Goal: Task Accomplishment & Management: Manage account settings

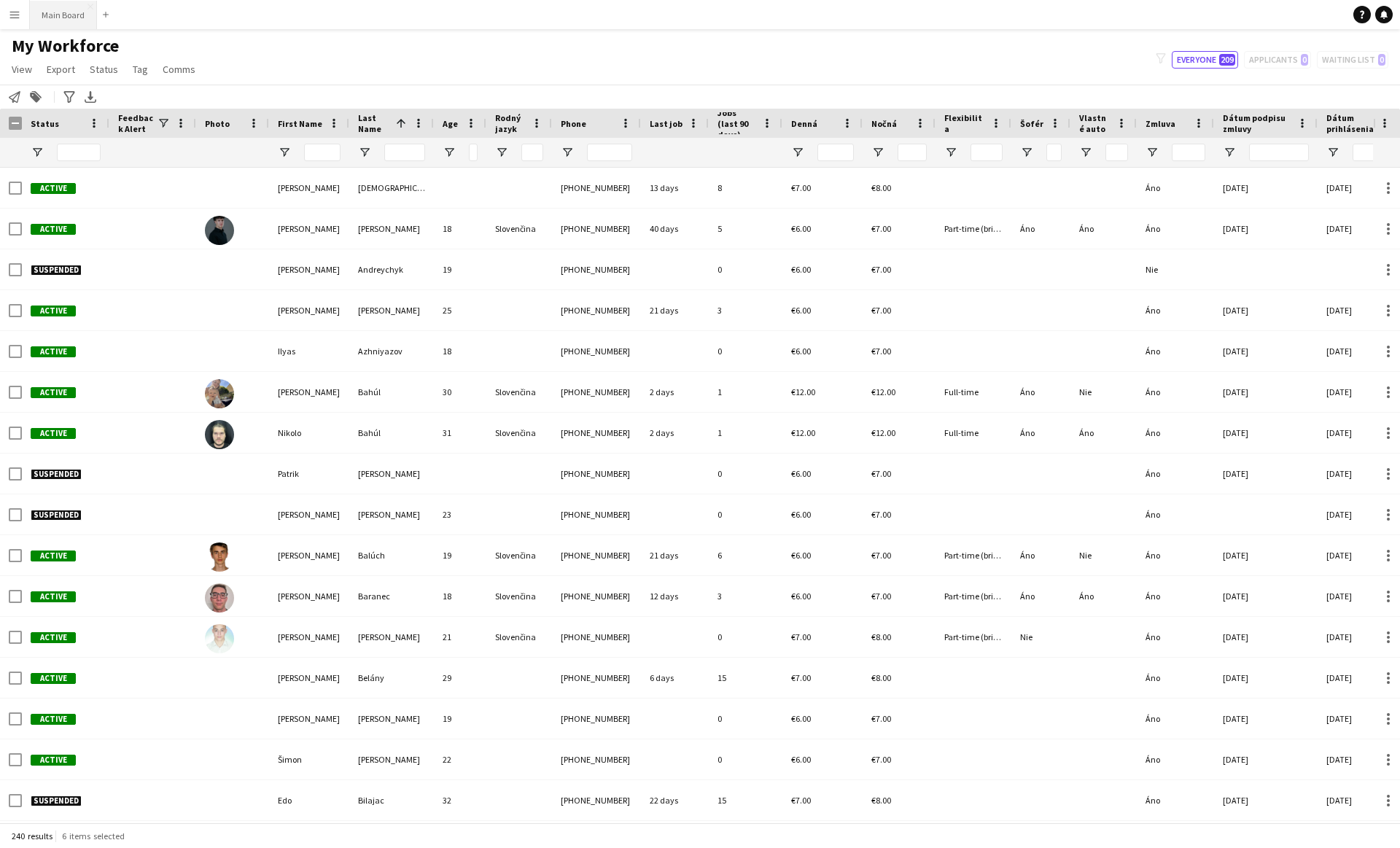
click at [64, 10] on button "Main Board Close" at bounding box center [63, 14] width 67 height 28
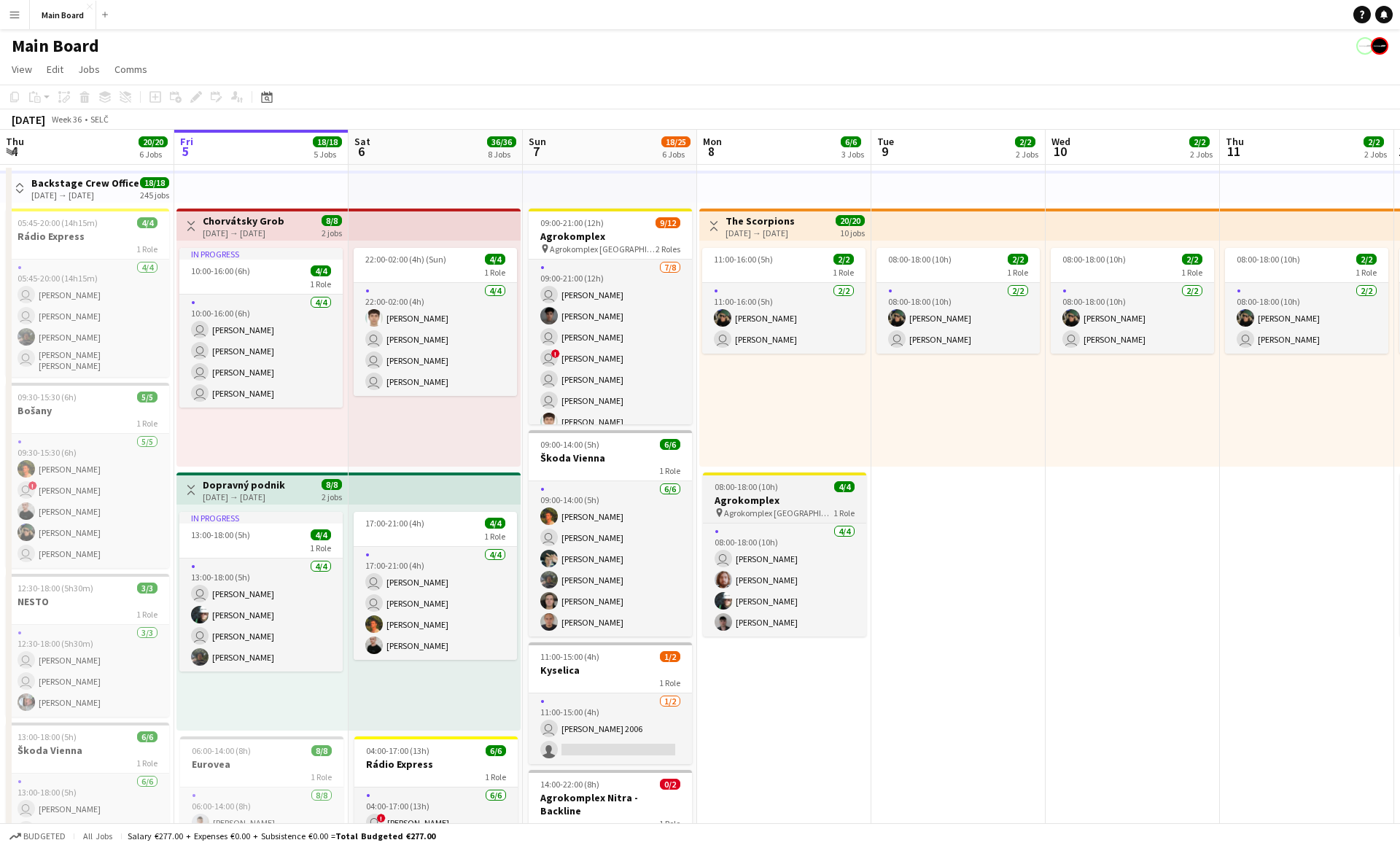
click at [747, 494] on h3 "Agrokomplex" at bounding box center [784, 500] width 163 height 13
click at [199, 91] on div "Edit" at bounding box center [196, 97] width 18 height 18
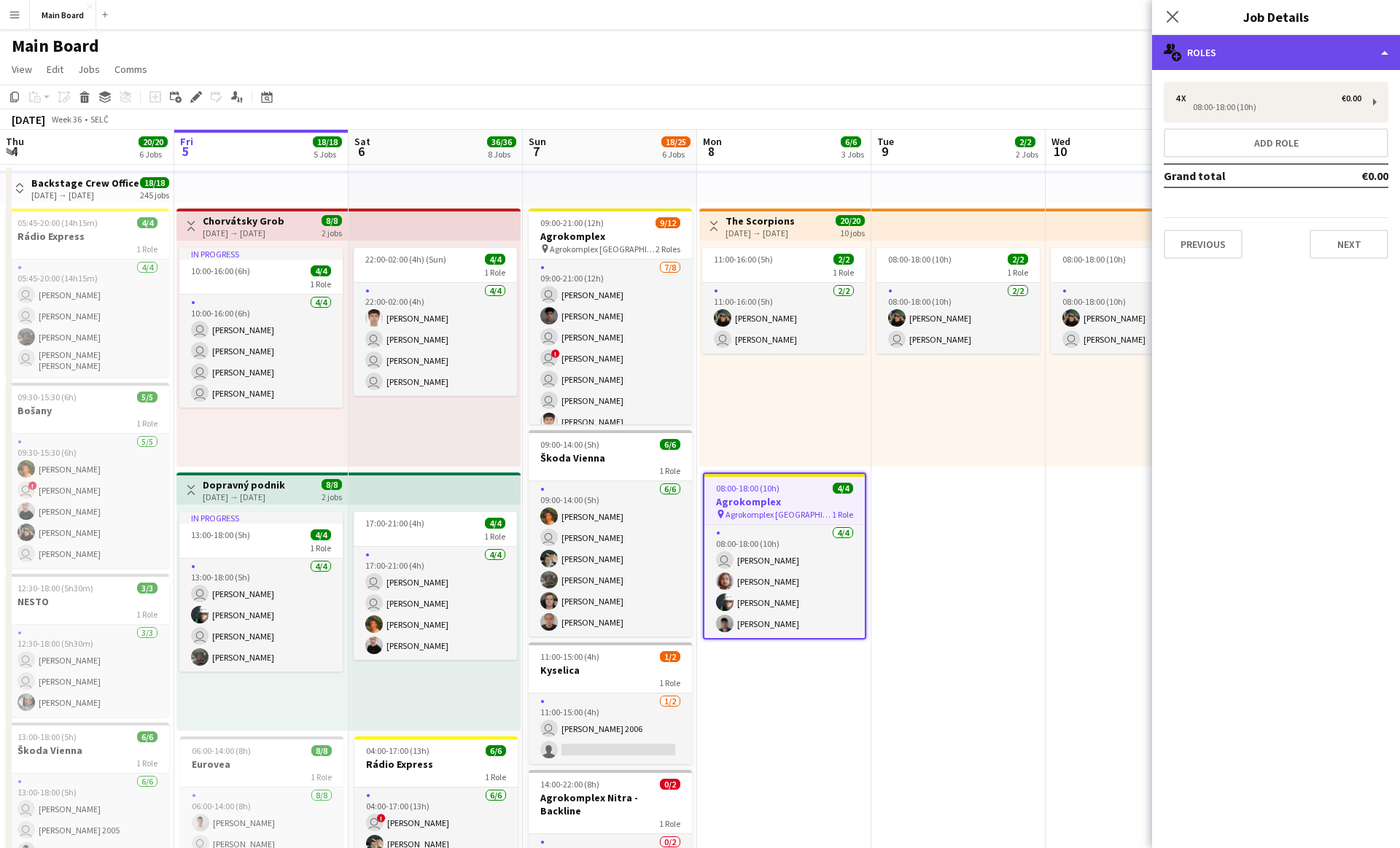
click at [1244, 51] on div "multiple-users-add Roles" at bounding box center [1276, 53] width 248 height 35
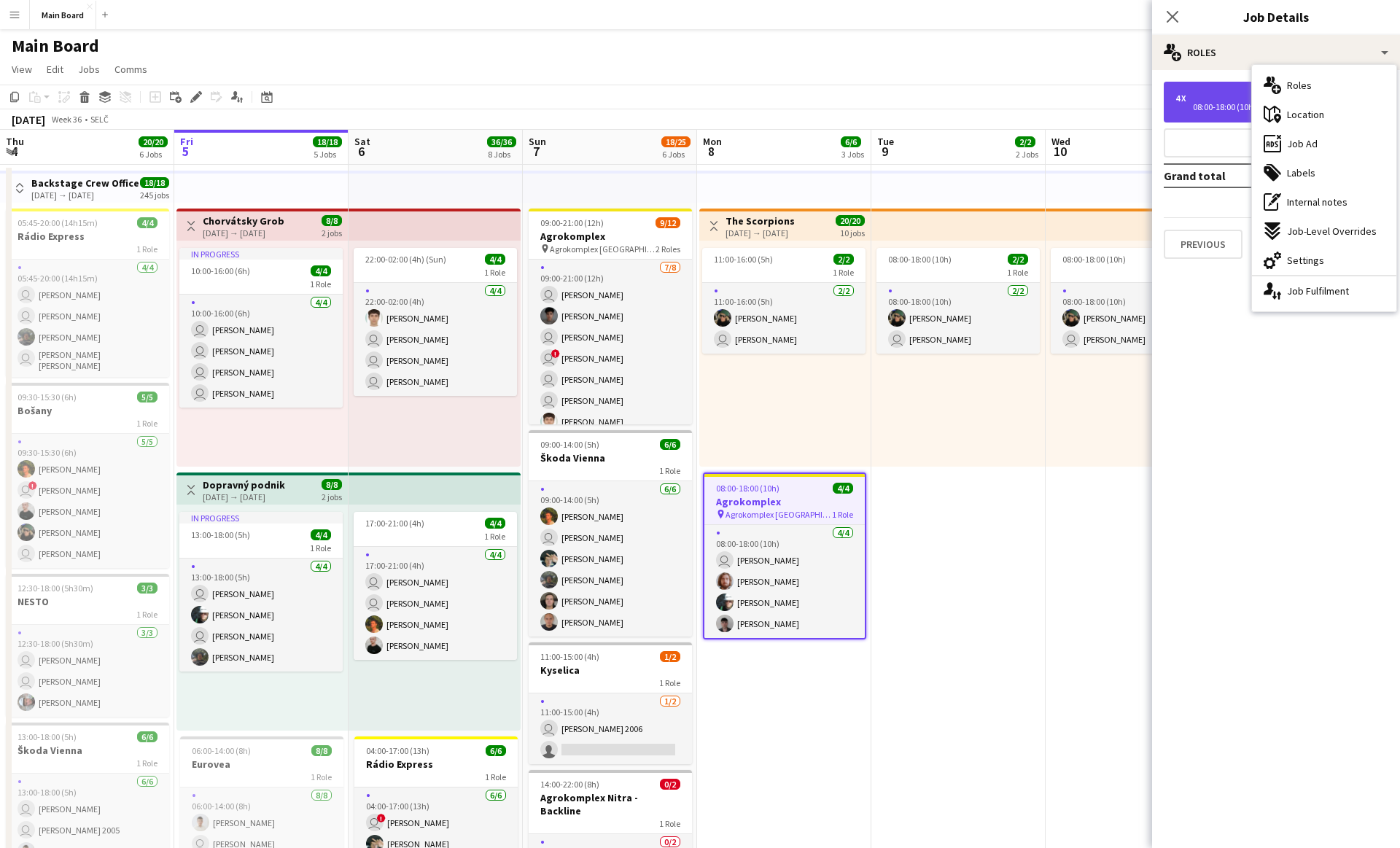
click at [1231, 88] on div "4 x €0.00 08:00-18:00 (10h)" at bounding box center [1275, 102] width 224 height 41
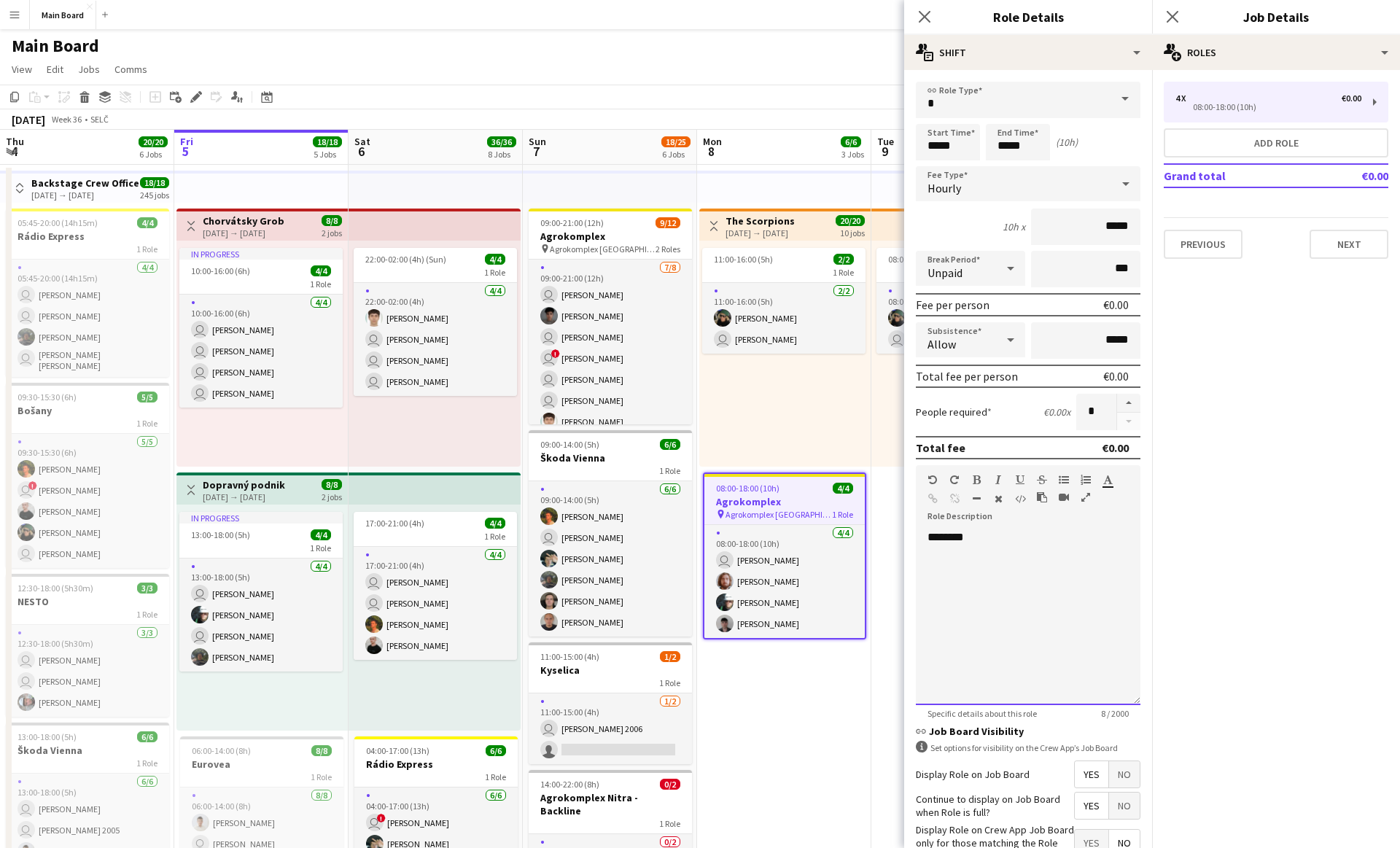
click at [940, 538] on div "********" at bounding box center [1028, 618] width 224 height 175
click at [984, 531] on div "**********" at bounding box center [1028, 618] width 224 height 175
click at [1237, 550] on mat-expansion-panel "pencil3 General details 4 x €0.00 08:00-18:00 (10h) Add role Grand total €0.00 …" at bounding box center [1276, 459] width 248 height 778
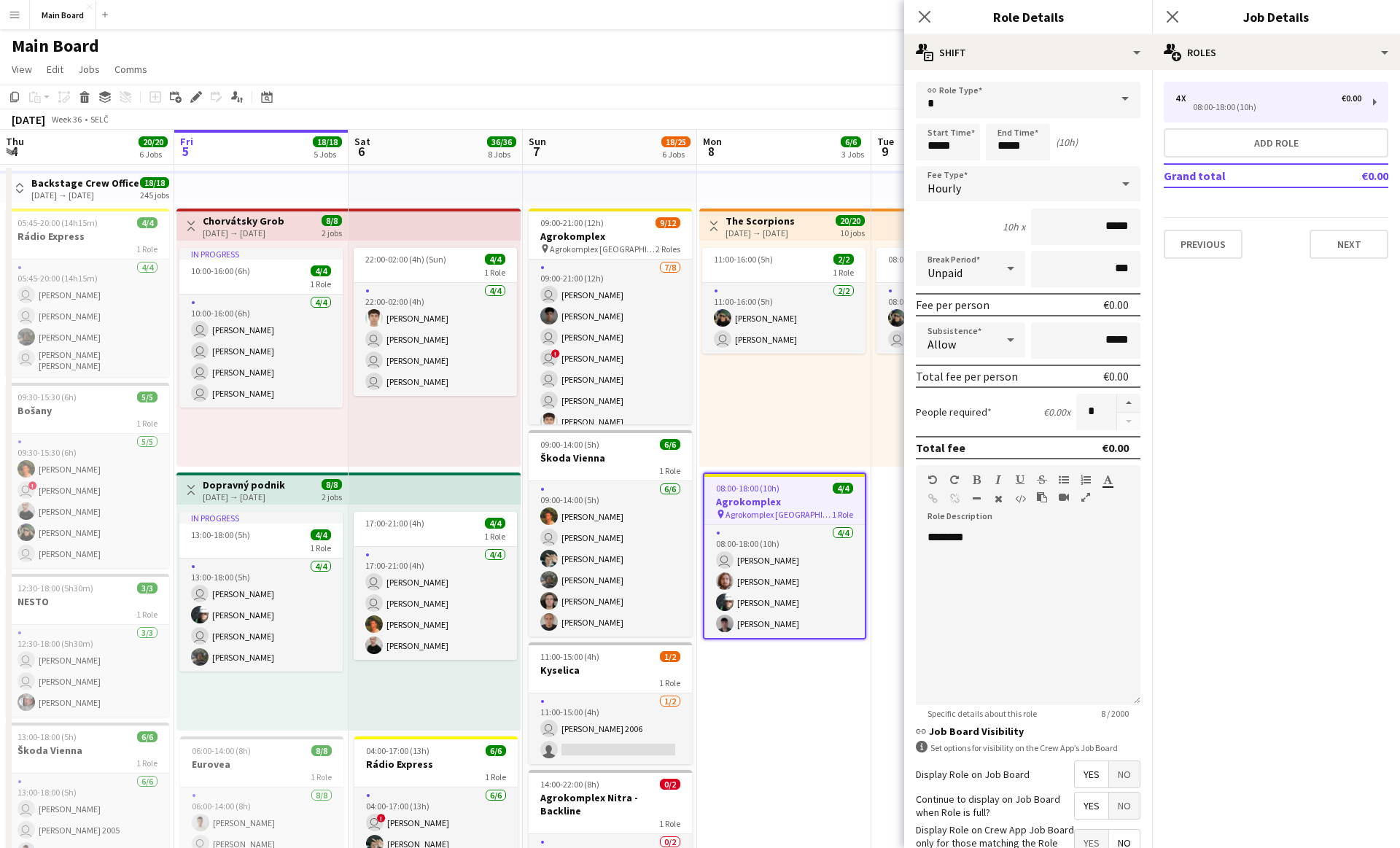
scroll to position [97, 0]
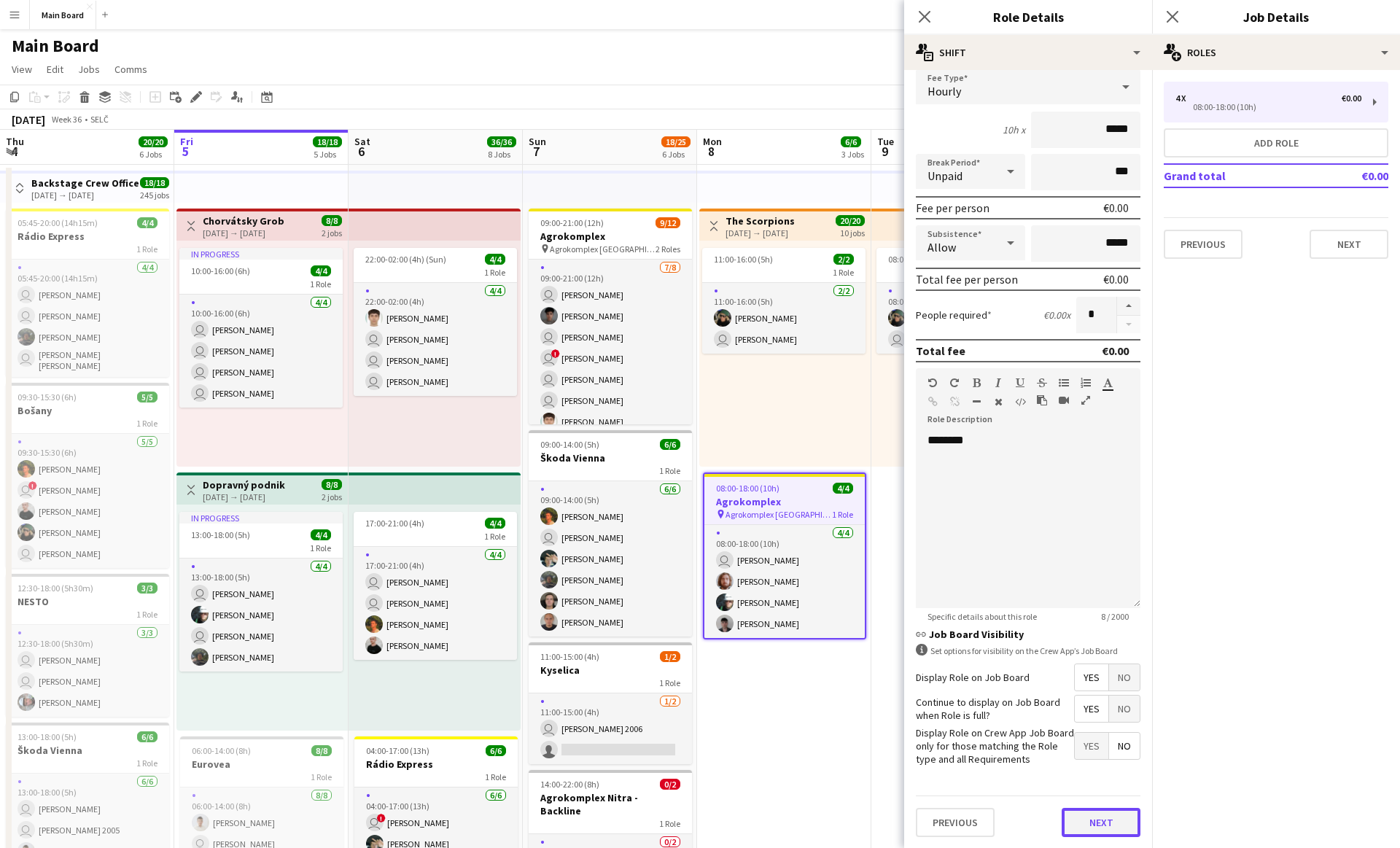
click at [1082, 815] on button "Next" at bounding box center [1101, 822] width 79 height 29
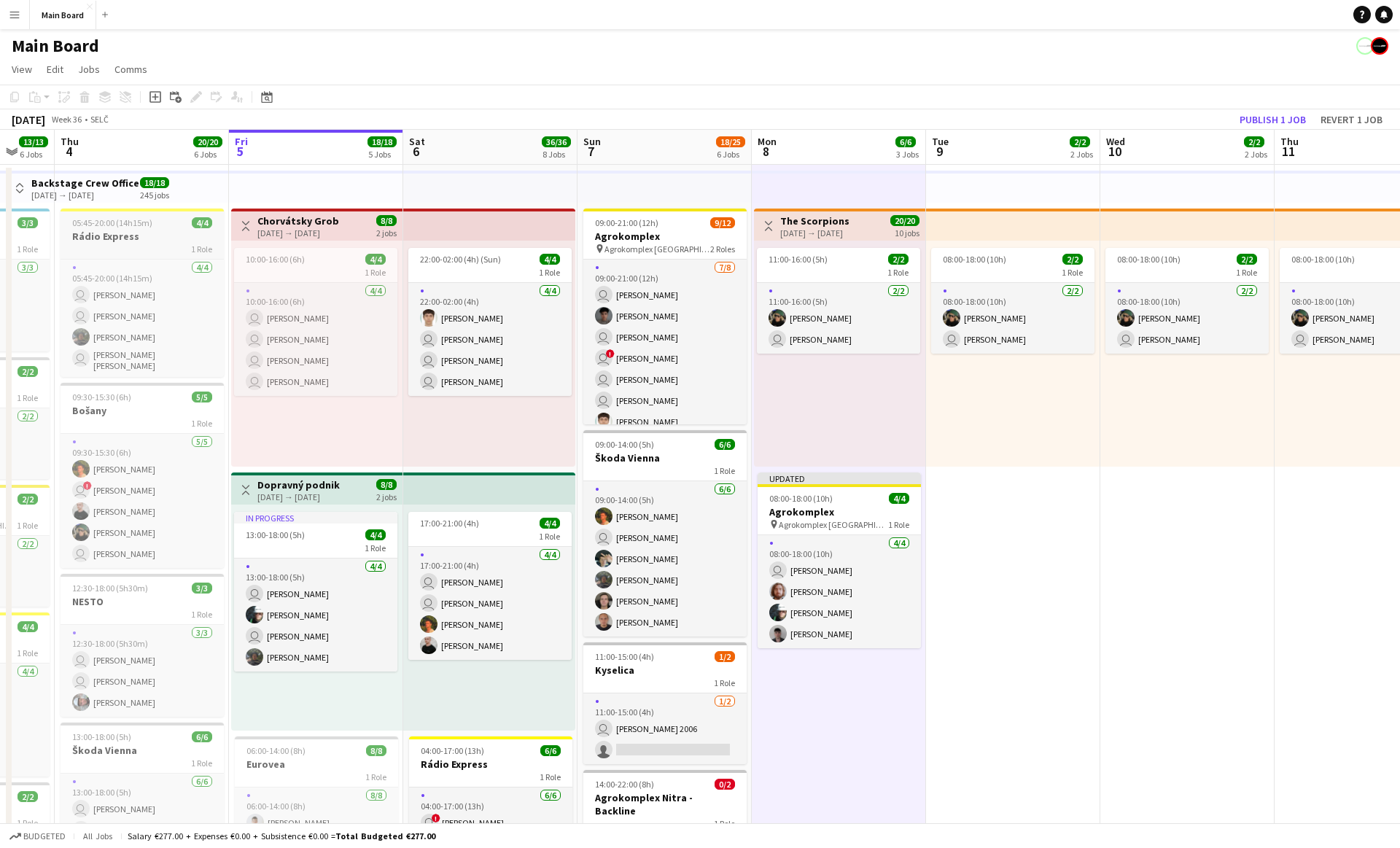
click at [146, 211] on div at bounding box center [141, 211] width 163 height 3
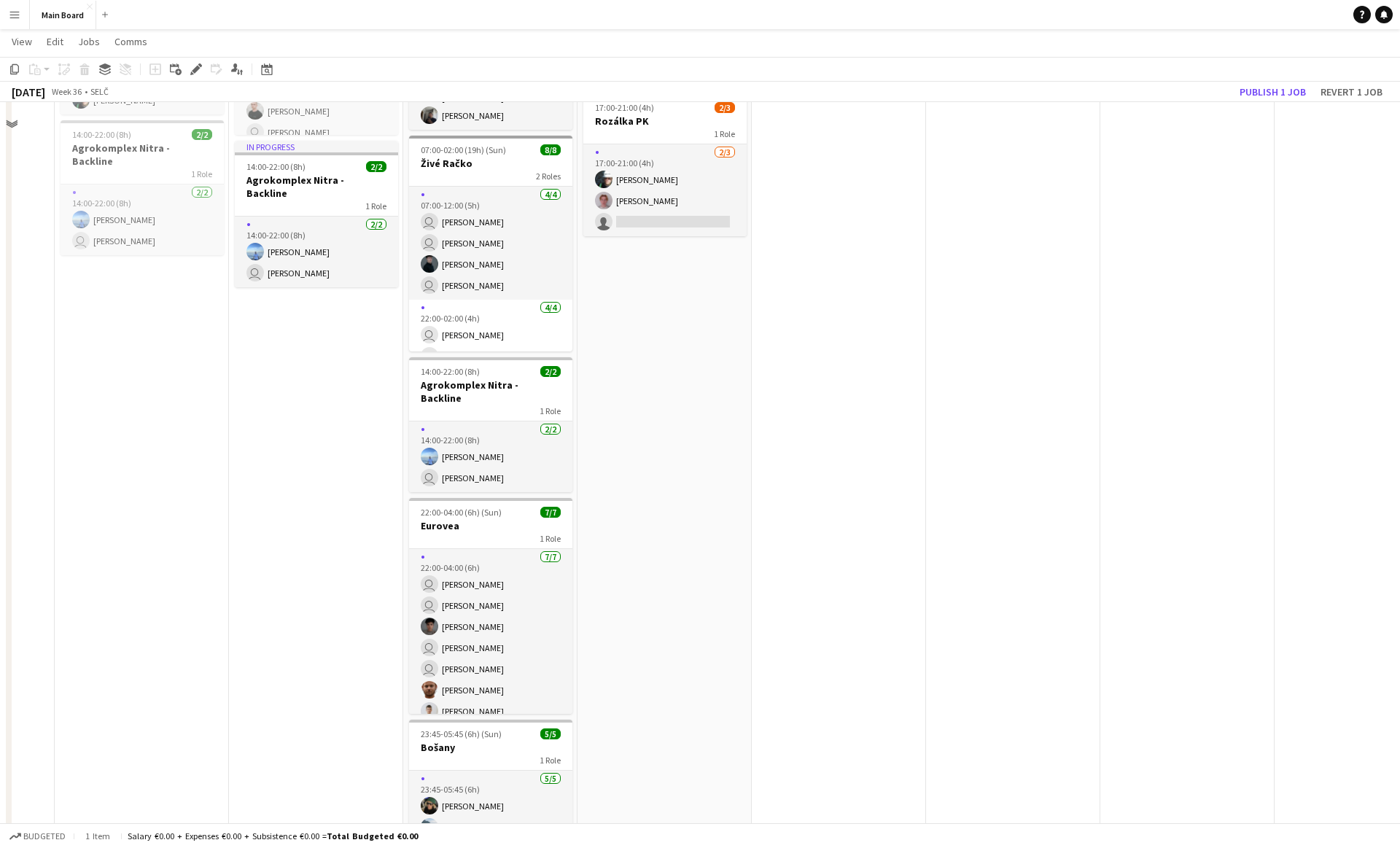
scroll to position [823, 0]
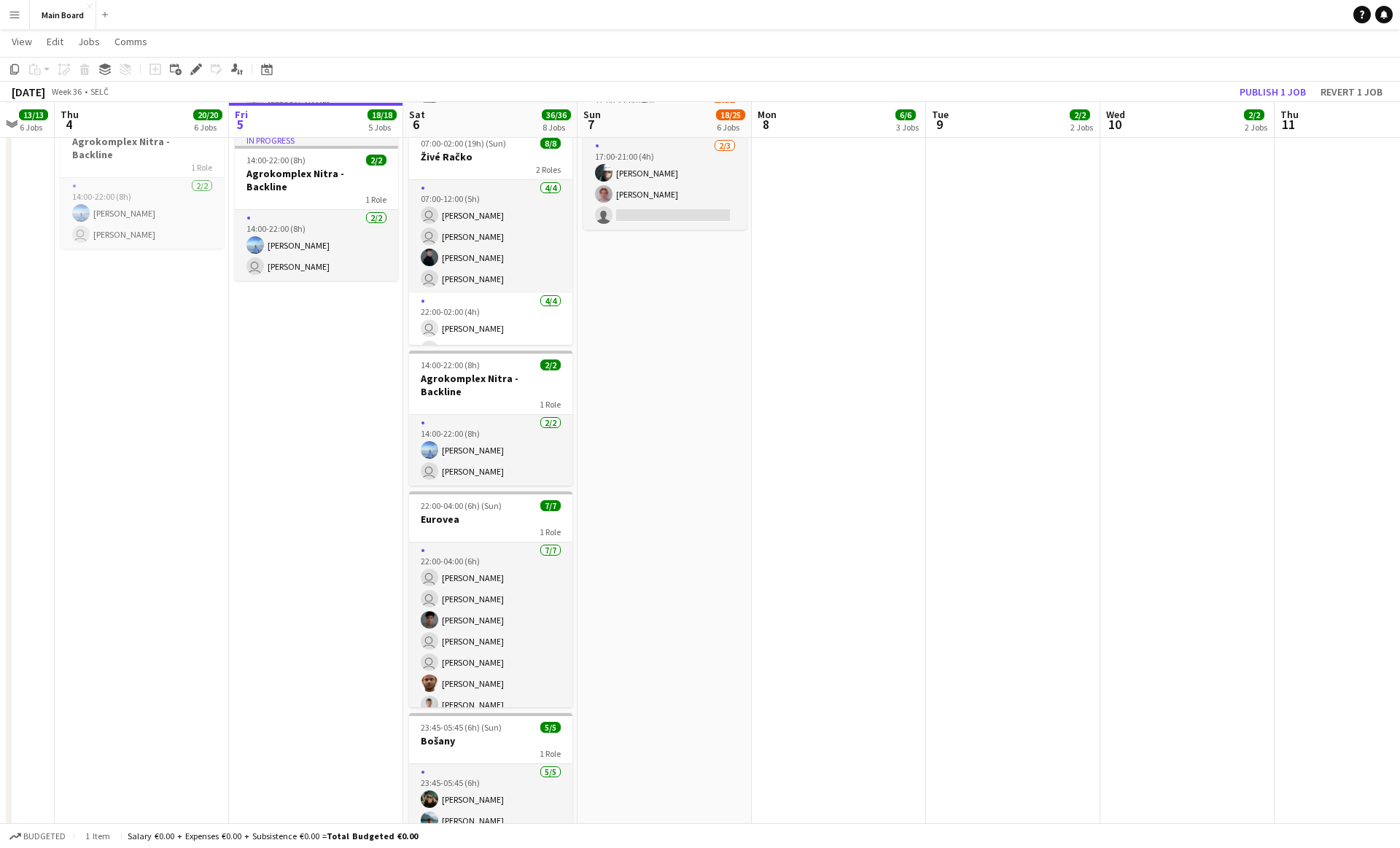
click at [302, 453] on app-date-cell "Toggle View Chorvátsky Grob [DATE] → [DATE] 8/8 2 jobs 10:00-16:00 (6h) 4/4 1 R…" at bounding box center [316, 134] width 174 height 1587
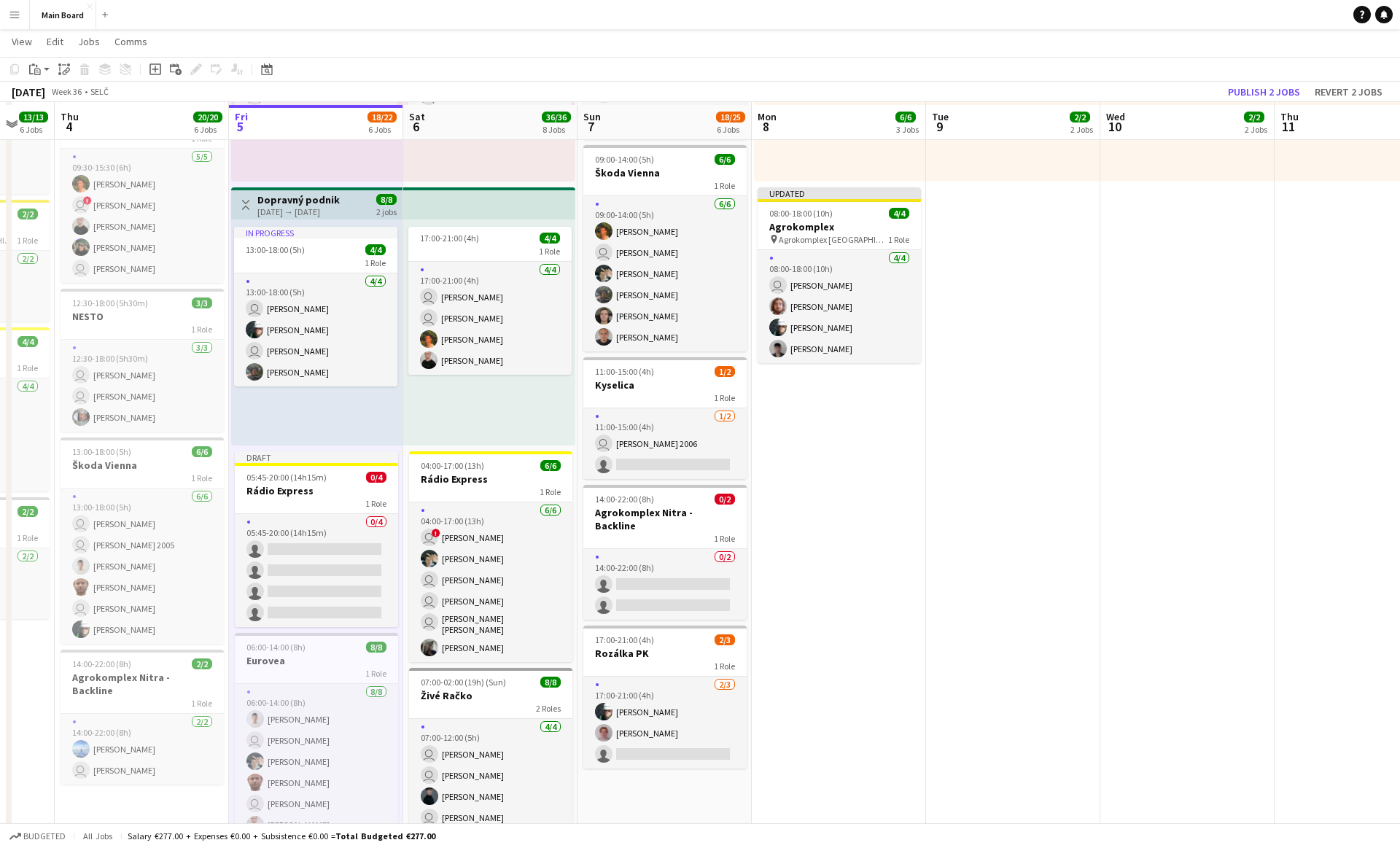
scroll to position [289, 0]
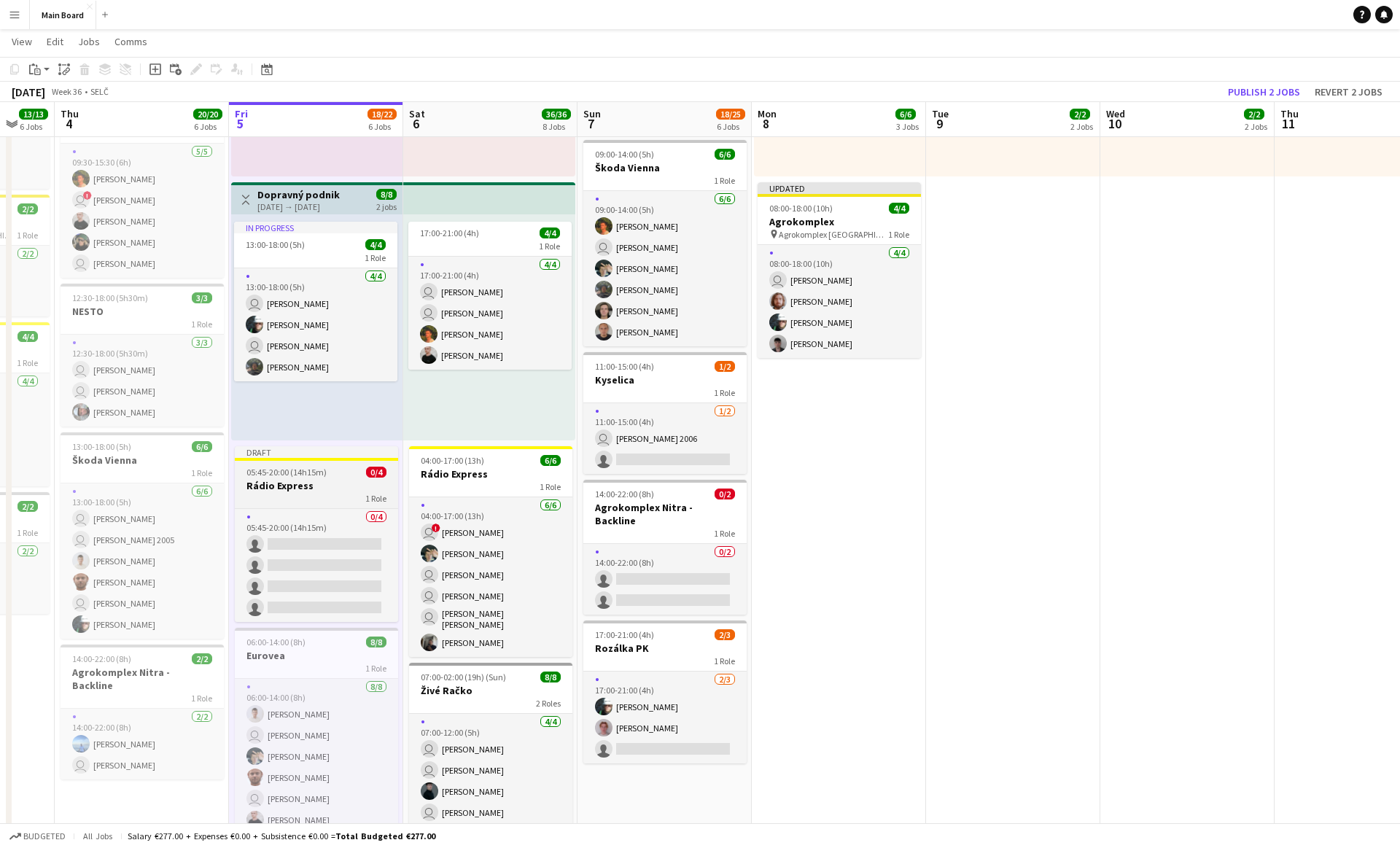
click at [288, 464] on app-job-card "Draft 05:45-20:00 (14h15m) 0/4 Rádio Express 1 Role 0/4 05:45-20:00 (14h15m) si…" at bounding box center [316, 534] width 163 height 176
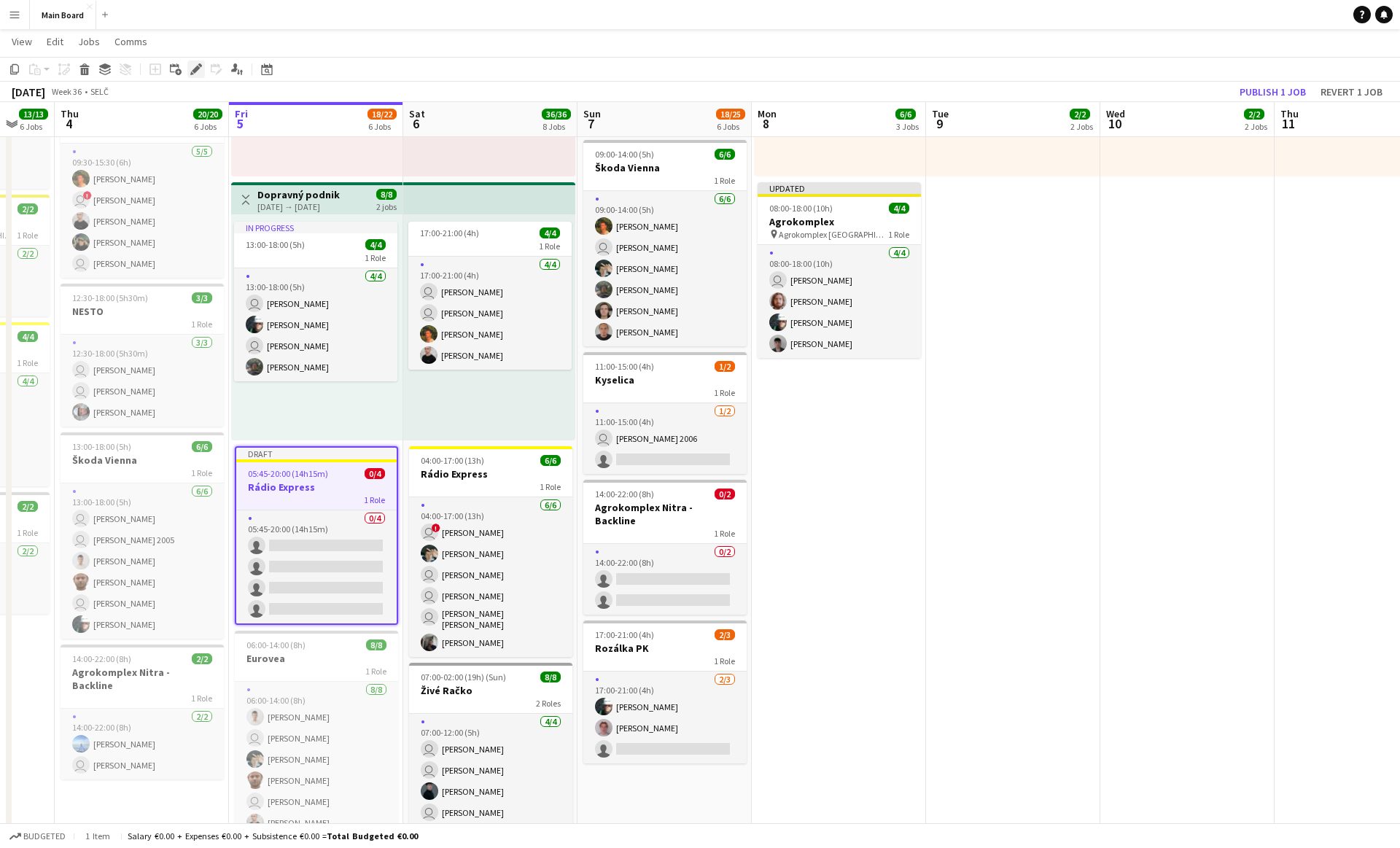
click at [199, 72] on icon "Edit" at bounding box center [196, 69] width 12 height 12
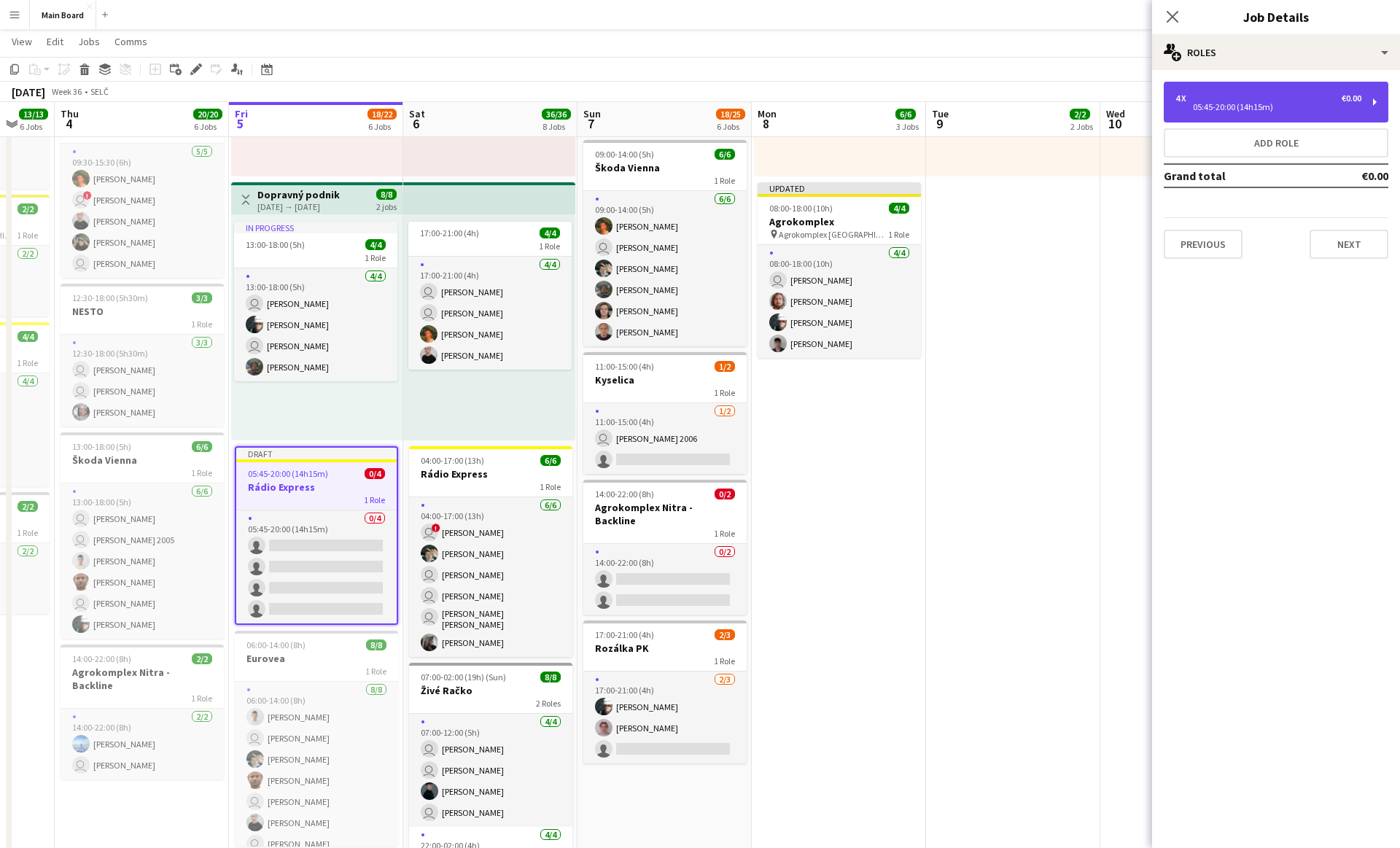
click at [1277, 101] on div "4 x €0.00" at bounding box center [1268, 98] width 186 height 10
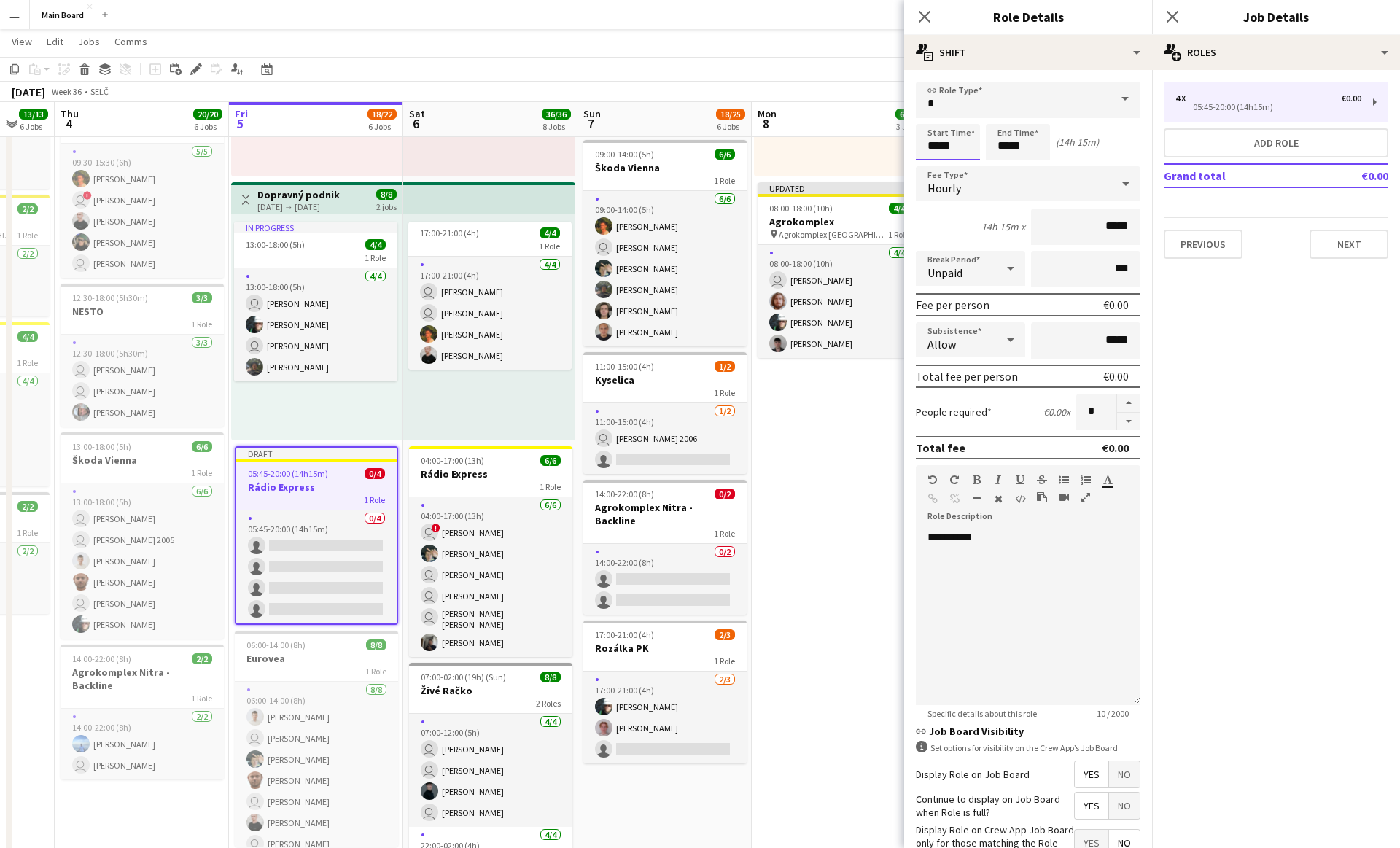
click at [943, 138] on input "*****" at bounding box center [948, 141] width 64 height 36
click at [931, 112] on div at bounding box center [933, 117] width 29 height 14
type input "*****"
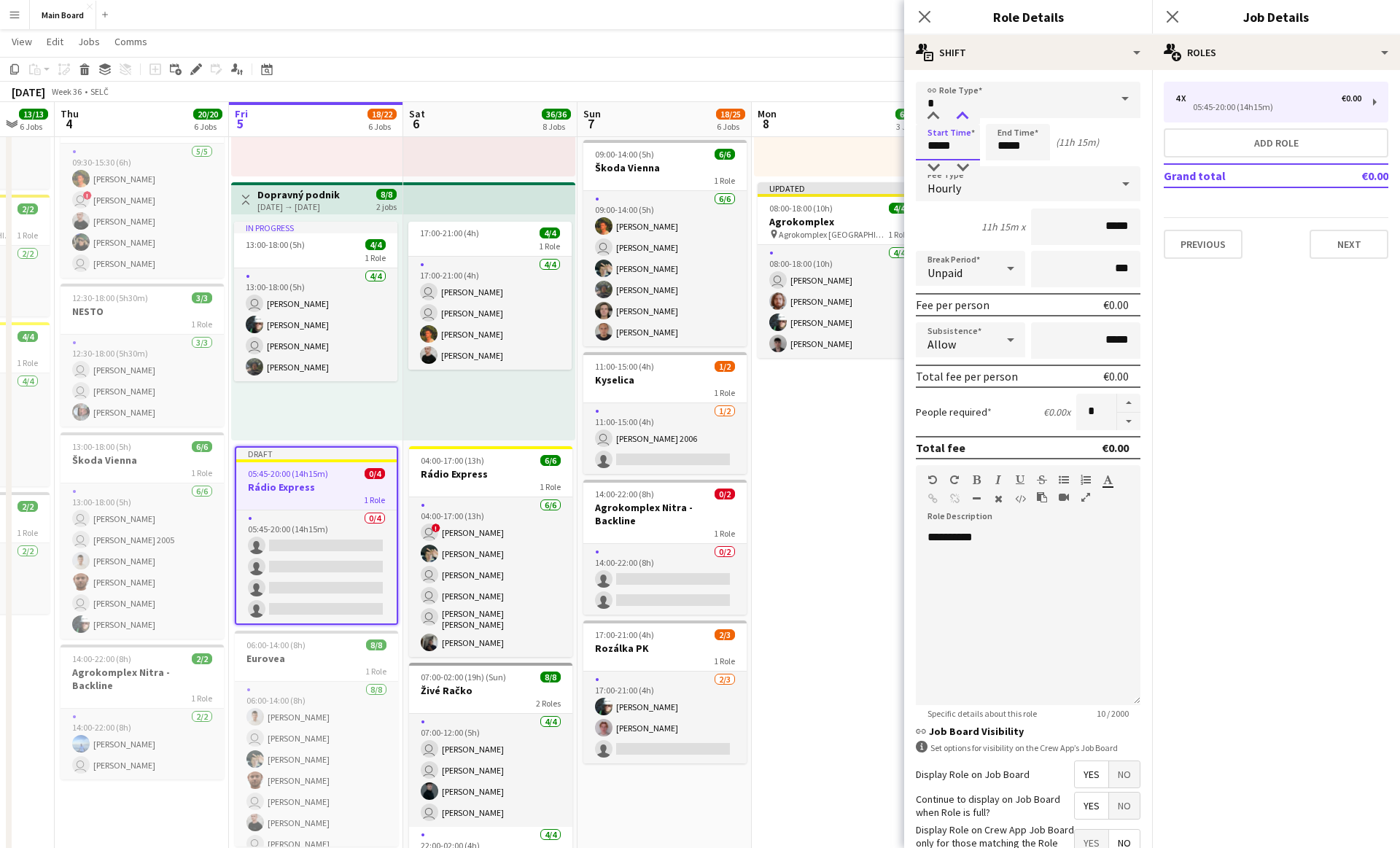
click at [964, 114] on div at bounding box center [963, 117] width 29 height 14
click at [1136, 428] on button "button" at bounding box center [1128, 422] width 23 height 18
type input "*"
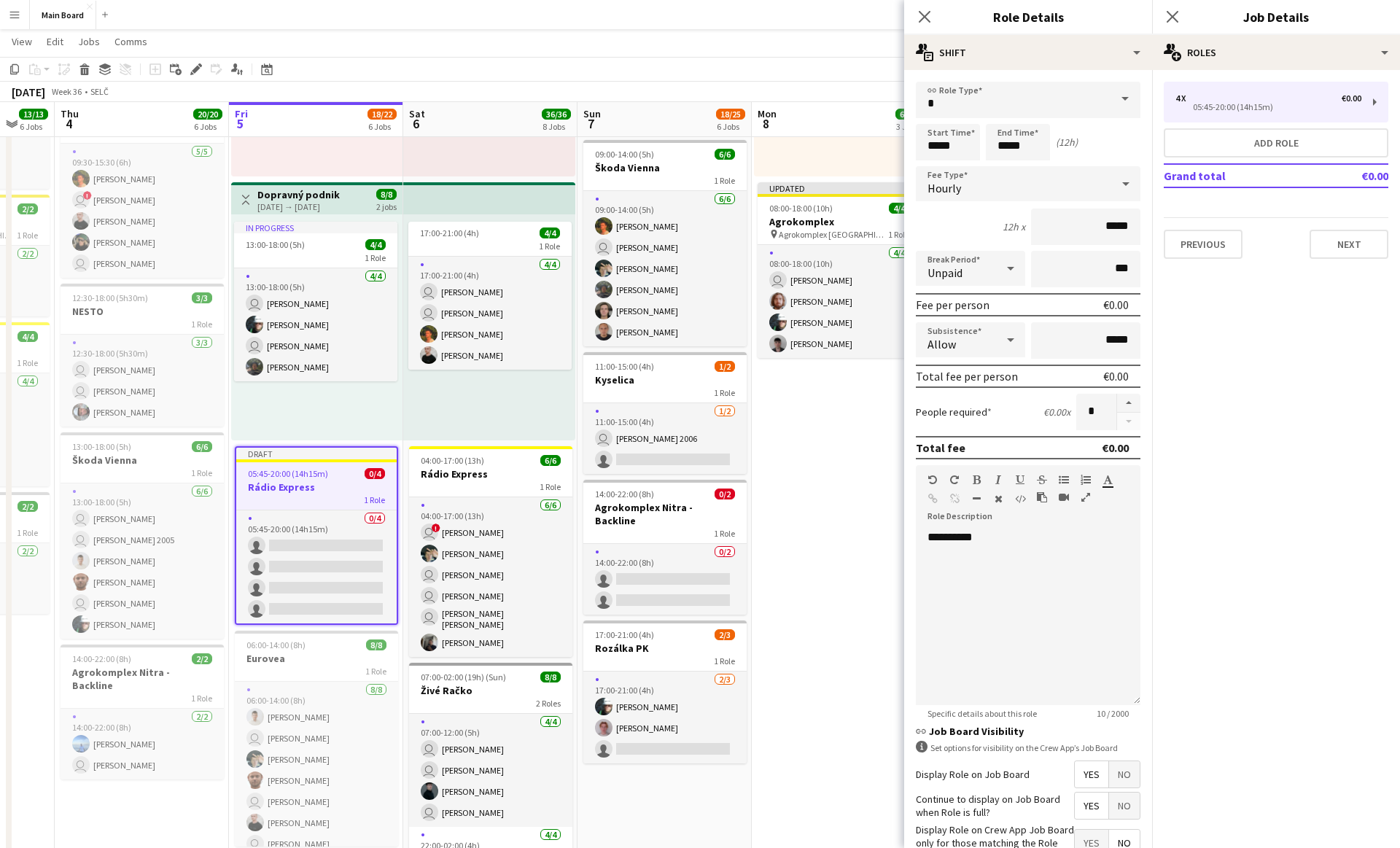
scroll to position [97, 0]
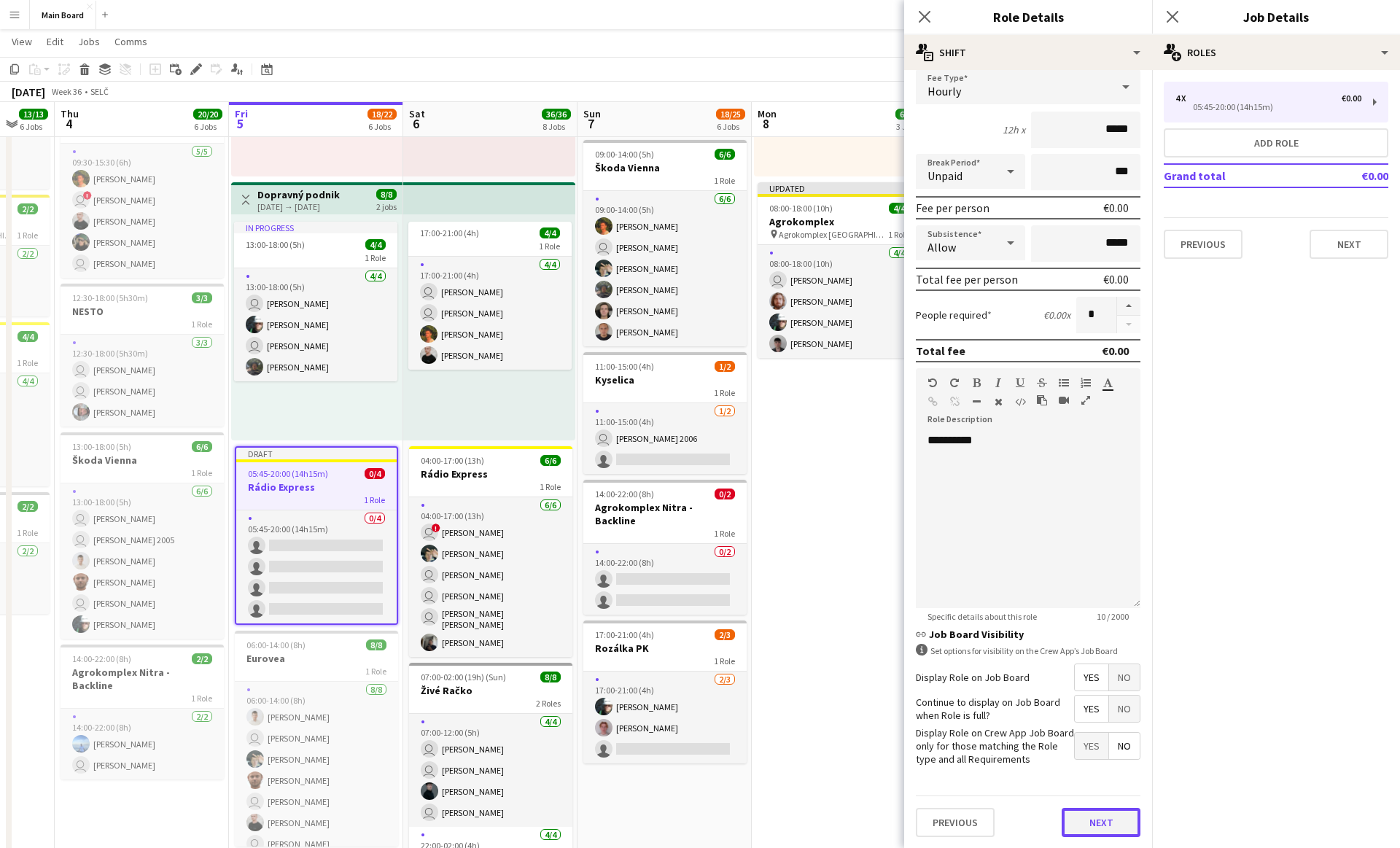
click at [1074, 809] on button "Next" at bounding box center [1101, 822] width 79 height 29
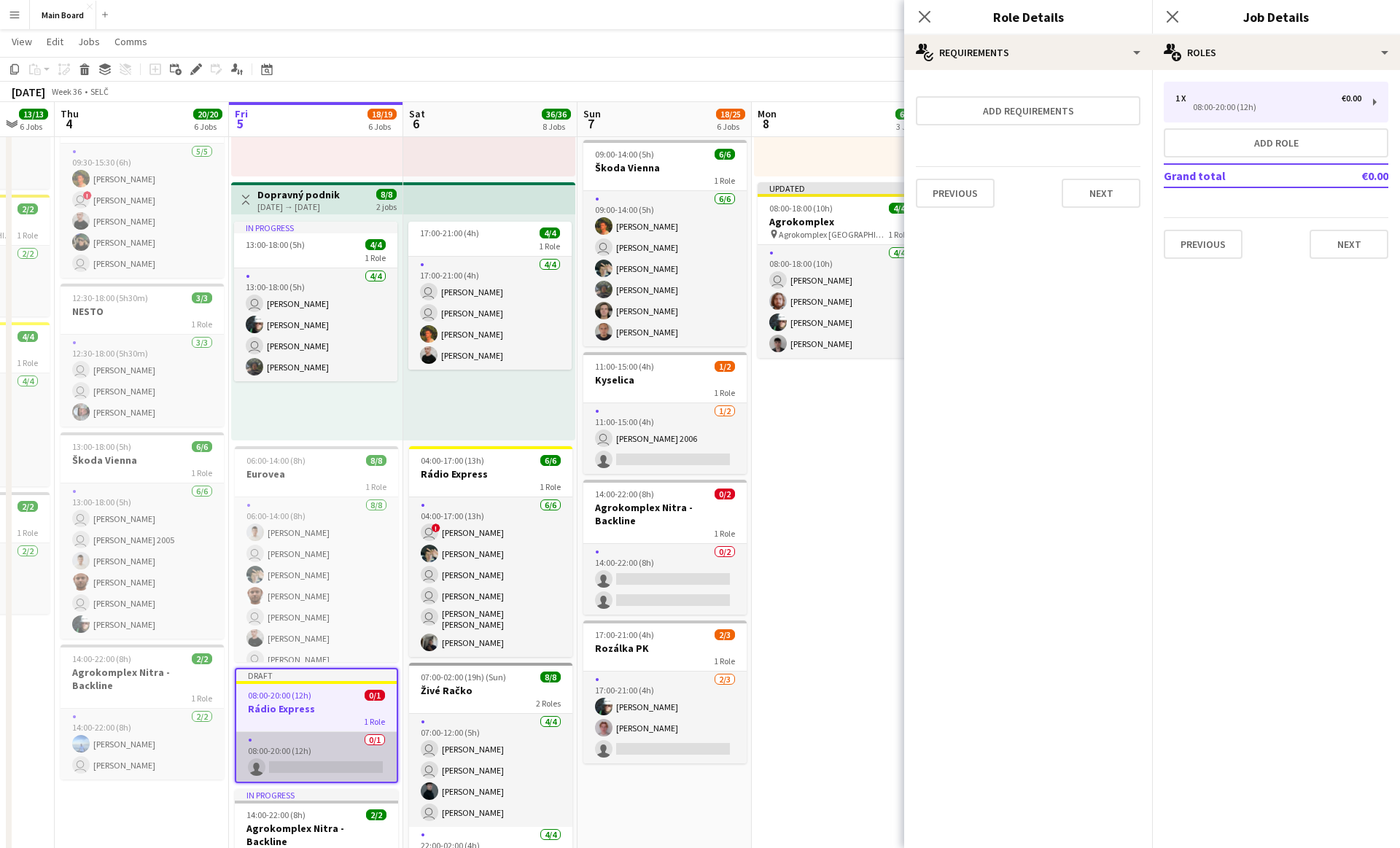
click at [354, 752] on app-card-role "0/1 08:00-20:00 (12h) single-neutral-actions" at bounding box center [317, 757] width 161 height 50
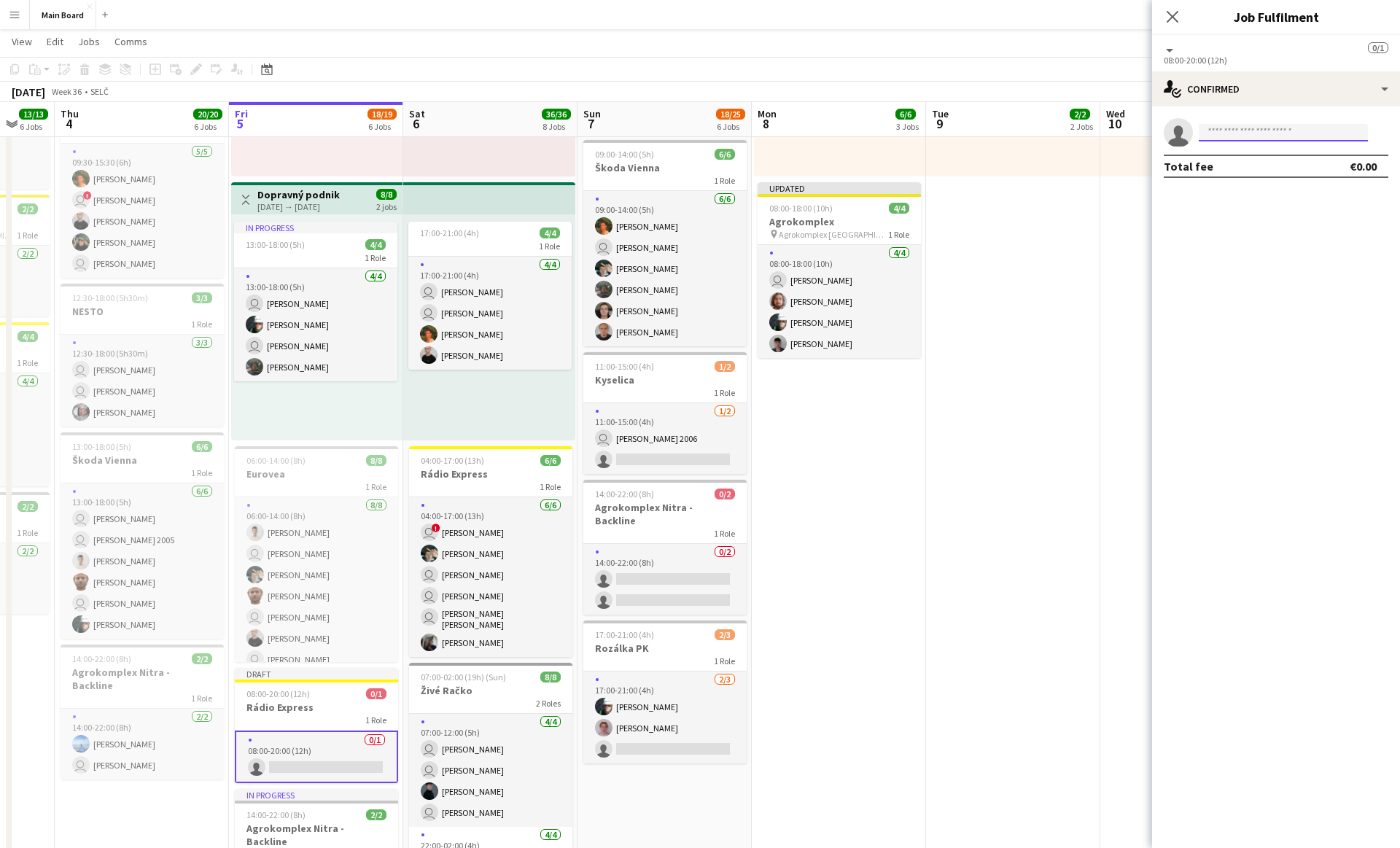
click at [1294, 130] on input at bounding box center [1283, 133] width 170 height 18
type input "*****"
click at [1298, 157] on span "[PERSON_NAME] Active" at bounding box center [1283, 153] width 145 height 12
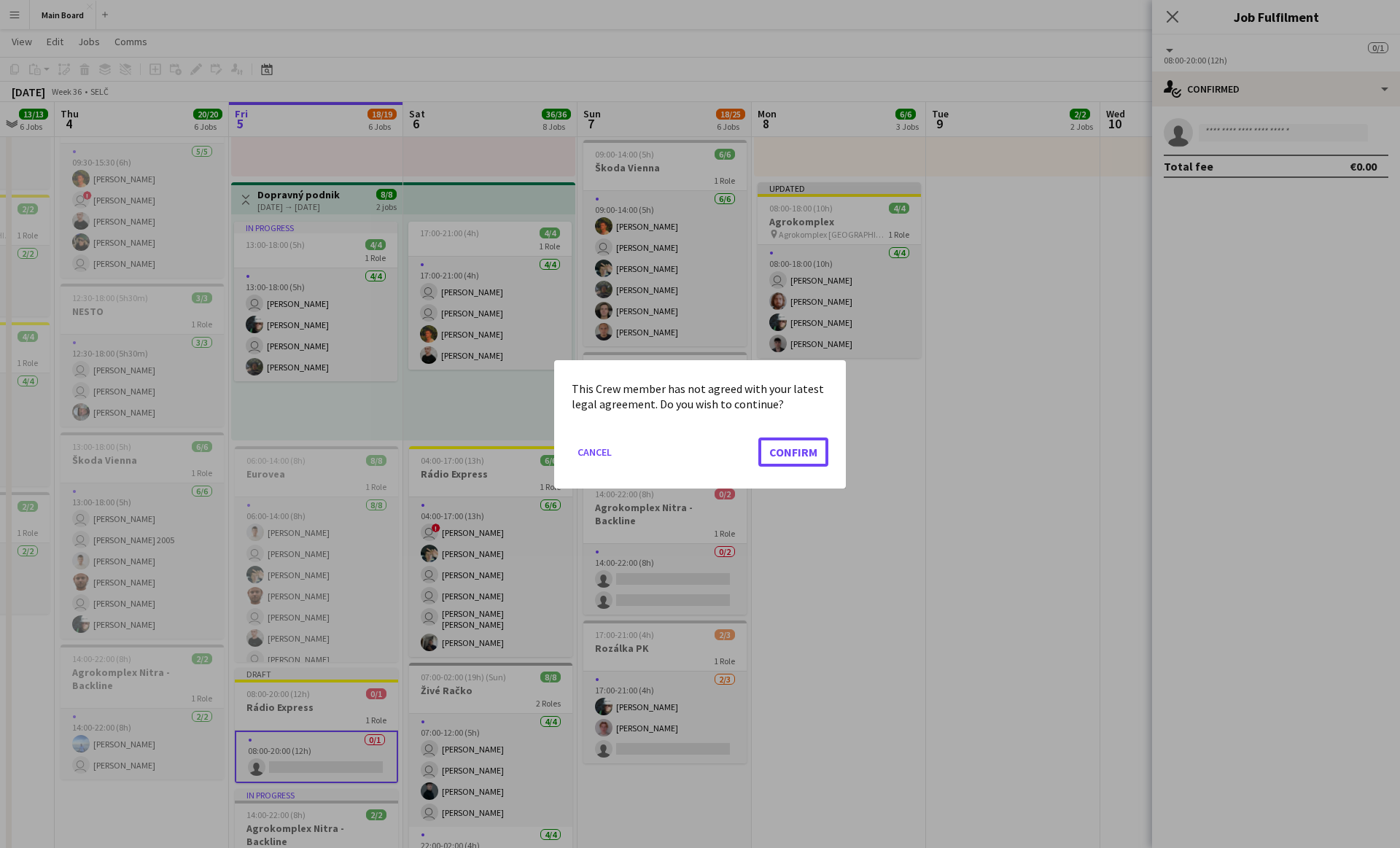
click at [759, 437] on button "Confirm" at bounding box center [793, 452] width 70 height 29
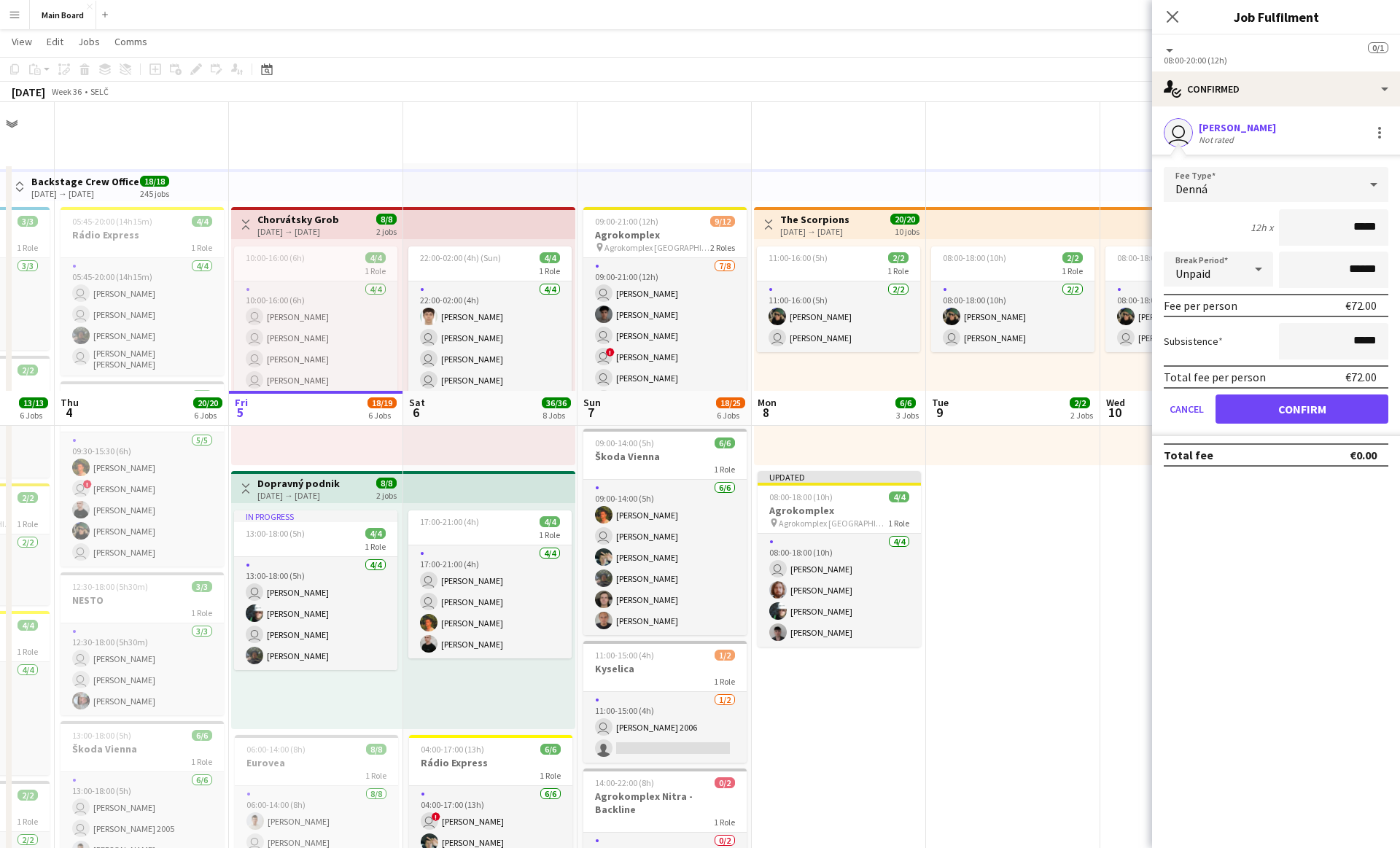
scroll to position [289, 0]
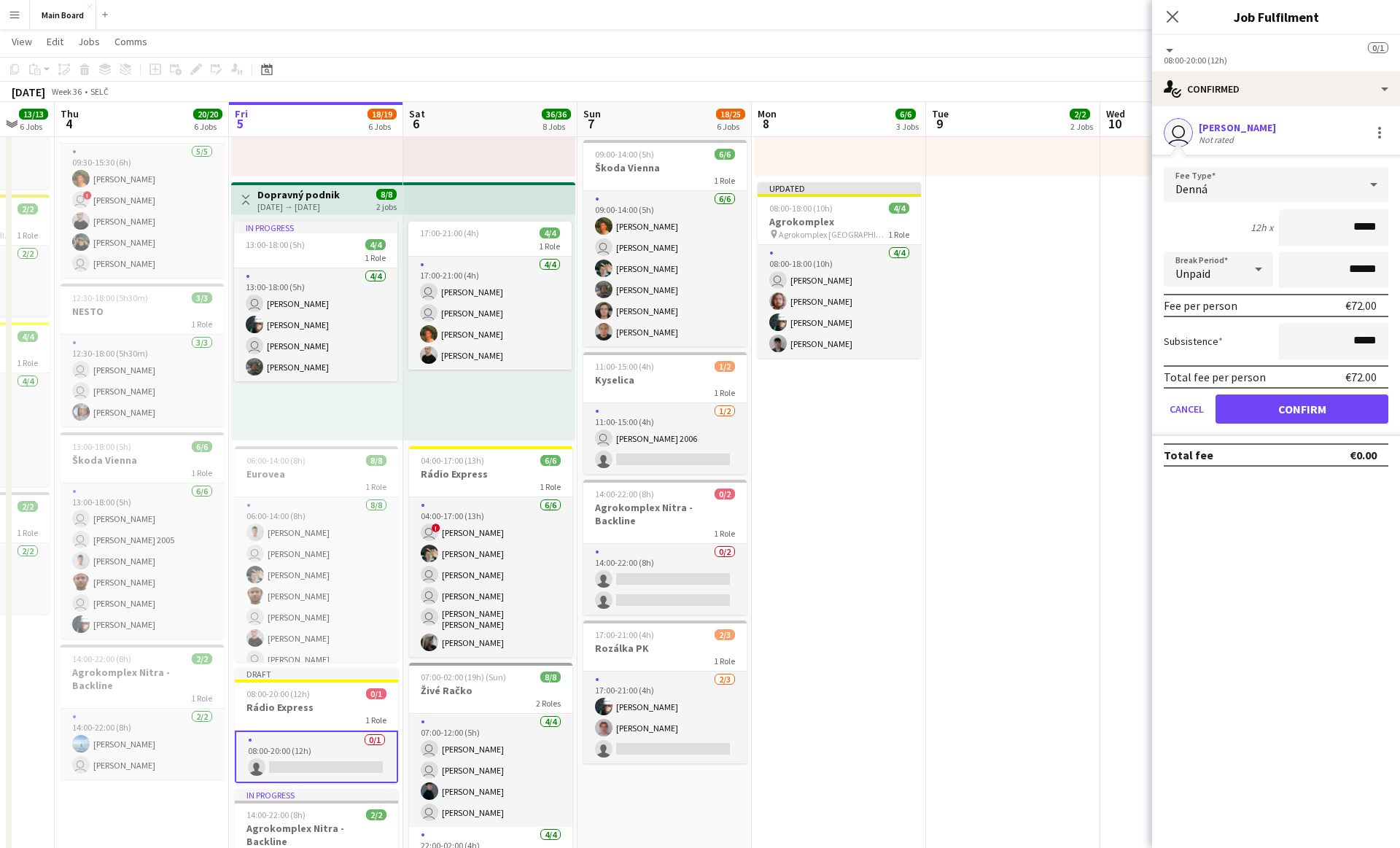
click button "Confirm" at bounding box center [1302, 409] width 173 height 29
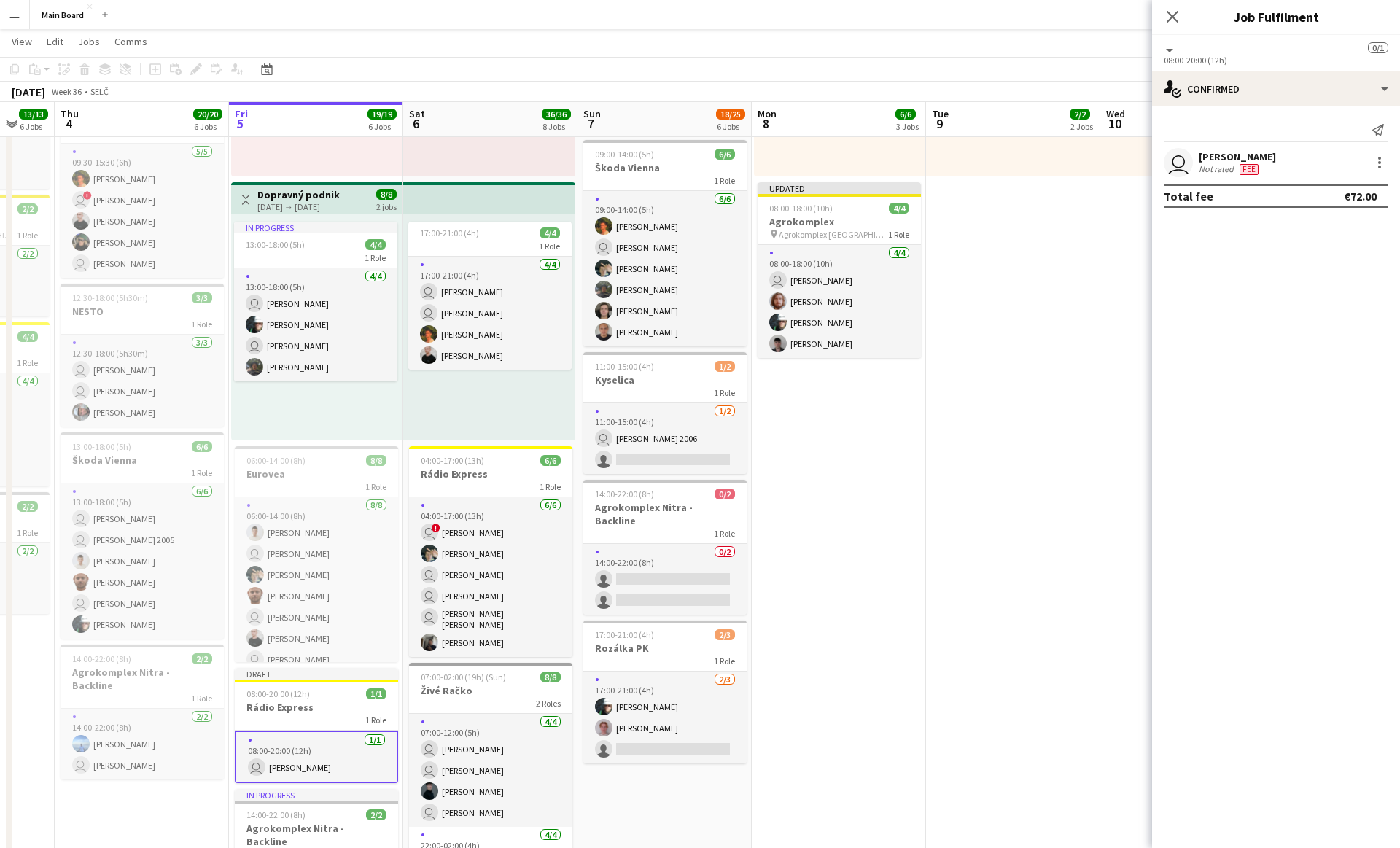
click at [847, 461] on app-date-cell "Toggle View The Scorpions [DATE] → [DATE] 20/20 10 jobs 11:00-16:00 (5h) 2/2 1 …" at bounding box center [839, 668] width 174 height 1587
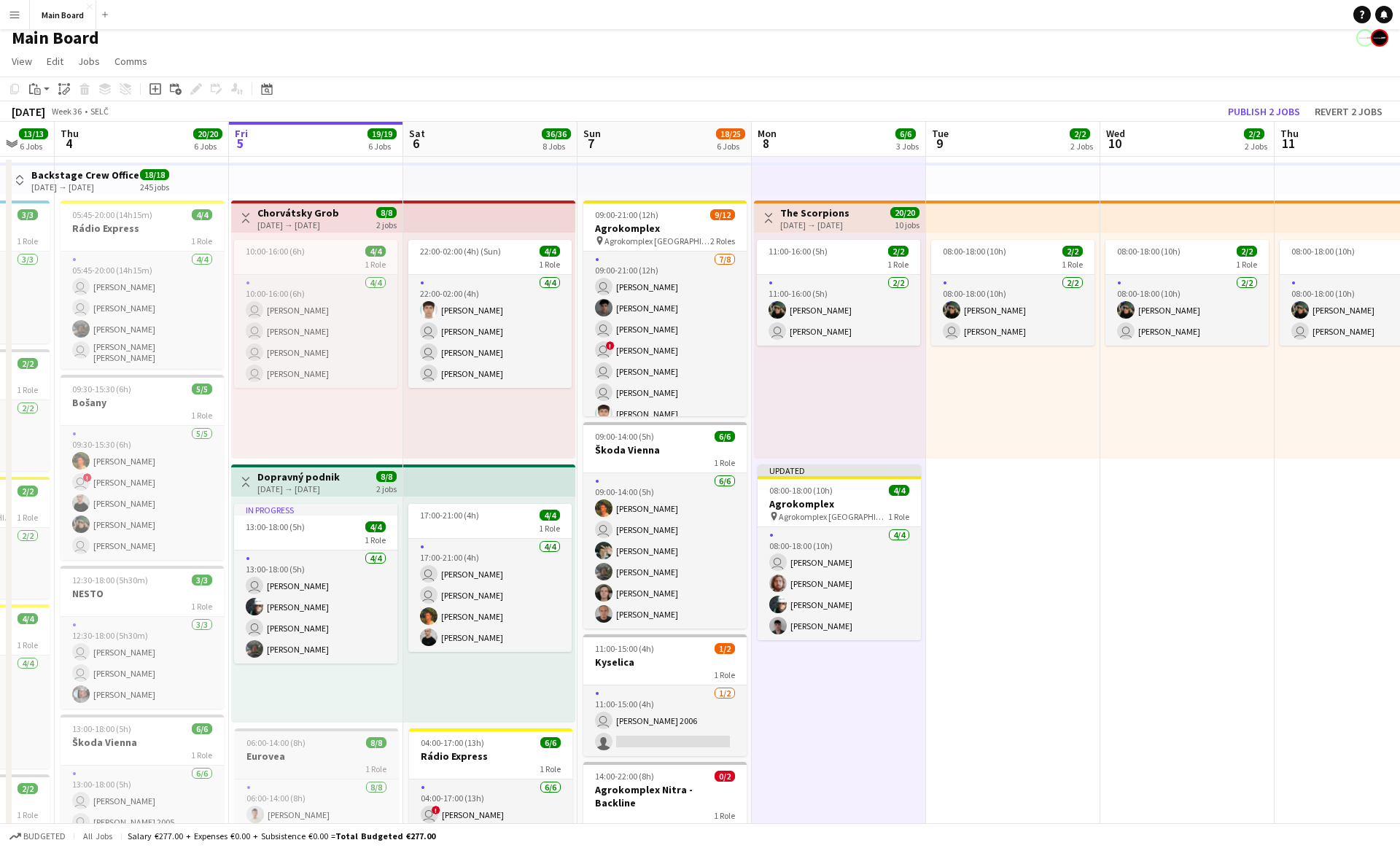
scroll to position [0, 0]
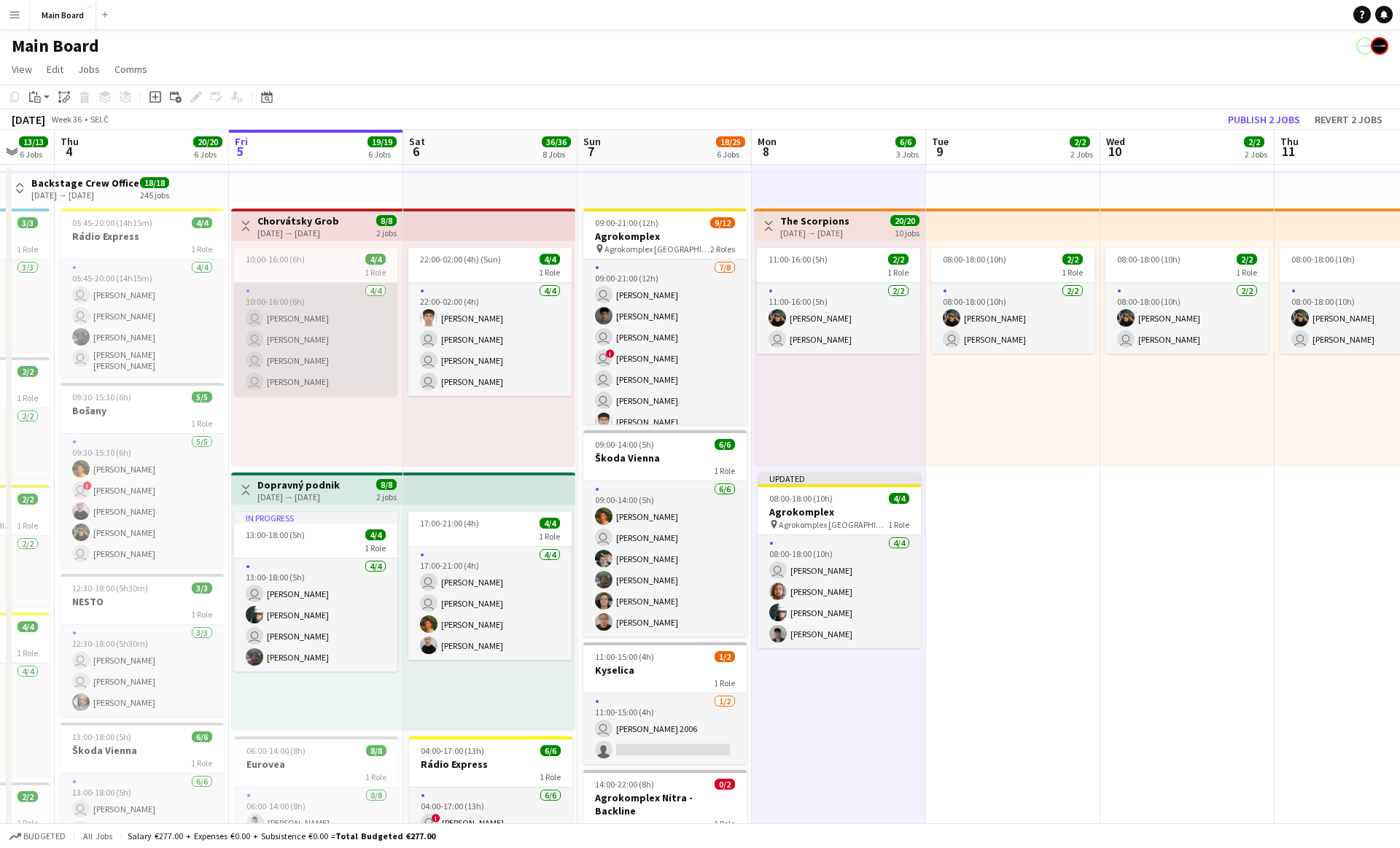
click at [344, 382] on app-card-role "[DATE] 10:00-16:00 (6h) user [PERSON_NAME] user [PERSON_NAME] user [PERSON_NAME…" at bounding box center [315, 339] width 163 height 113
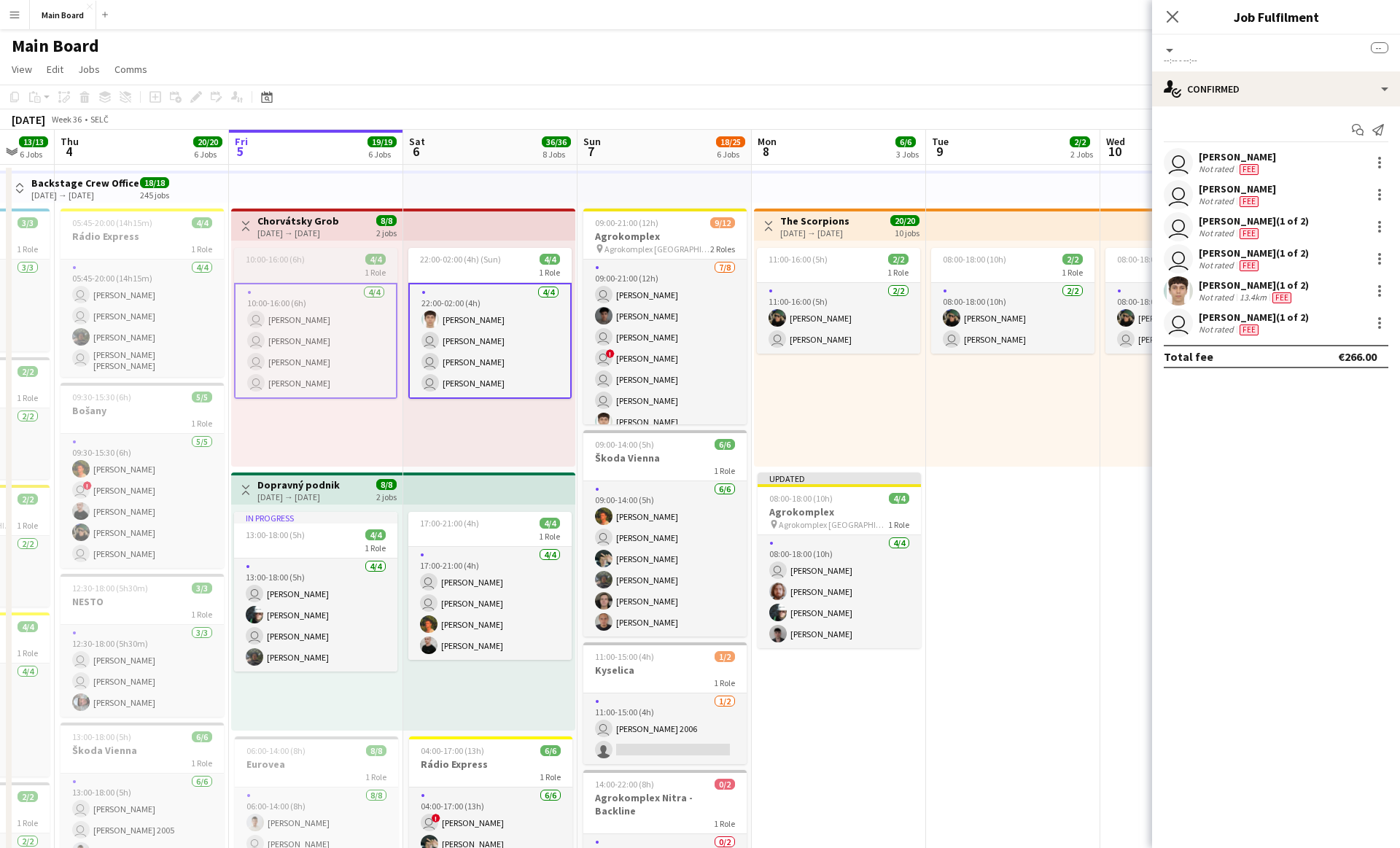
click at [319, 386] on app-card-role "[DATE] 10:00-16:00 (6h) user [PERSON_NAME] user [PERSON_NAME] user [PERSON_NAME…" at bounding box center [315, 341] width 163 height 116
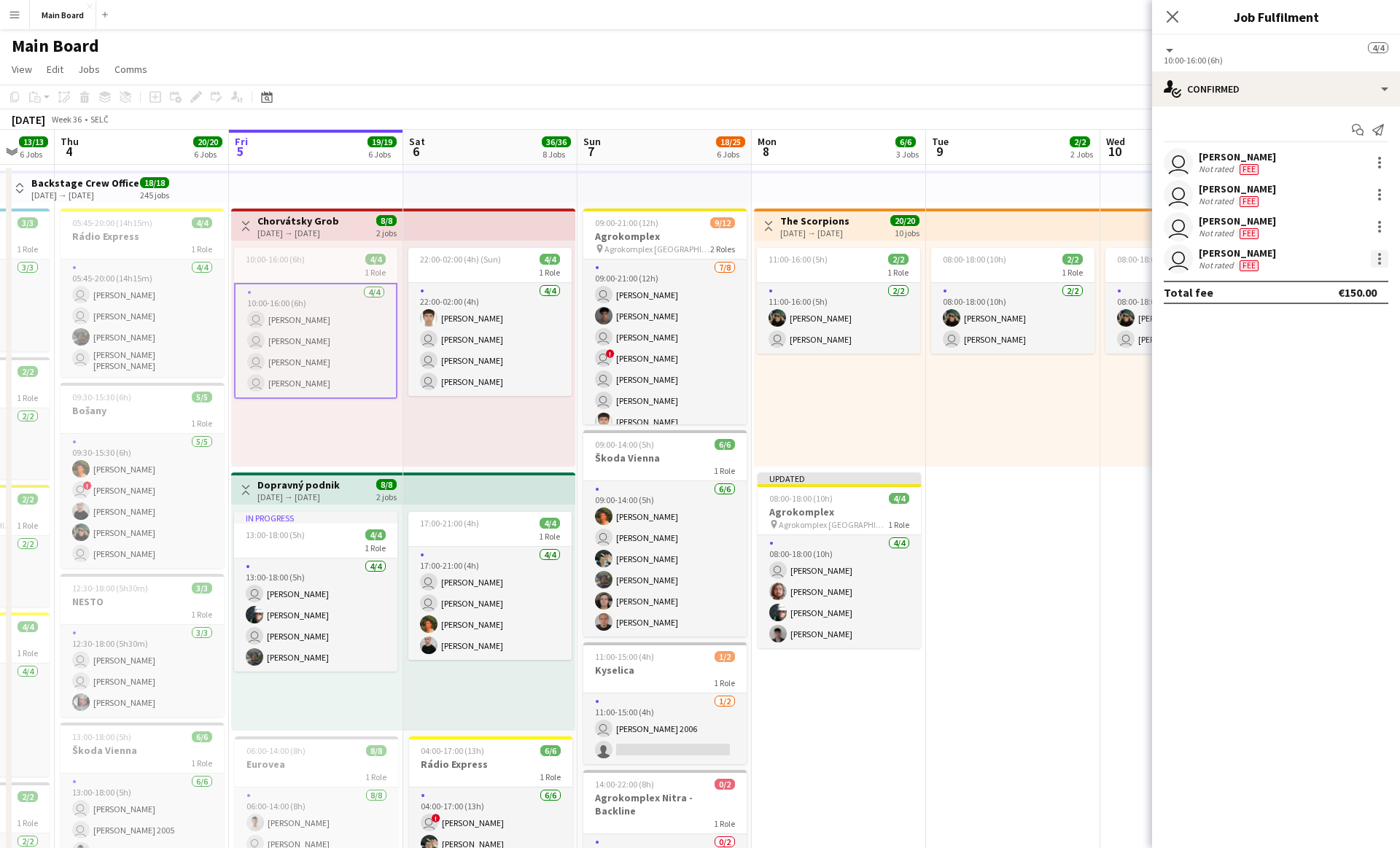
click at [1382, 259] on div at bounding box center [1380, 259] width 18 height 18
click at [1333, 417] on button "Did not show" at bounding box center [1332, 426] width 114 height 35
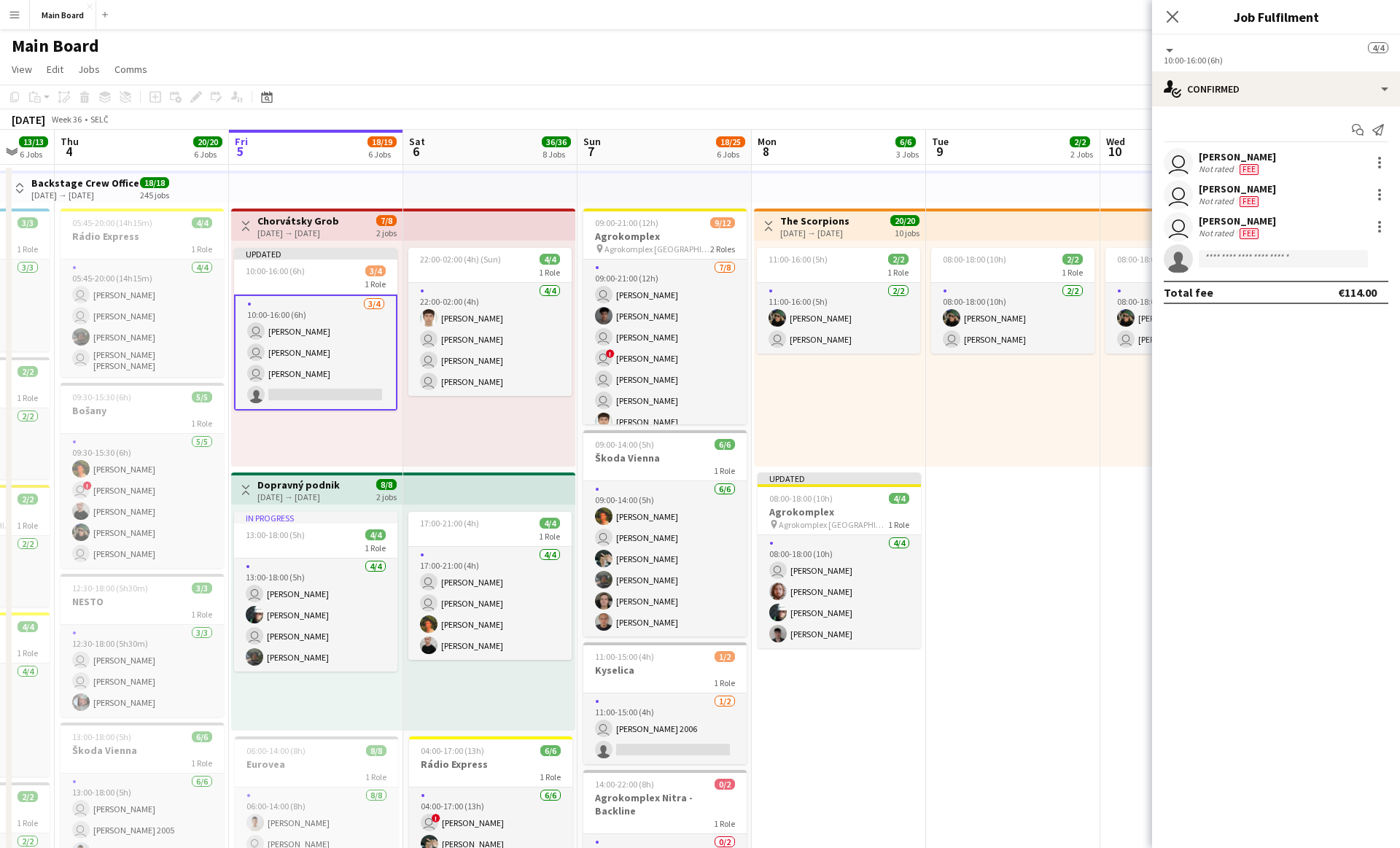
click at [330, 457] on div "Updated 10:00-16:00 (6h) 3/4 1 Role [DATE] 10:00-16:00 (6h) user [PERSON_NAME] …" at bounding box center [317, 353] width 171 height 226
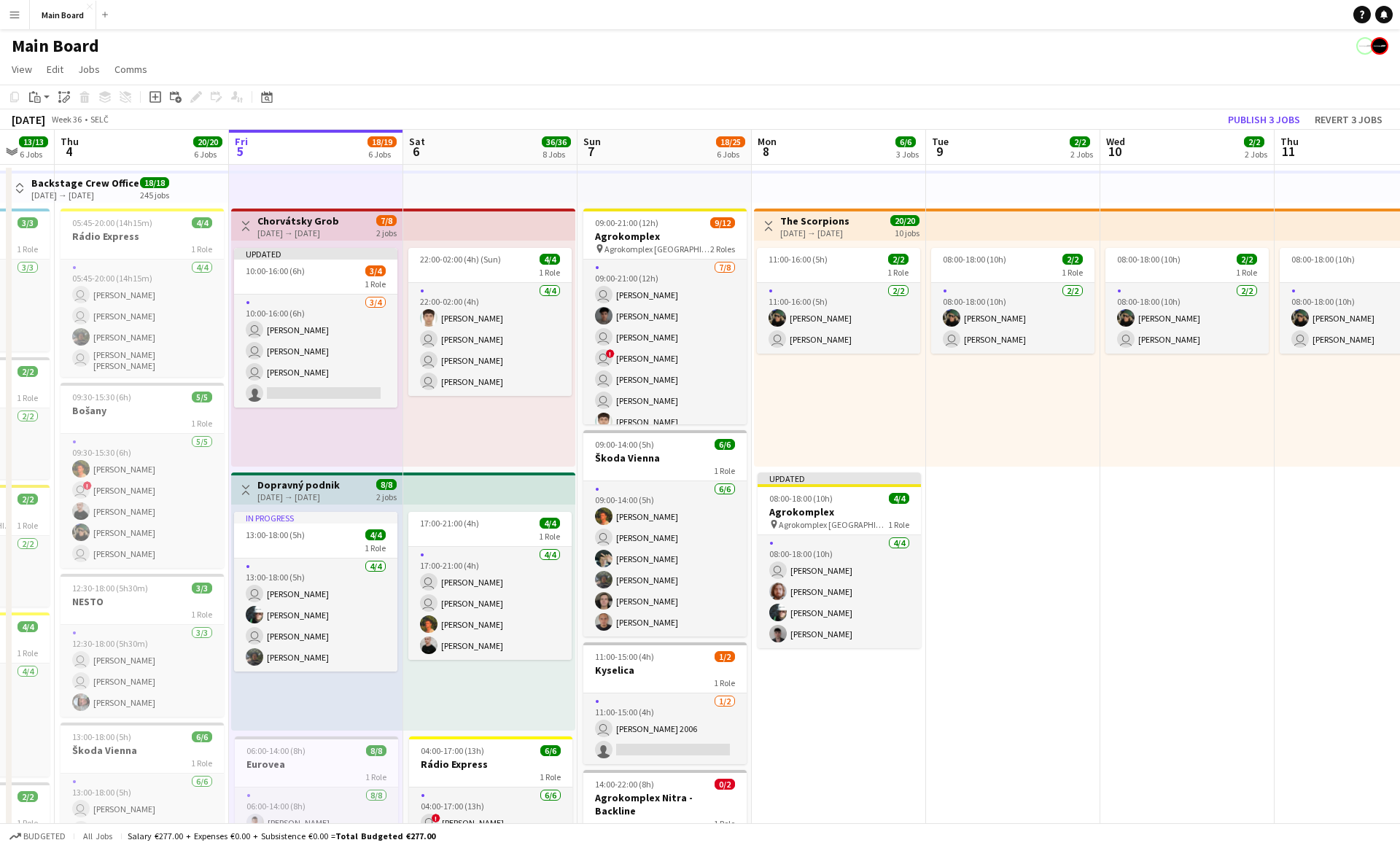
click at [297, 441] on div "Updated 10:00-16:00 (6h) 3/4 1 Role [DATE] 10:00-16:00 (6h) user [PERSON_NAME] …" at bounding box center [317, 353] width 171 height 226
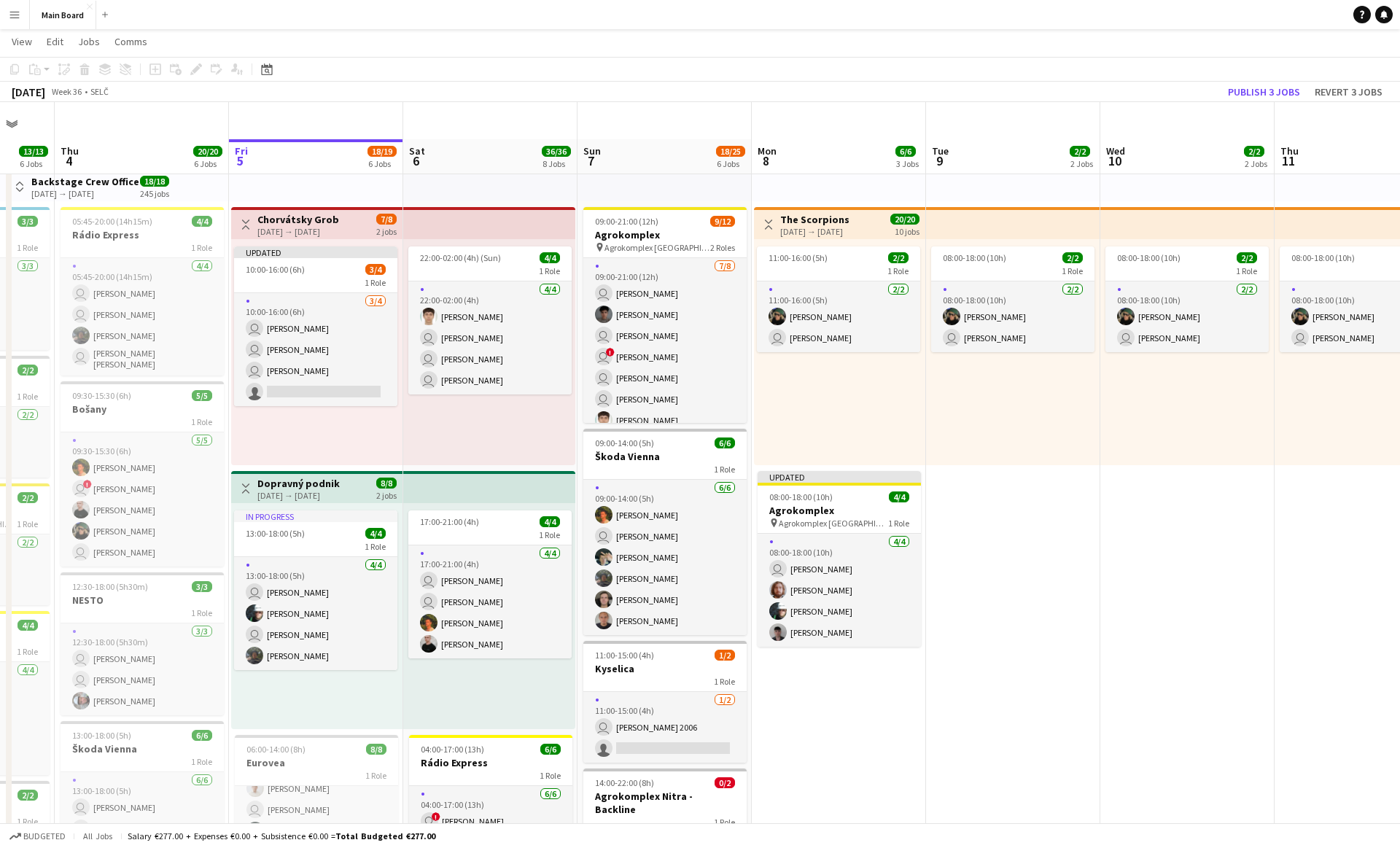
scroll to position [40, 0]
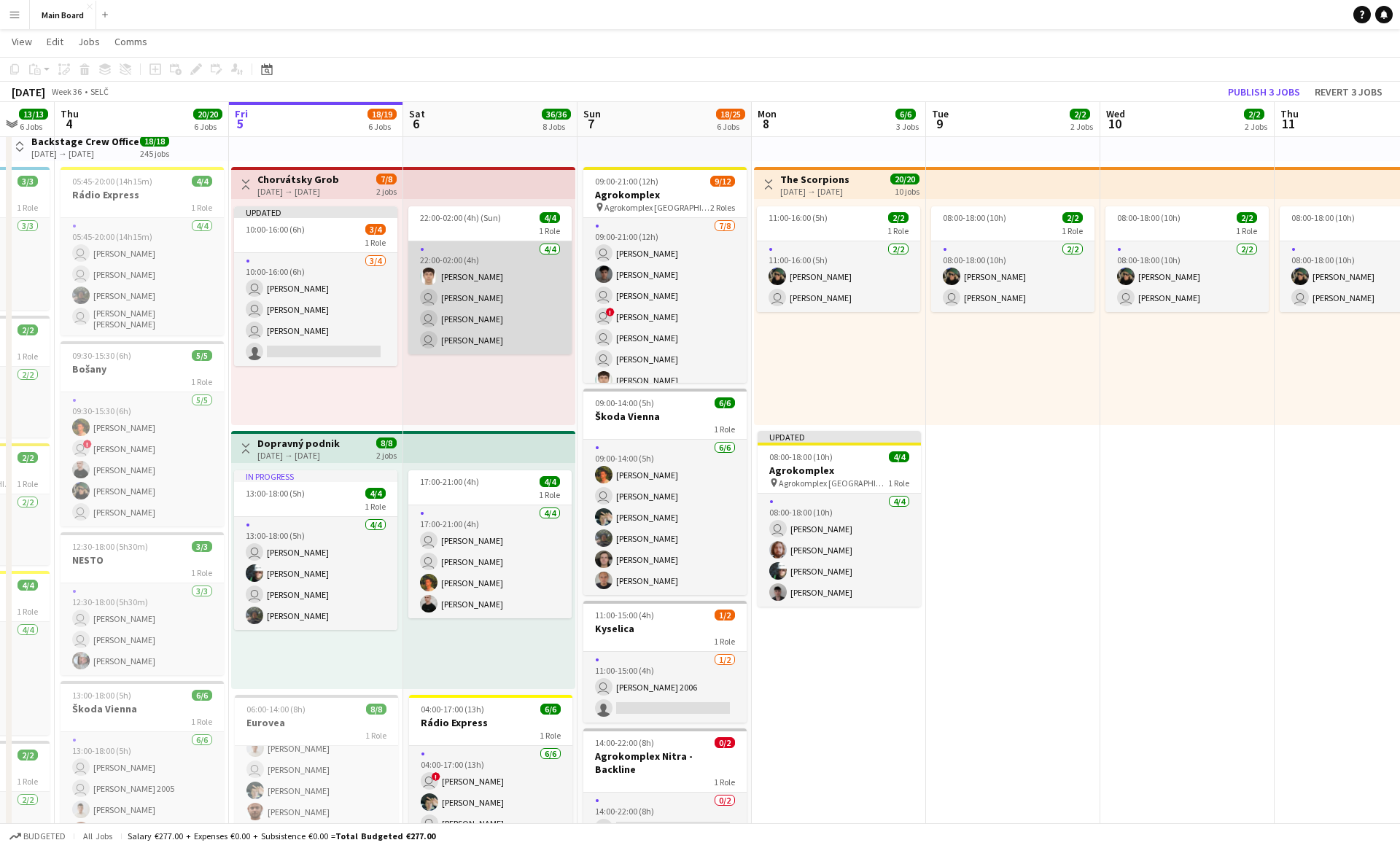
click at [539, 305] on app-card-role "[DATE] 22:00-02:00 (4h) [PERSON_NAME] user [PERSON_NAME] user [PERSON_NAME] use…" at bounding box center [489, 297] width 163 height 113
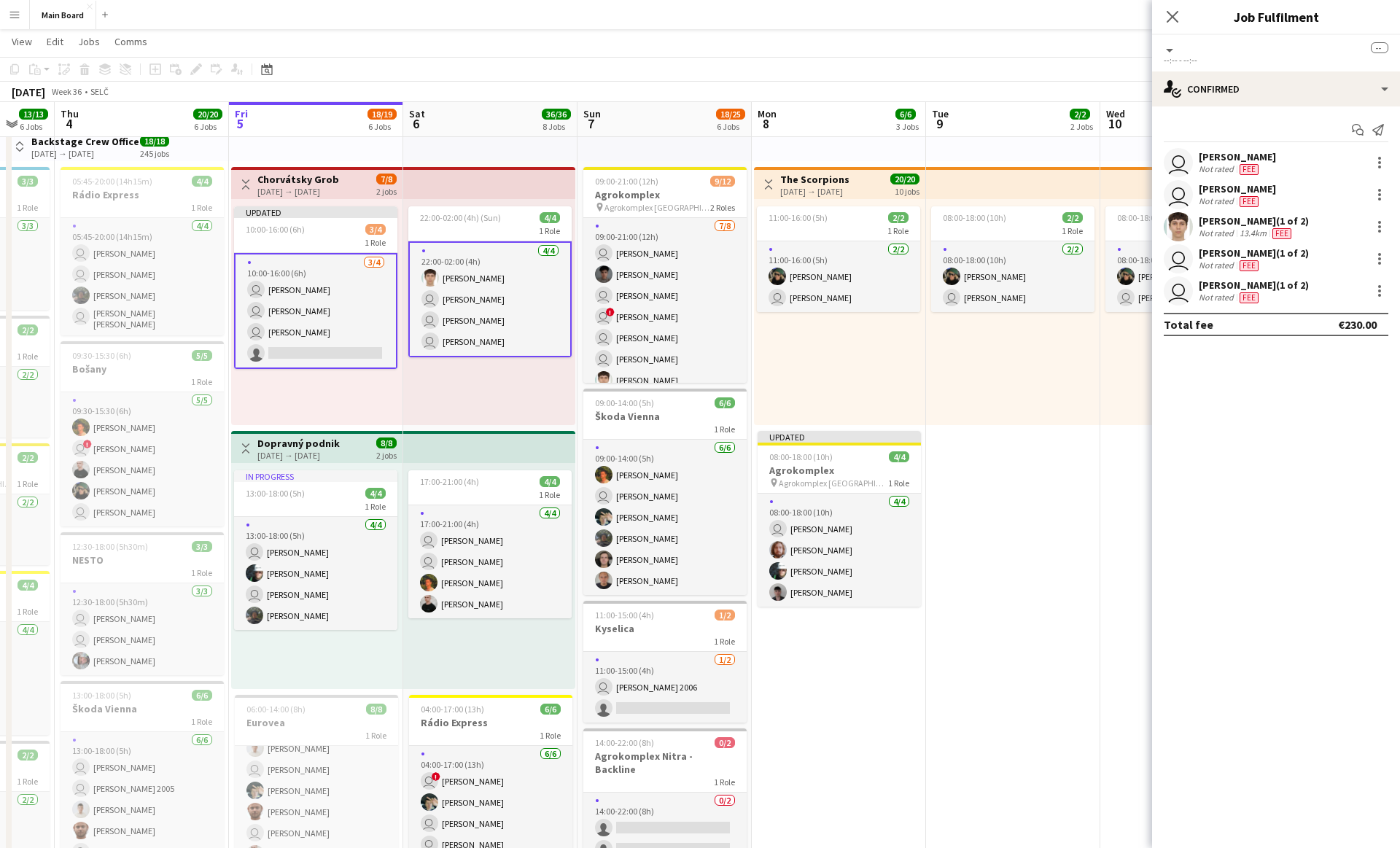
click at [527, 303] on app-card-role "[DATE] 22:00-02:00 (4h) [PERSON_NAME] user [PERSON_NAME] user [PERSON_NAME] use…" at bounding box center [489, 299] width 163 height 116
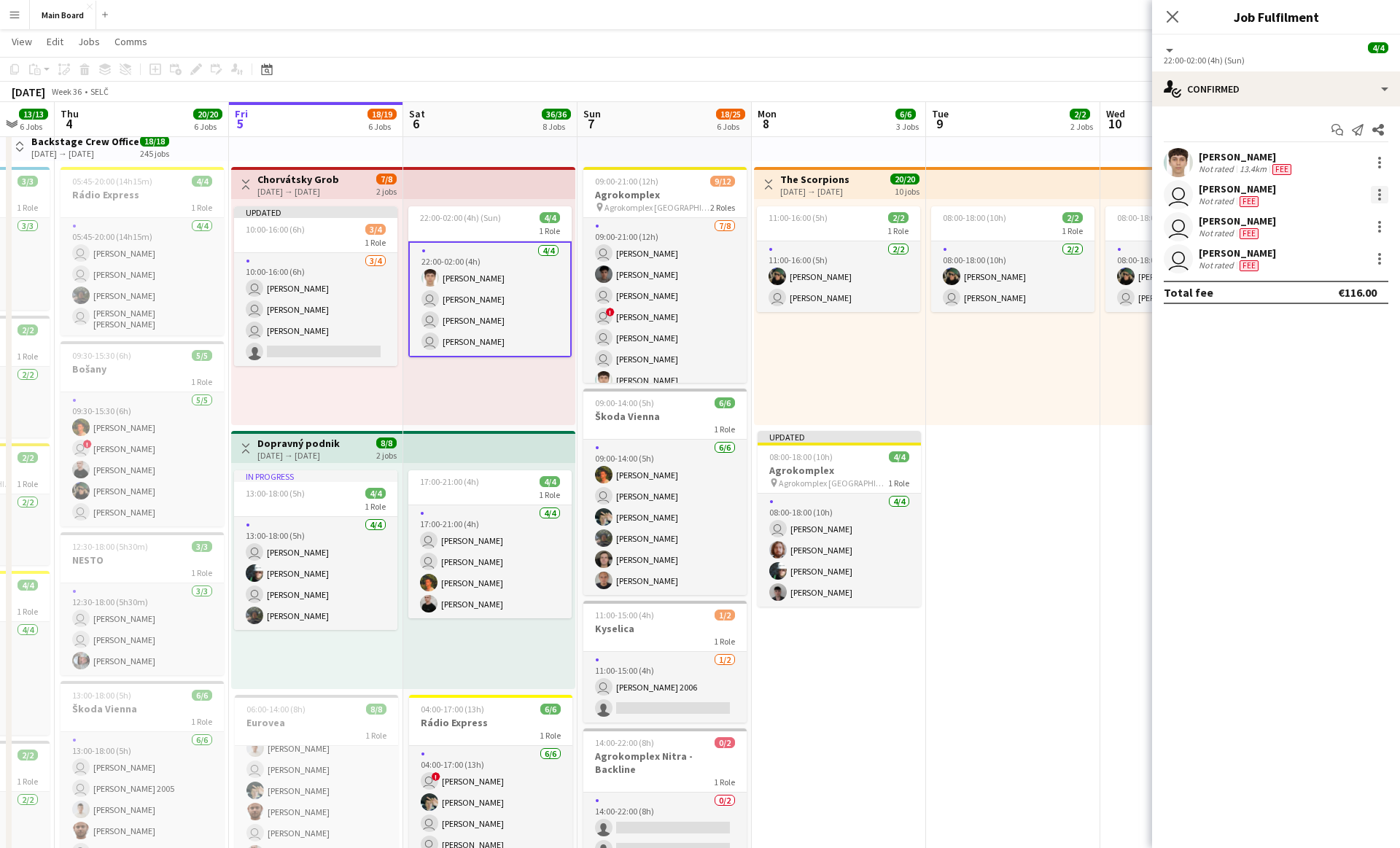
click at [1380, 195] on div at bounding box center [1380, 195] width 3 height 3
click at [1315, 322] on span "Remove" at bounding box center [1308, 326] width 43 height 12
click at [521, 389] on div "Updated 22:00-02:00 (4h) (Sun) 3/4 1 Role [DATE] 22:00-02:00 (4h) [PERSON_NAME]…" at bounding box center [489, 312] width 172 height 226
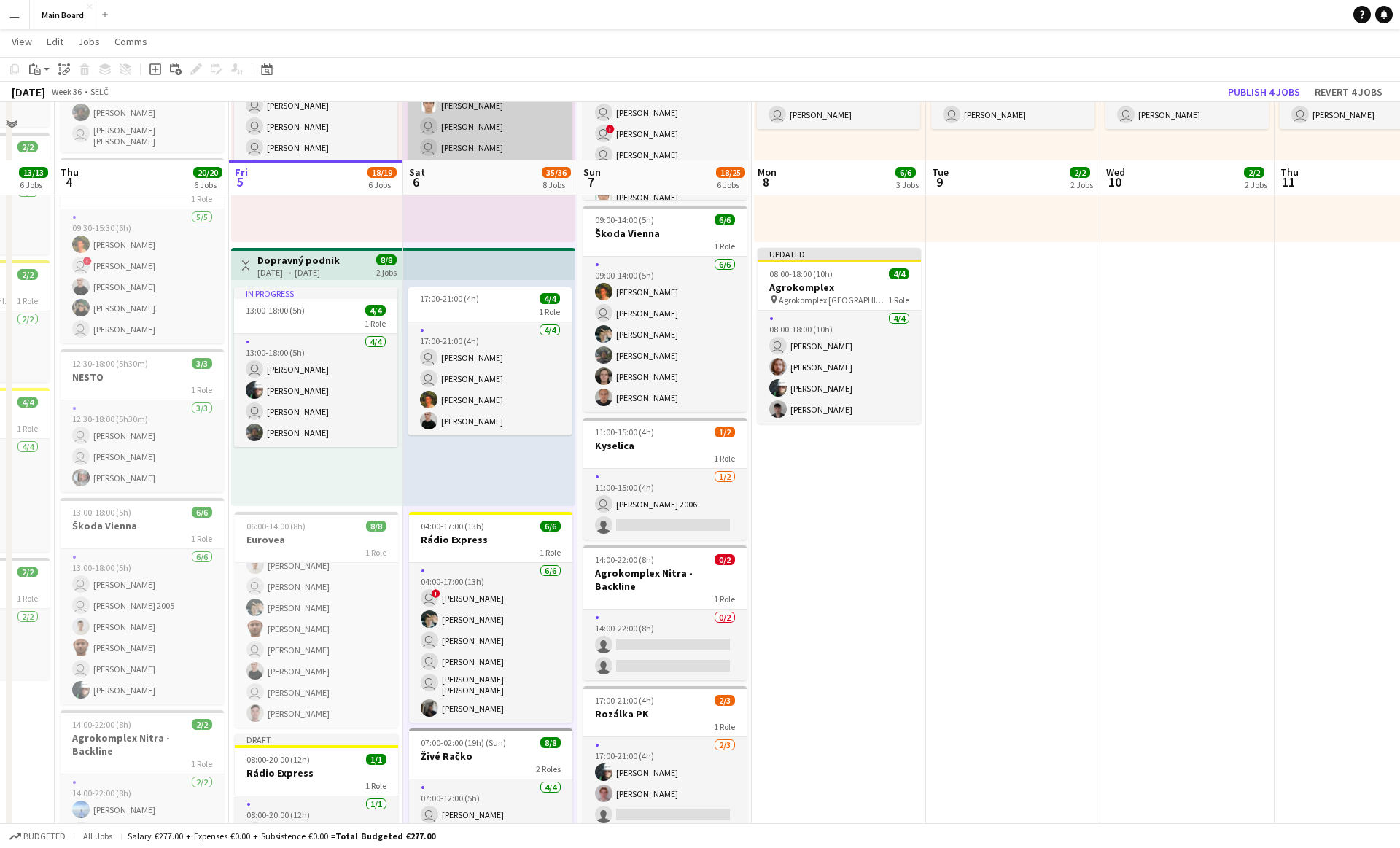
scroll to position [0, 0]
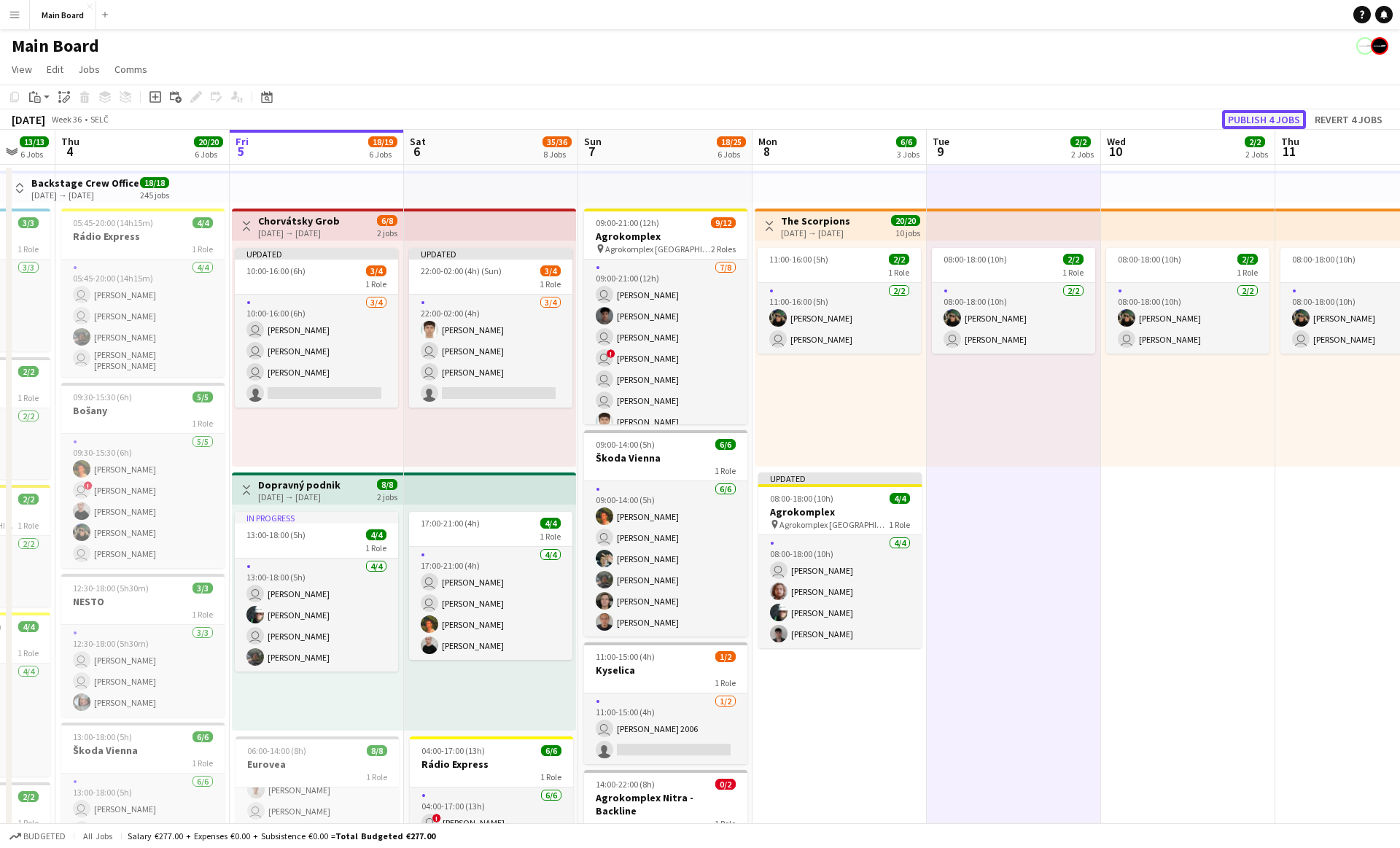
click at [1251, 121] on button "Publish 4 jobs" at bounding box center [1264, 120] width 84 height 19
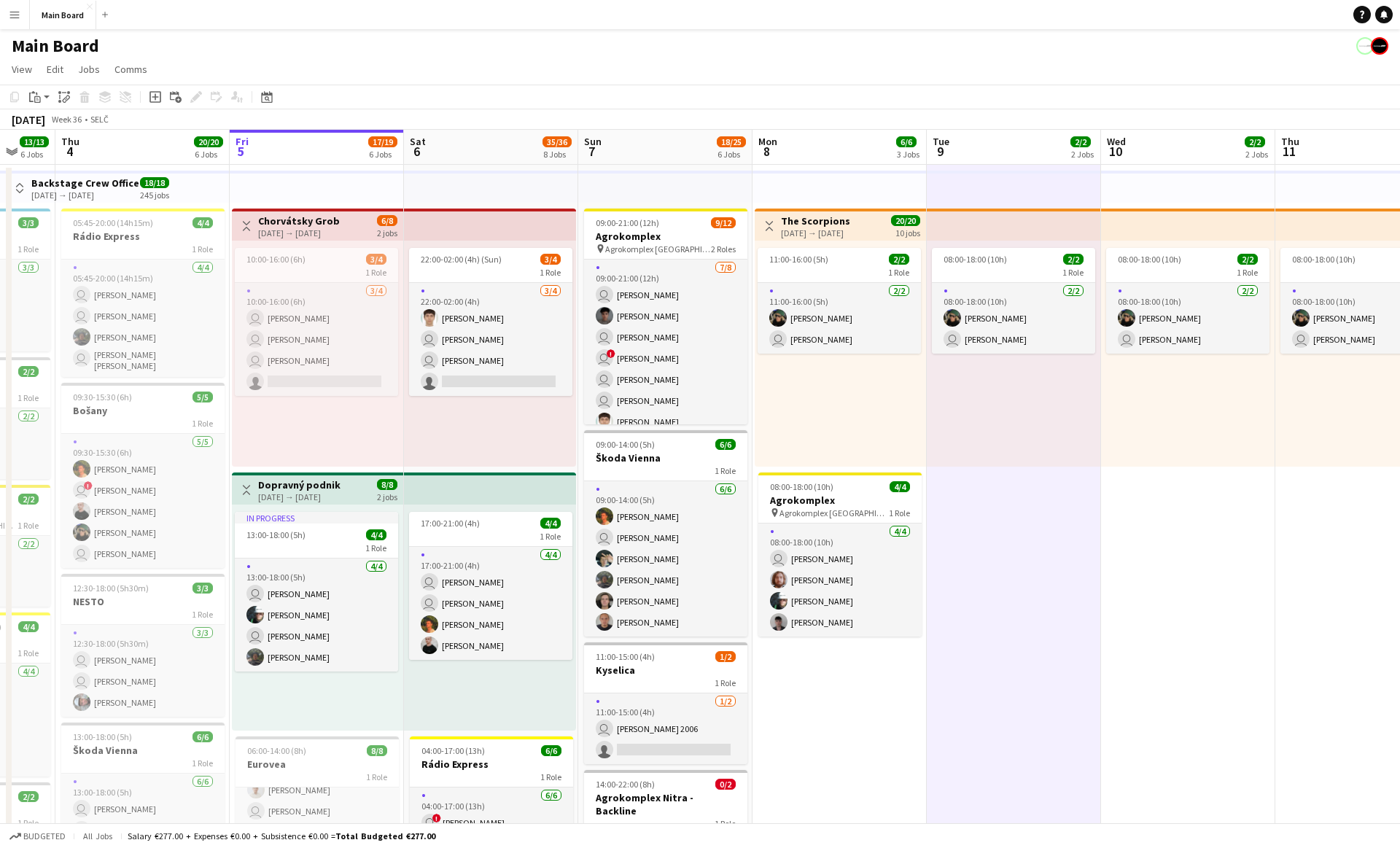
click at [19, 19] on app-icon "Menu" at bounding box center [14, 14] width 12 height 12
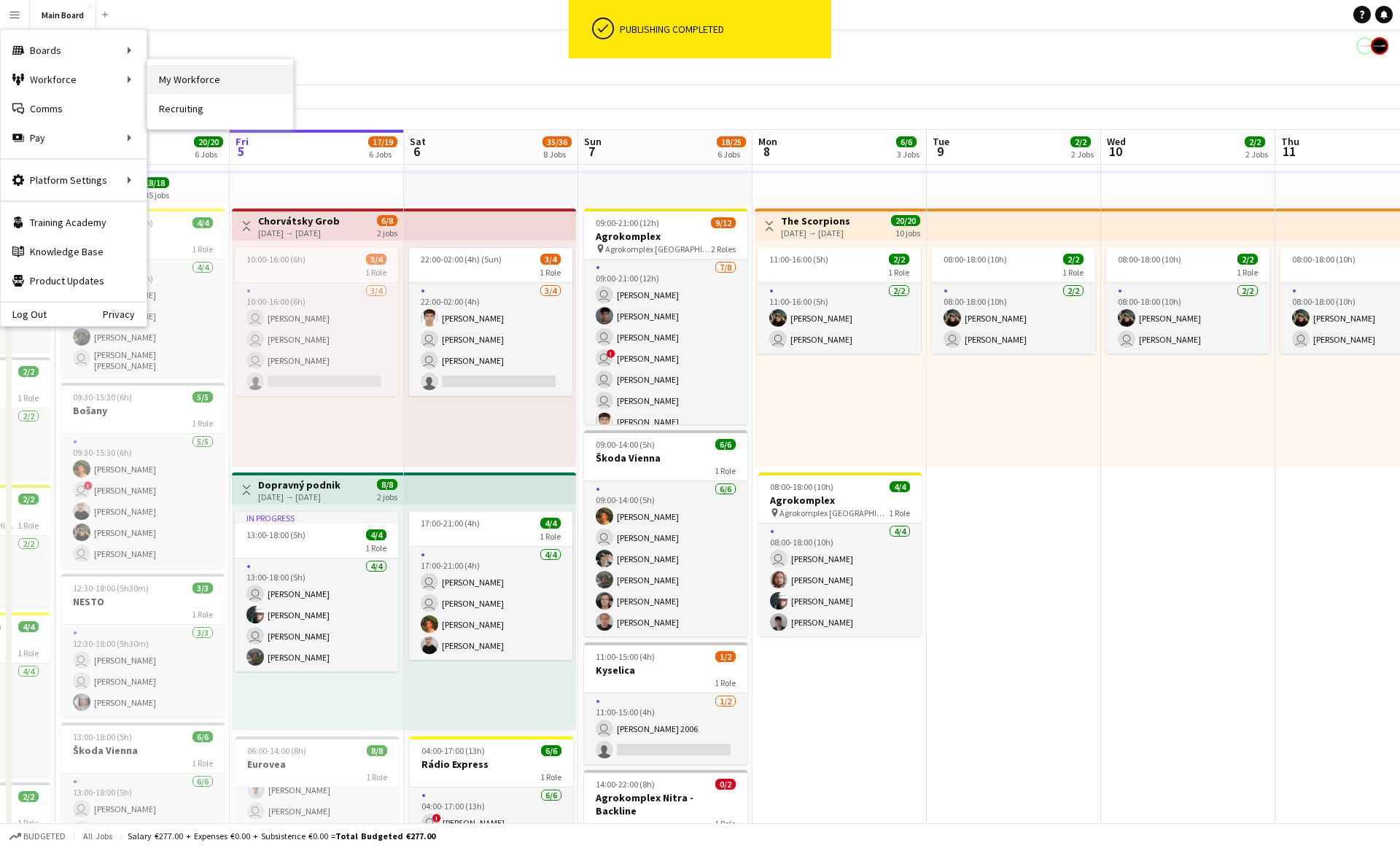
click at [188, 73] on link "My Workforce" at bounding box center [219, 80] width 145 height 29
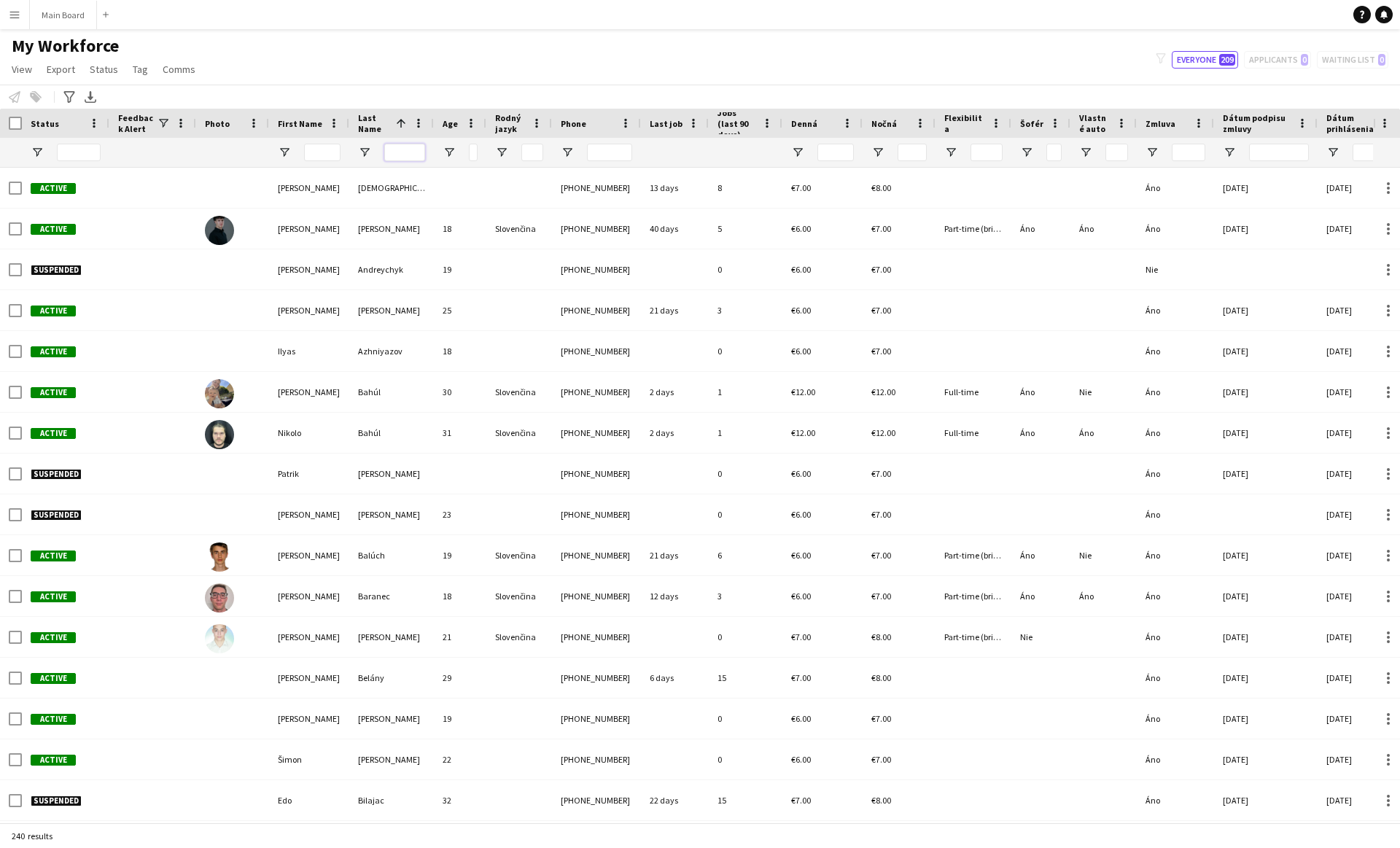
click at [392, 154] on input "Last Name Filter Input" at bounding box center [404, 153] width 41 height 18
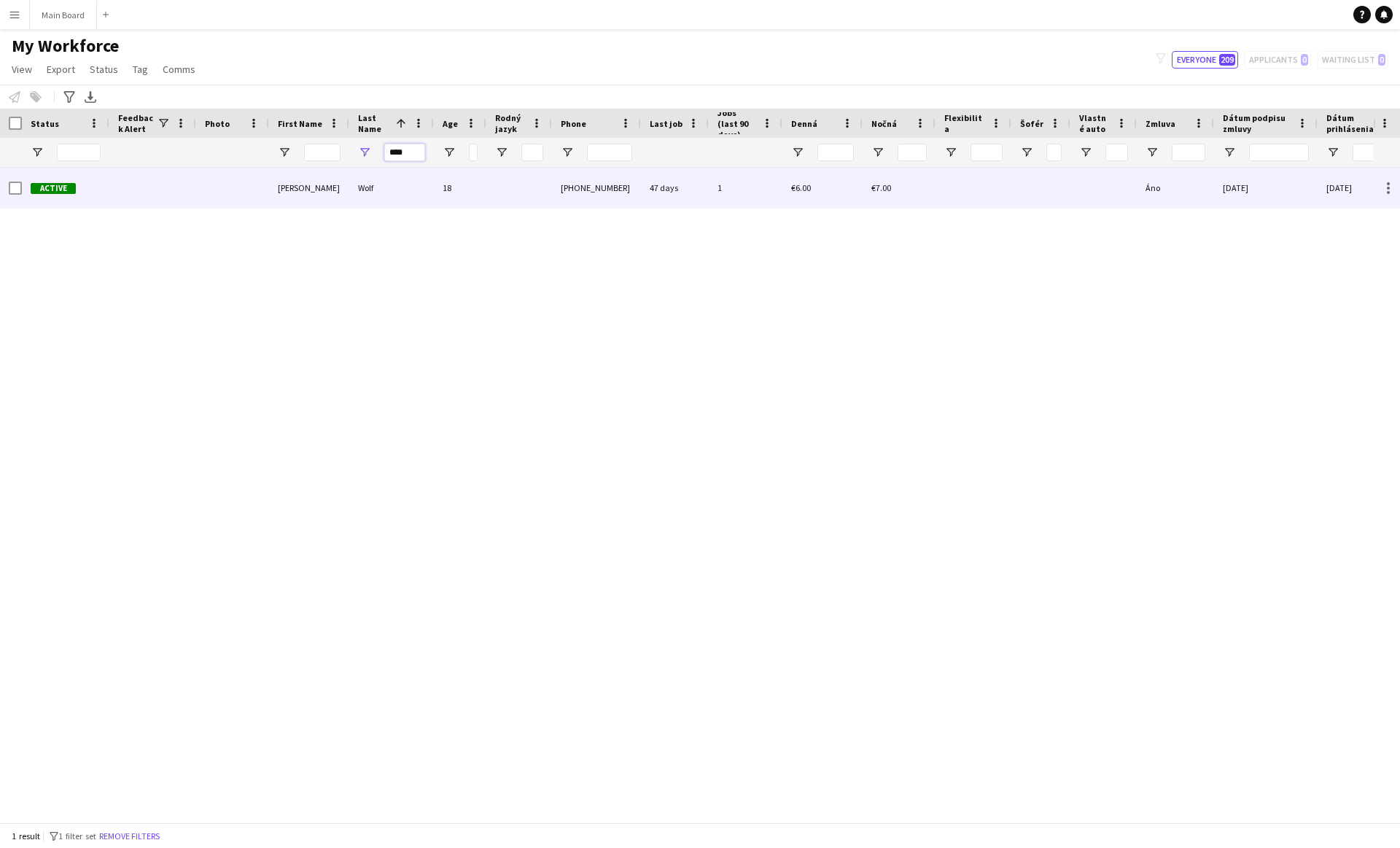
type input "****"
click at [402, 178] on div "Wolf" at bounding box center [391, 188] width 84 height 40
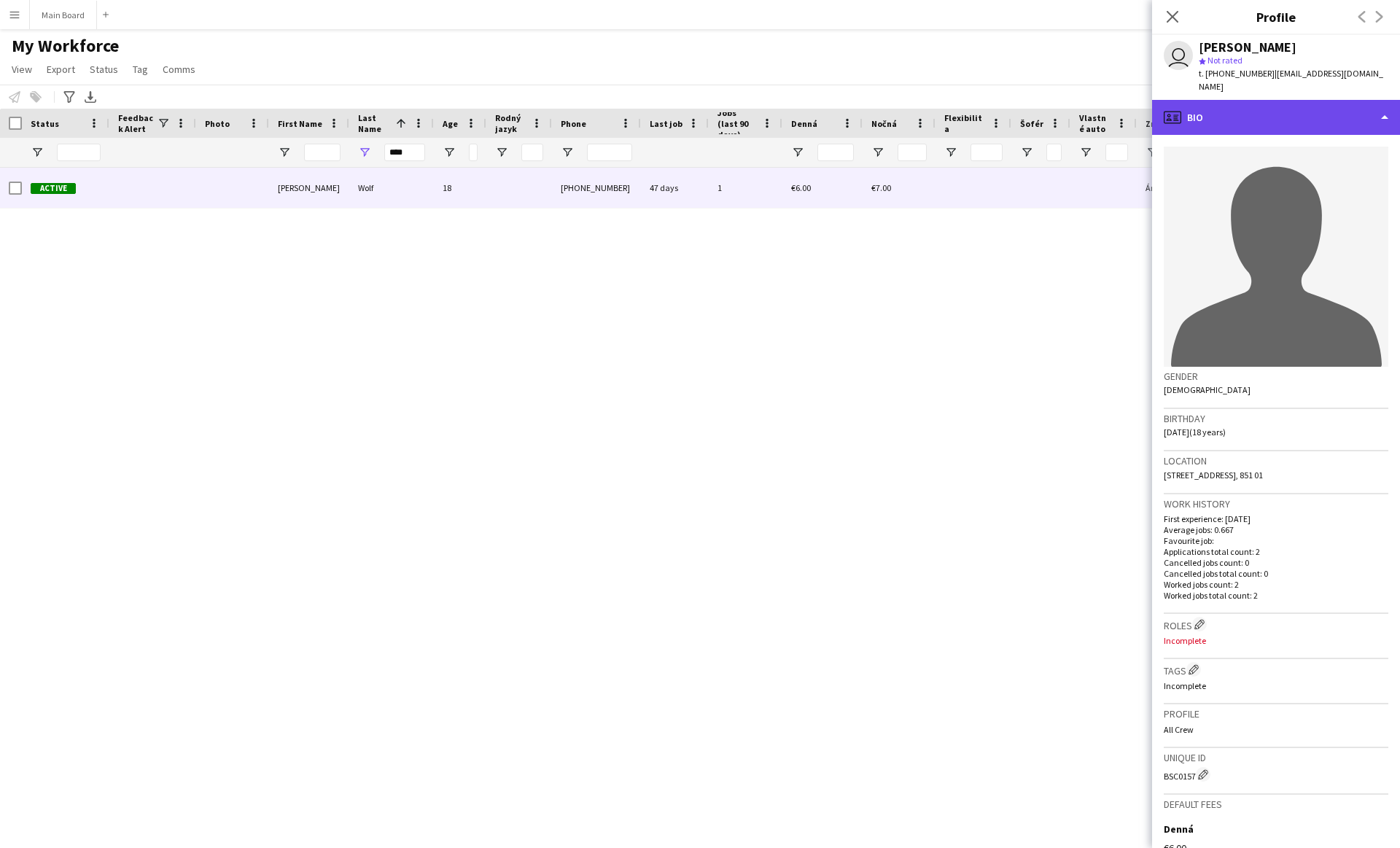
click at [1348, 105] on div "profile Bio" at bounding box center [1276, 117] width 248 height 35
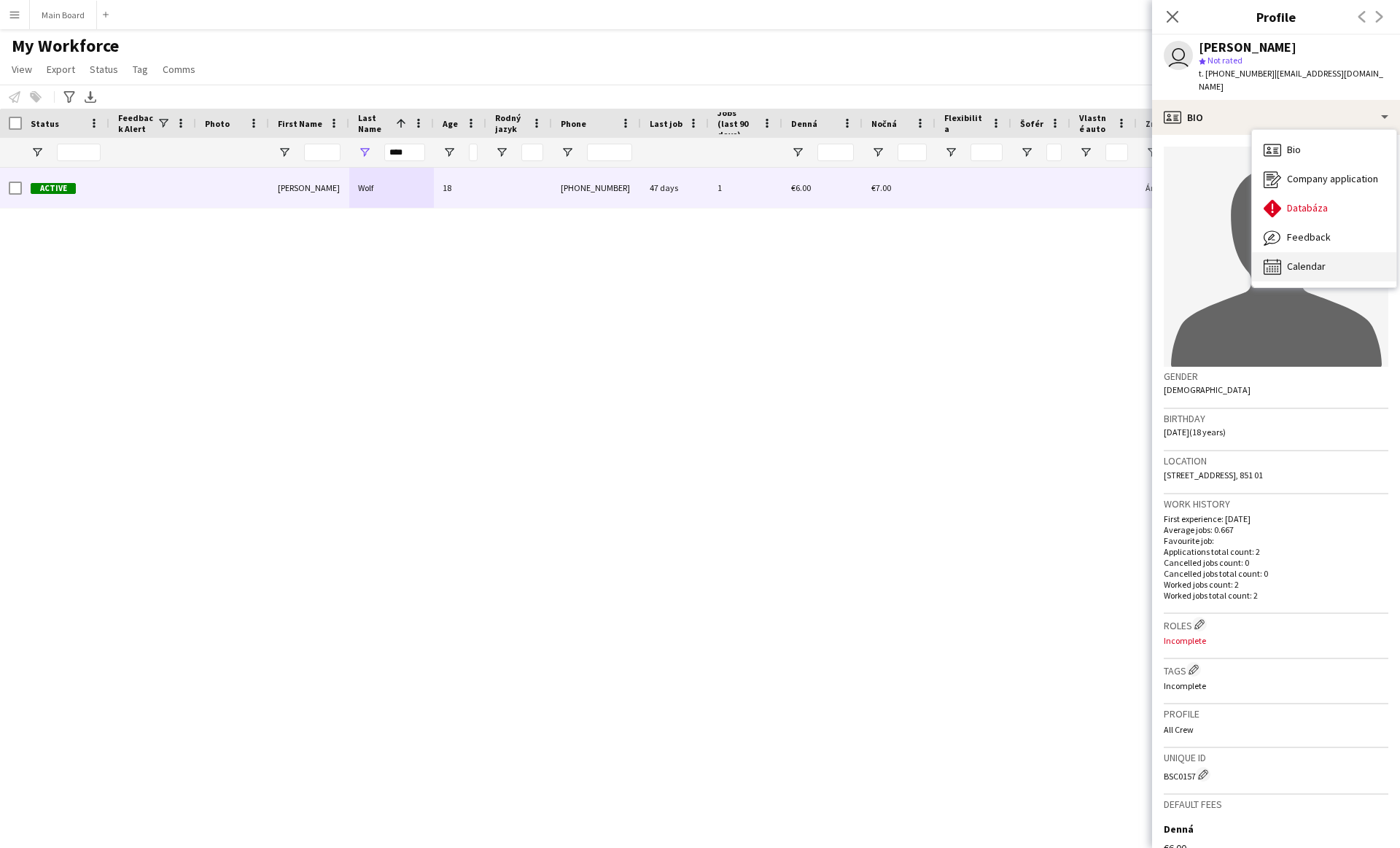
click at [1316, 252] on div "Calendar Calendar" at bounding box center [1324, 267] width 145 height 29
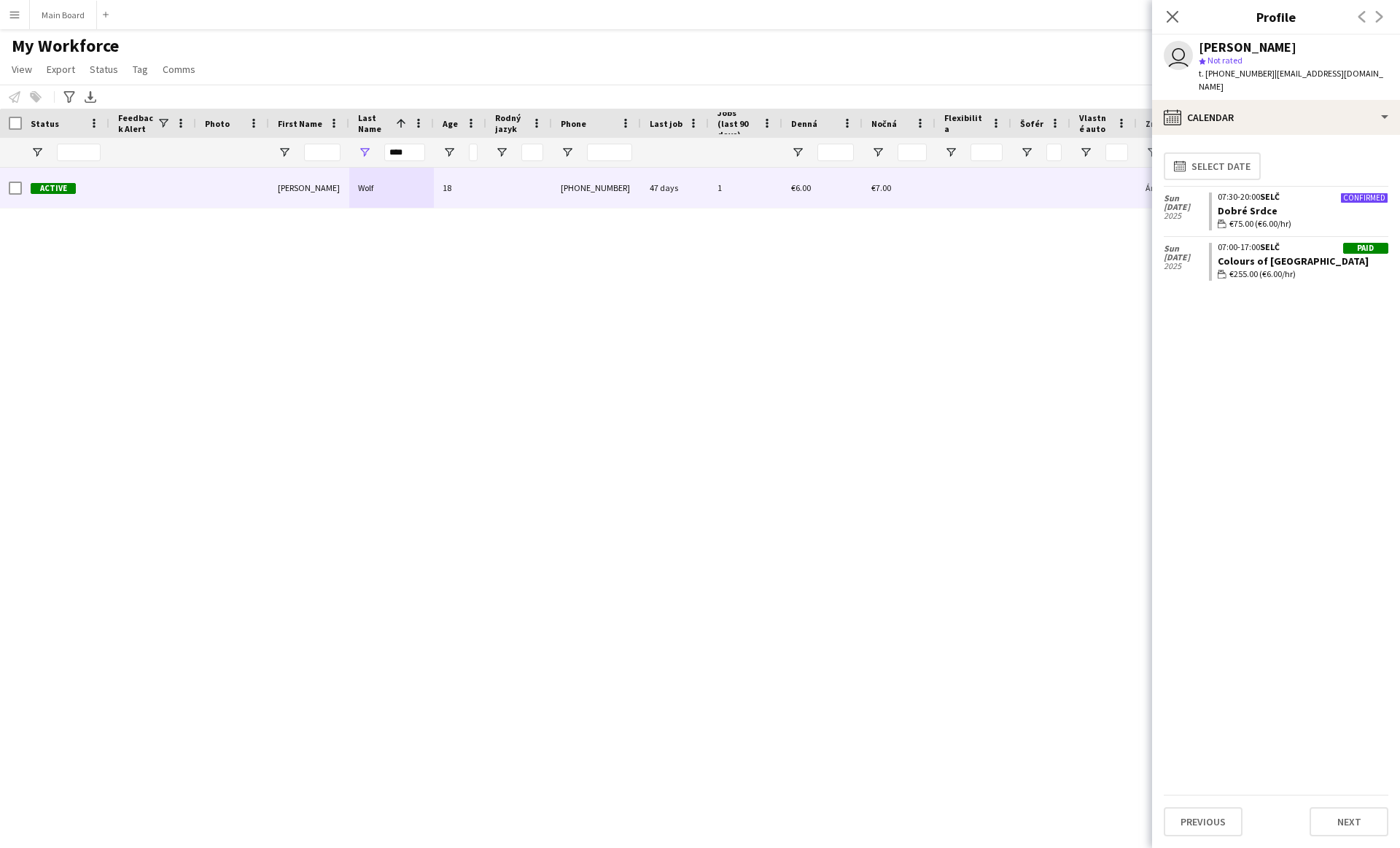
click at [1246, 217] on span "€75.00 (€6.00/hr)" at bounding box center [1260, 223] width 62 height 13
click at [1240, 204] on link "Dobré Srdce" at bounding box center [1247, 211] width 59 height 13
click at [564, 305] on div "Active [PERSON_NAME] 18 [PHONE_NUMBER] 47 days 1 €6.00 €7.00 Áno [DATE] [DATE] …" at bounding box center [686, 495] width 1373 height 655
click at [1188, 109] on div "calendar-full Calendar" at bounding box center [1276, 117] width 248 height 35
click at [1278, 170] on icon "Company application" at bounding box center [1272, 179] width 18 height 18
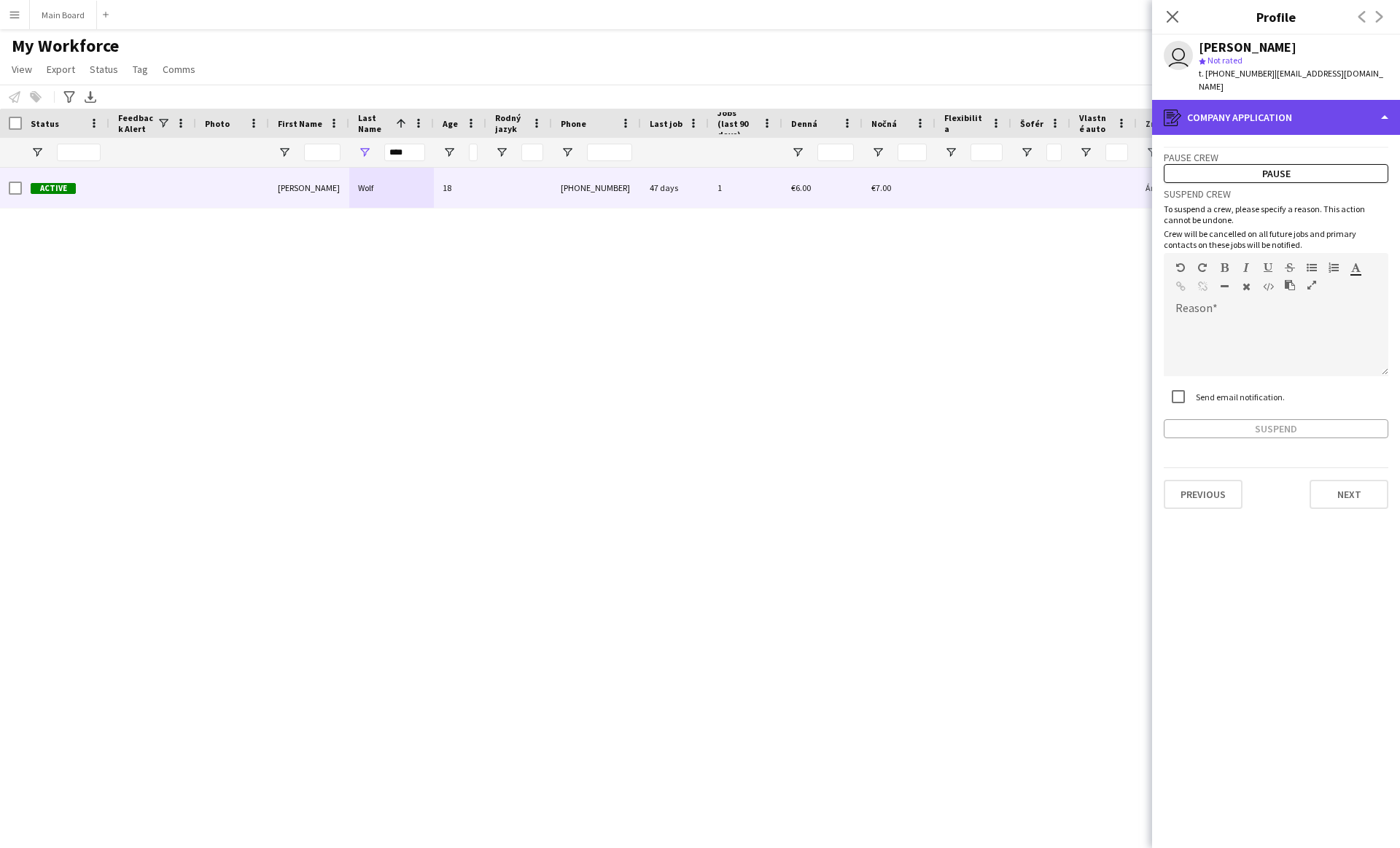
click at [1226, 110] on div "register Company application" at bounding box center [1276, 117] width 248 height 35
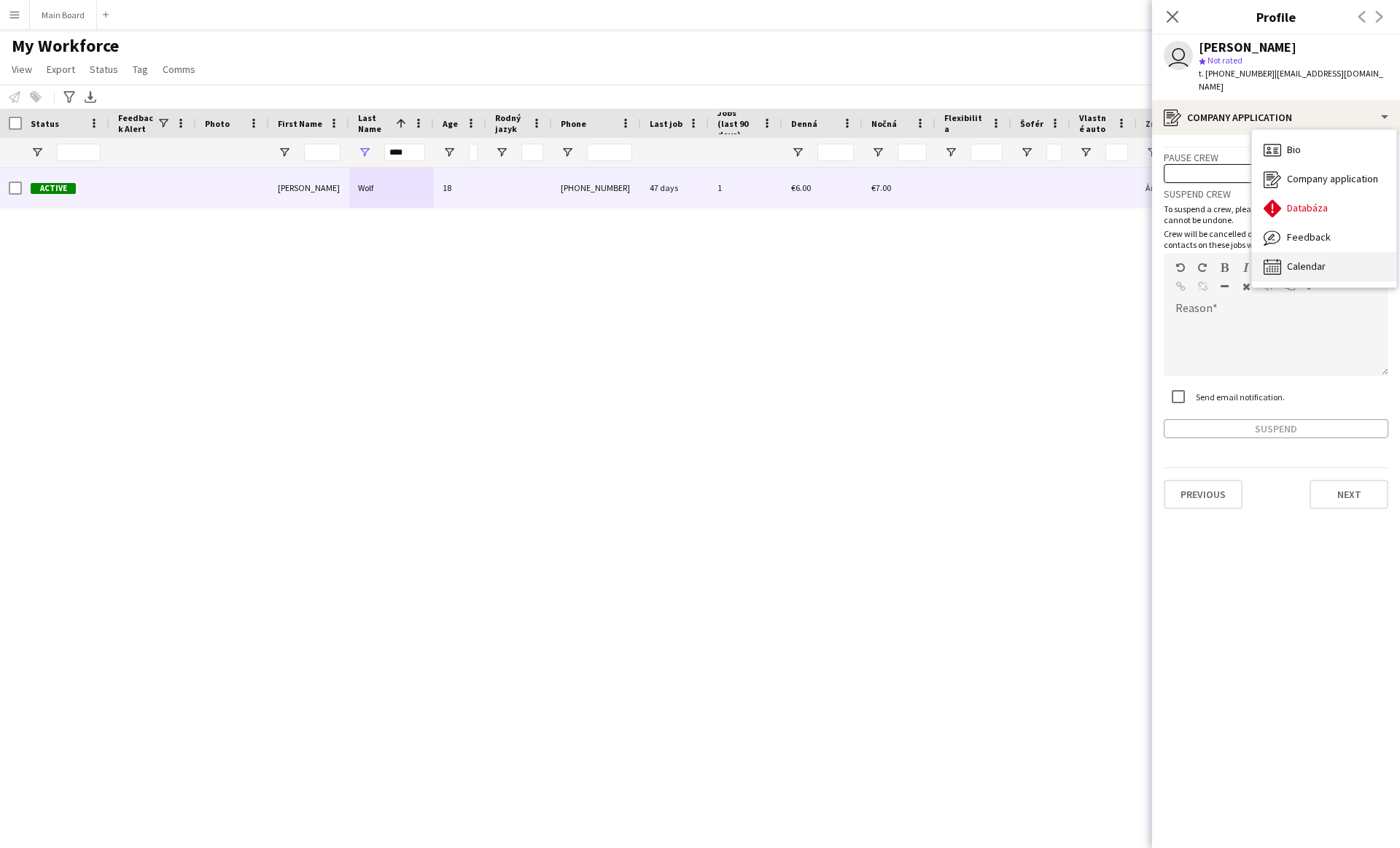
click at [1285, 256] on div "Calendar Calendar" at bounding box center [1324, 267] width 145 height 29
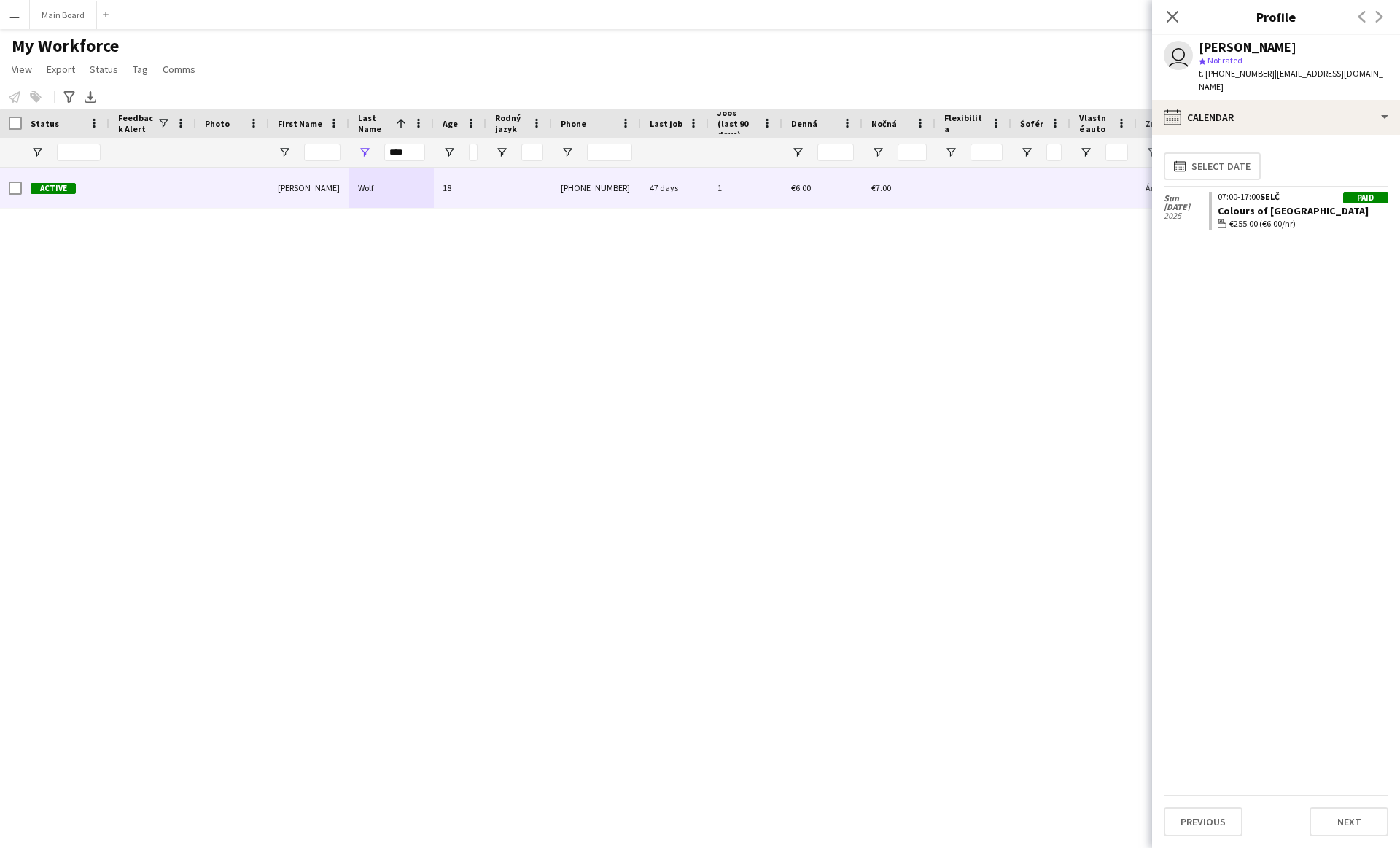
click at [526, 336] on div "Active [PERSON_NAME] 18 [PHONE_NUMBER] 47 days 1 €6.00 €7.00 Áno [DATE] [DATE] …" at bounding box center [686, 495] width 1373 height 655
click at [52, 15] on button "Main Board Close" at bounding box center [63, 14] width 67 height 28
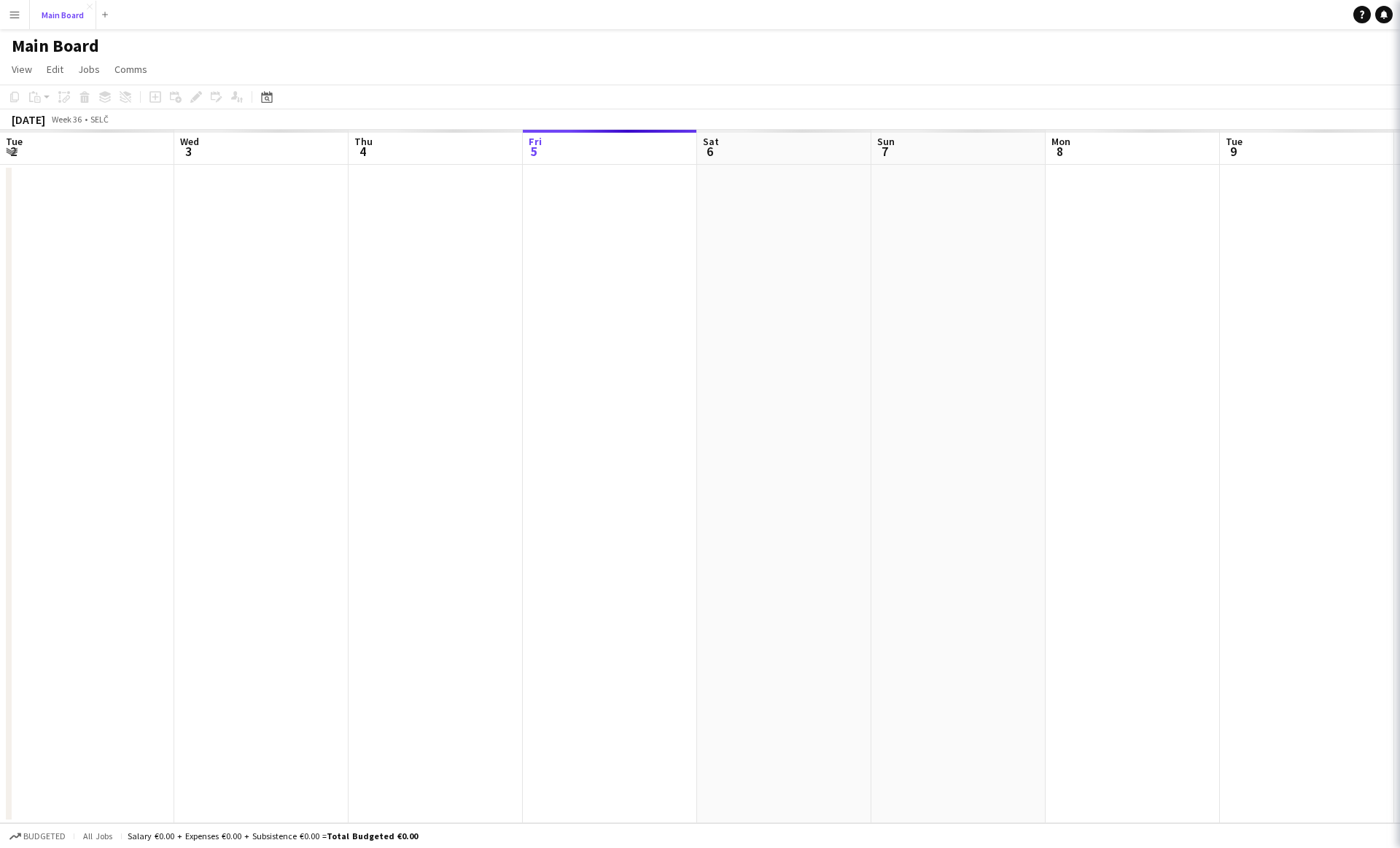
scroll to position [0, 349]
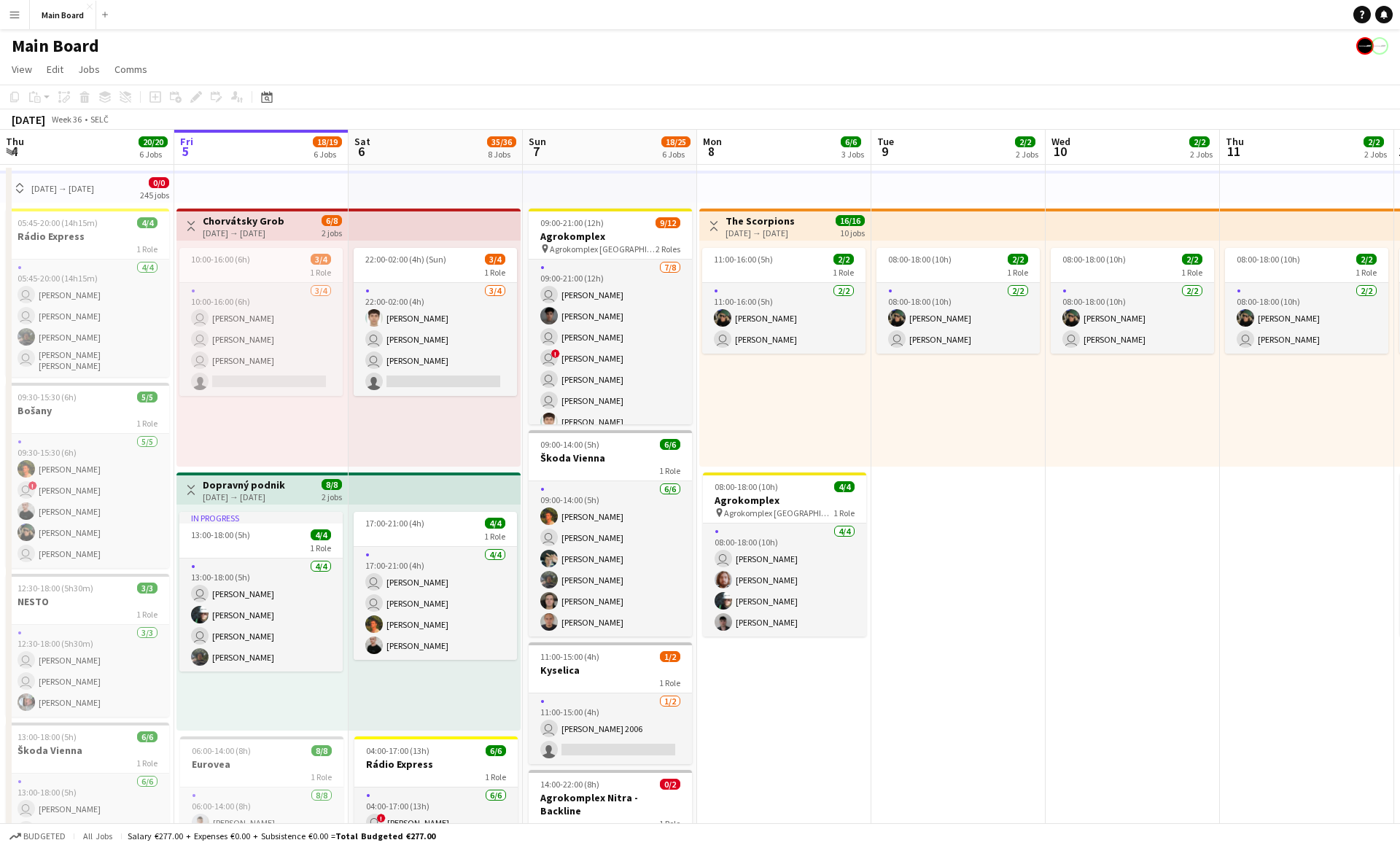
click at [1, 10] on button "Menu" at bounding box center [14, 14] width 29 height 29
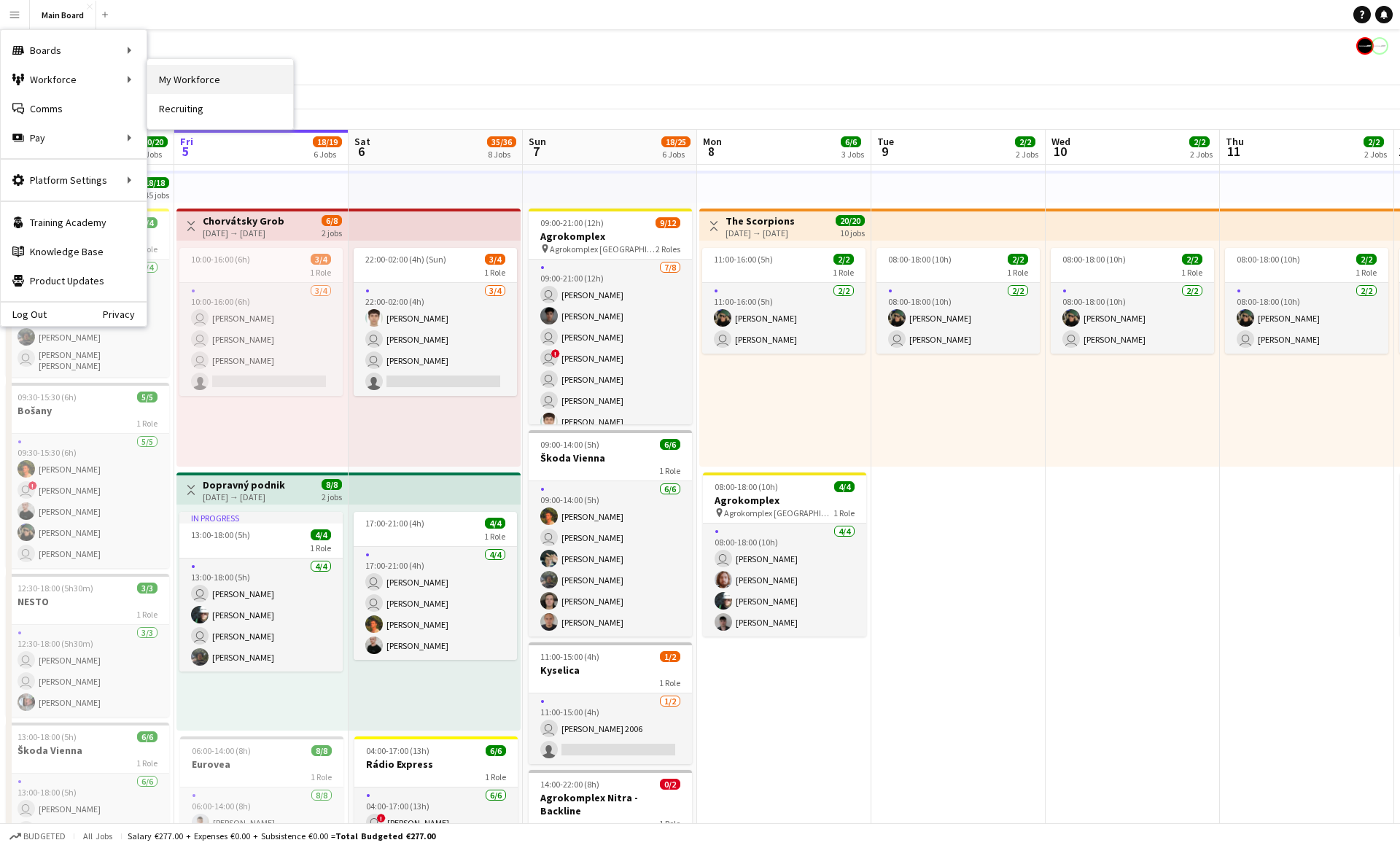
click at [186, 79] on link "My Workforce" at bounding box center [219, 80] width 145 height 29
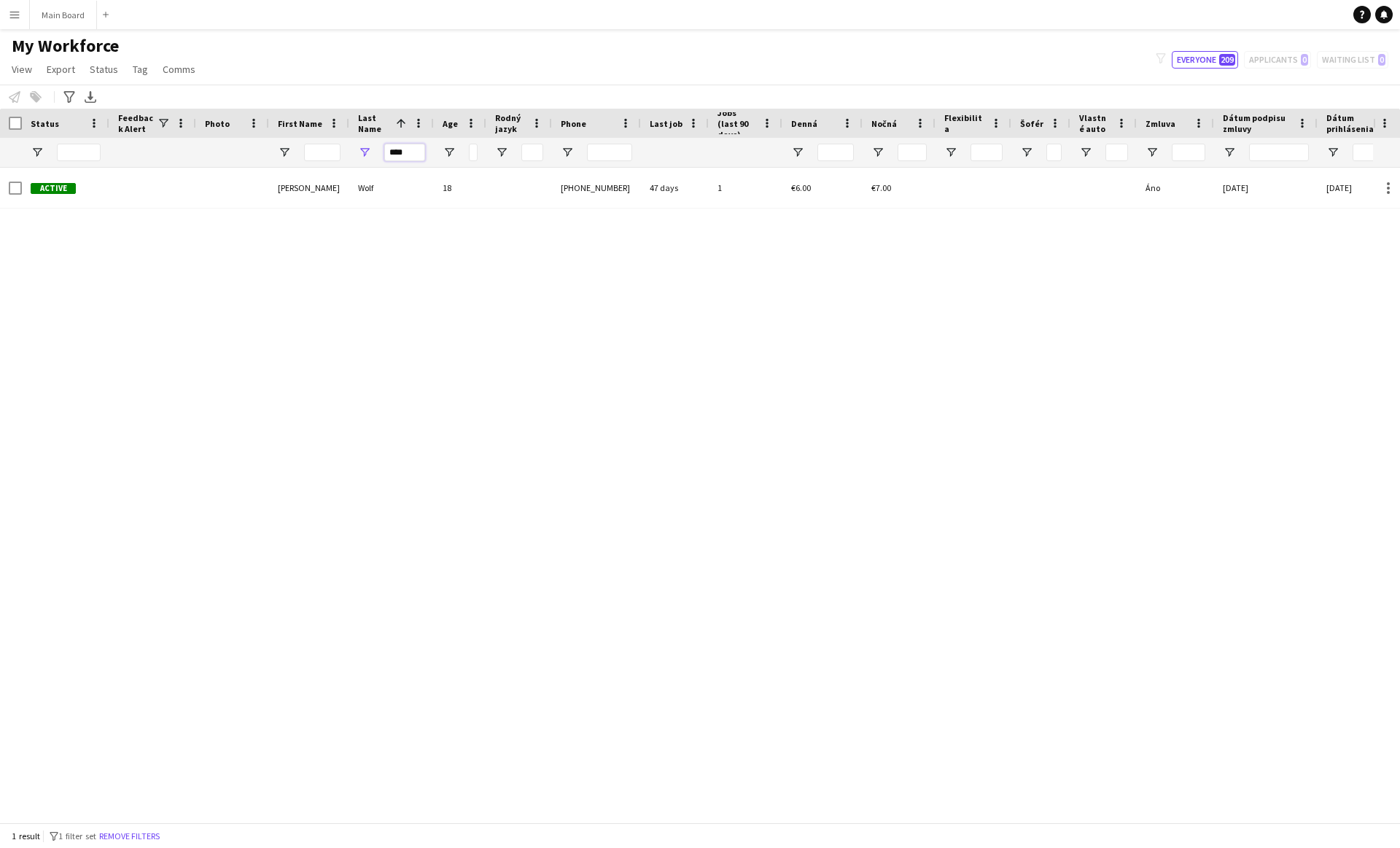
click at [407, 151] on input "****" at bounding box center [404, 153] width 41 height 18
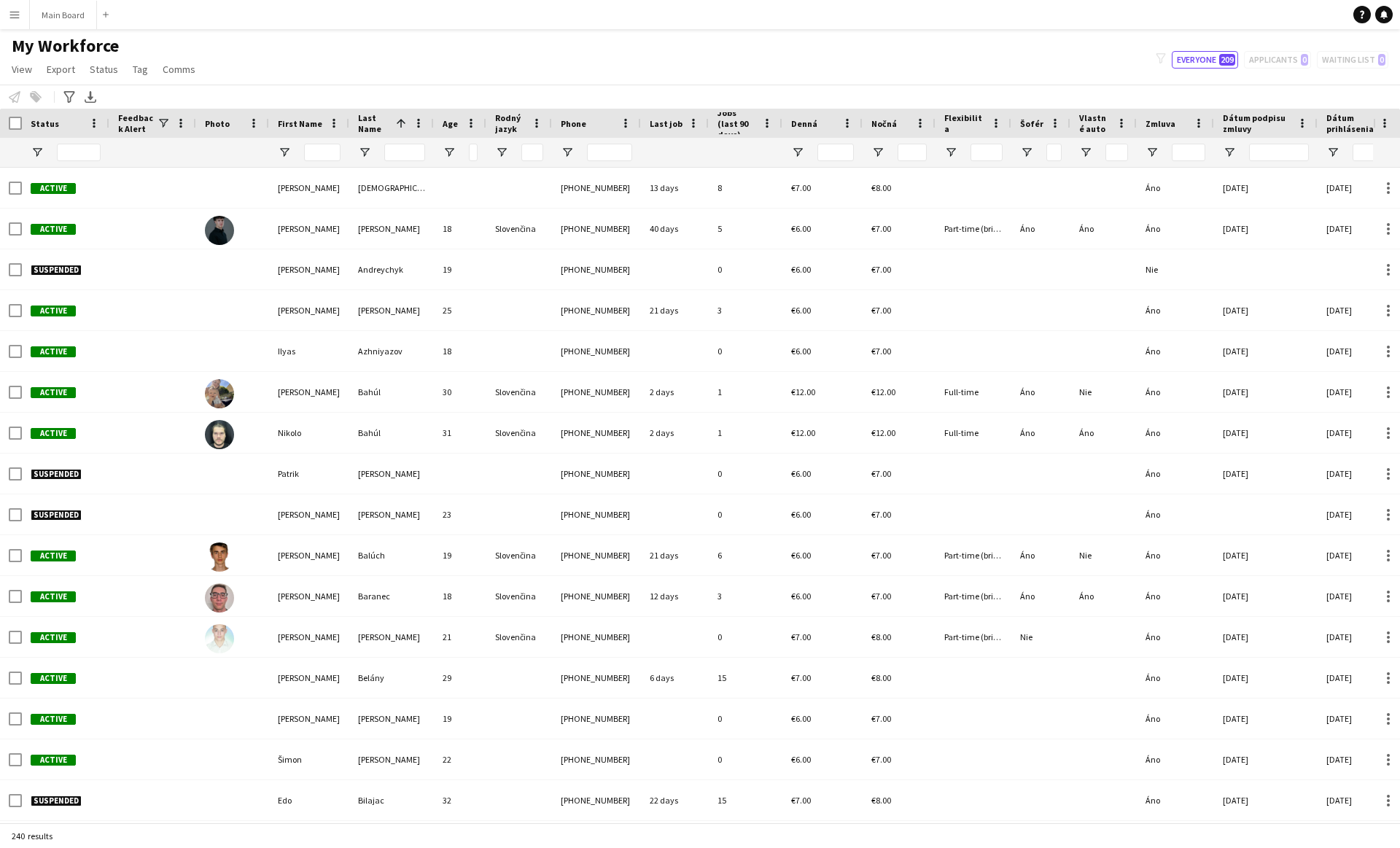
click at [387, 43] on div "My Workforce View Views Default view New view Update view Delete view Edit name…" at bounding box center [700, 60] width 1400 height 50
click at [54, 12] on button "Main Board Close" at bounding box center [63, 14] width 67 height 28
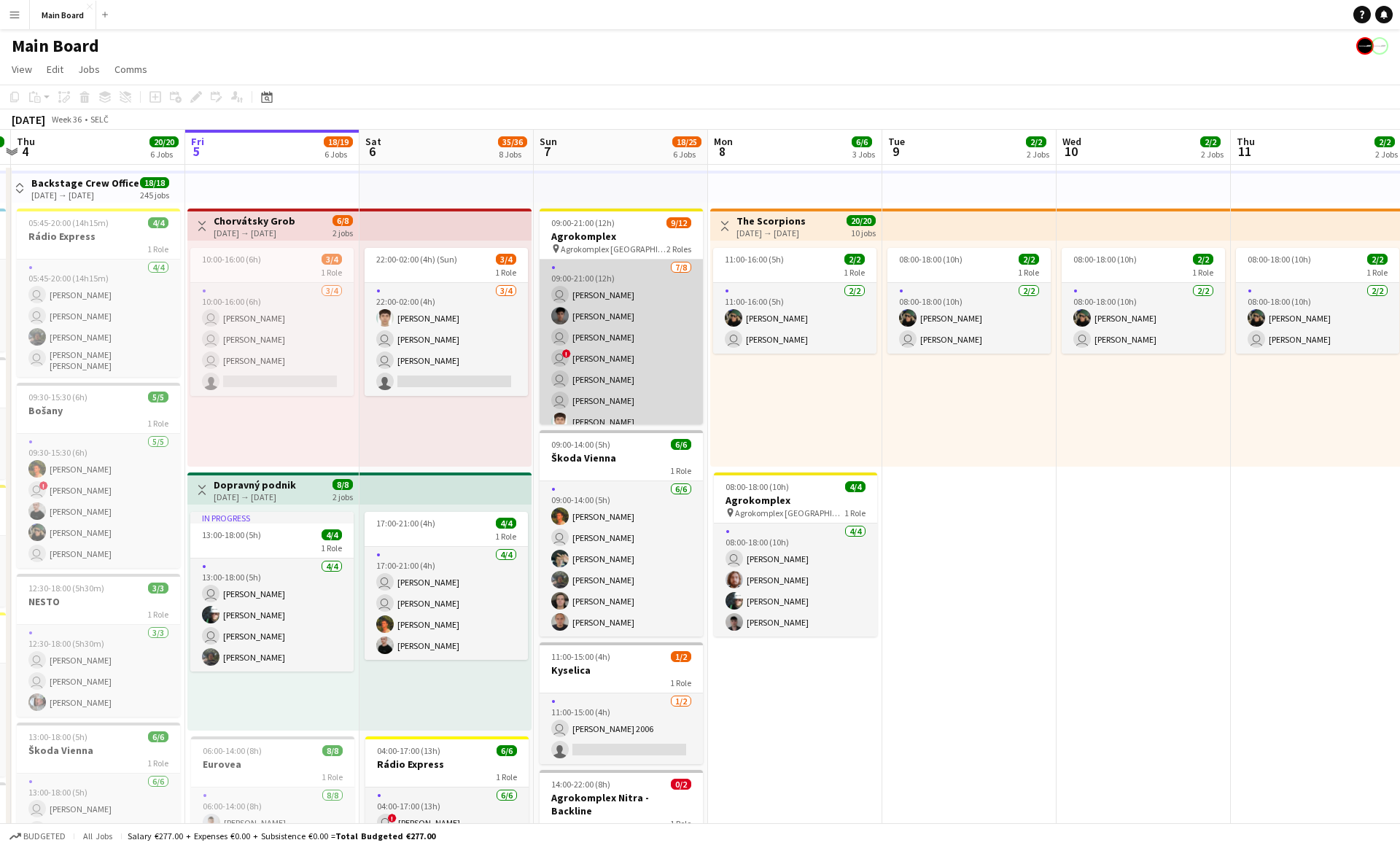
click at [613, 305] on app-card-role "[DATE] 09:00-21:00 (12h) user [PERSON_NAME] Zvozil [PERSON_NAME] user [PERSON_N…" at bounding box center [620, 358] width 163 height 198
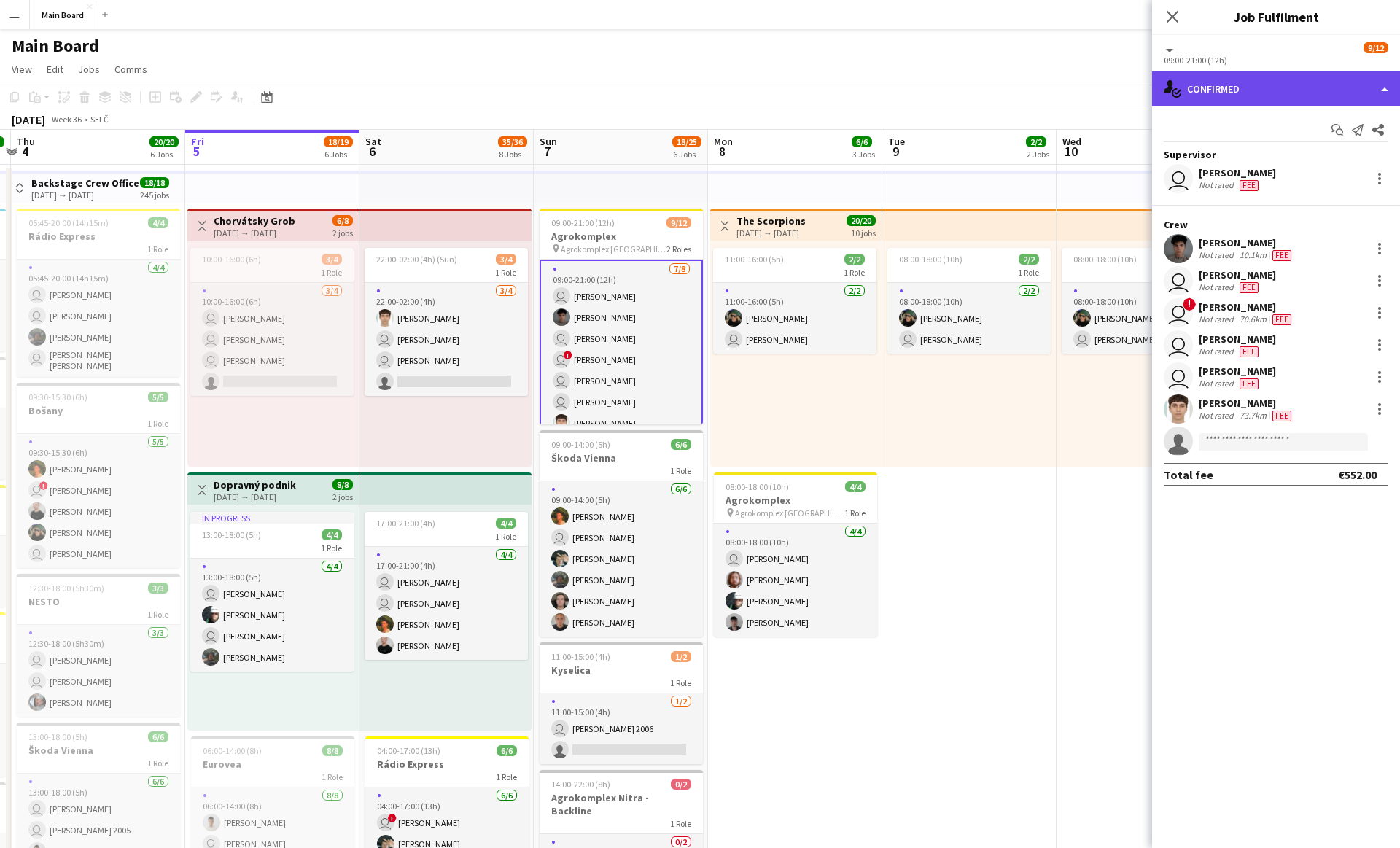
click at [1197, 91] on div "single-neutral-actions-check-2 Confirmed" at bounding box center [1276, 89] width 248 height 35
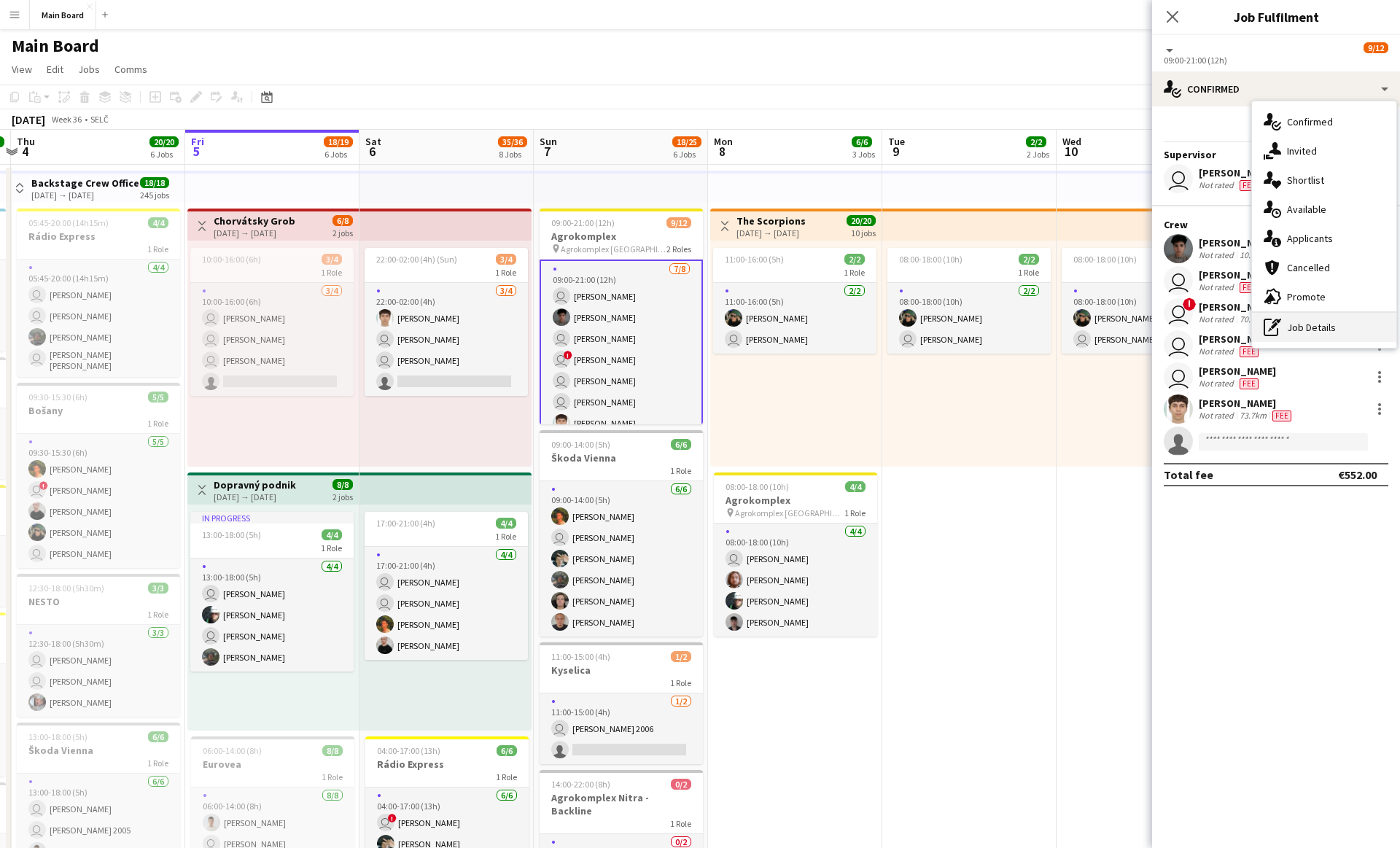
click at [1311, 332] on div "pen-write Job Details" at bounding box center [1324, 327] width 145 height 29
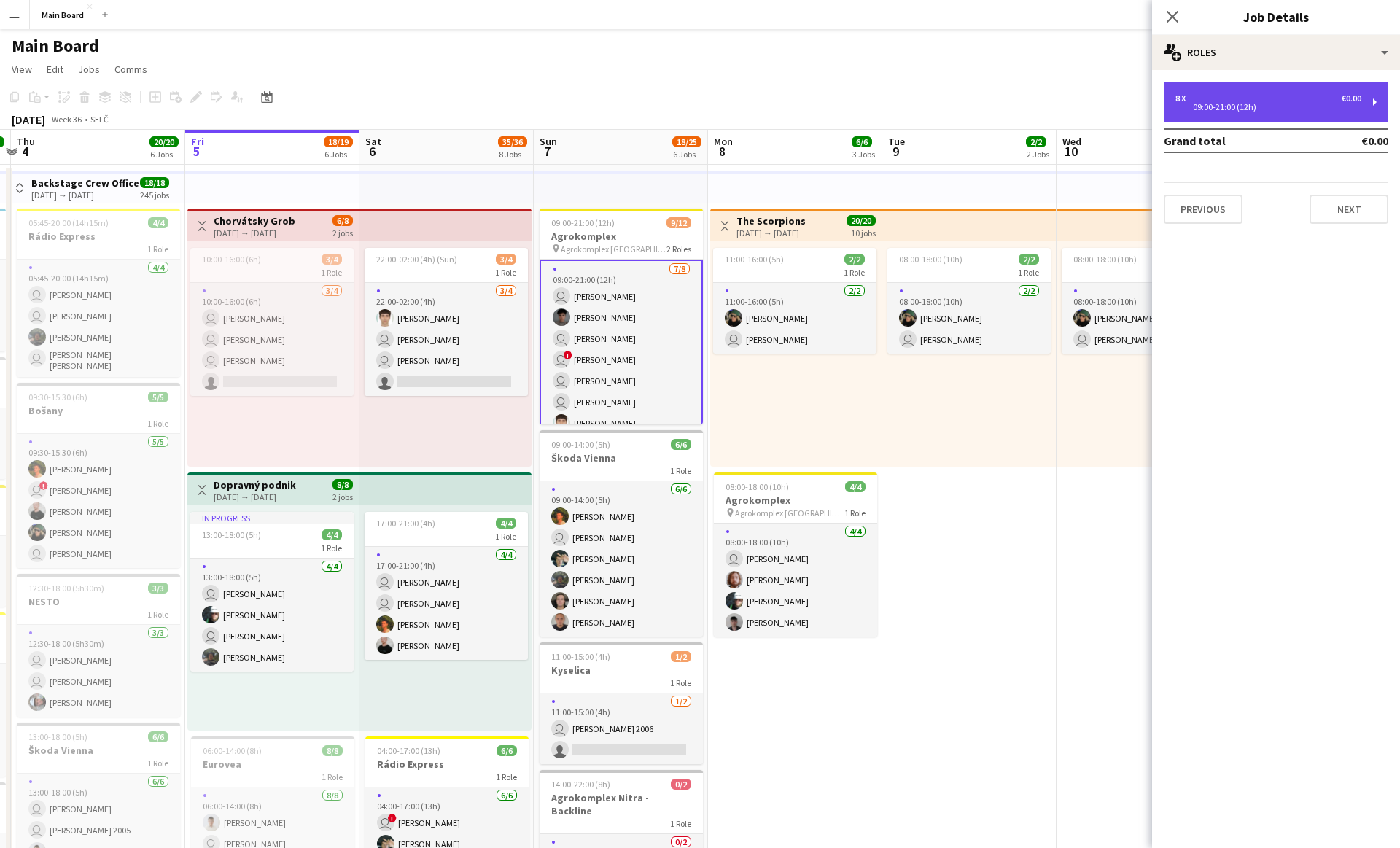
click at [1280, 100] on div "8 x €0.00" at bounding box center [1268, 98] width 186 height 10
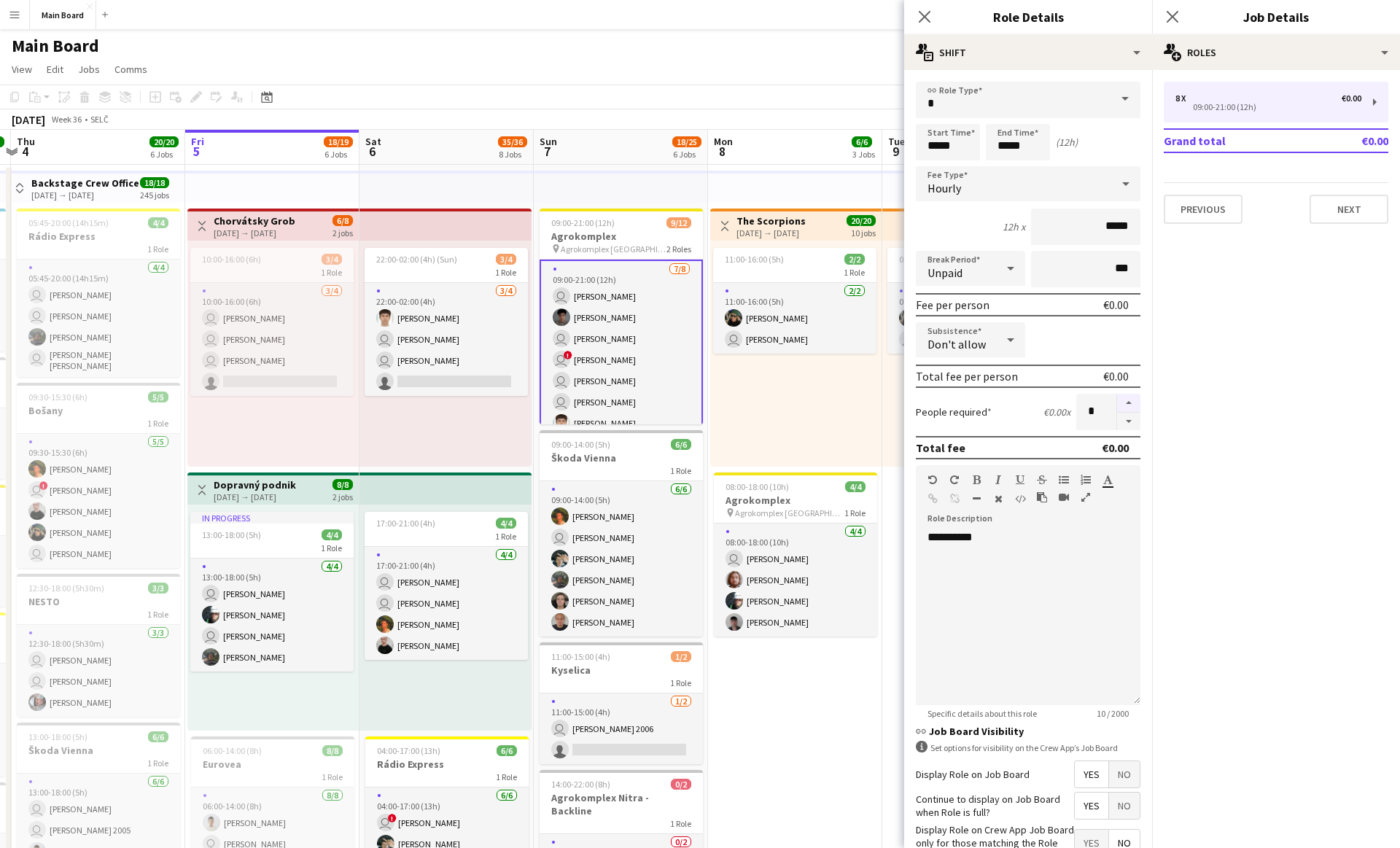
click at [1132, 396] on button "button" at bounding box center [1128, 404] width 23 height 19
type input "**"
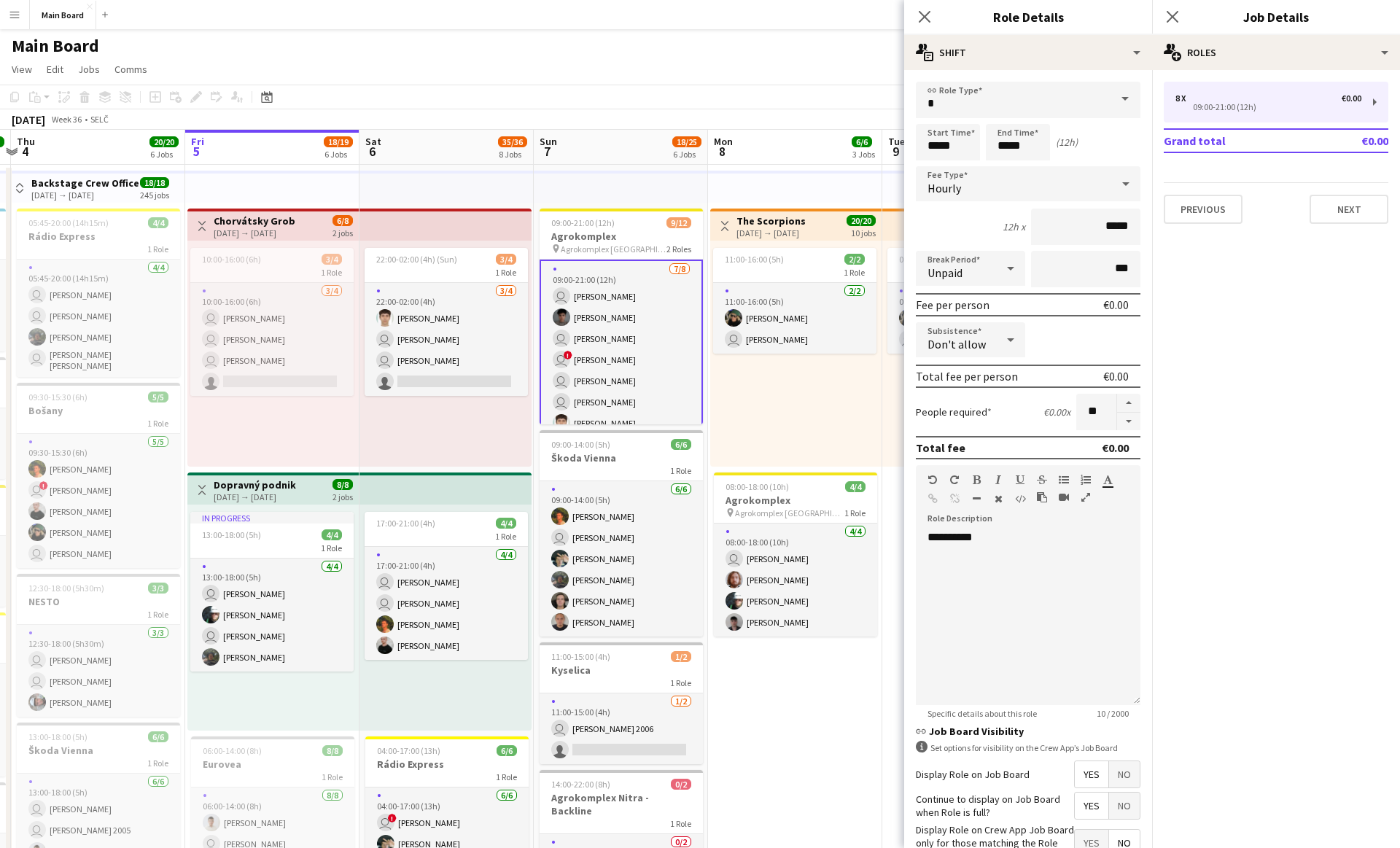
scroll to position [97, 0]
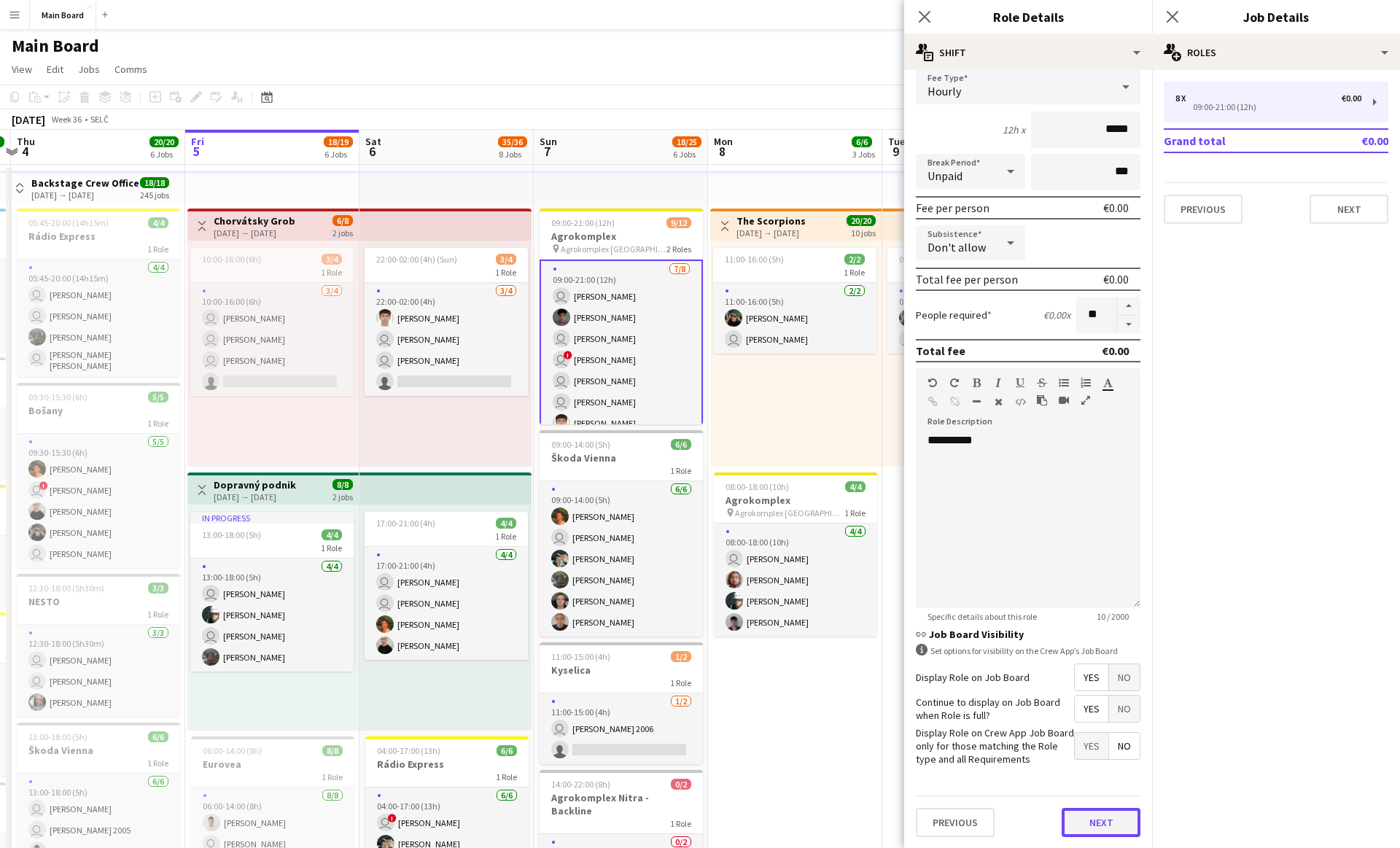
click at [1095, 821] on button "Next" at bounding box center [1101, 822] width 79 height 29
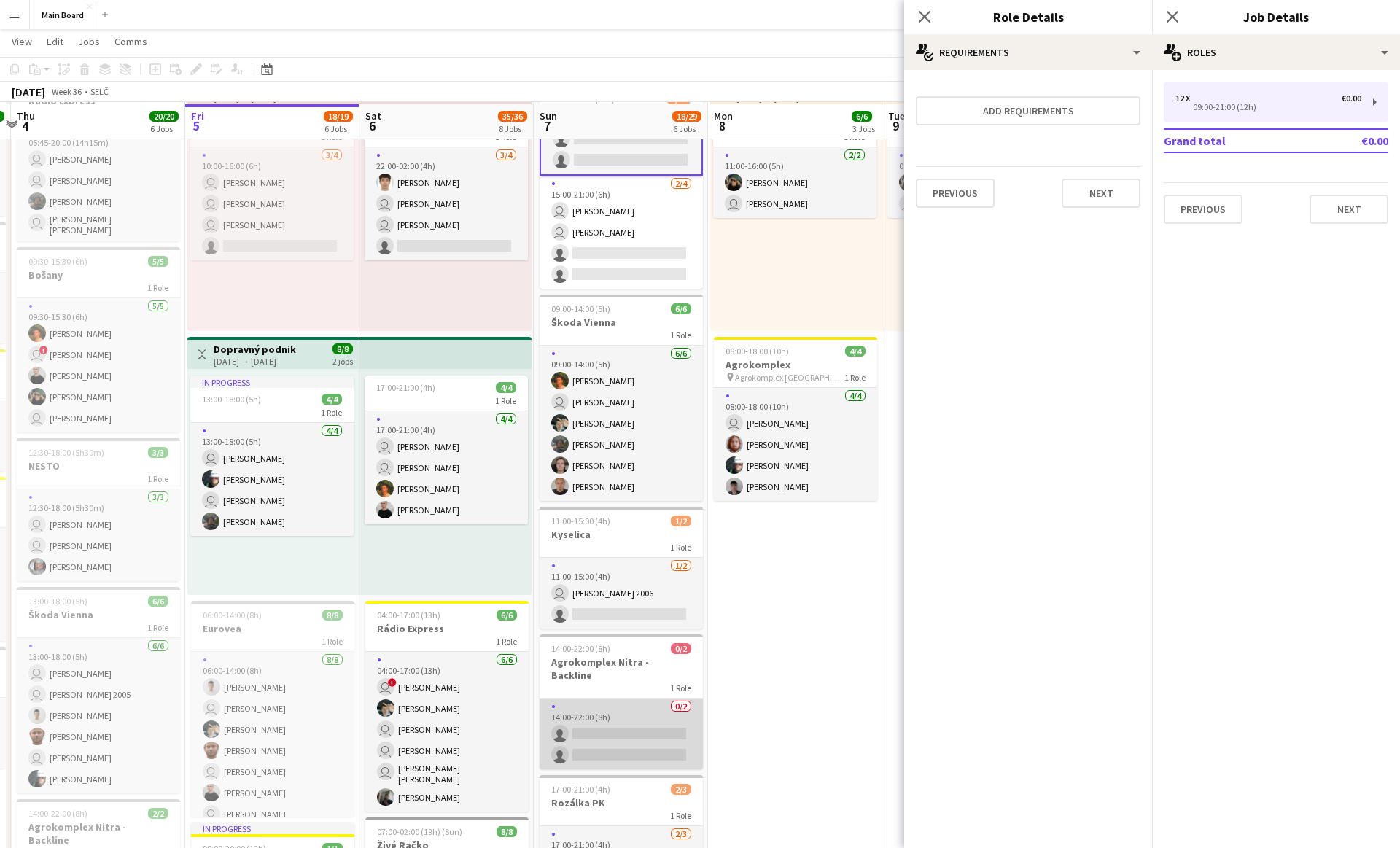
scroll to position [137, 0]
click at [646, 704] on app-card-role "0/2 14:00-22:00 (8h) single-neutral-actions single-neutral-actions" at bounding box center [620, 732] width 163 height 71
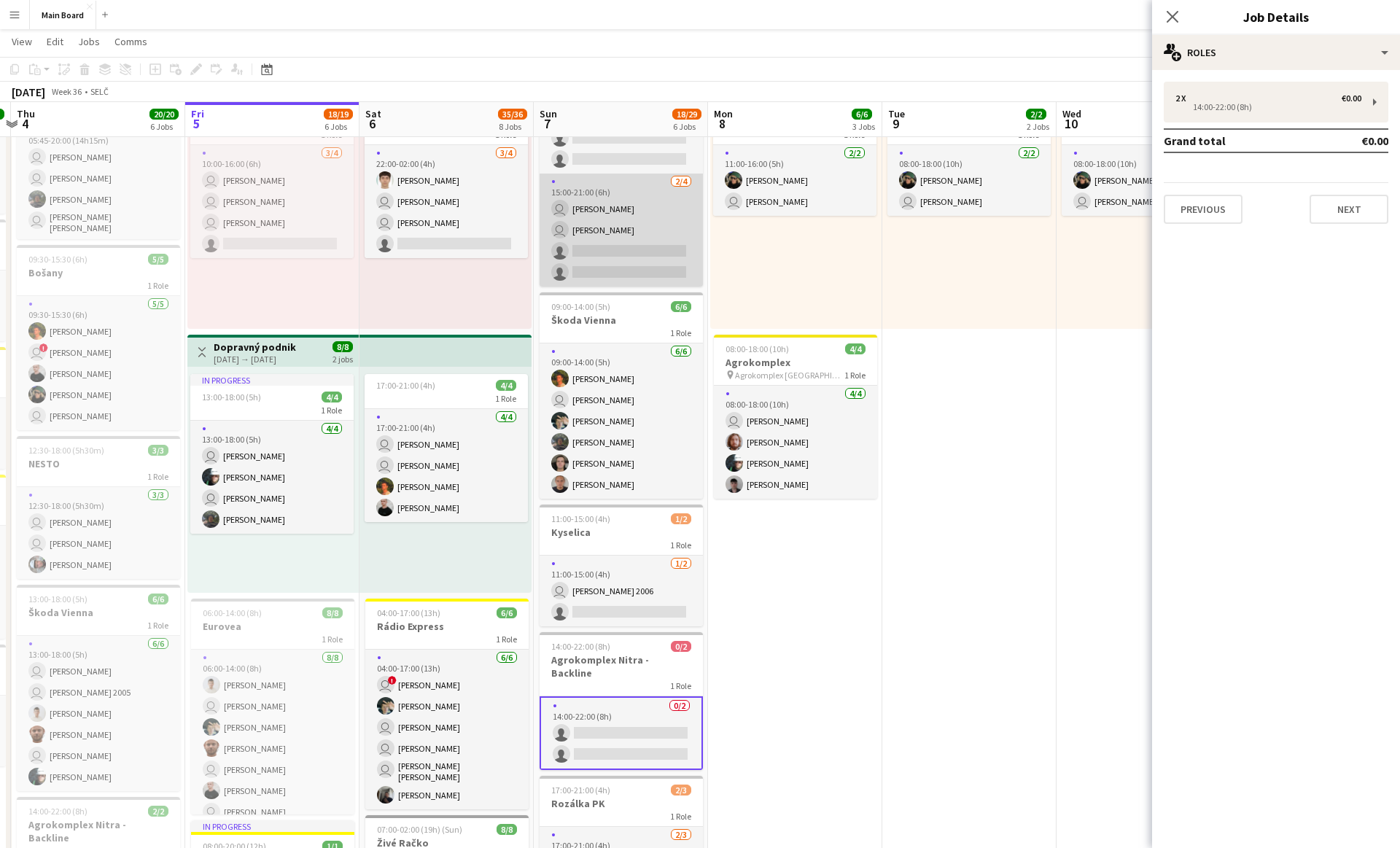
click at [618, 222] on app-card-role "[DATE] 15:00-21:00 (6h) user [PERSON_NAME] user [PERSON_NAME] single-neutral-ac…" at bounding box center [620, 230] width 163 height 113
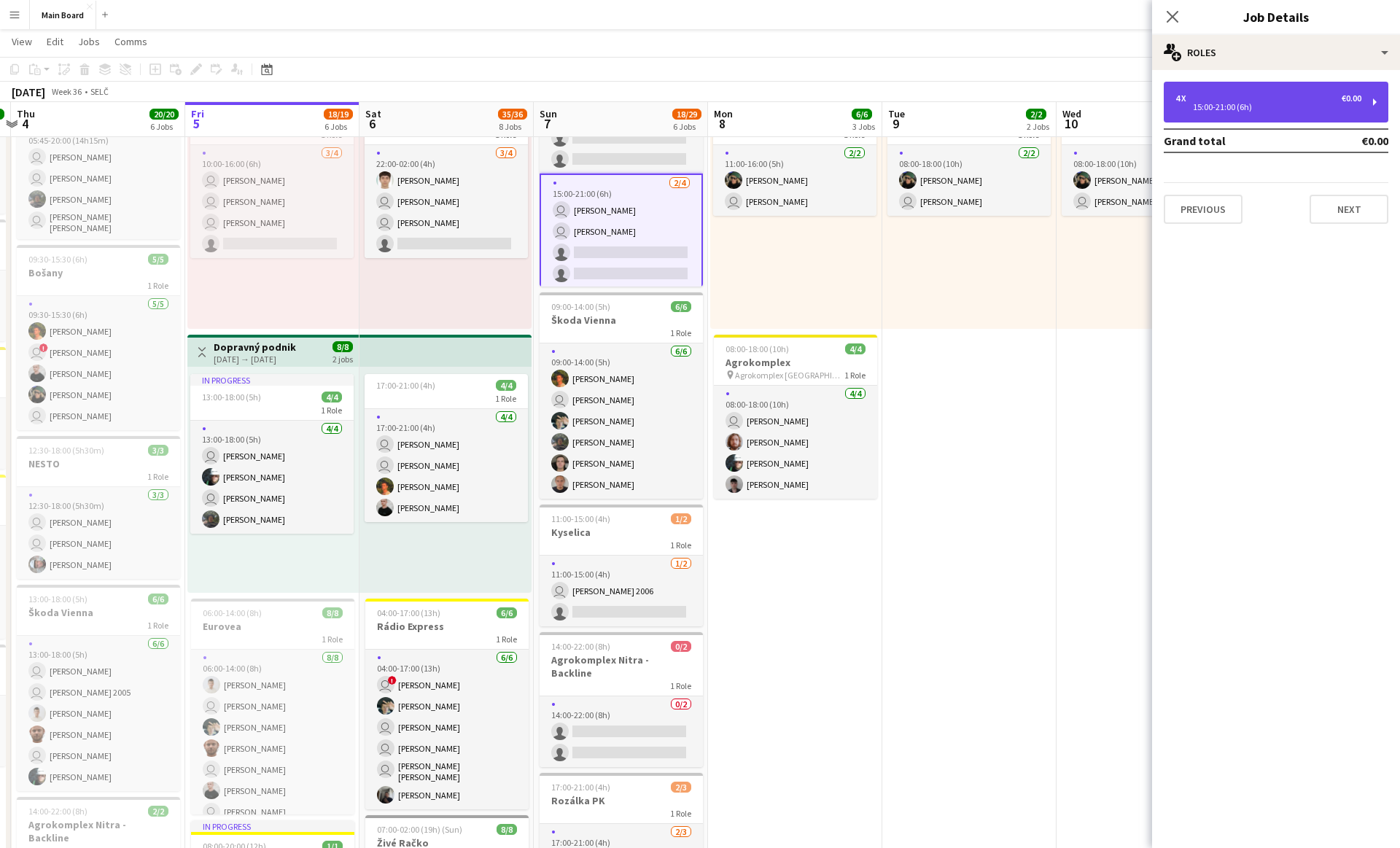
click at [1238, 97] on div "4 x €0.00" at bounding box center [1268, 98] width 186 height 10
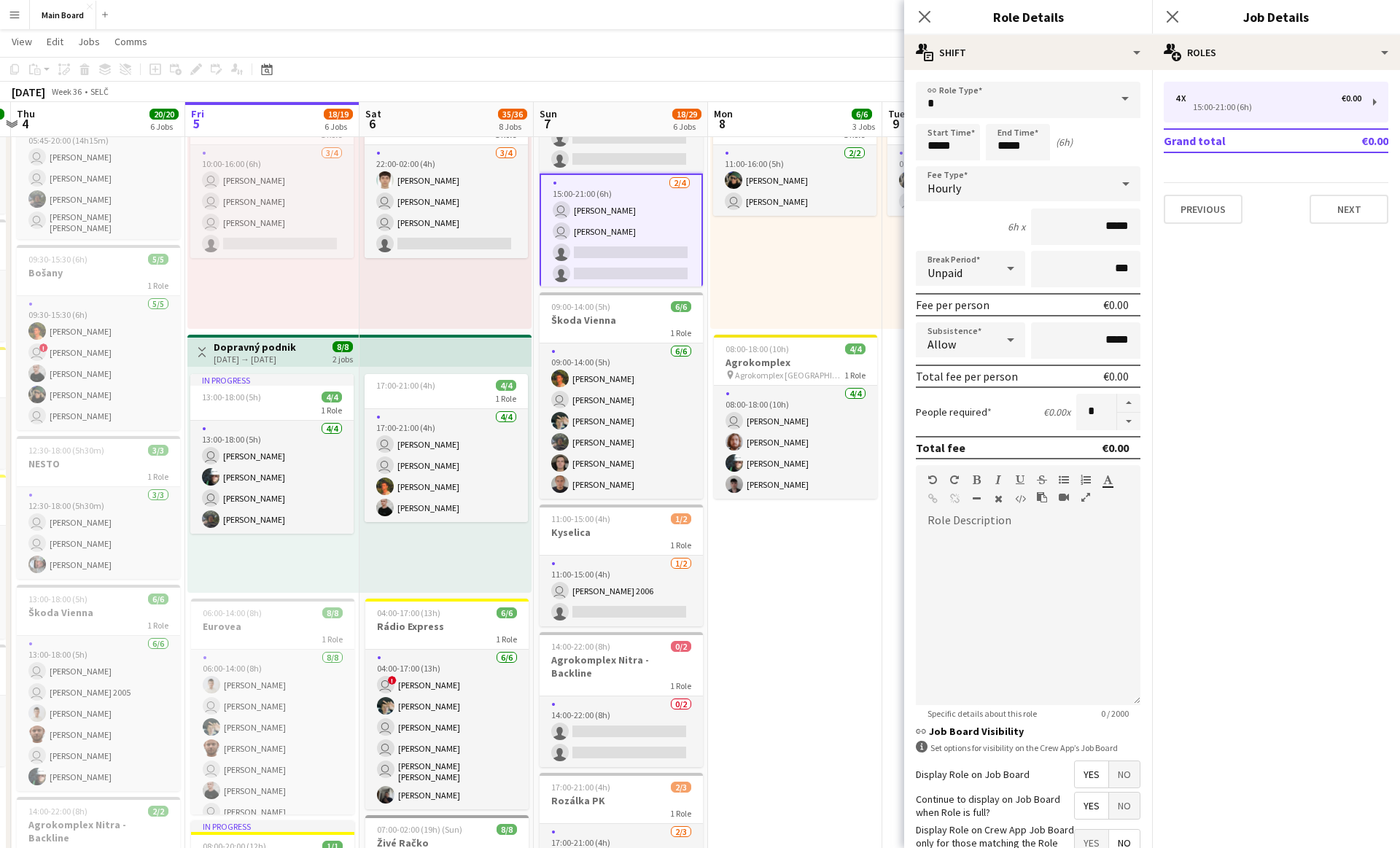
click at [634, 196] on app-card-role "[DATE] 15:00-21:00 (6h) user [PERSON_NAME] user [PERSON_NAME] single-neutral-ac…" at bounding box center [620, 231] width 163 height 116
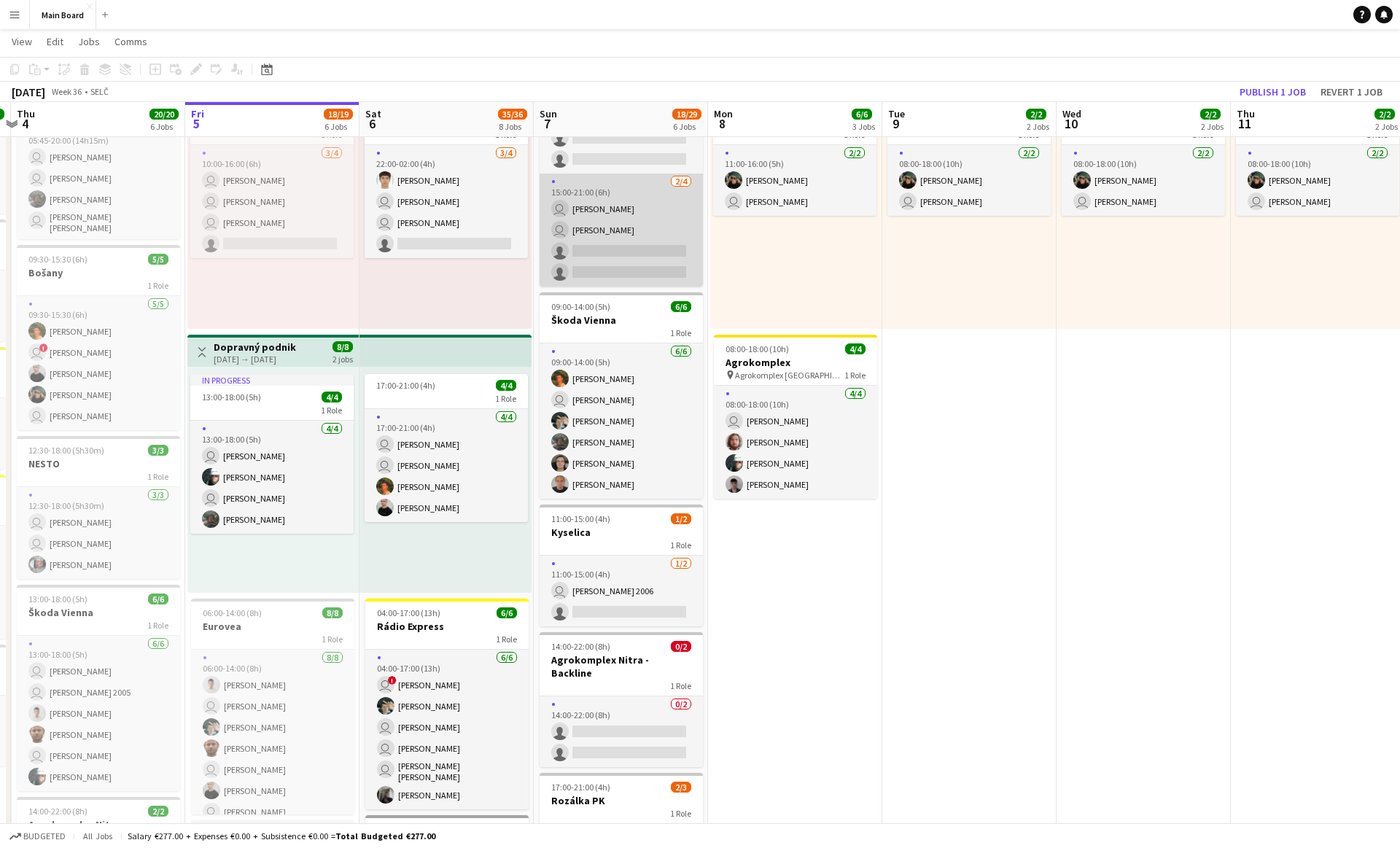
click at [596, 199] on app-card-role "[DATE] 15:00-21:00 (6h) user [PERSON_NAME] user [PERSON_NAME] single-neutral-ac…" at bounding box center [620, 230] width 163 height 113
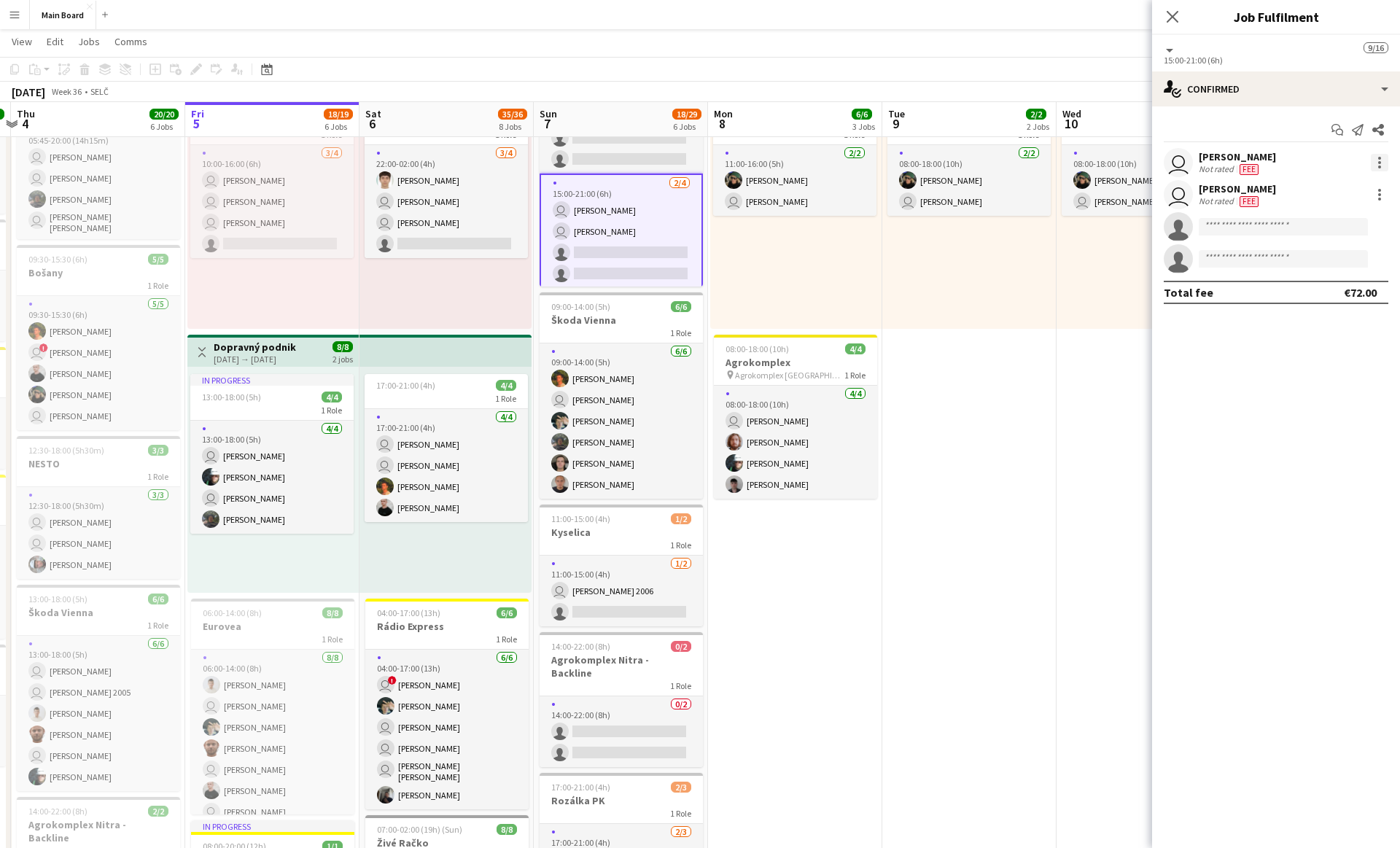
click at [1382, 160] on div at bounding box center [1380, 162] width 18 height 18
click at [1303, 333] on span "Remove" at bounding box center [1308, 329] width 43 height 12
click at [1374, 163] on div at bounding box center [1380, 162] width 18 height 18
click at [1317, 320] on button "Remove" at bounding box center [1332, 330] width 114 height 35
click at [1051, 320] on div "08:00-18:00 (10h) 2/2 1 Role [DATE] 08:00-18:00 (10h) [PERSON_NAME] user [PERSO…" at bounding box center [969, 215] width 174 height 226
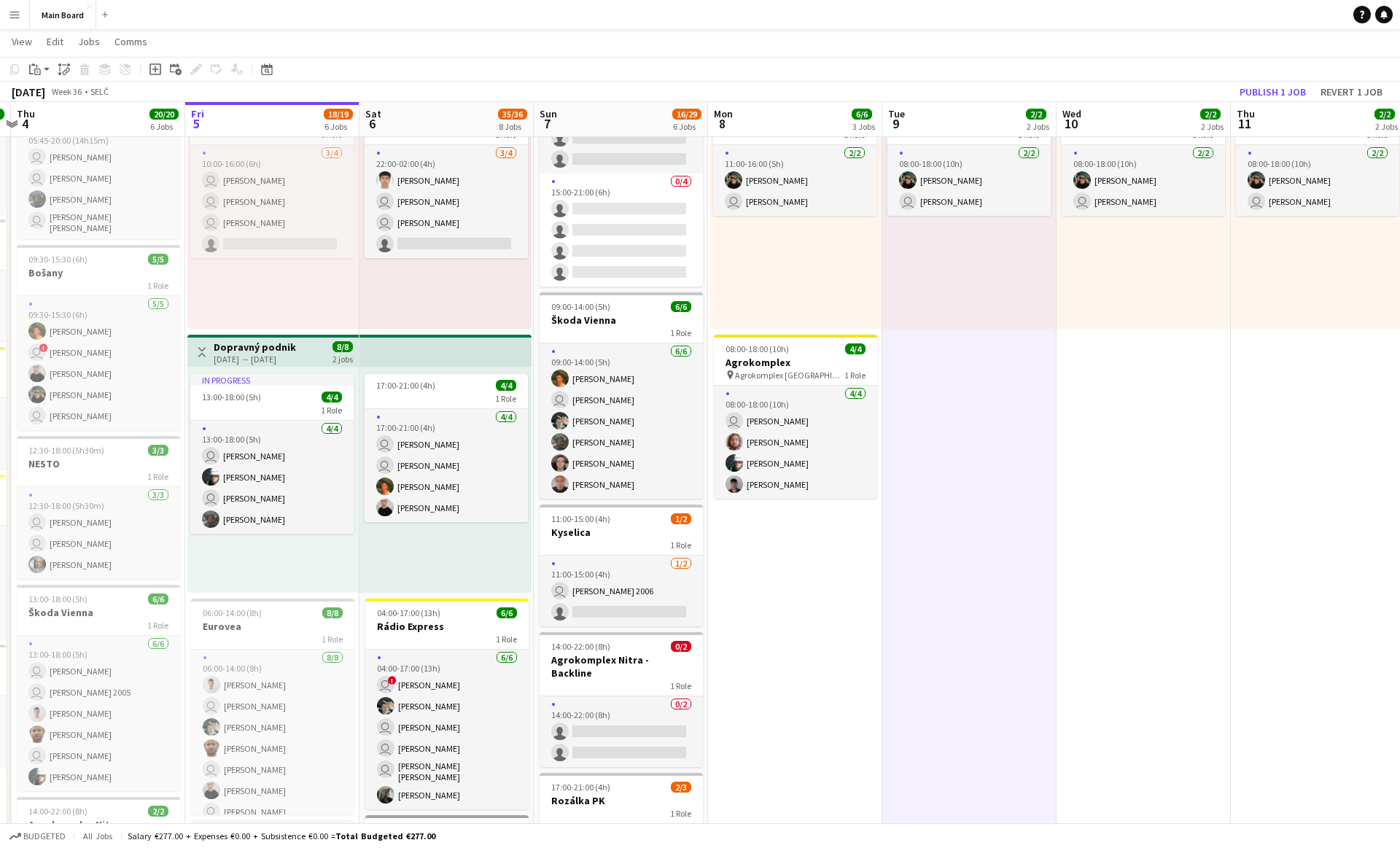
click at [1101, 528] on app-date-cell "08:00-18:00 (10h) 2/2 1 Role [DATE] 08:00-18:00 (10h) [PERSON_NAME] user [PERSO…" at bounding box center [1144, 821] width 174 height 1587
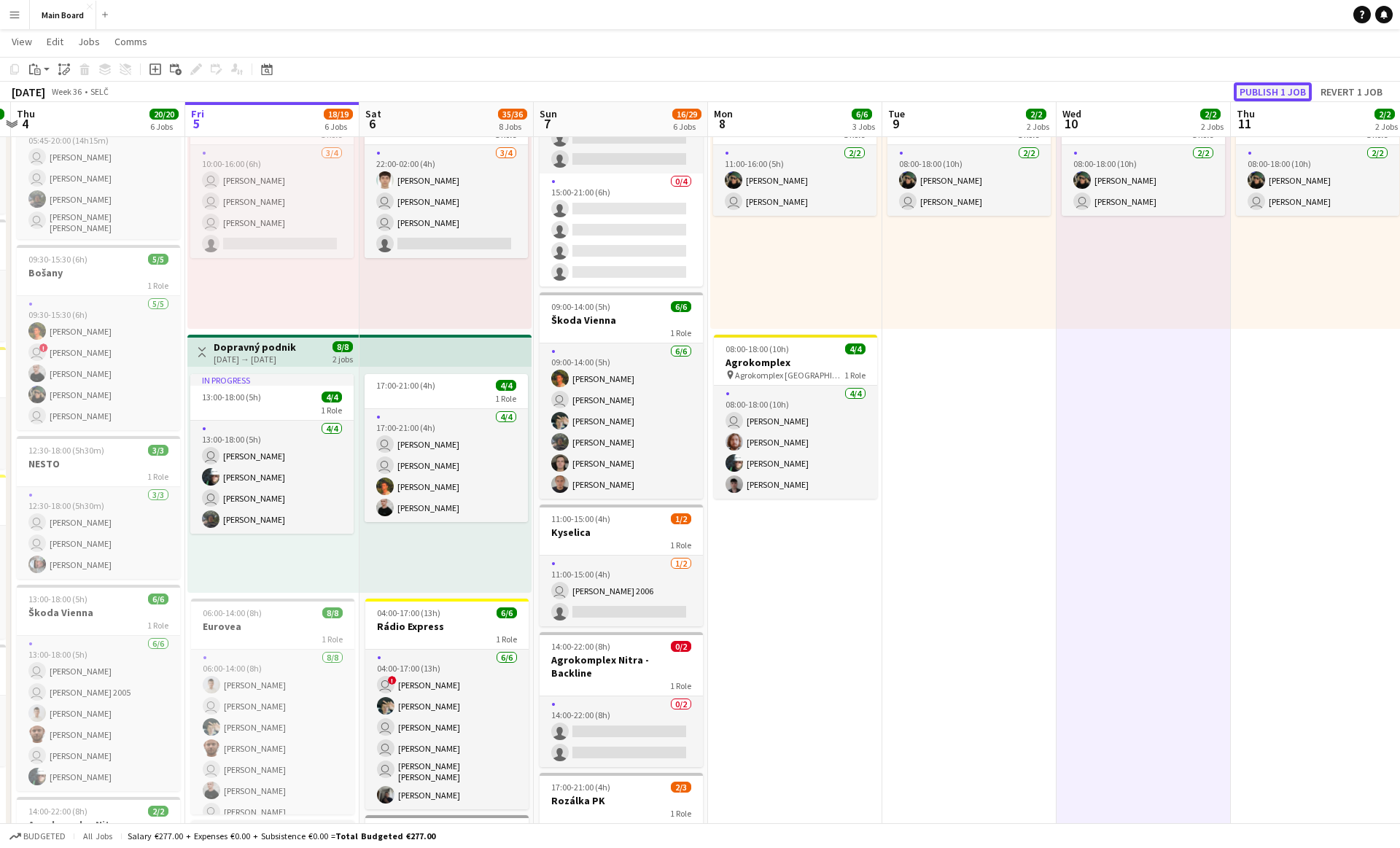
click at [1303, 92] on button "Publish 1 job" at bounding box center [1272, 92] width 78 height 19
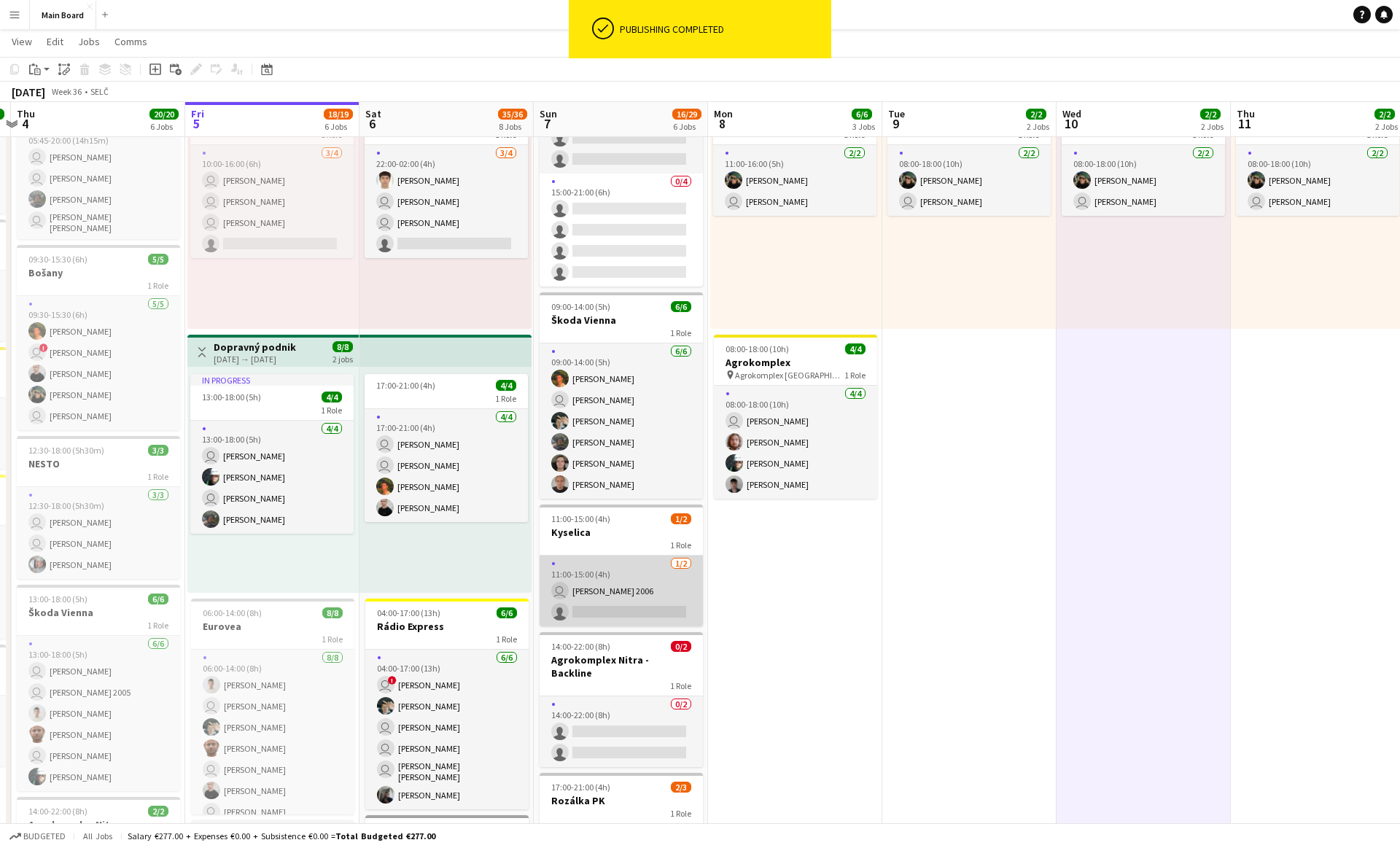
scroll to position [231, 0]
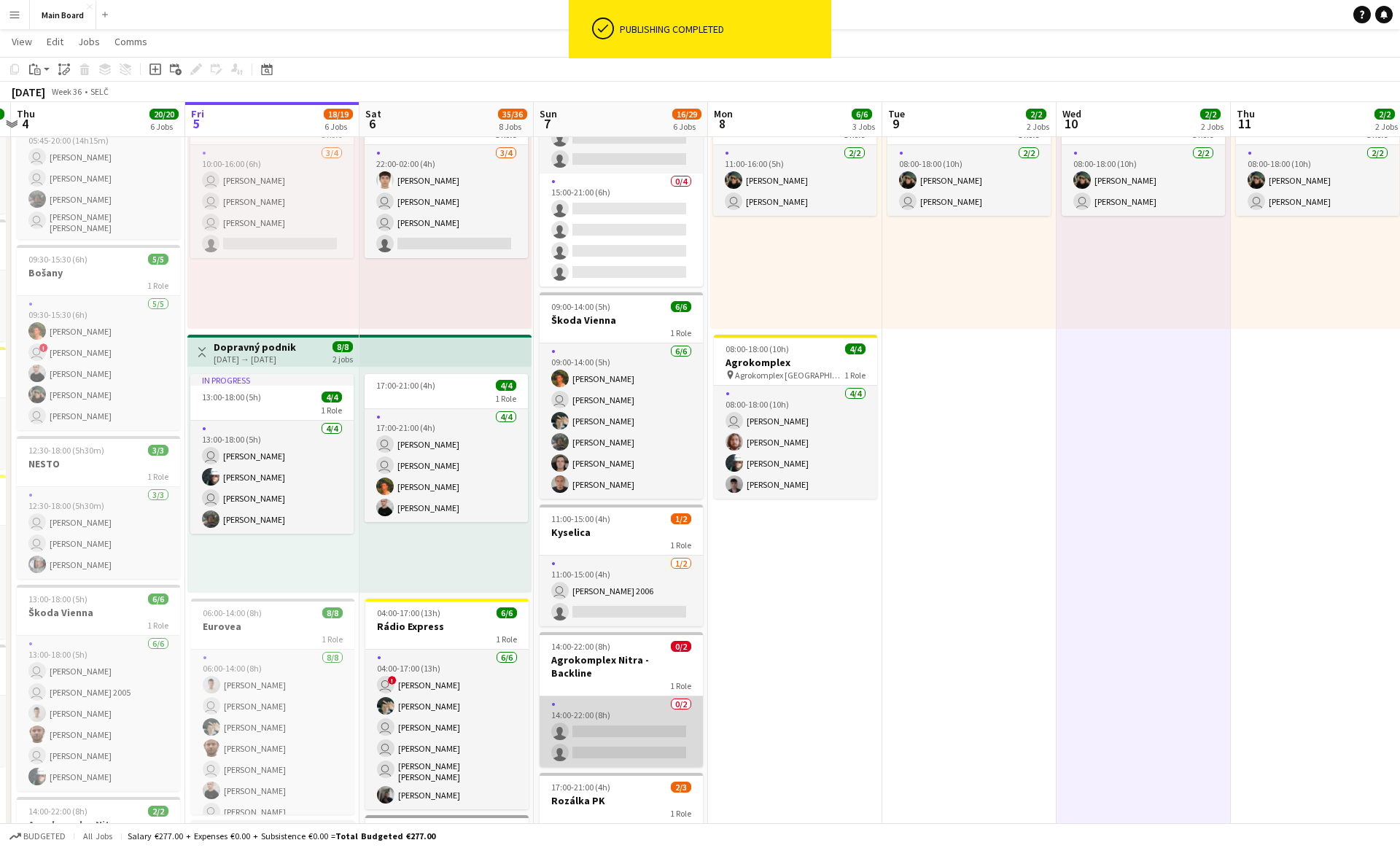
click at [606, 698] on app-card-role "0/2 14:00-22:00 (8h) single-neutral-actions single-neutral-actions" at bounding box center [620, 732] width 163 height 71
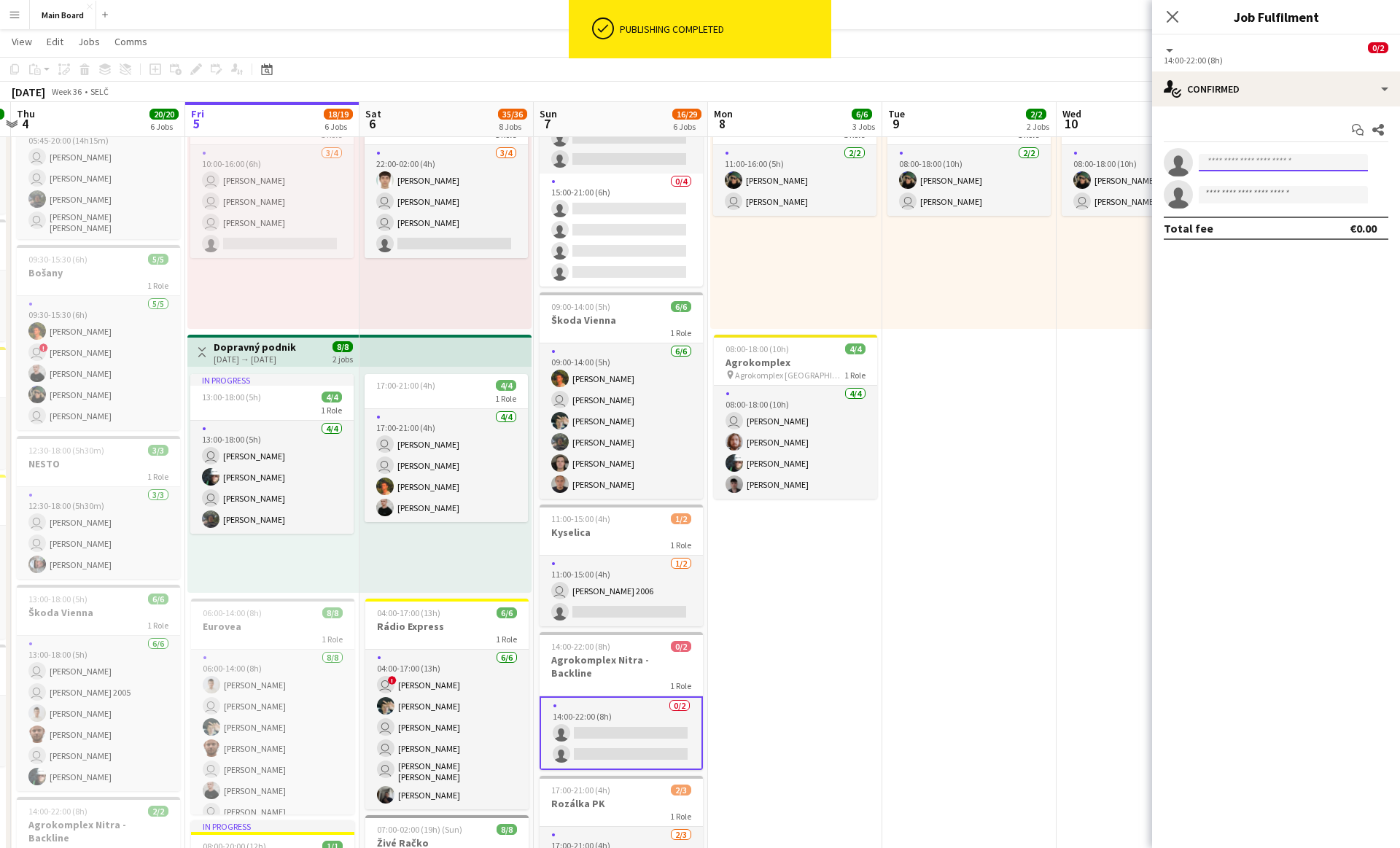
click at [1318, 155] on input at bounding box center [1283, 162] width 170 height 18
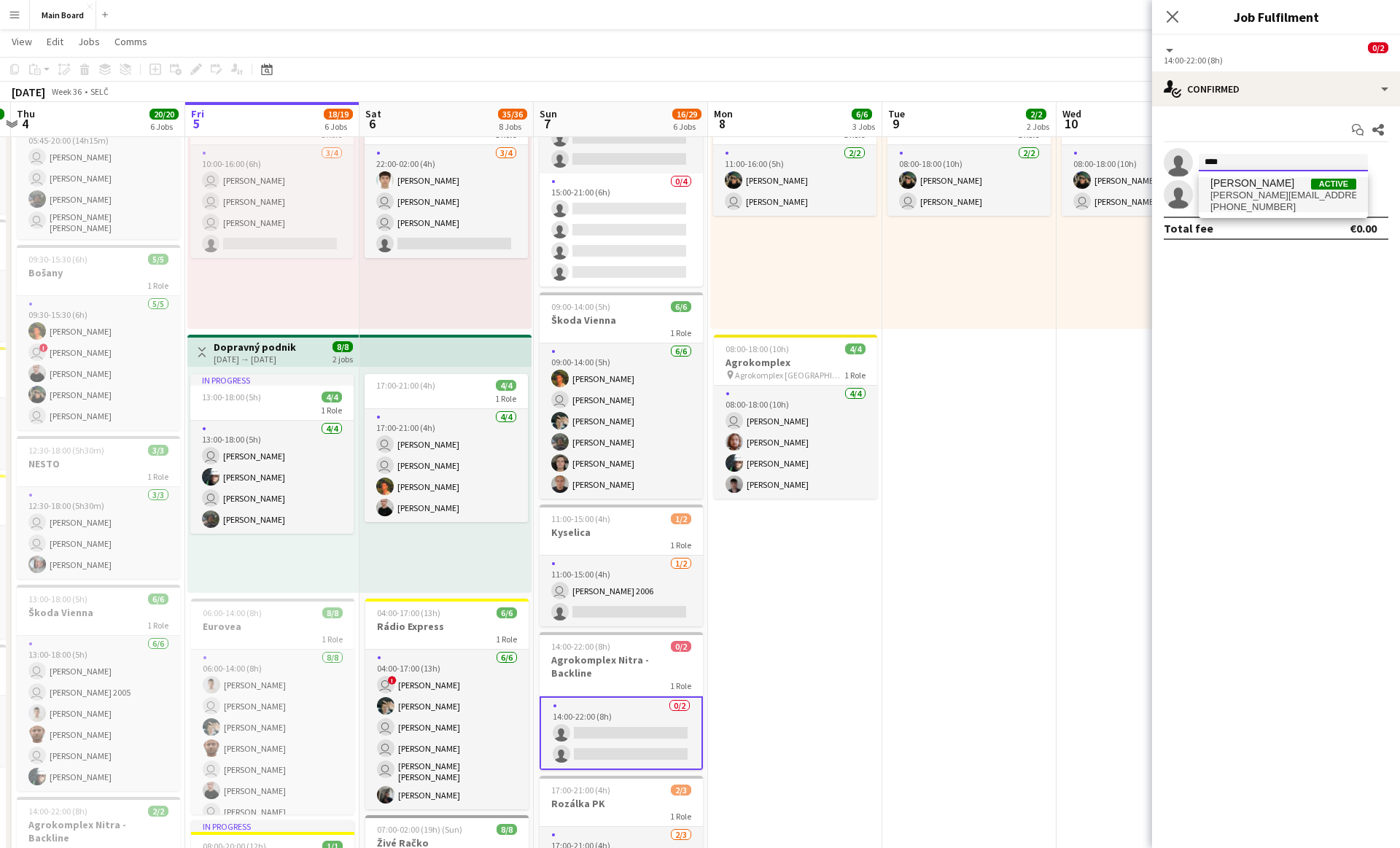
type input "****"
click at [1297, 182] on span "[PERSON_NAME] Active" at bounding box center [1283, 182] width 145 height 12
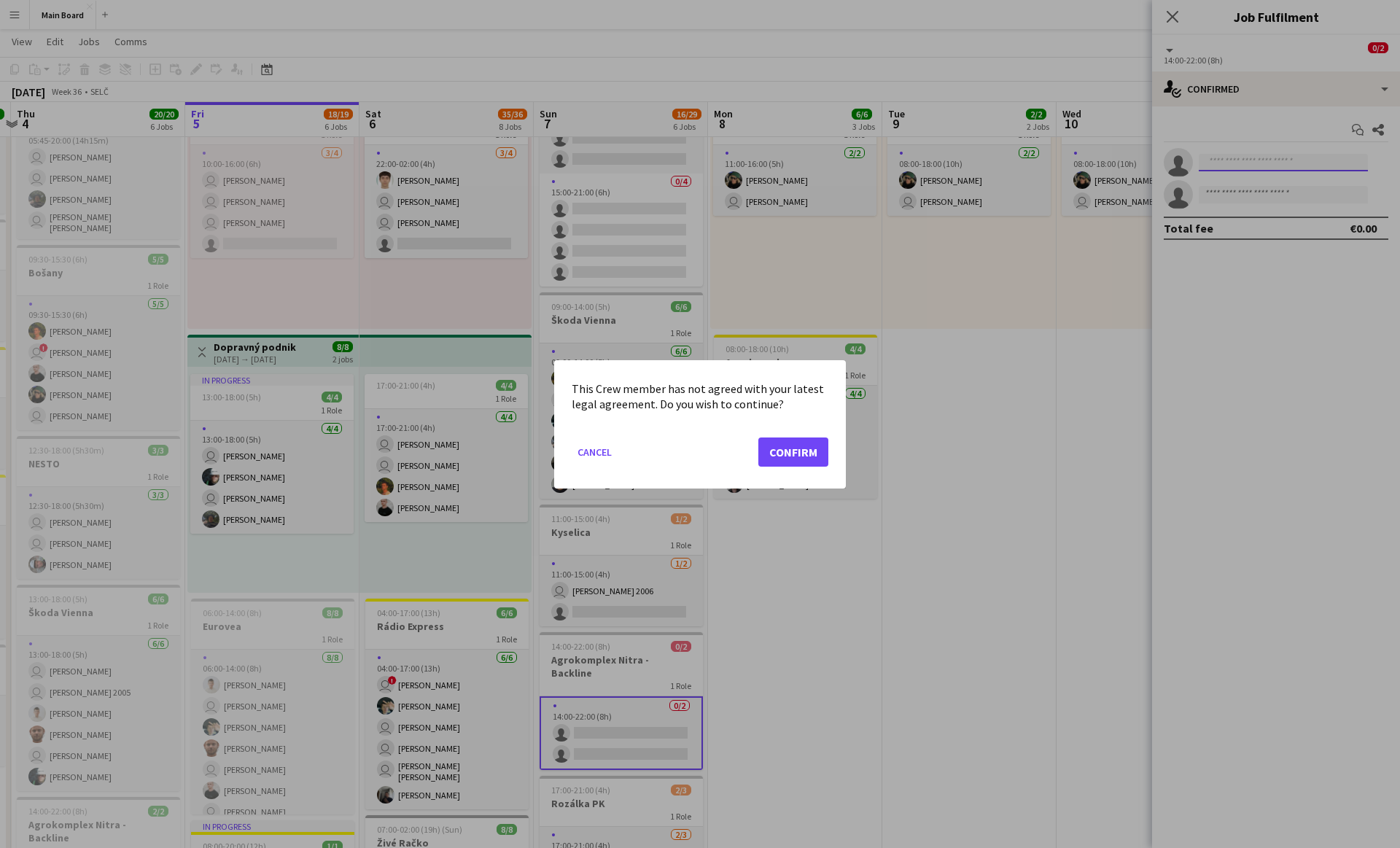
scroll to position [0, 0]
click at [767, 457] on button "Confirm" at bounding box center [793, 452] width 70 height 29
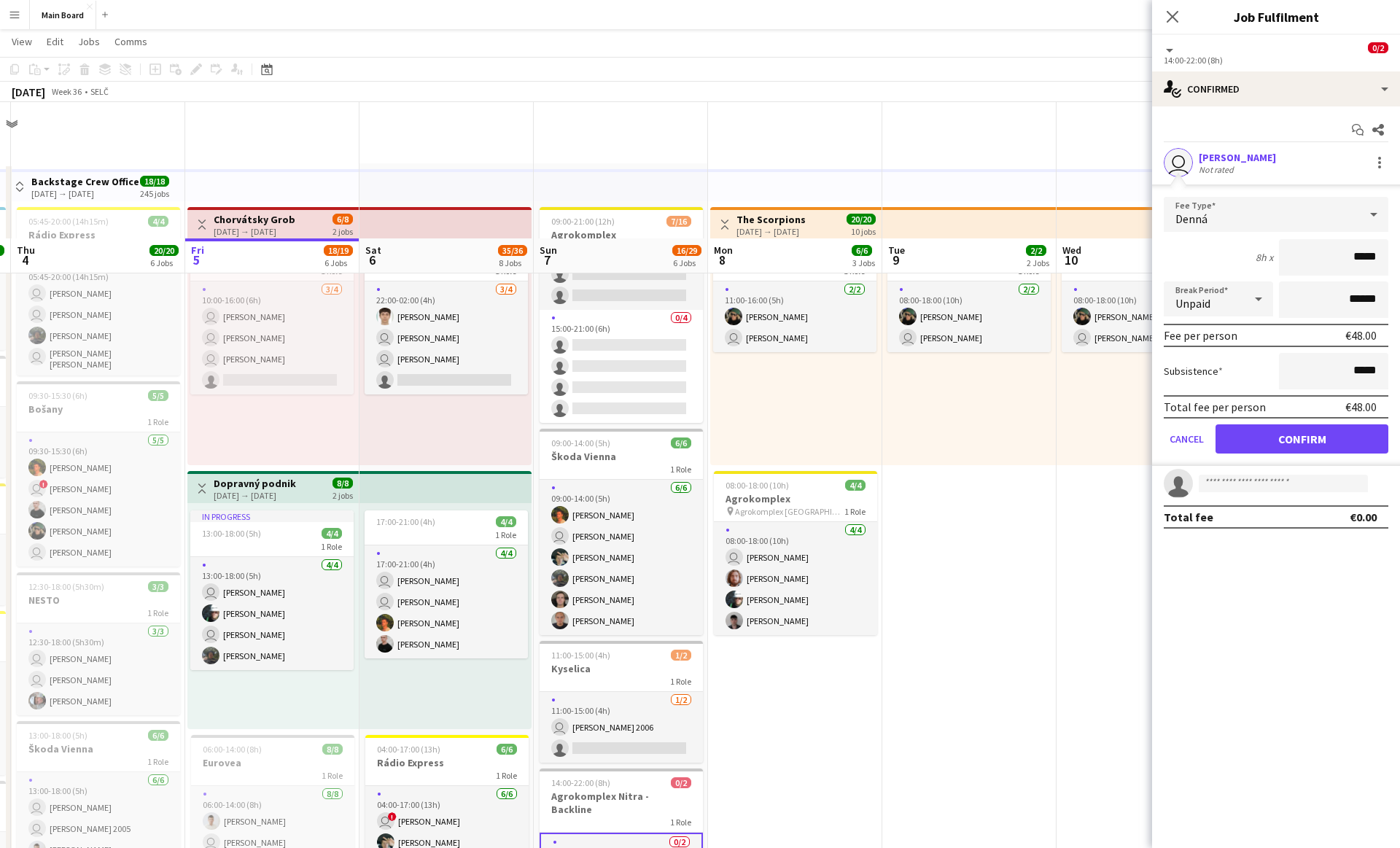
scroll to position [137, 0]
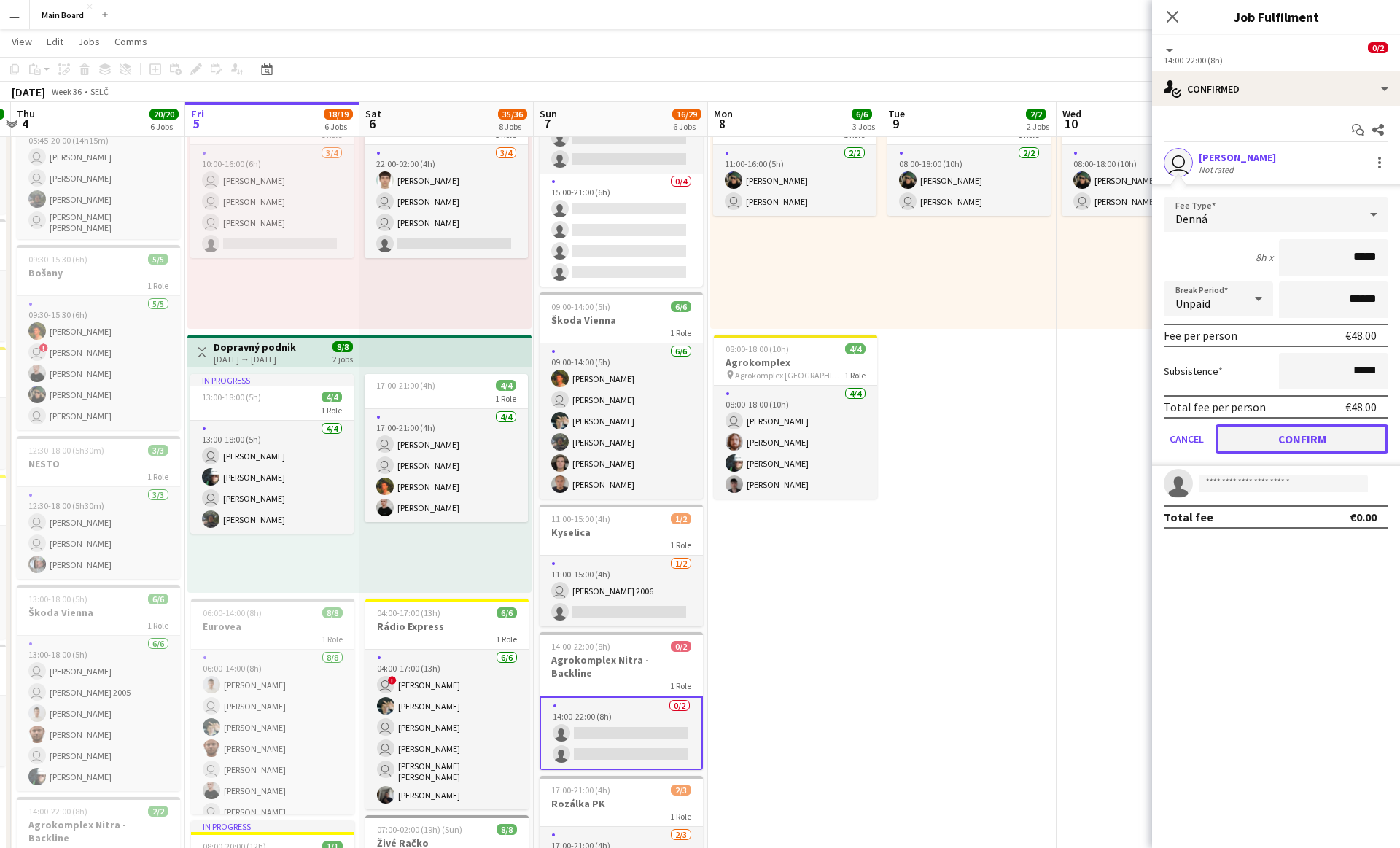
click at [1290, 436] on button "Confirm" at bounding box center [1302, 439] width 173 height 29
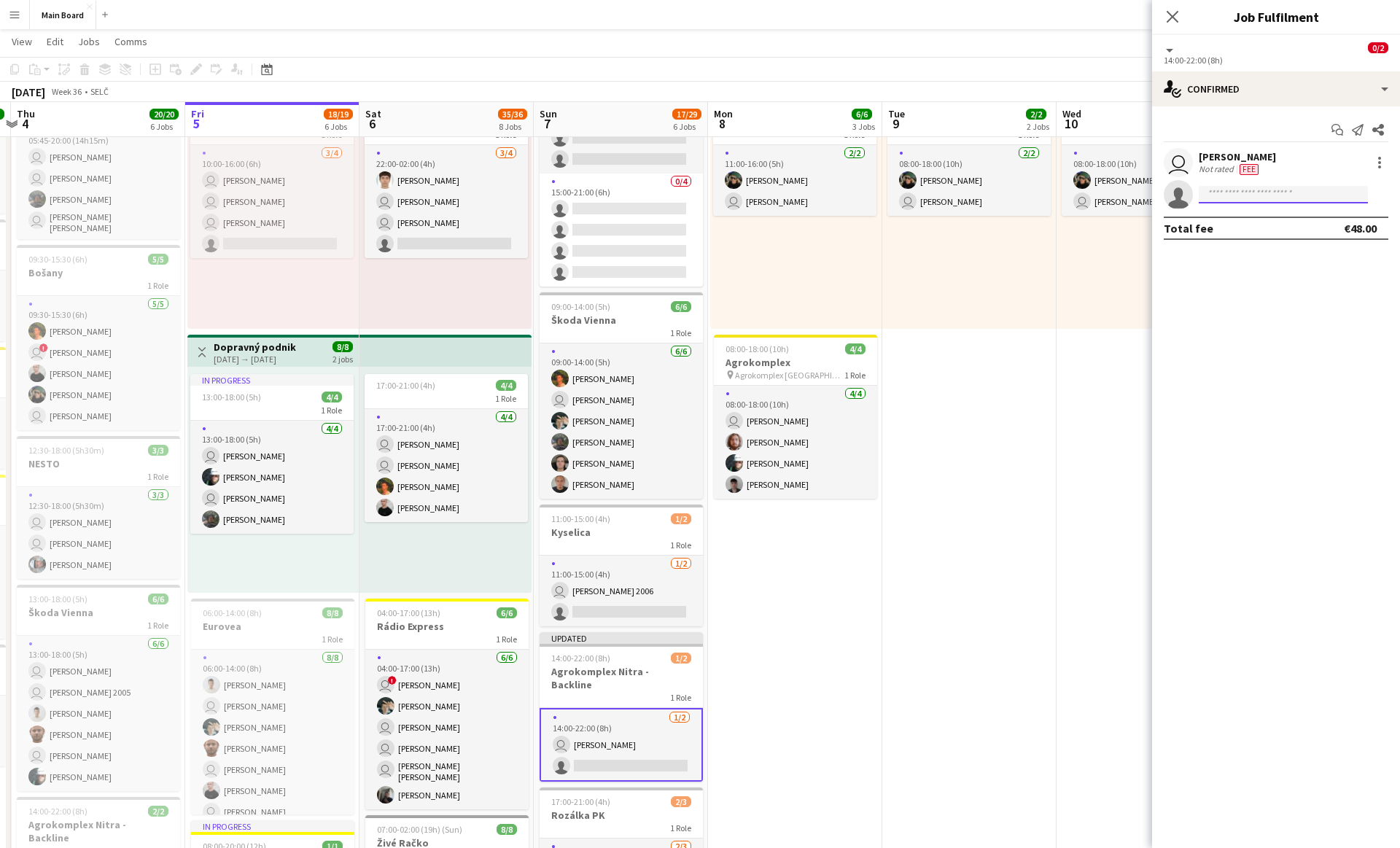
click at [1241, 194] on input at bounding box center [1283, 195] width 170 height 18
type input "****"
click at [1242, 215] on span "[PERSON_NAME]" at bounding box center [1252, 215] width 84 height 12
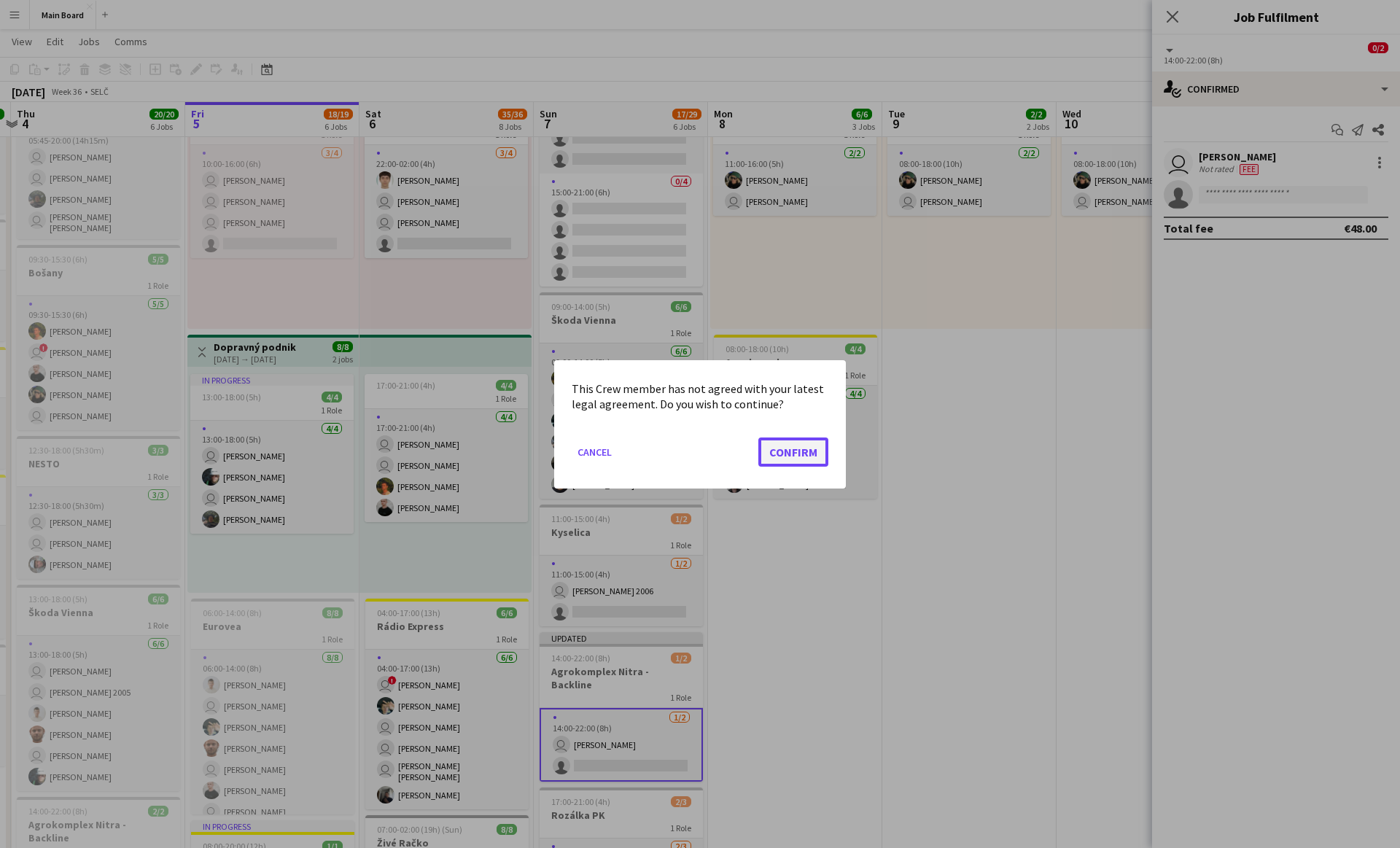
click at [777, 438] on button "Confirm" at bounding box center [793, 452] width 70 height 29
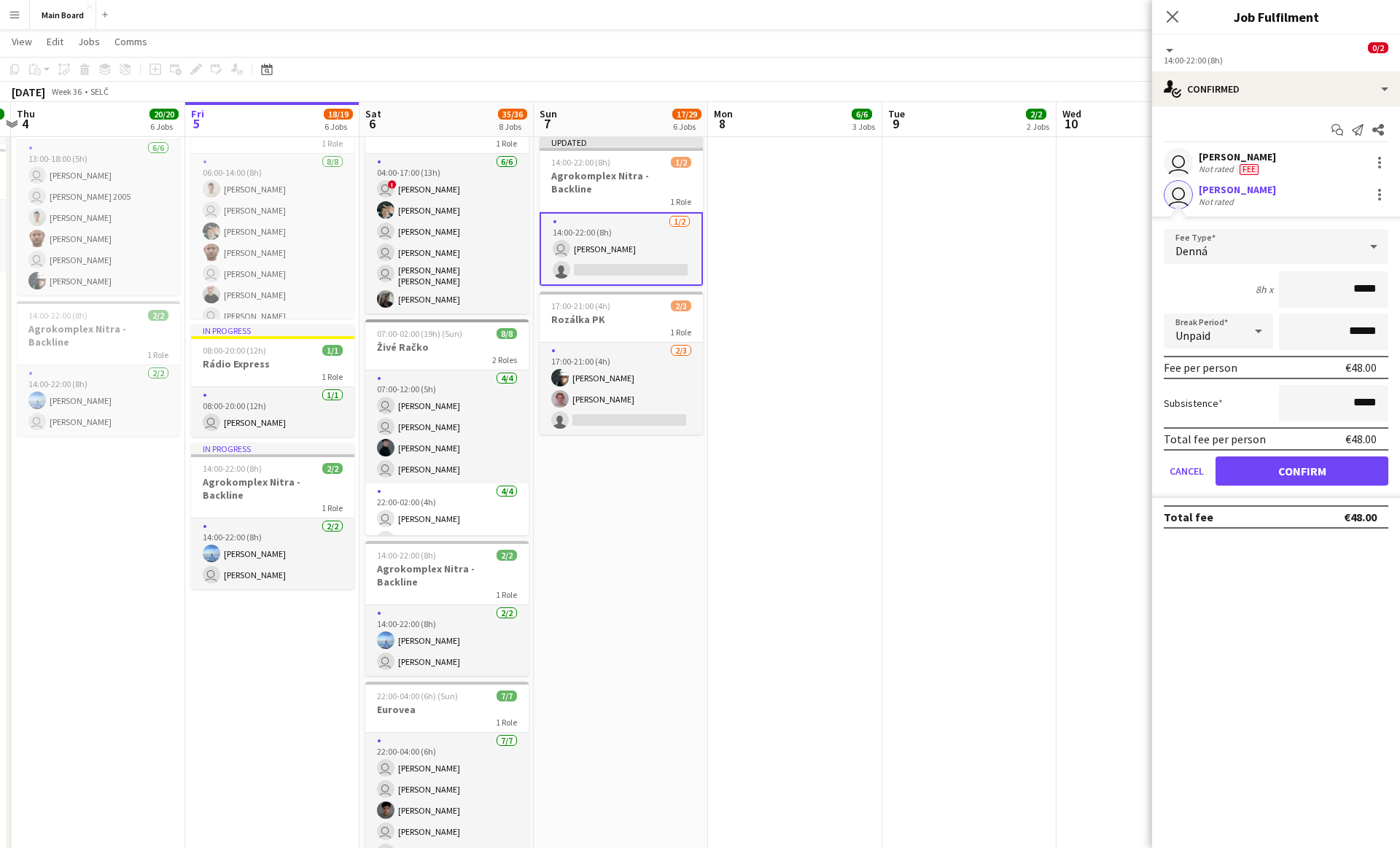
scroll to position [633, 0]
click at [1342, 464] on button "Confirm" at bounding box center [1302, 471] width 173 height 29
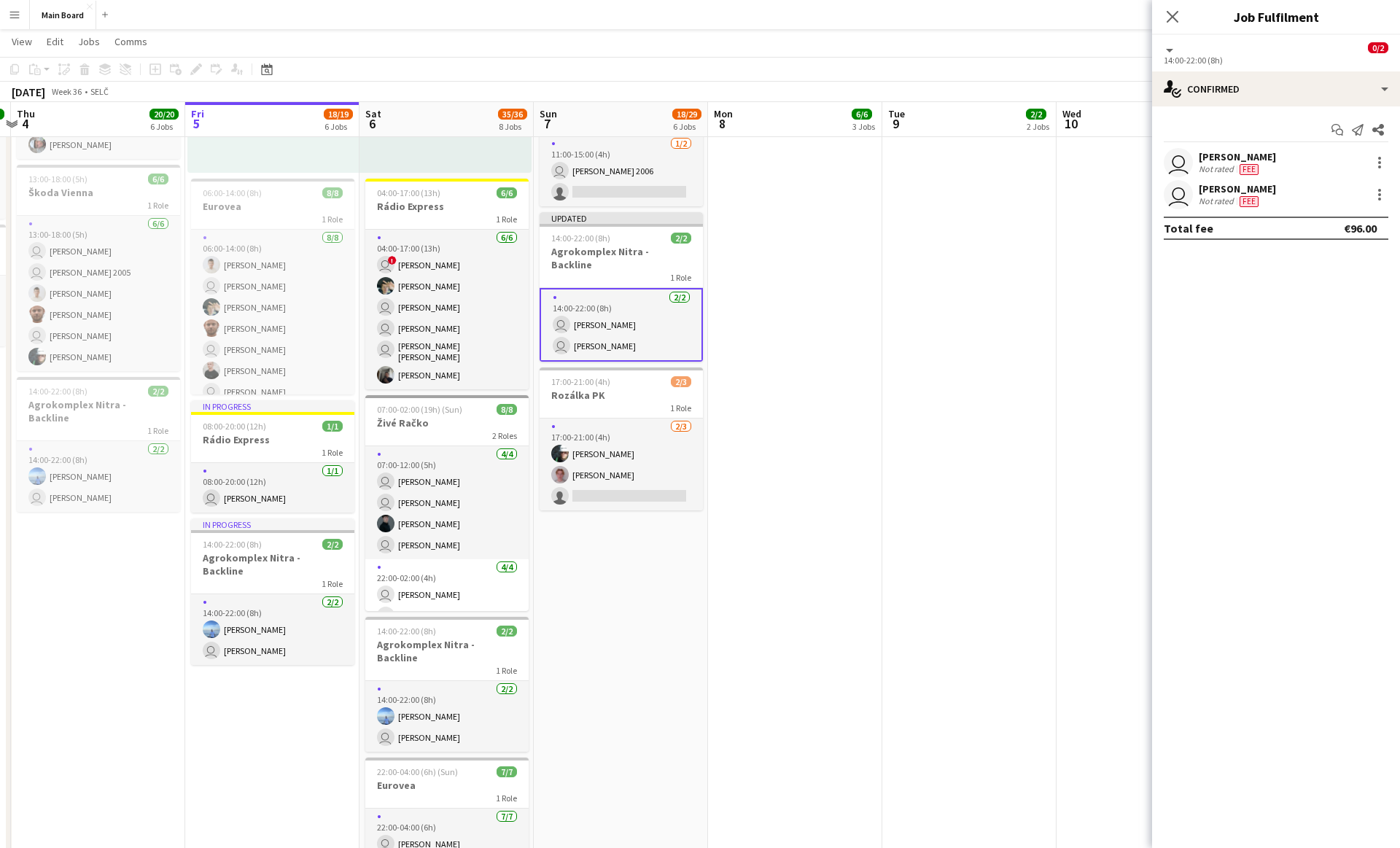
scroll to position [555, 0]
click at [1379, 200] on div at bounding box center [1380, 199] width 3 height 3
click at [1305, 363] on span "Remove" at bounding box center [1308, 361] width 43 height 12
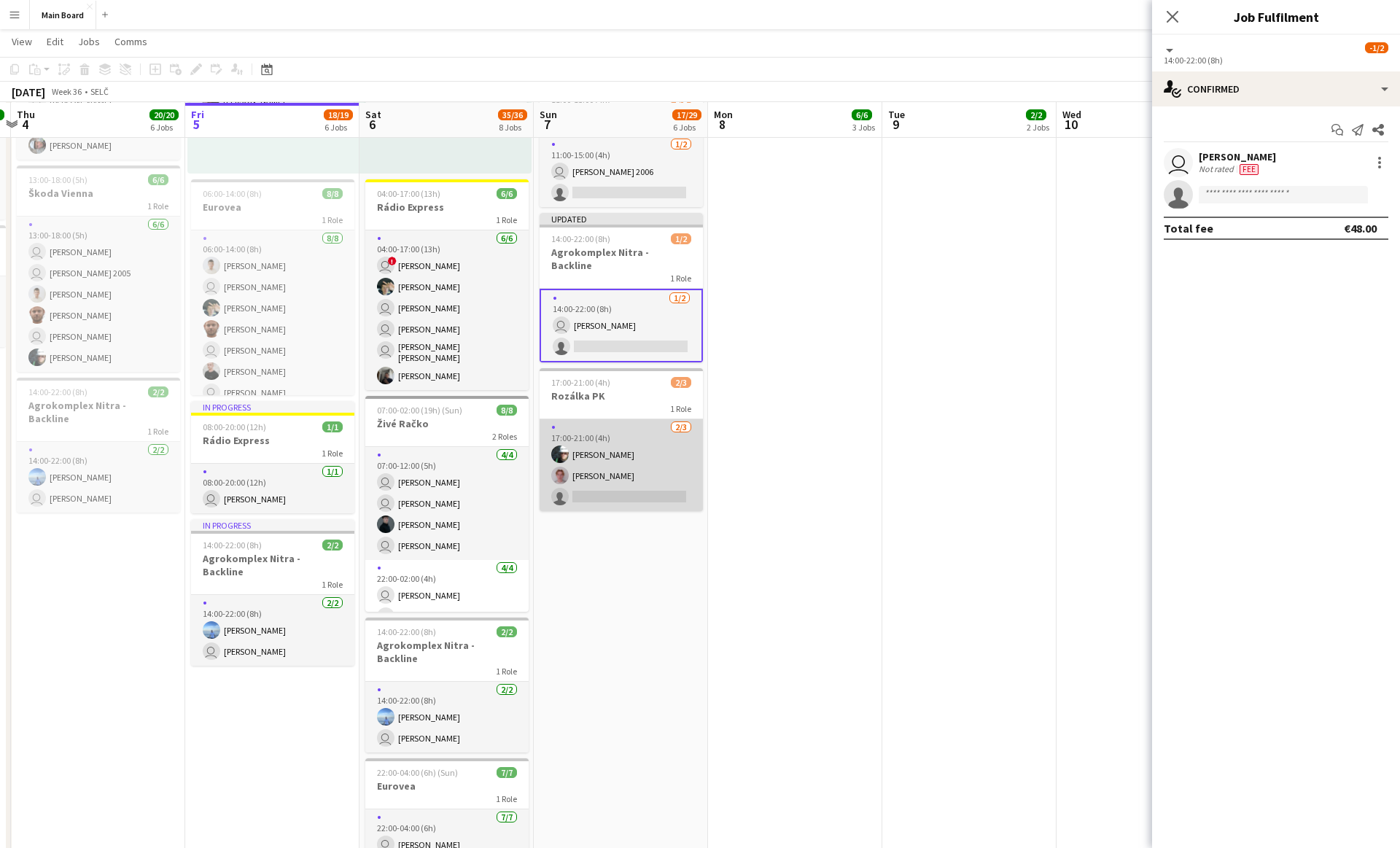
click at [632, 436] on app-card-role "[DATE] 17:00-21:00 (4h) [PERSON_NAME] [PERSON_NAME] single-neutral-actions" at bounding box center [620, 465] width 163 height 92
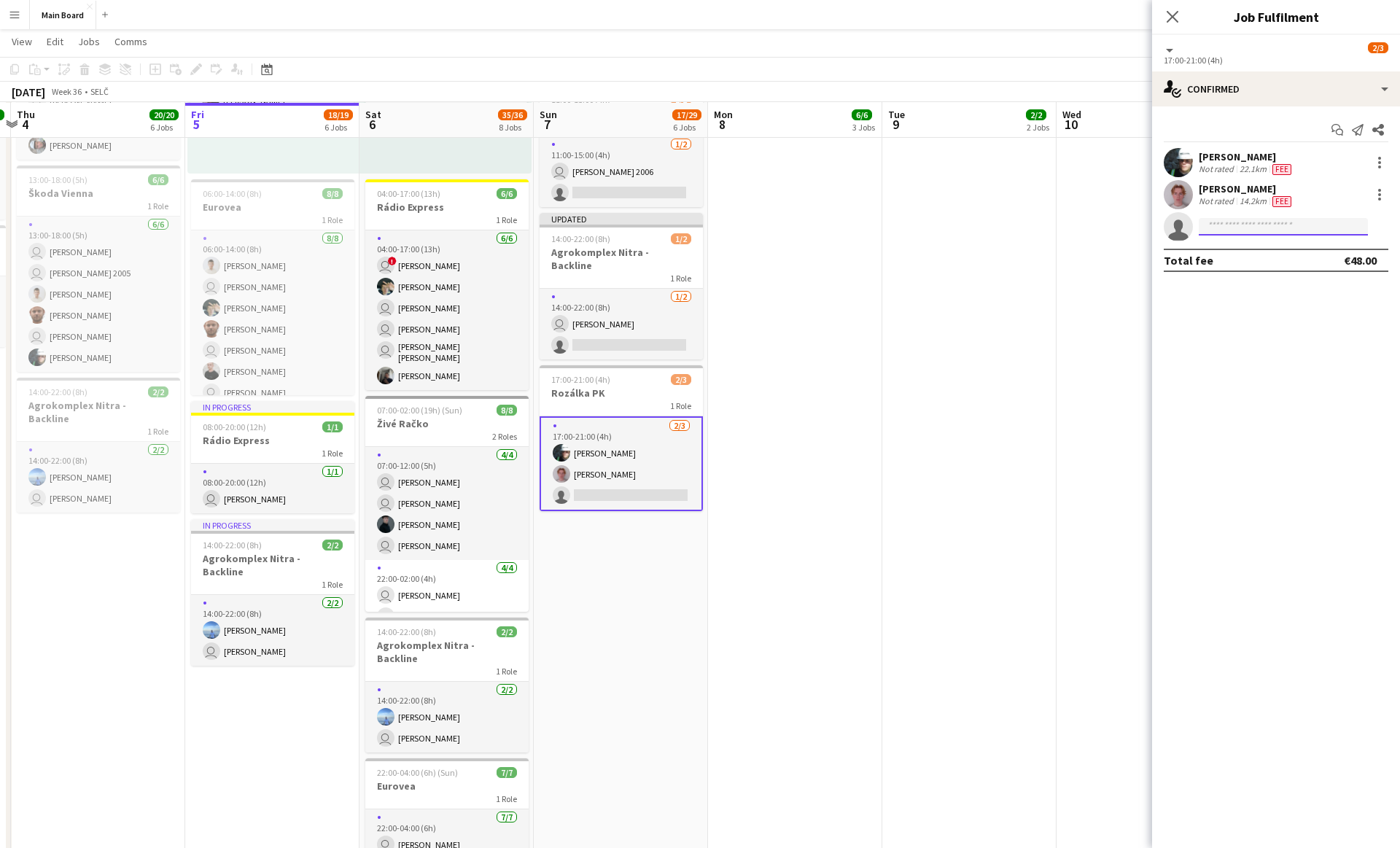
click at [1292, 226] on input at bounding box center [1283, 227] width 170 height 18
type input "****"
click at [1271, 249] on span "[PERSON_NAME] Active" at bounding box center [1283, 247] width 145 height 12
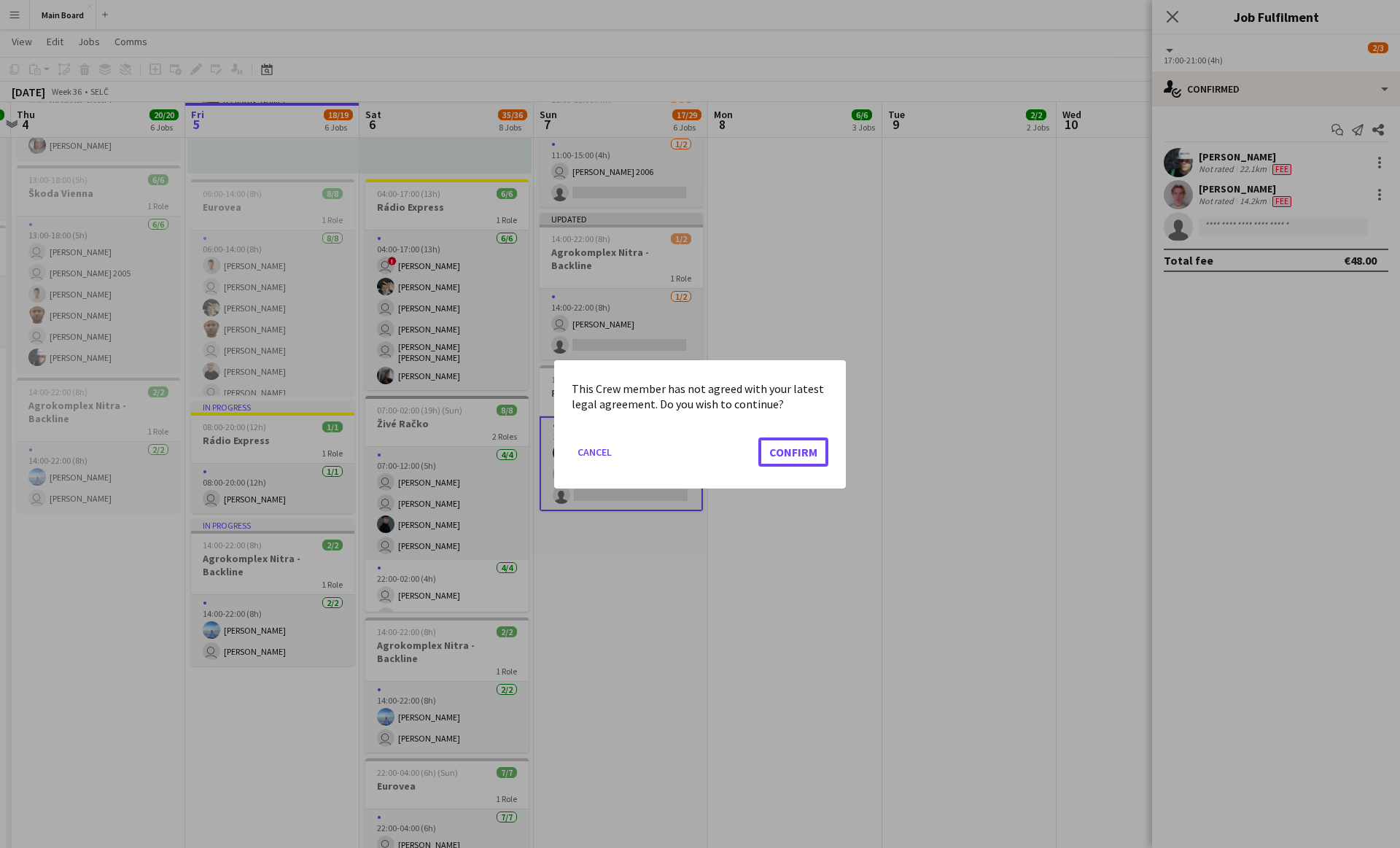
click at [759, 437] on button "Confirm" at bounding box center [793, 452] width 70 height 29
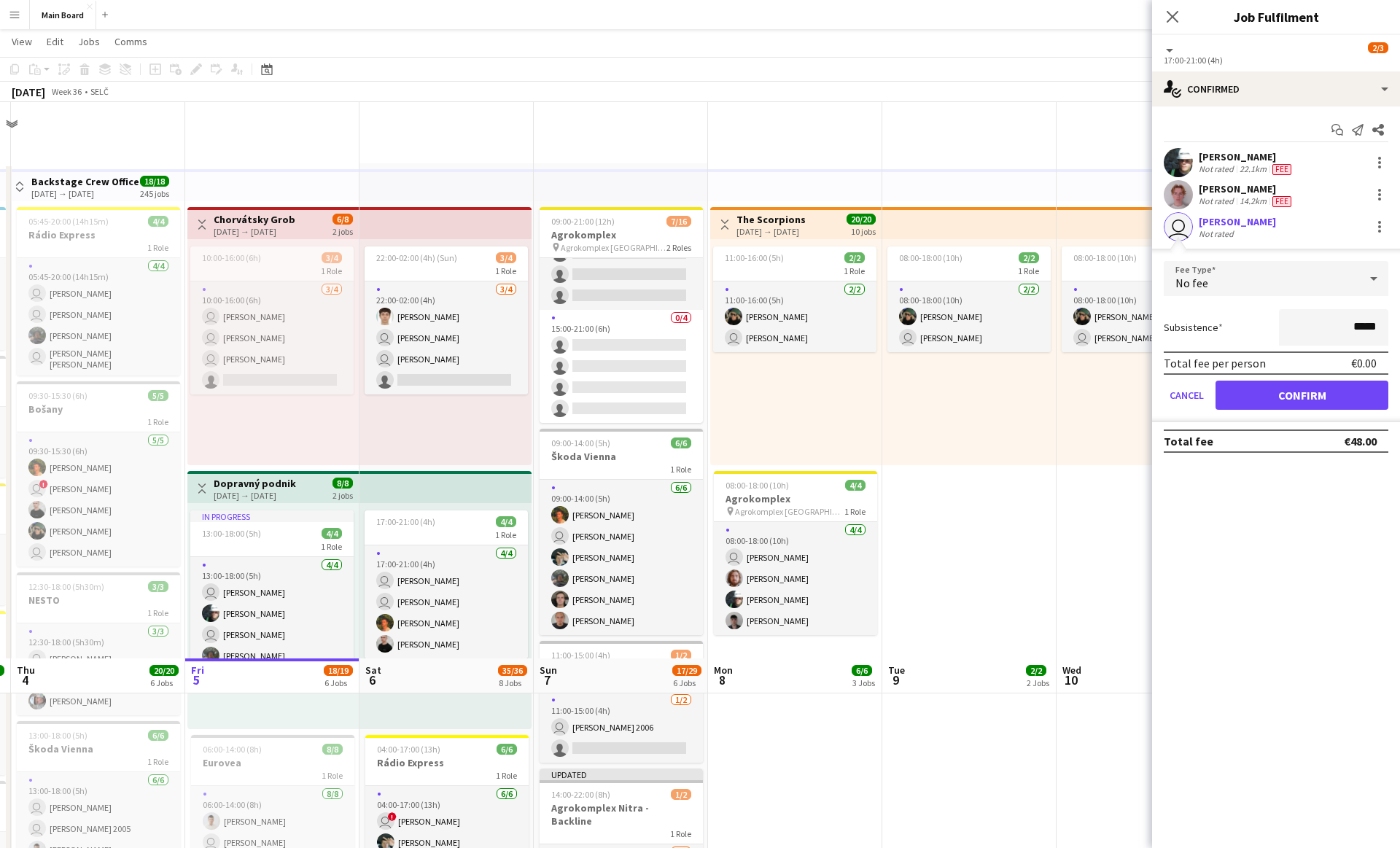
scroll to position [555, 0]
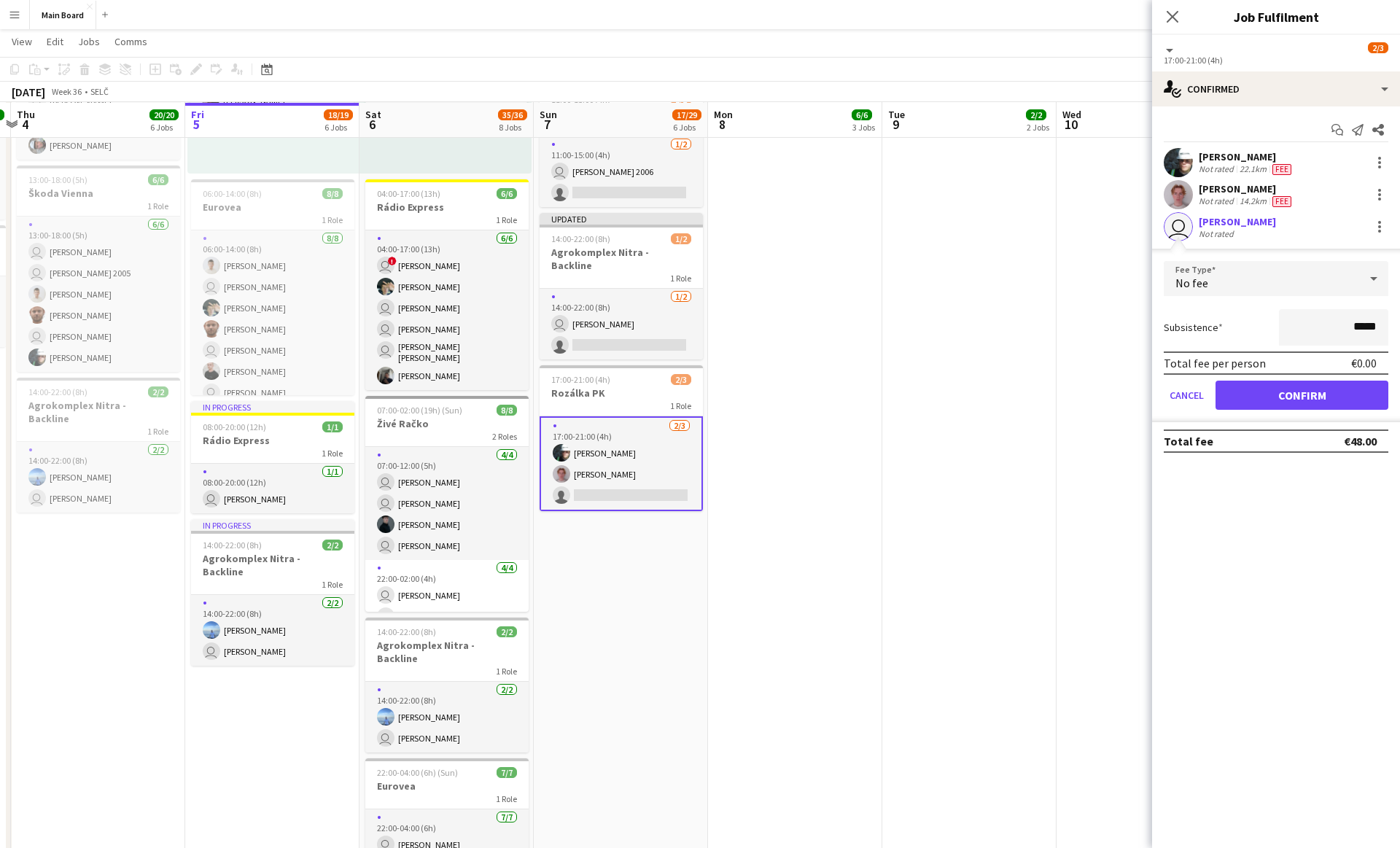
click button "Confirm" at bounding box center [1302, 395] width 173 height 29
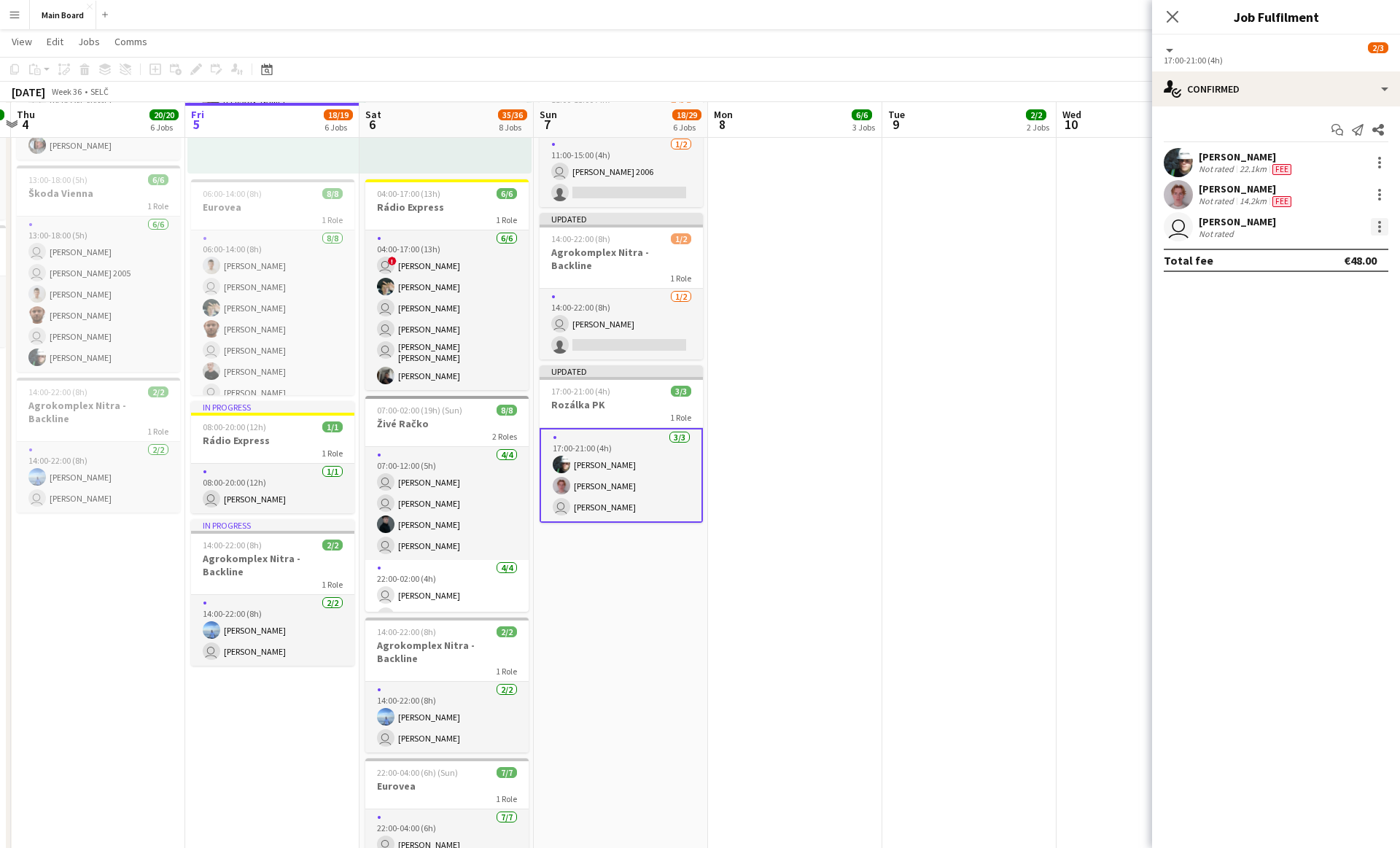
click at [1375, 225] on div at bounding box center [1380, 227] width 18 height 18
click at [1299, 261] on button "Edit fee" at bounding box center [1332, 254] width 114 height 35
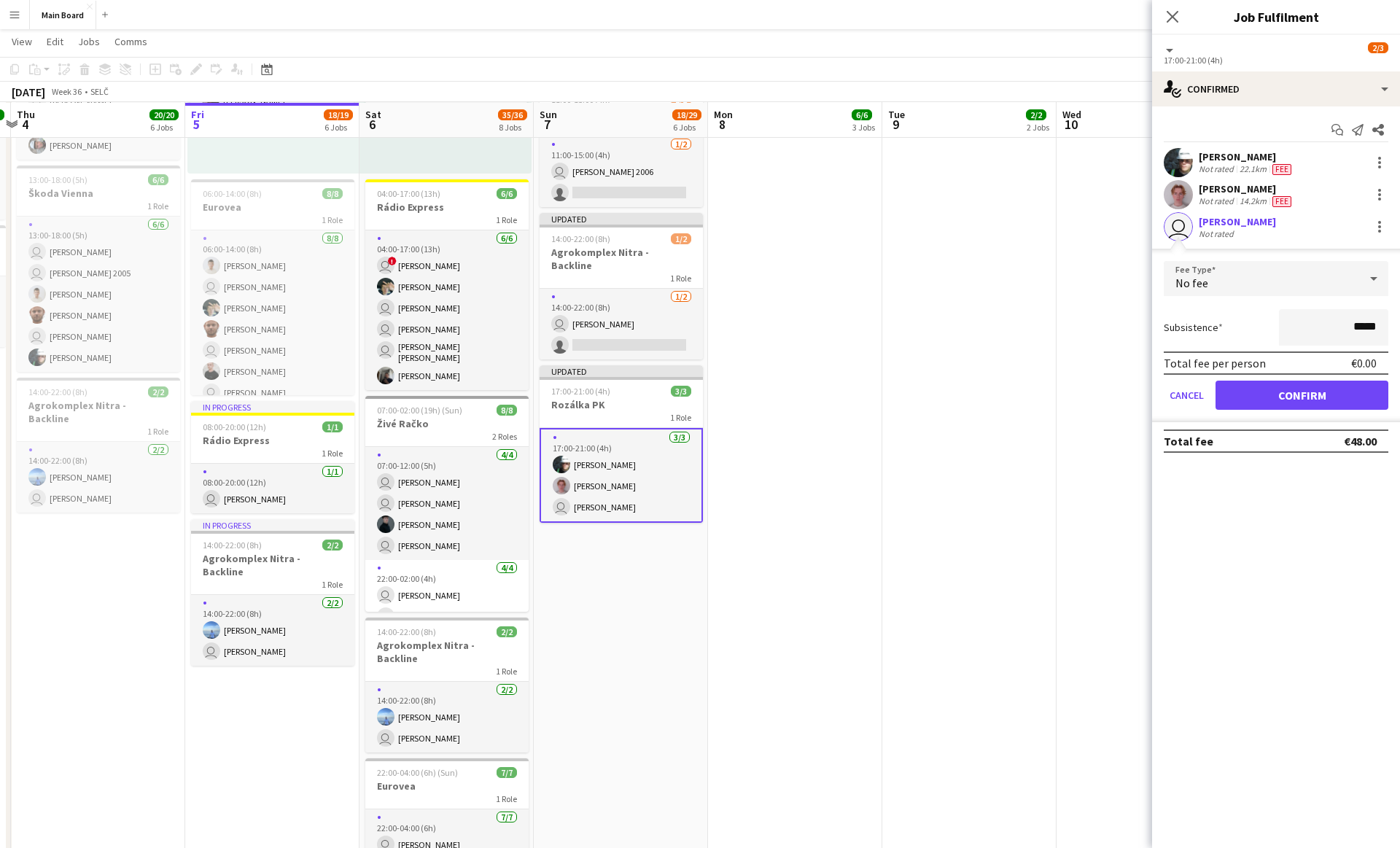
click at [1214, 280] on div "No fee" at bounding box center [1261, 279] width 195 height 35
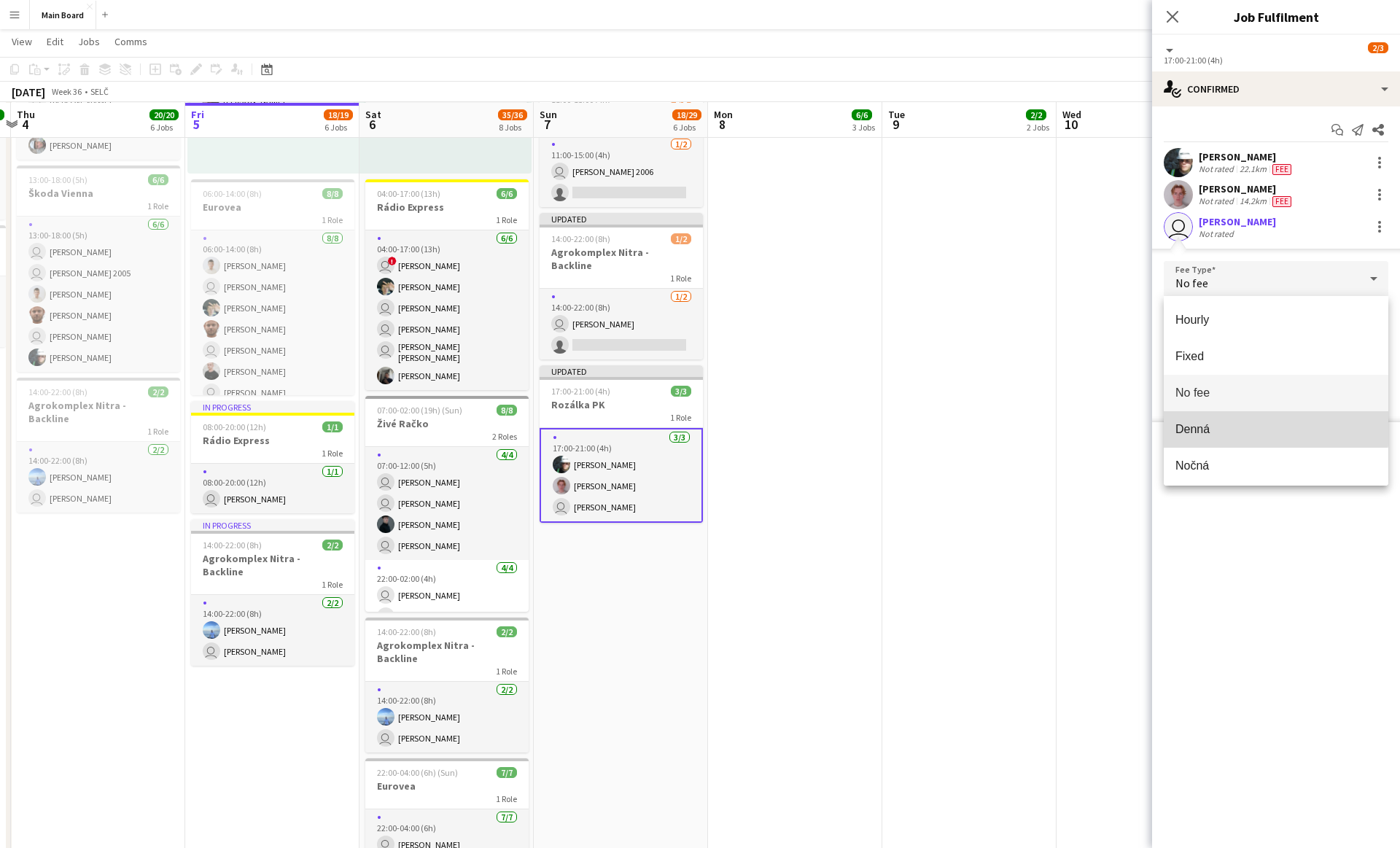
click at [1201, 428] on span "Denná" at bounding box center [1276, 428] width 201 height 14
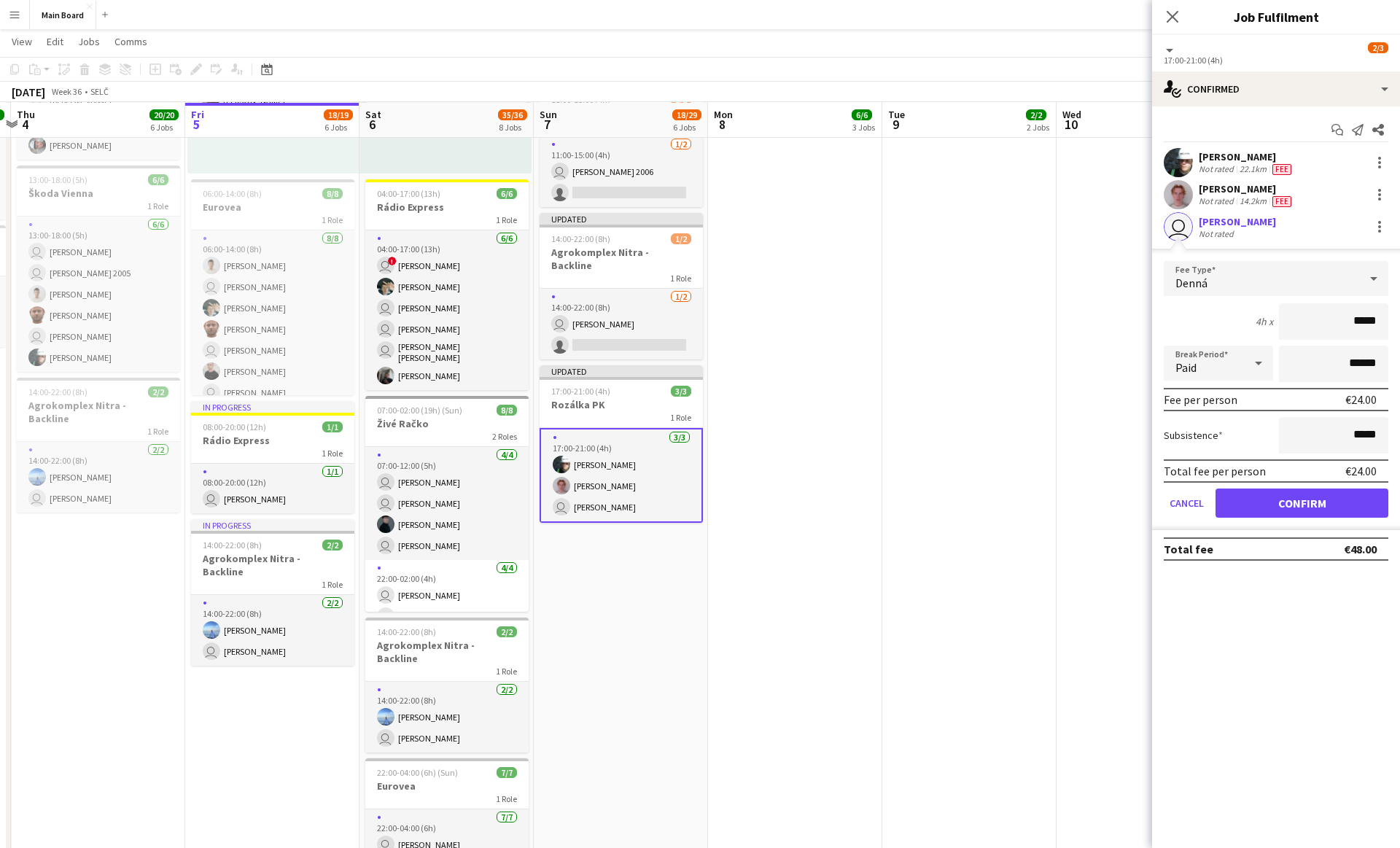
click at [1226, 361] on div "Paid" at bounding box center [1204, 363] width 80 height 35
click at [1200, 429] on mat-option "Unpaid" at bounding box center [1218, 440] width 109 height 36
click at [1239, 501] on button "Confirm" at bounding box center [1302, 503] width 173 height 29
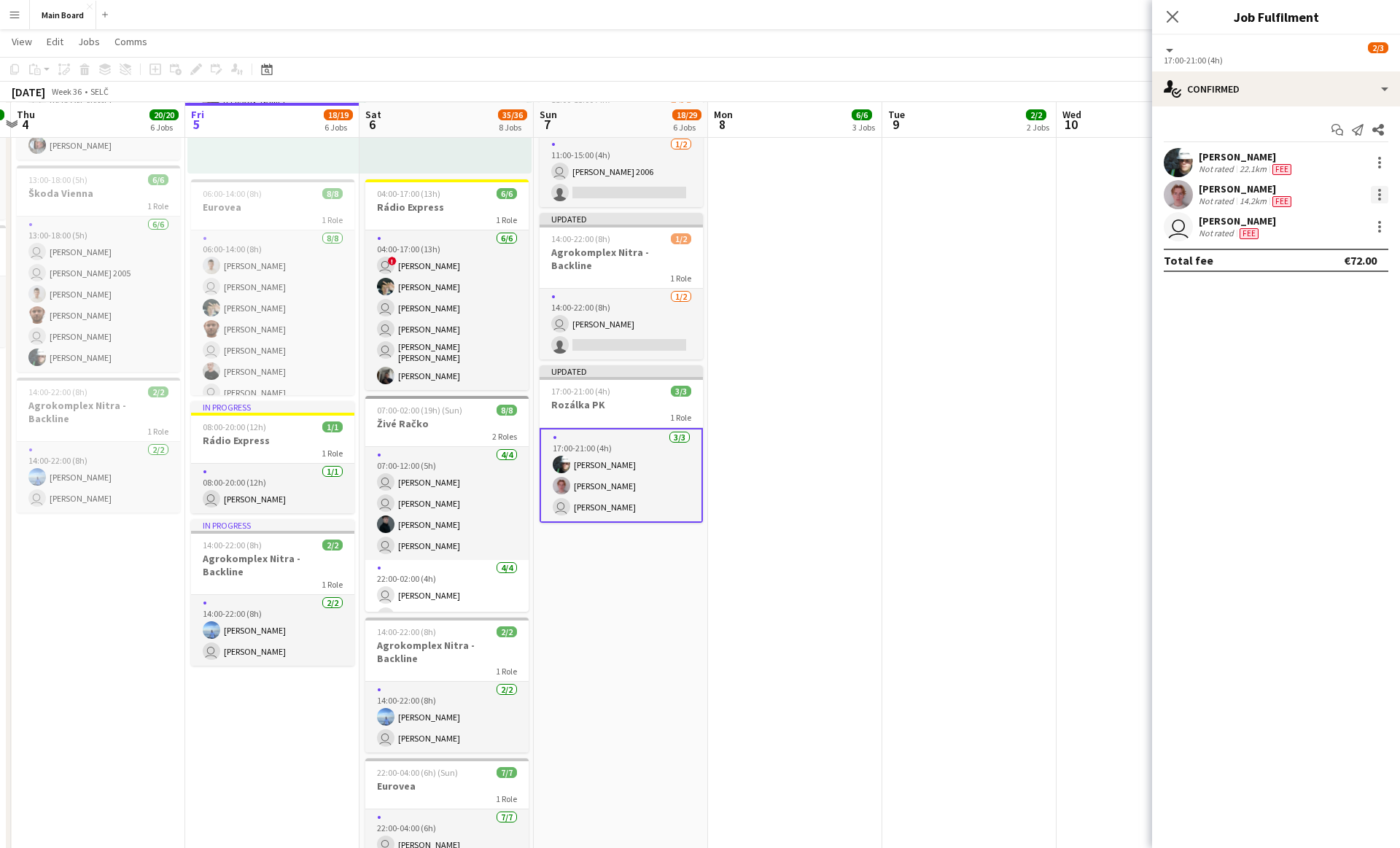
click at [1378, 199] on div at bounding box center [1380, 199] width 3 height 3
click at [1305, 229] on button "Edit fee" at bounding box center [1332, 222] width 114 height 35
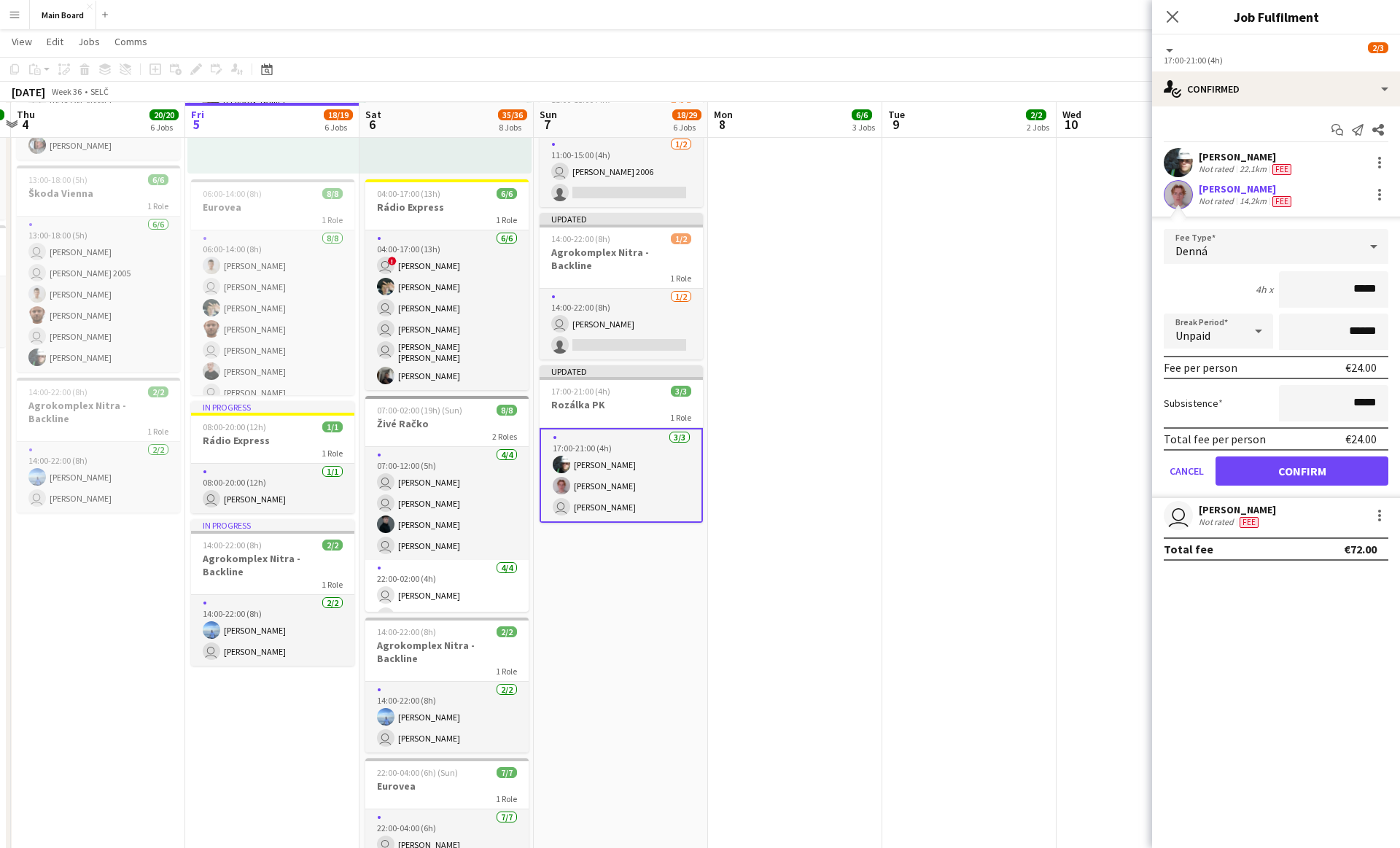
click at [1023, 311] on app-date-cell "08:00-18:00 (10h) 2/2 1 Role [DATE] 08:00-18:00 (10h) [PERSON_NAME] user [PERSO…" at bounding box center [969, 401] width 174 height 1587
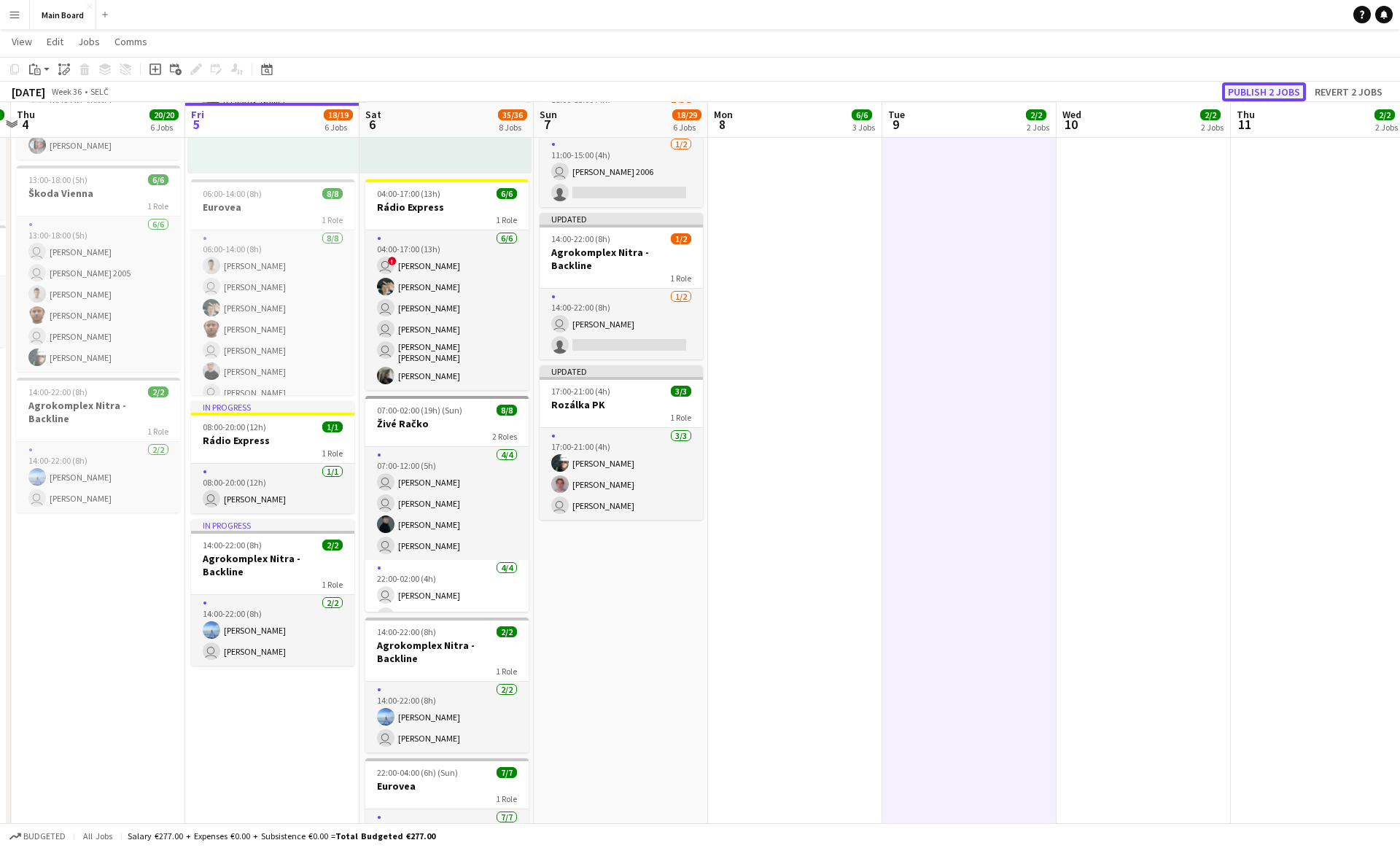
click at [1284, 95] on button "Publish 2 jobs" at bounding box center [1264, 92] width 84 height 19
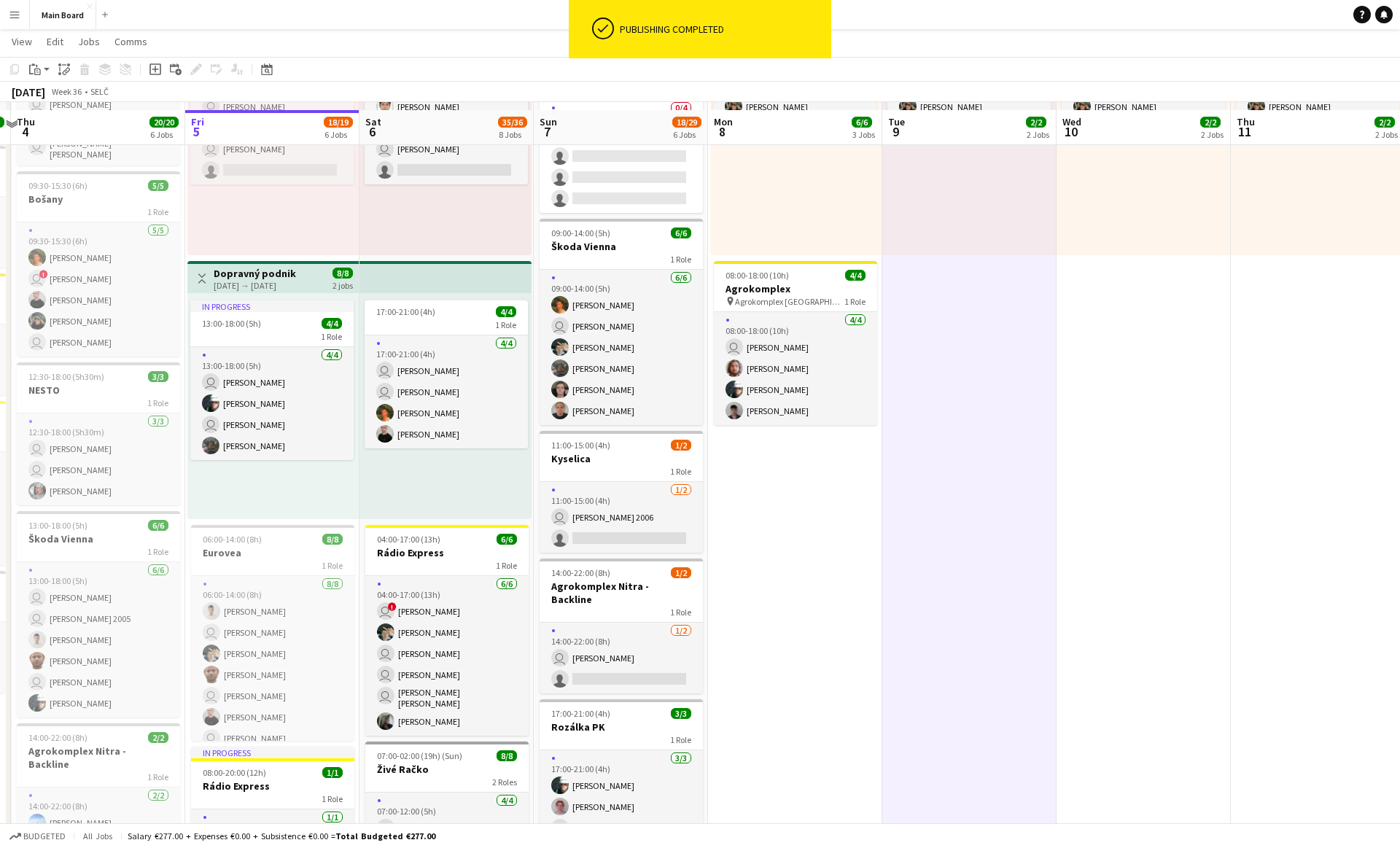
scroll to position [0, 0]
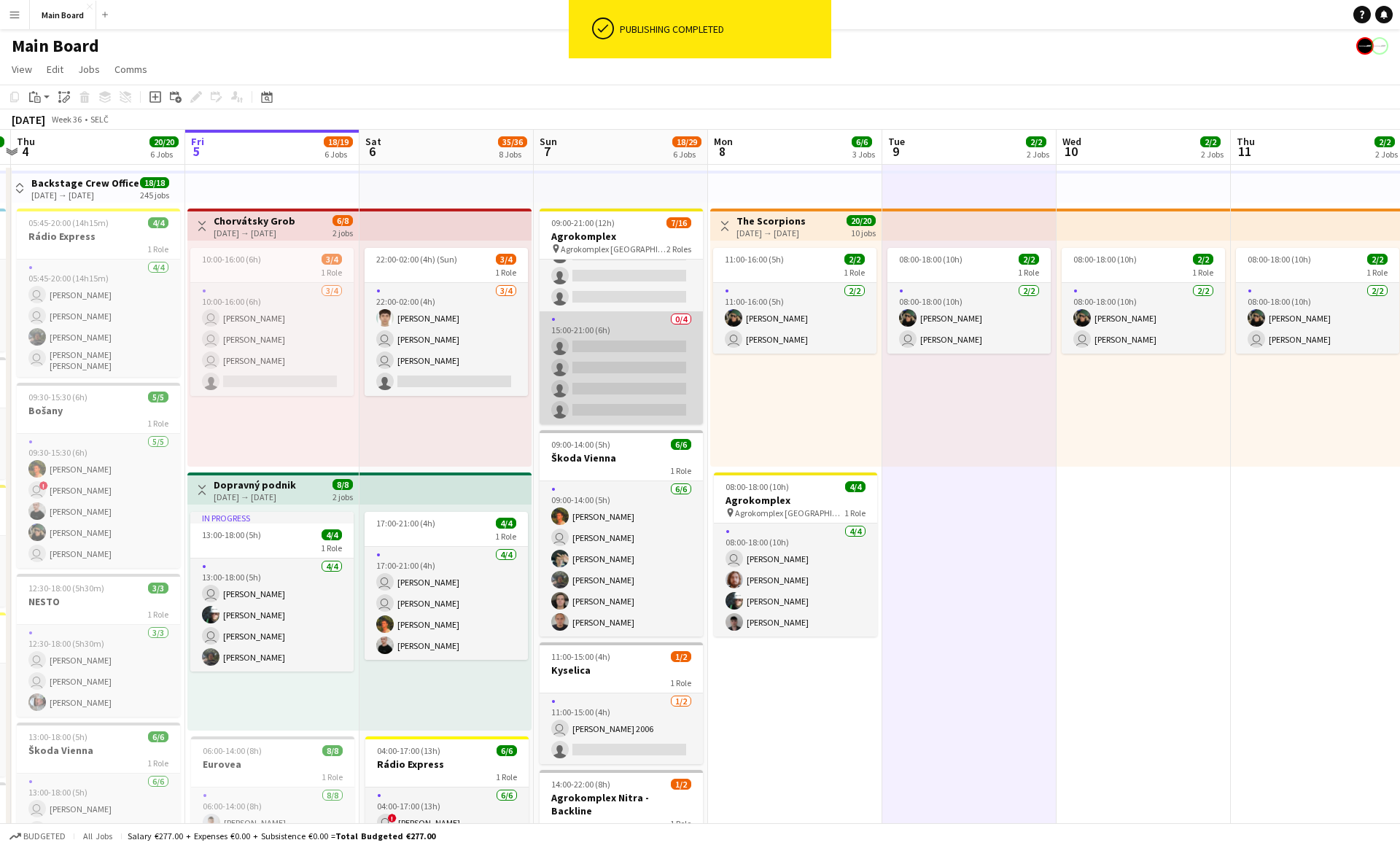
click at [636, 385] on app-card-role "0/4 15:00-21:00 (6h) single-neutral-actions single-neutral-actions single-neutr…" at bounding box center [620, 367] width 163 height 113
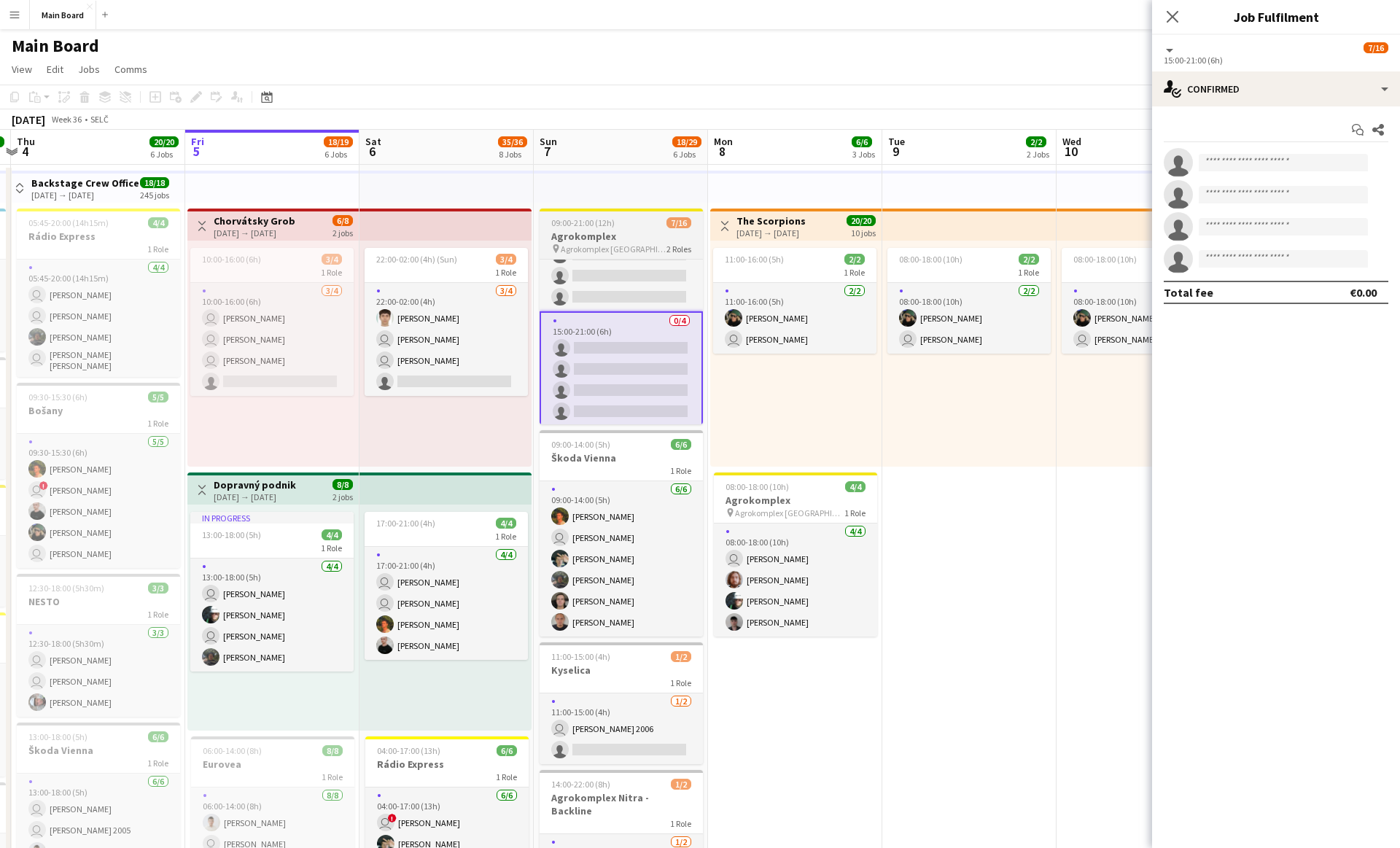
click at [610, 221] on span "09:00-21:00 (12h)" at bounding box center [583, 223] width 63 height 11
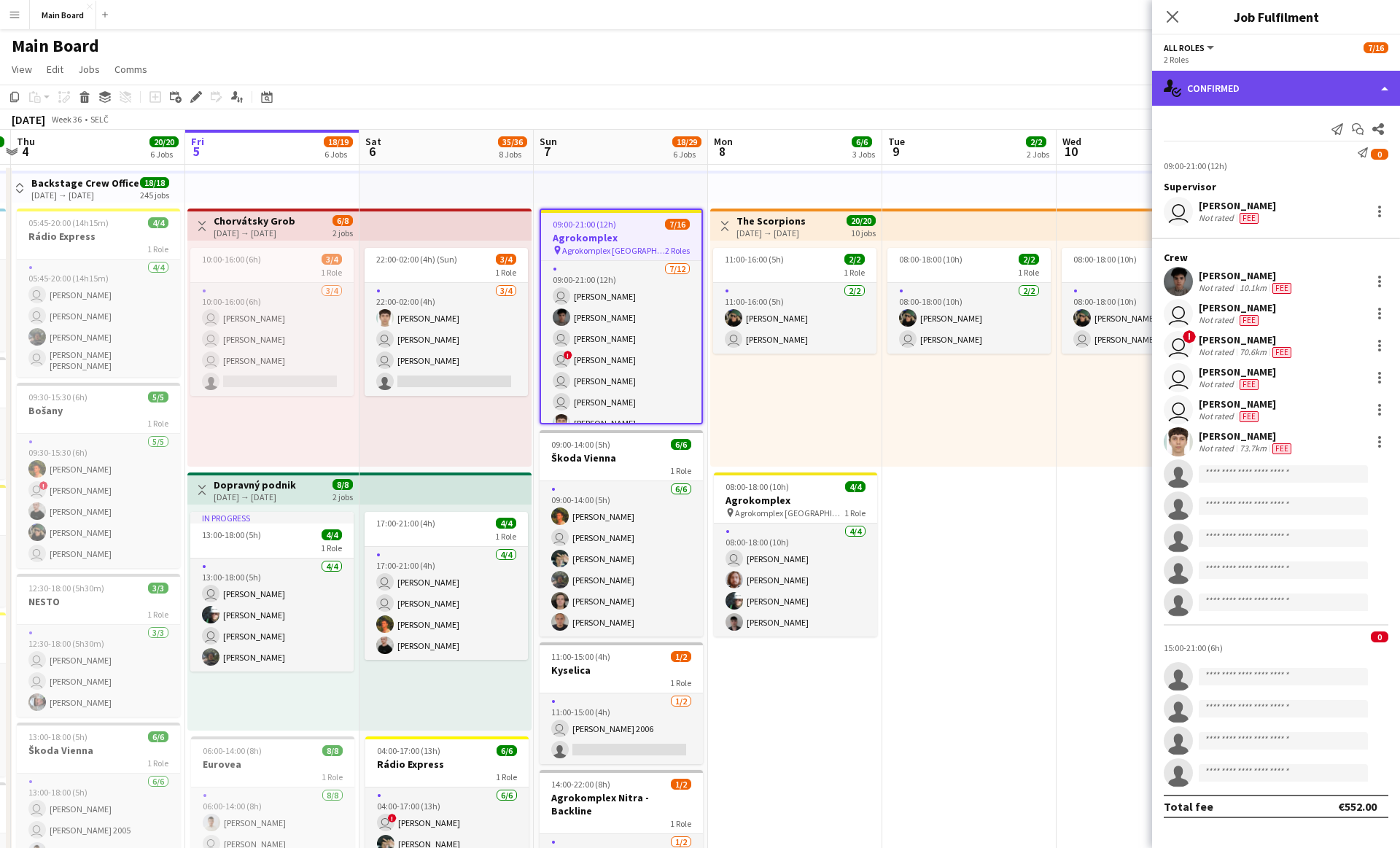
click at [1251, 80] on div "single-neutral-actions-check-2 Confirmed" at bounding box center [1276, 88] width 248 height 35
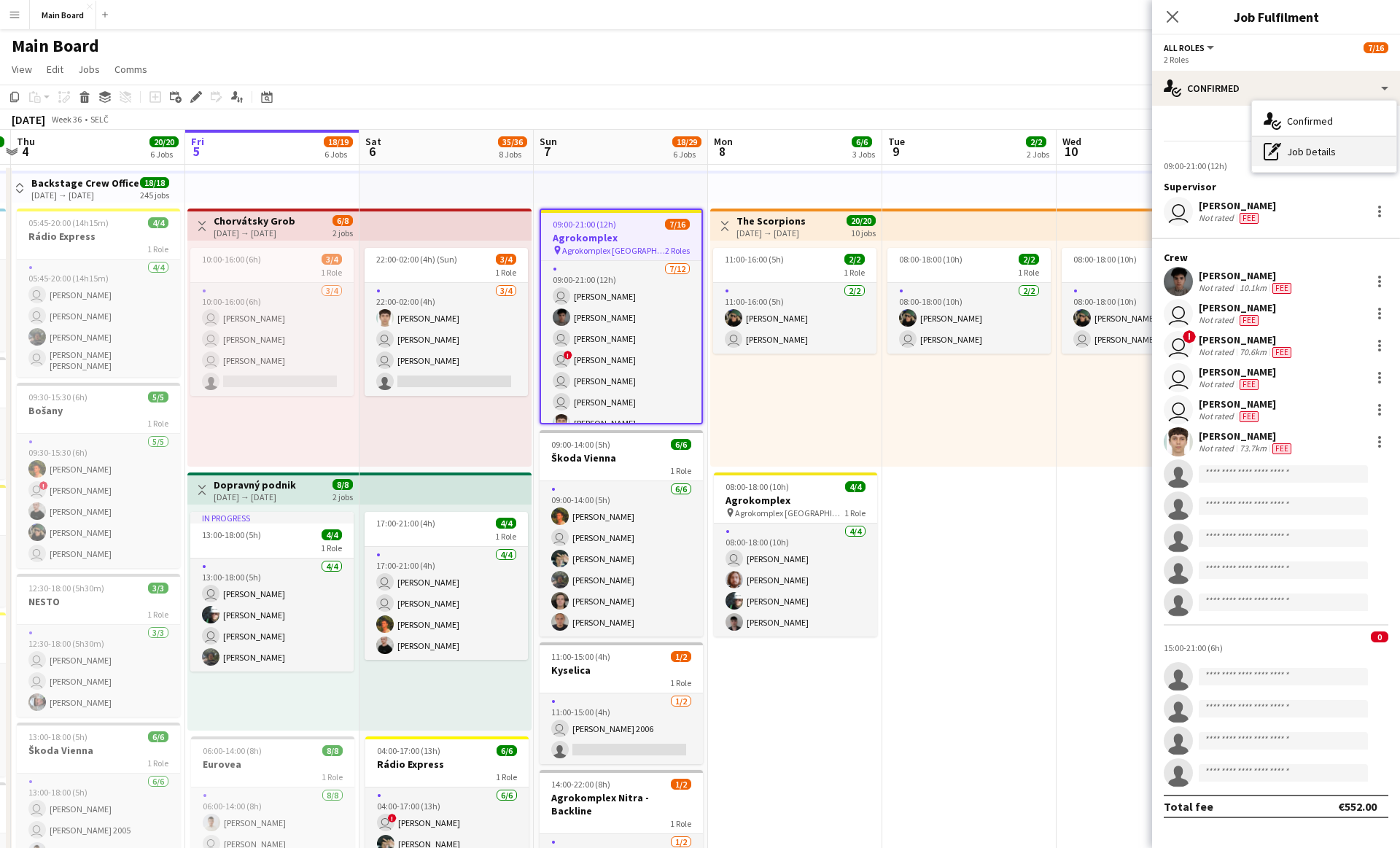
click at [1271, 154] on icon "pen-write" at bounding box center [1272, 152] width 18 height 18
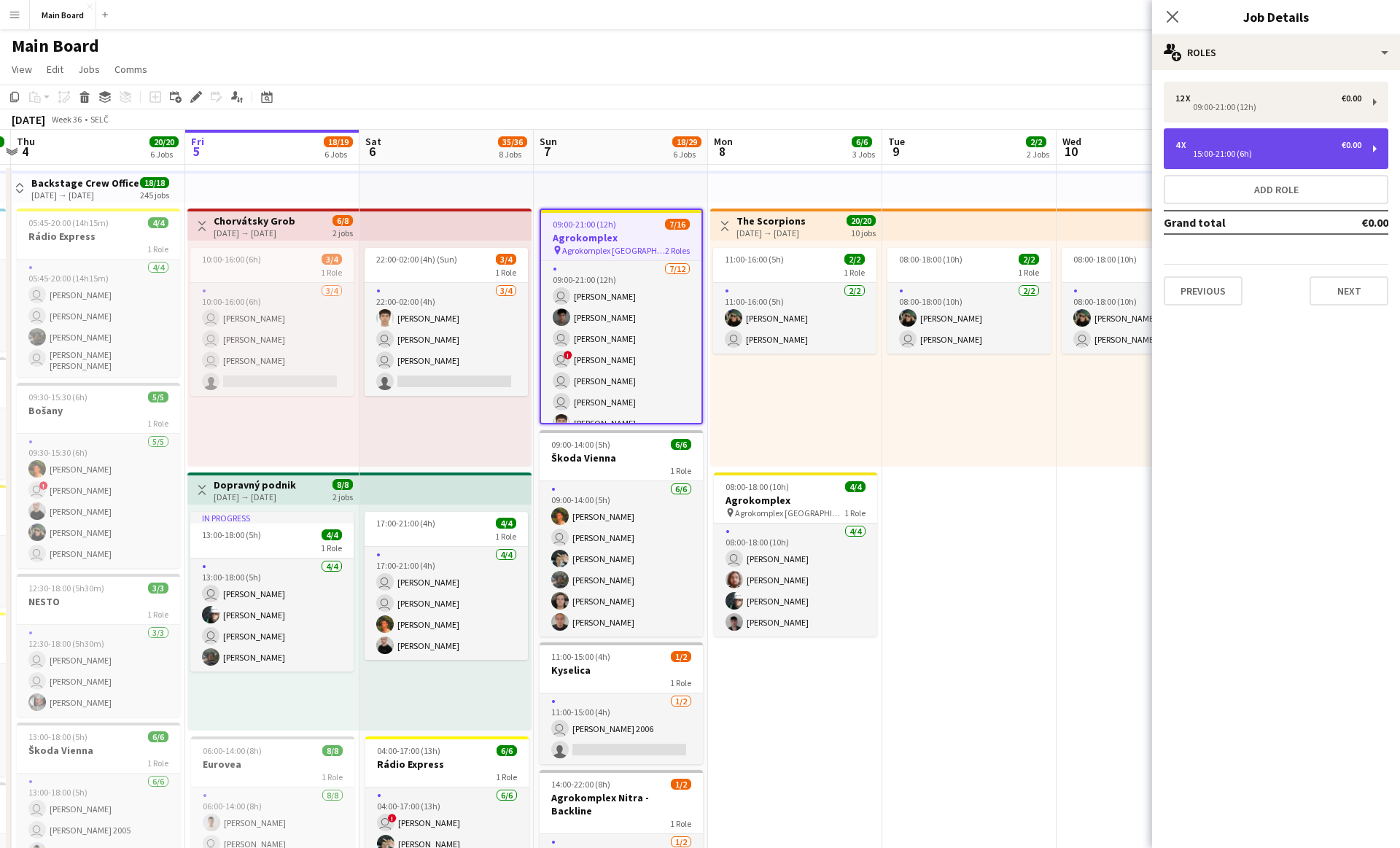
click at [1386, 145] on div "4 x €0.00 15:00-21:00 (6h)" at bounding box center [1275, 149] width 224 height 41
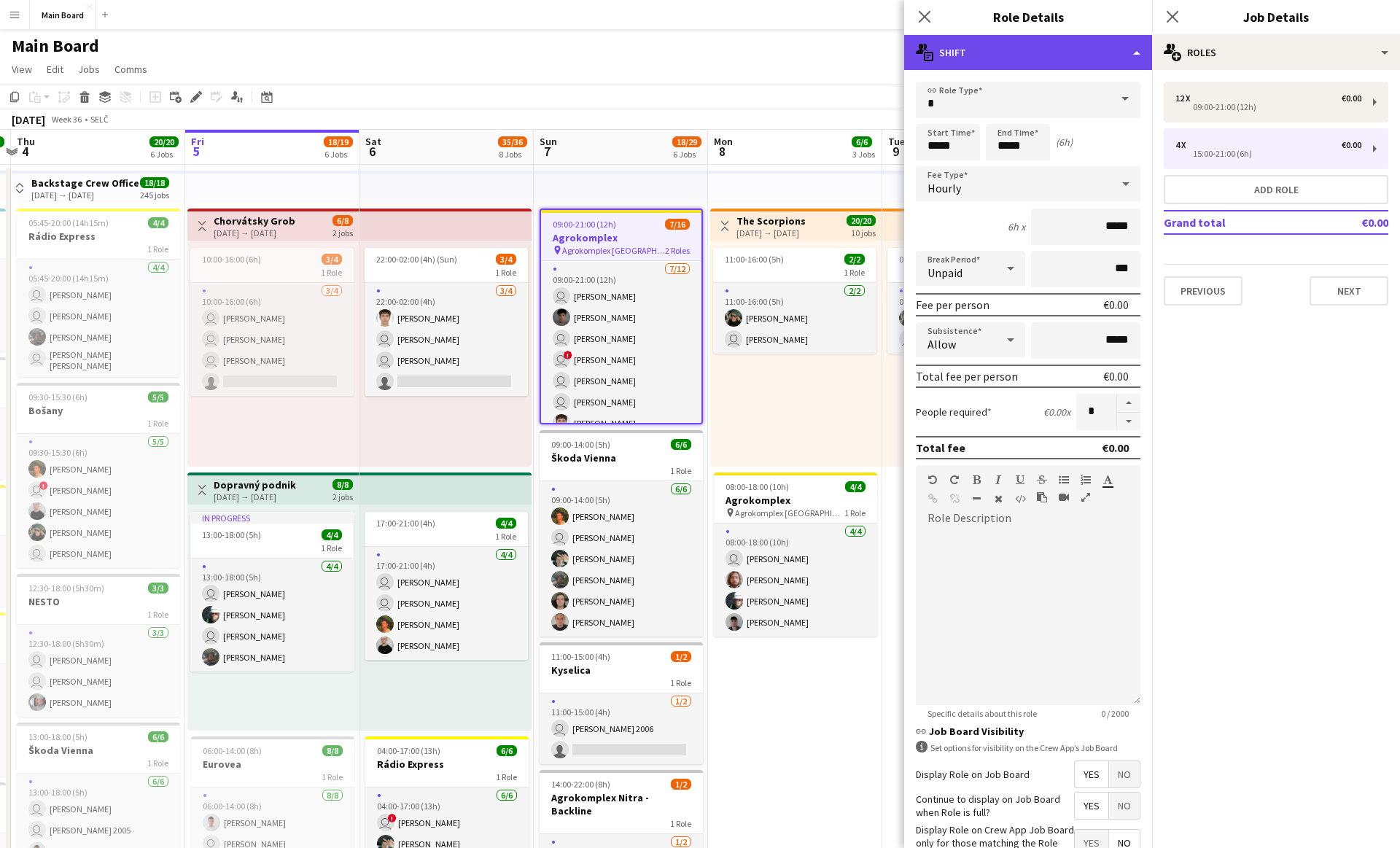
click at [1083, 55] on div "multiple-actions-text Shift" at bounding box center [1028, 53] width 248 height 35
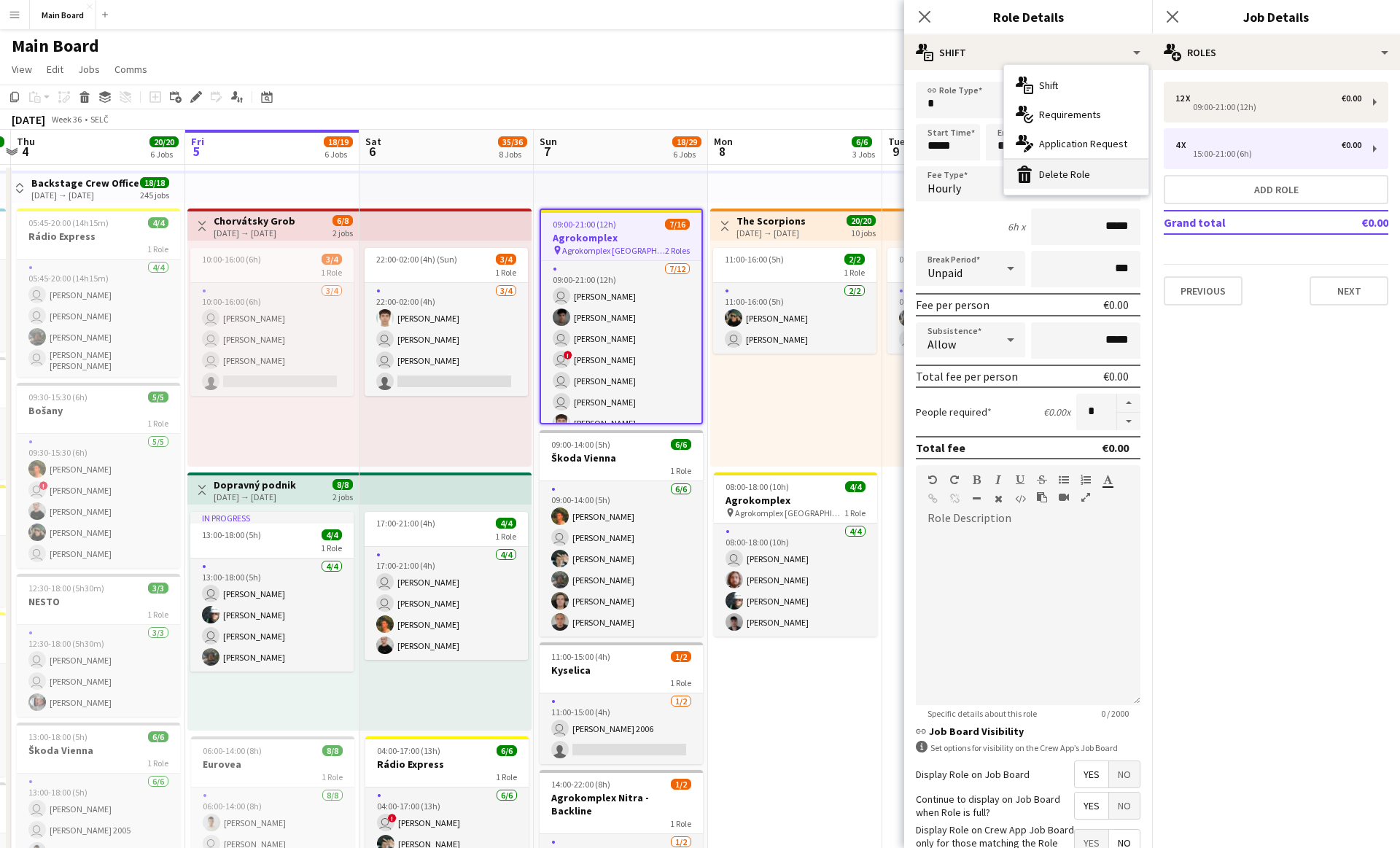
click at [1054, 178] on div "bin-2 Delete Role" at bounding box center [1076, 174] width 145 height 29
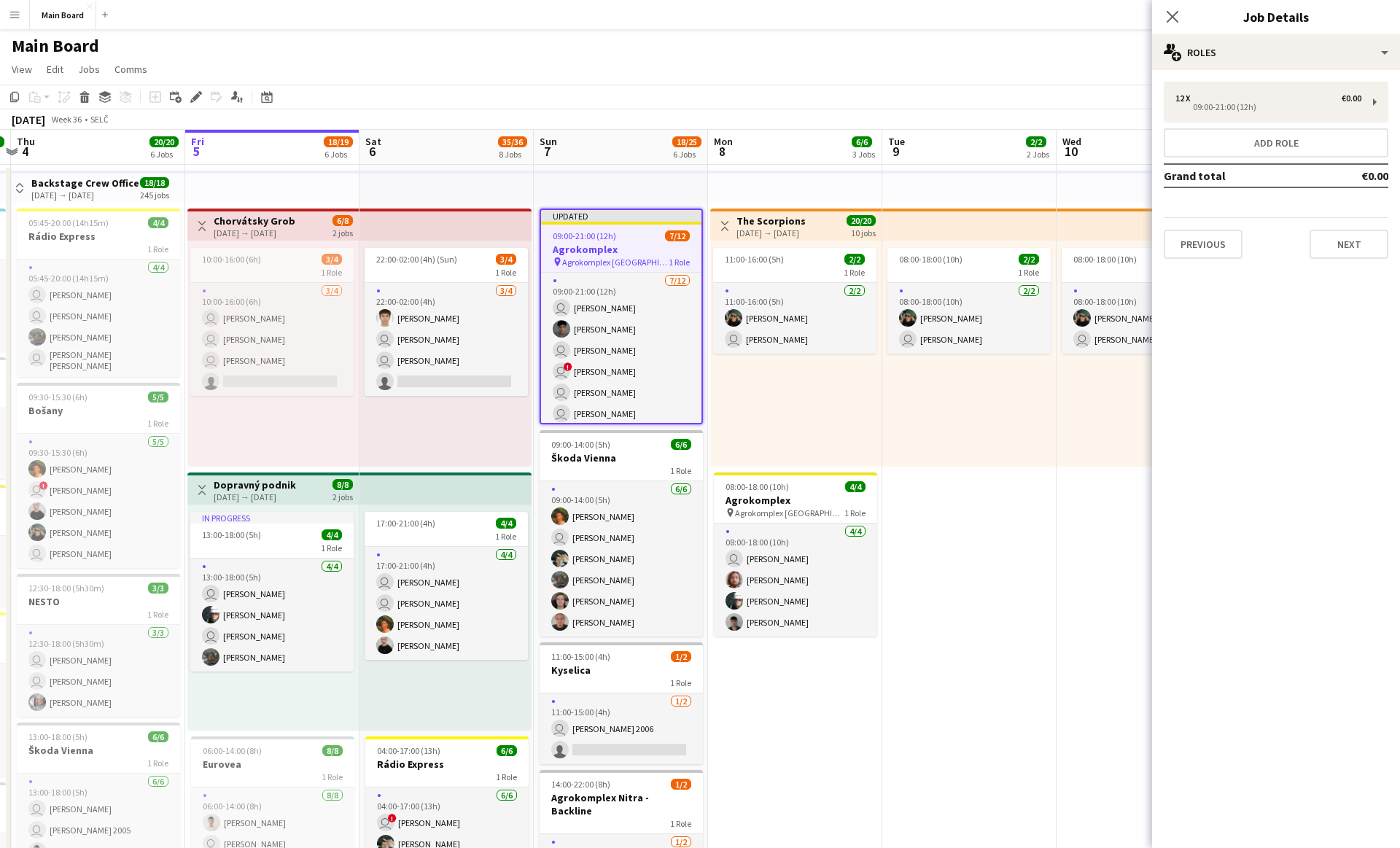
click at [959, 423] on div "08:00-18:00 (10h) 2/2 1 Role [DATE] 08:00-18:00 (10h) [PERSON_NAME] user [PERSO…" at bounding box center [969, 353] width 174 height 226
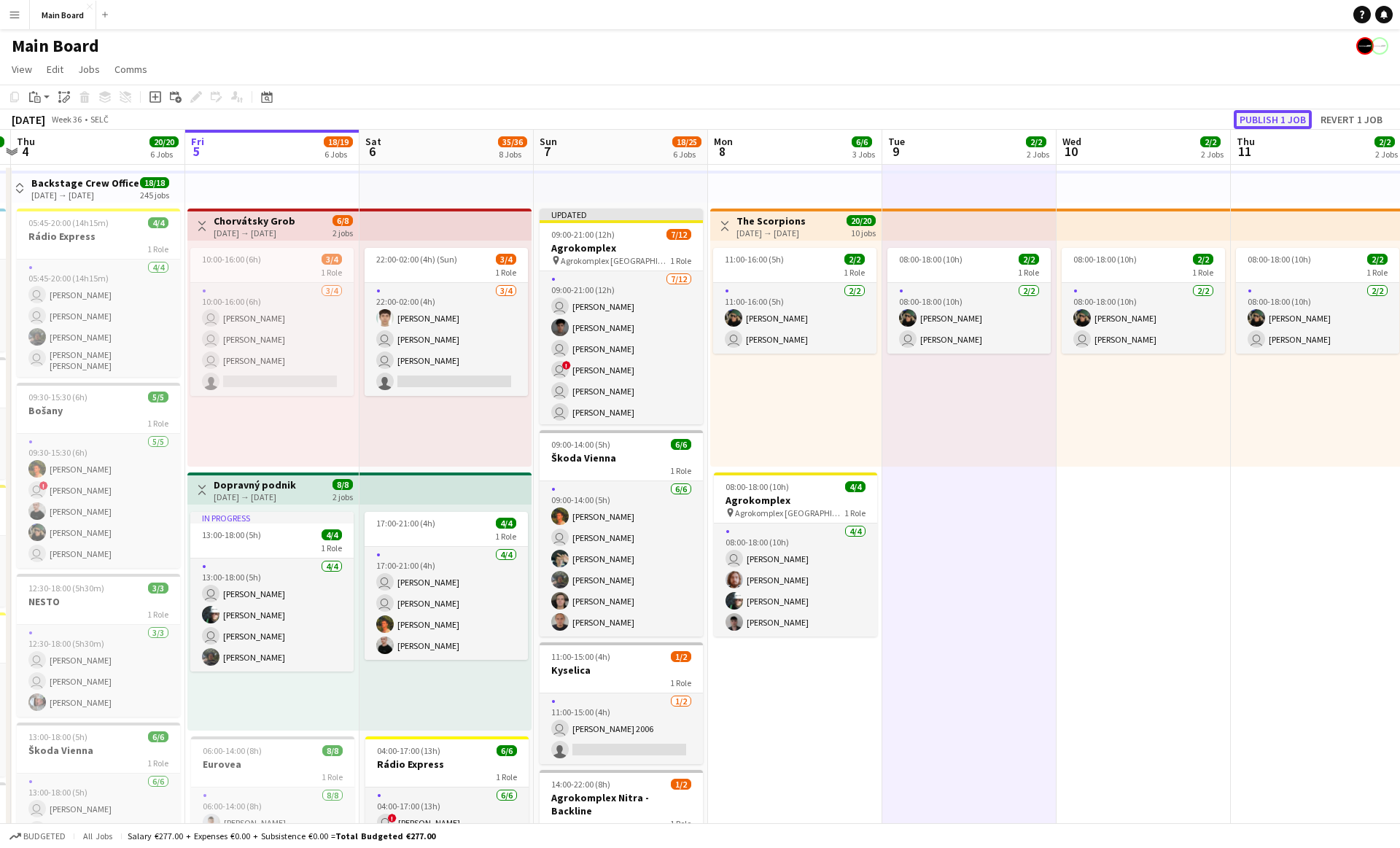
click at [1303, 117] on button "Publish 1 job" at bounding box center [1272, 120] width 78 height 19
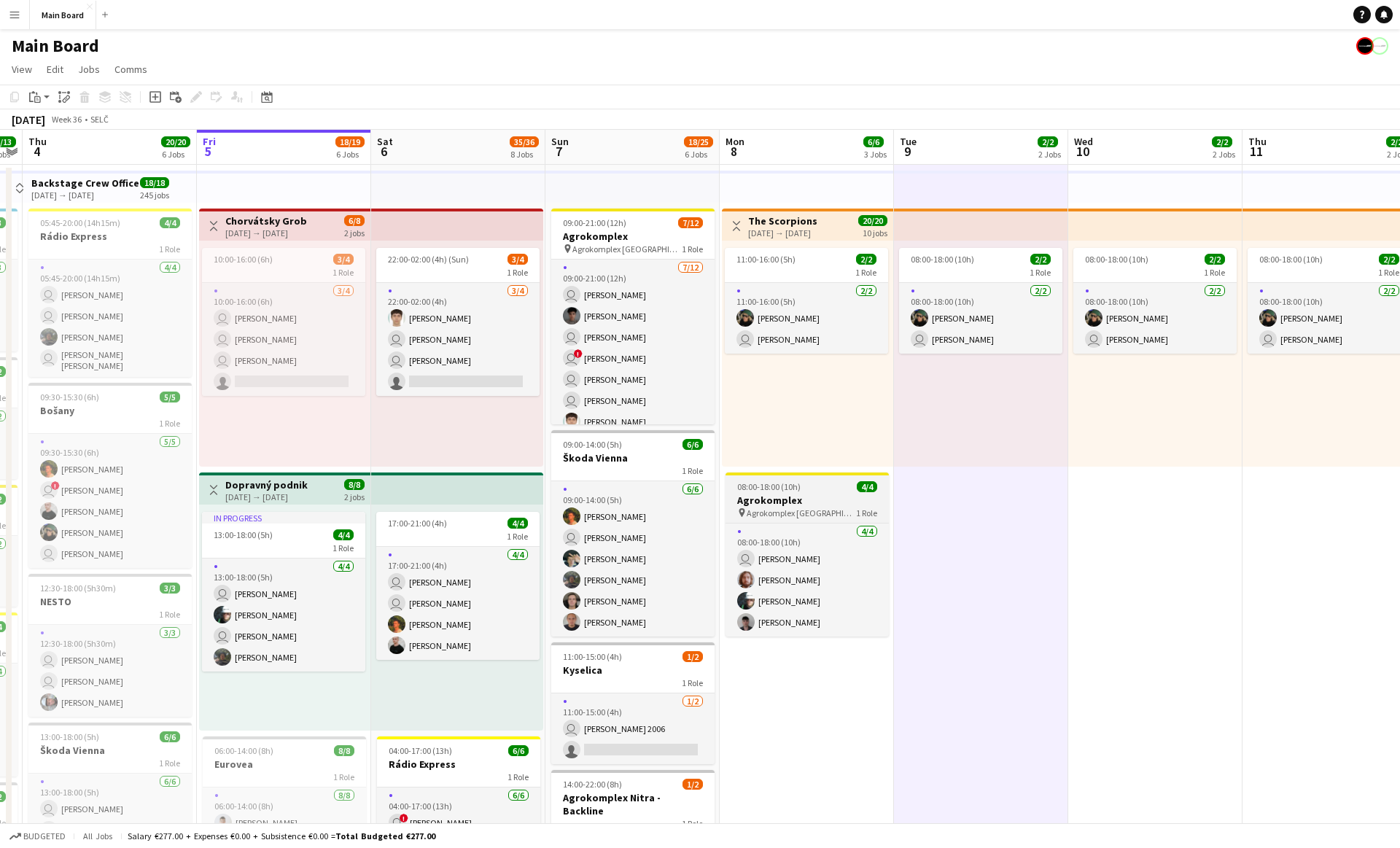
click at [794, 502] on h3 "Agrokomplex" at bounding box center [807, 500] width 163 height 13
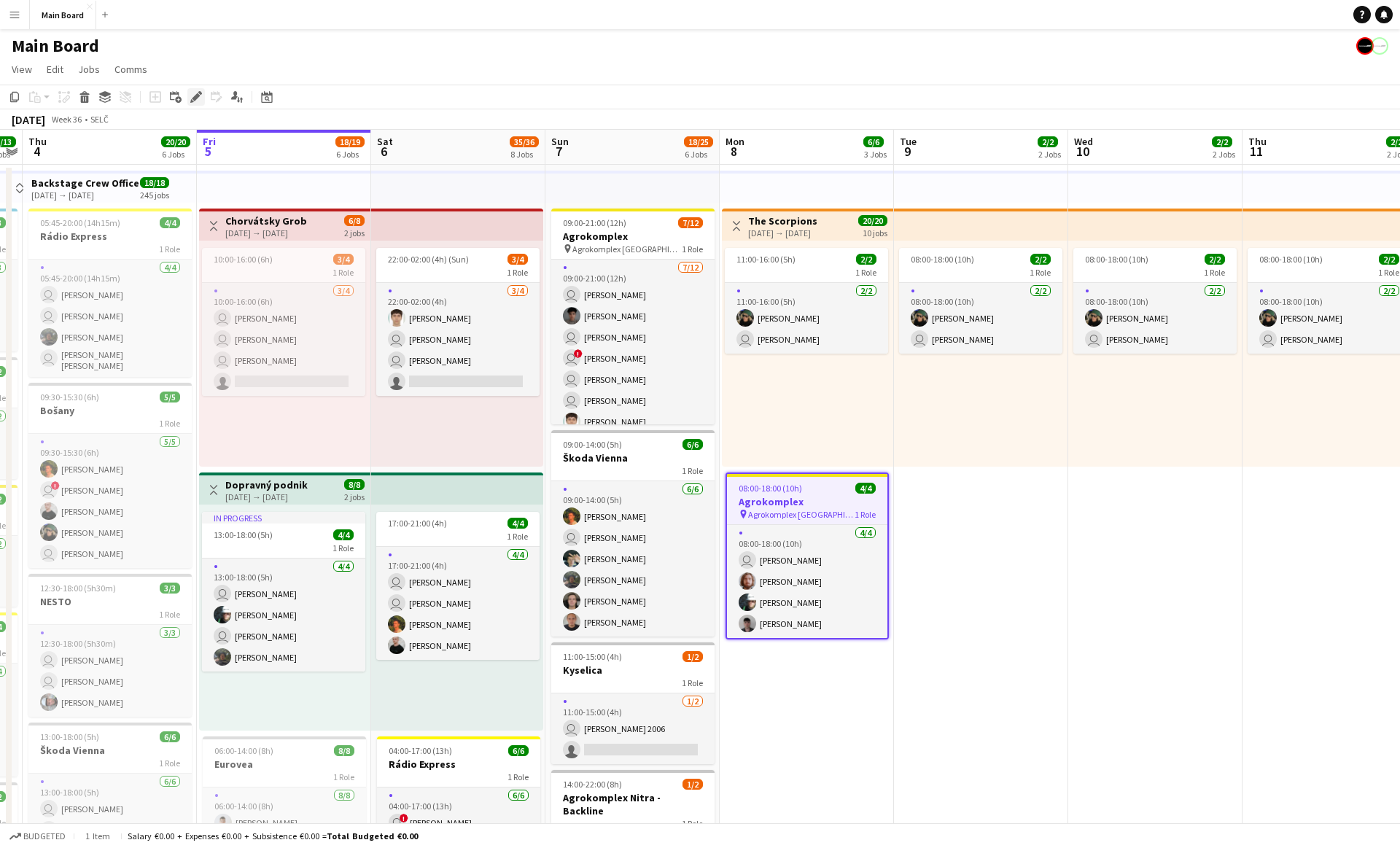
click at [201, 96] on icon "Edit" at bounding box center [196, 96] width 12 height 12
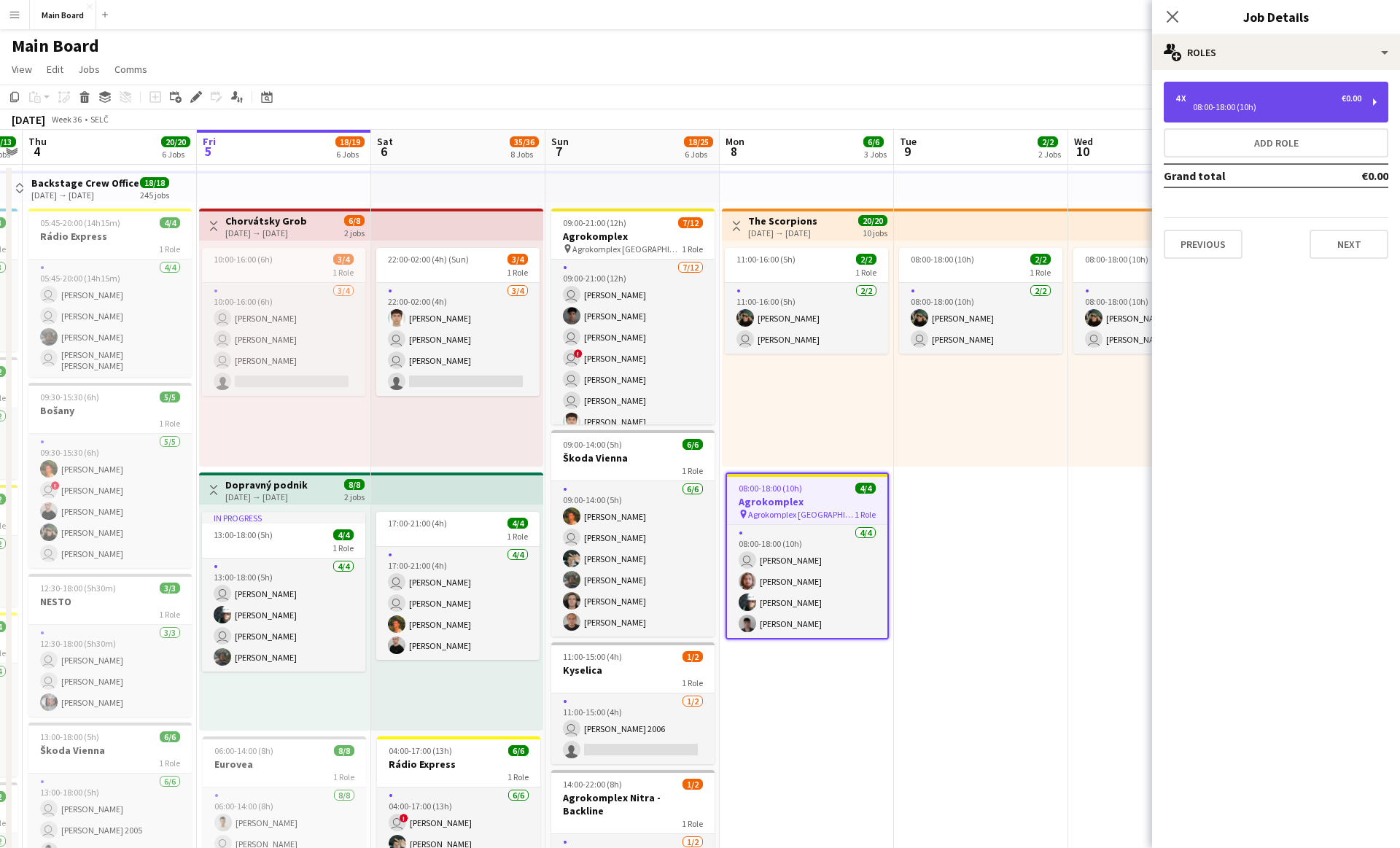
click at [1217, 92] on div "4 x €0.00 08:00-18:00 (10h)" at bounding box center [1275, 102] width 224 height 41
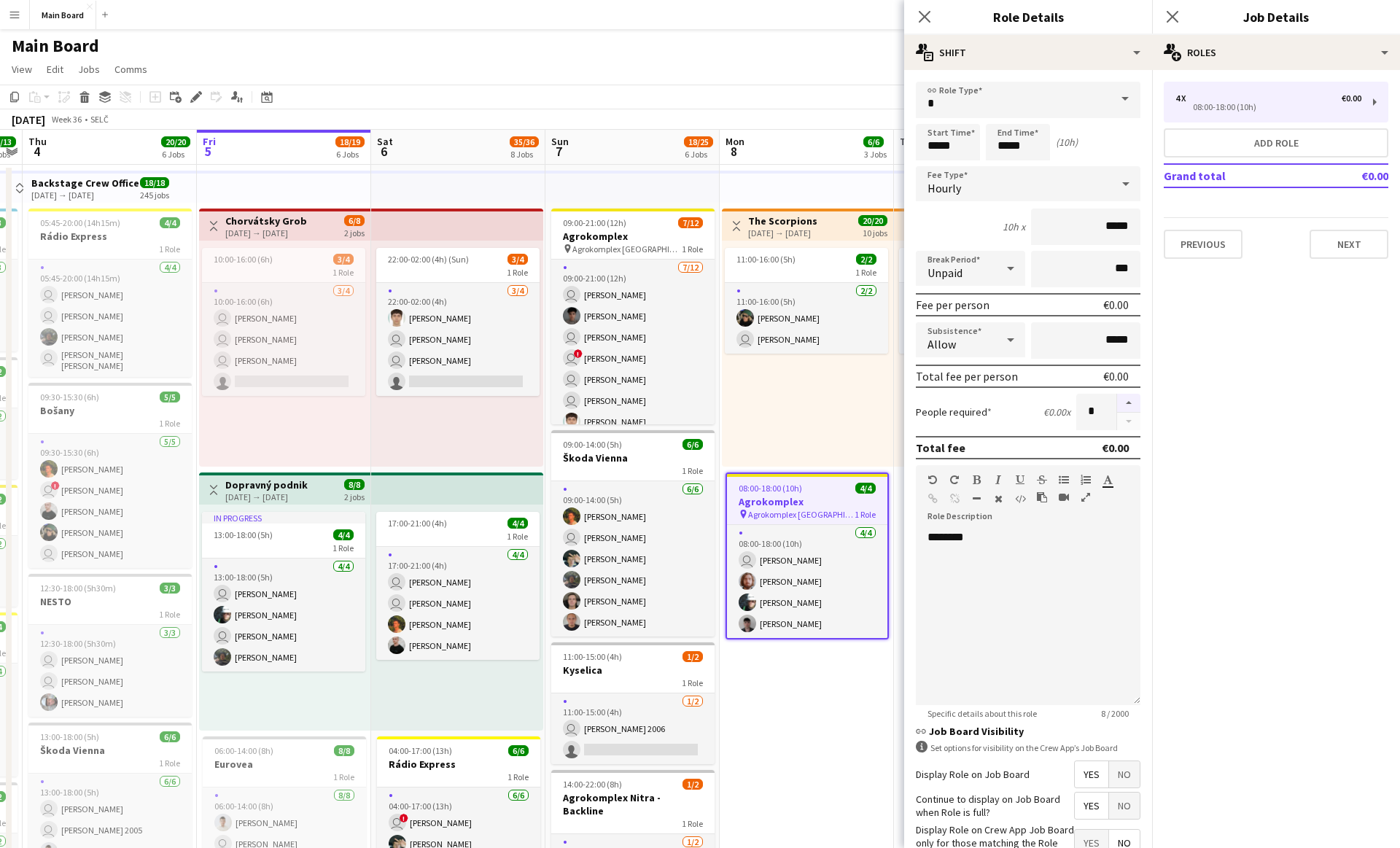
click at [1131, 403] on button "button" at bounding box center [1128, 404] width 23 height 19
type input "*"
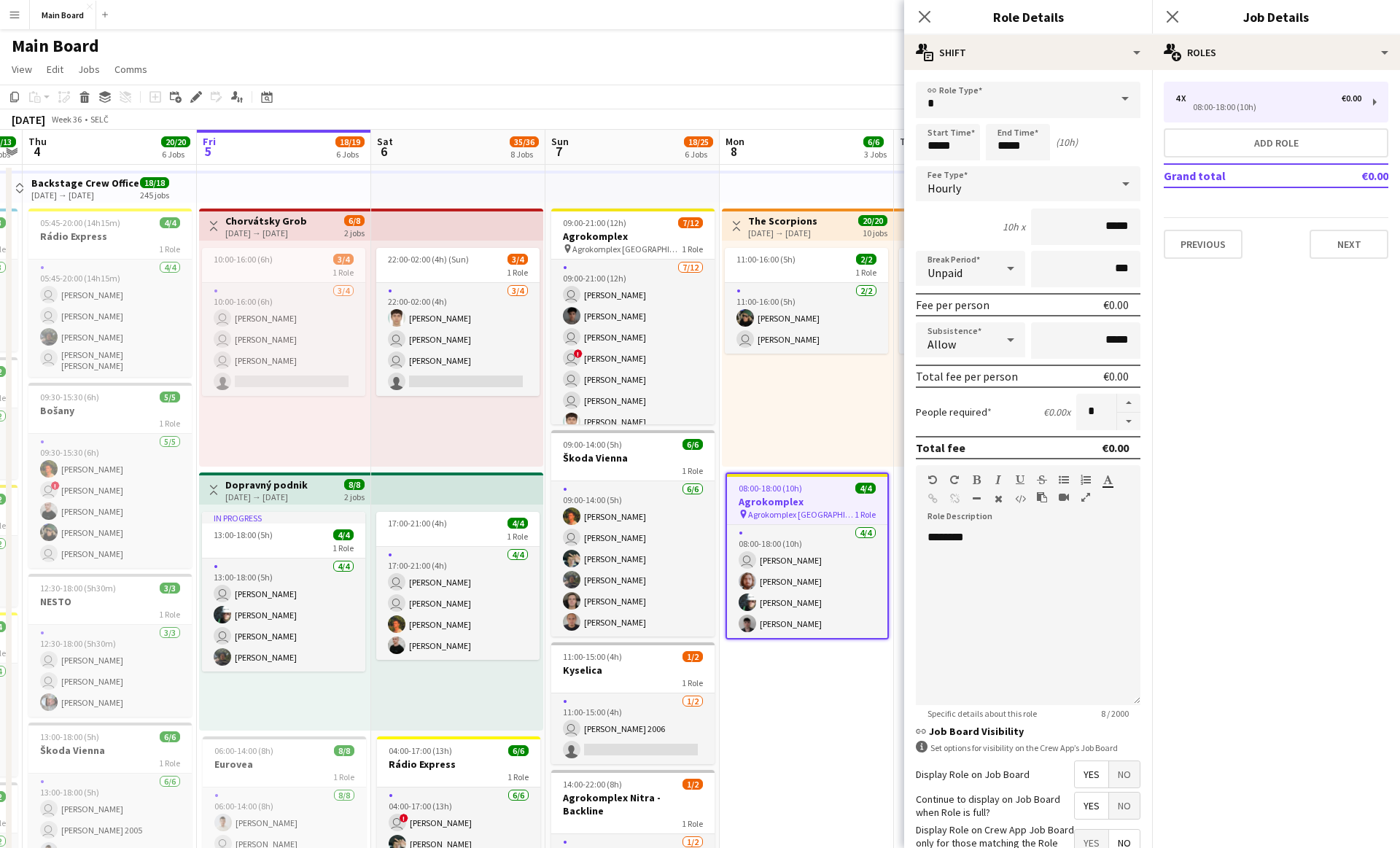
scroll to position [97, 0]
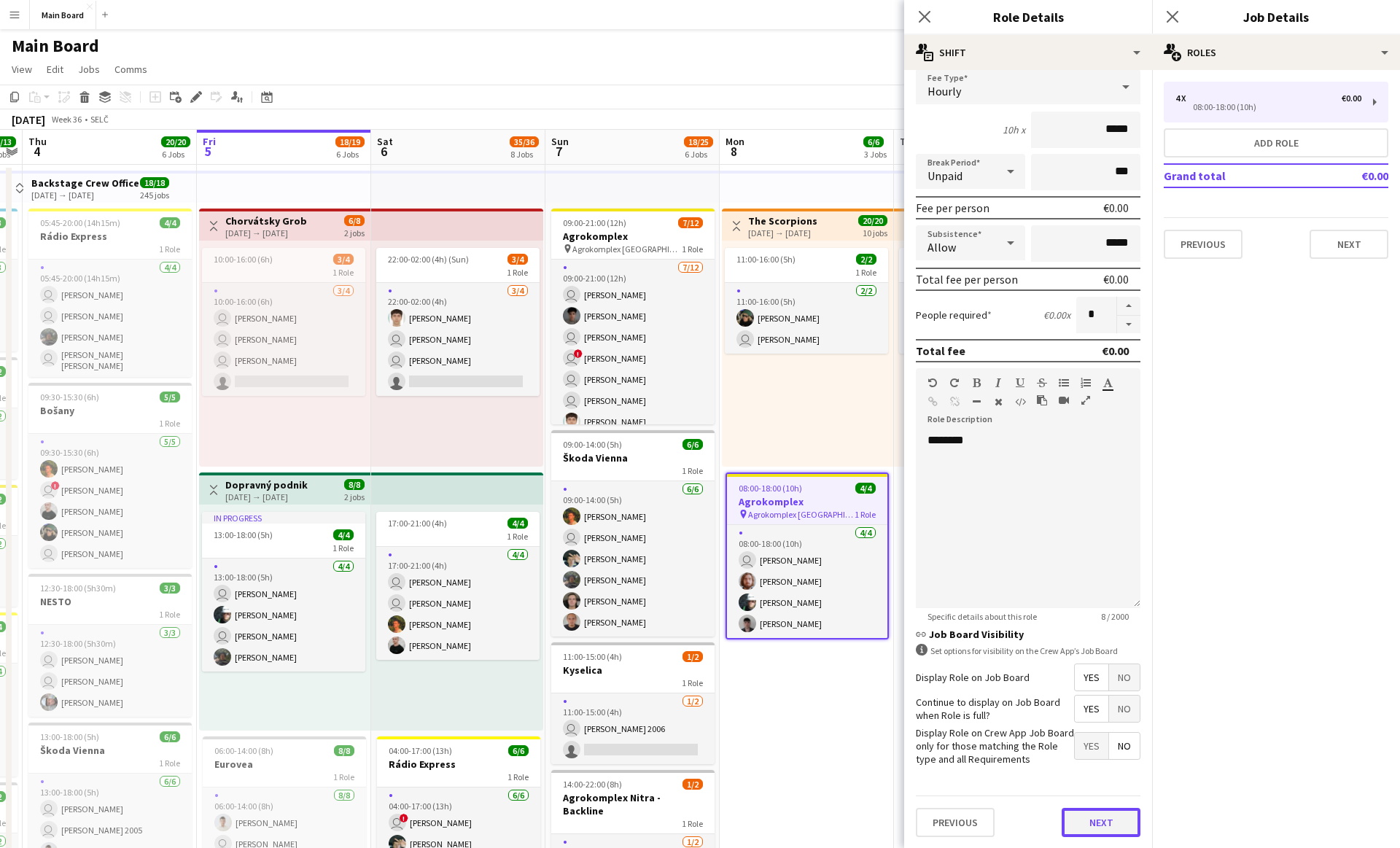
click at [1103, 823] on button "Next" at bounding box center [1101, 822] width 79 height 29
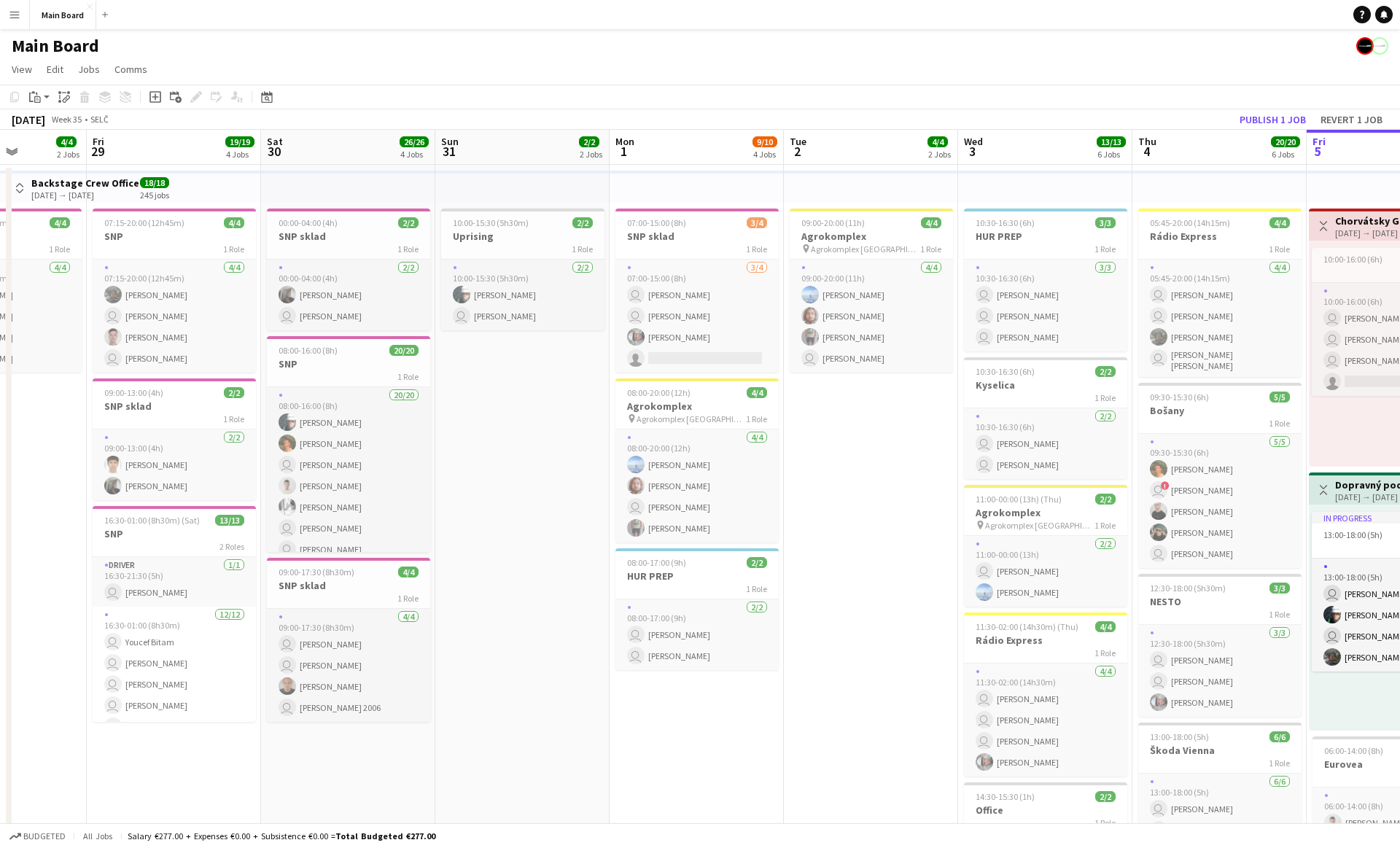
scroll to position [0, 632]
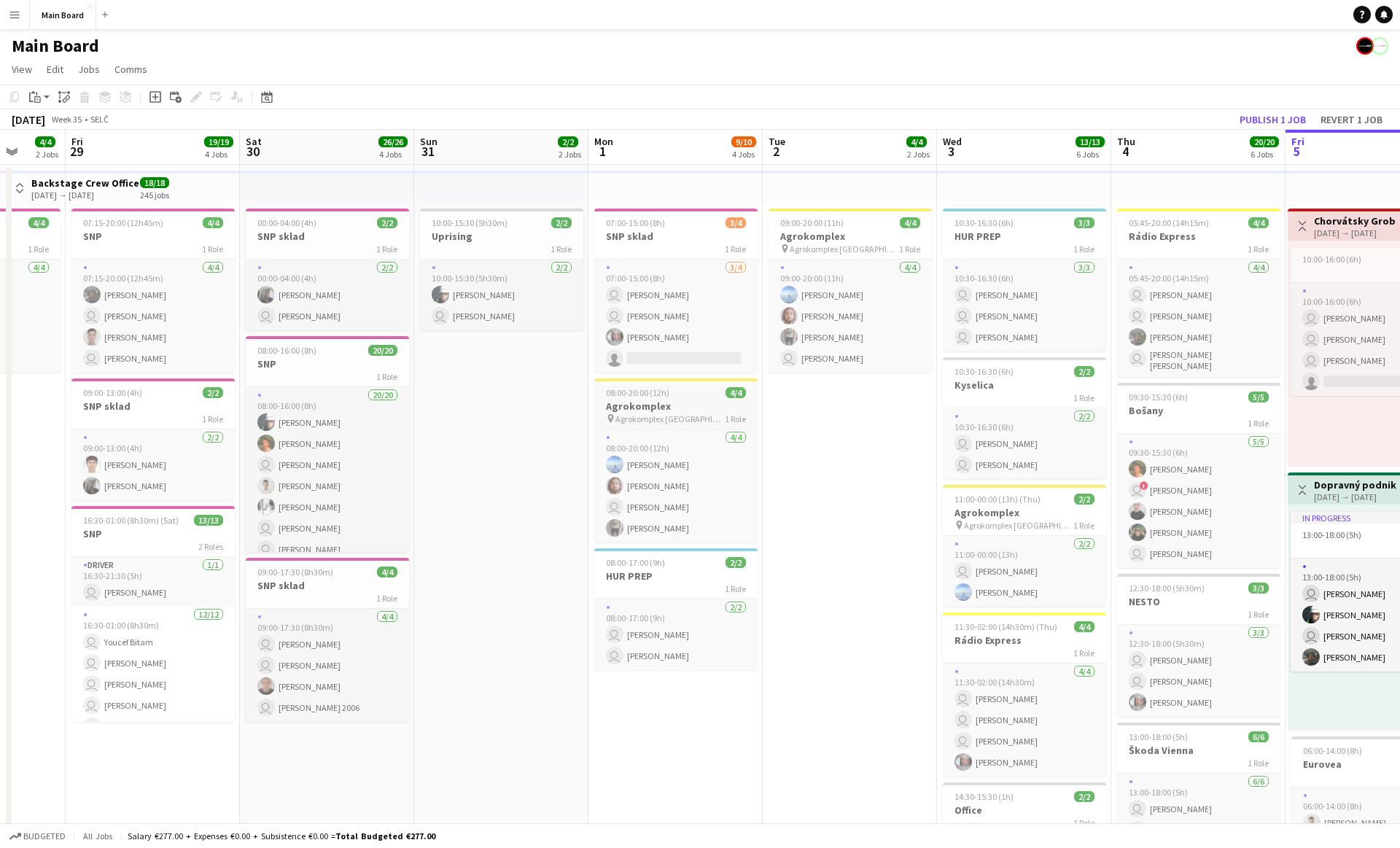
click at [683, 401] on h3 "Agrokomplex" at bounding box center [676, 406] width 163 height 13
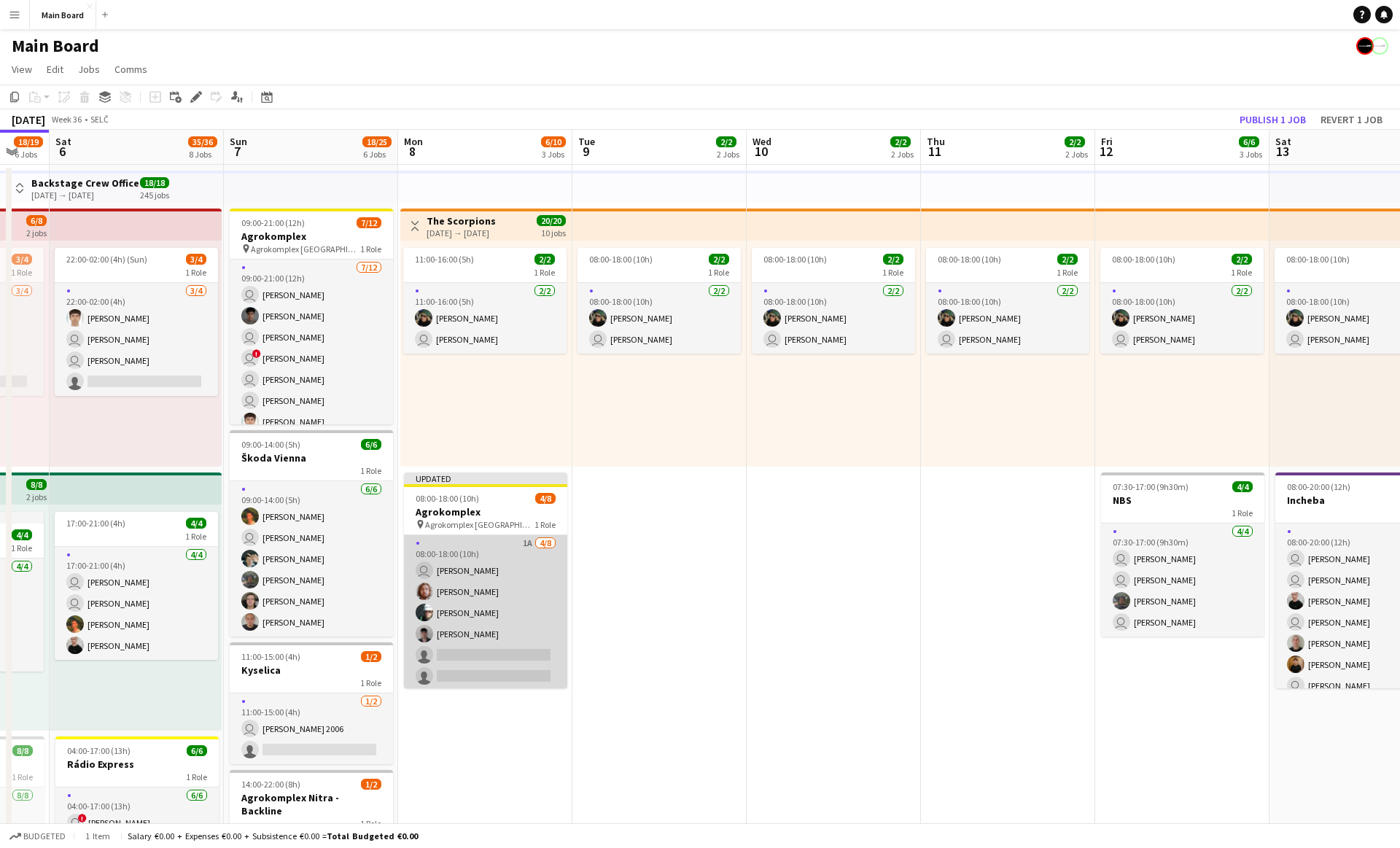
scroll to position [0, 640]
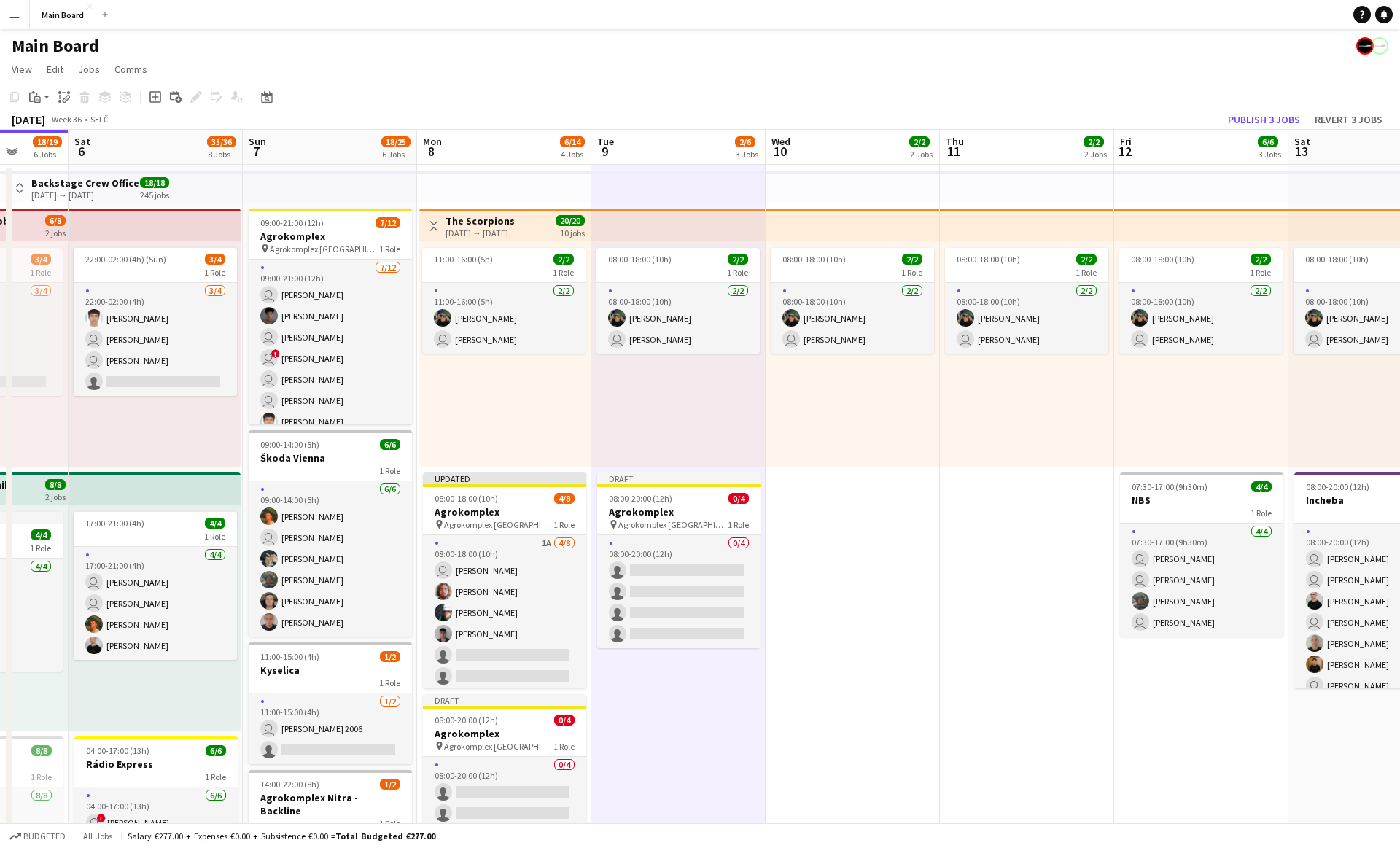
scroll to position [0, 624]
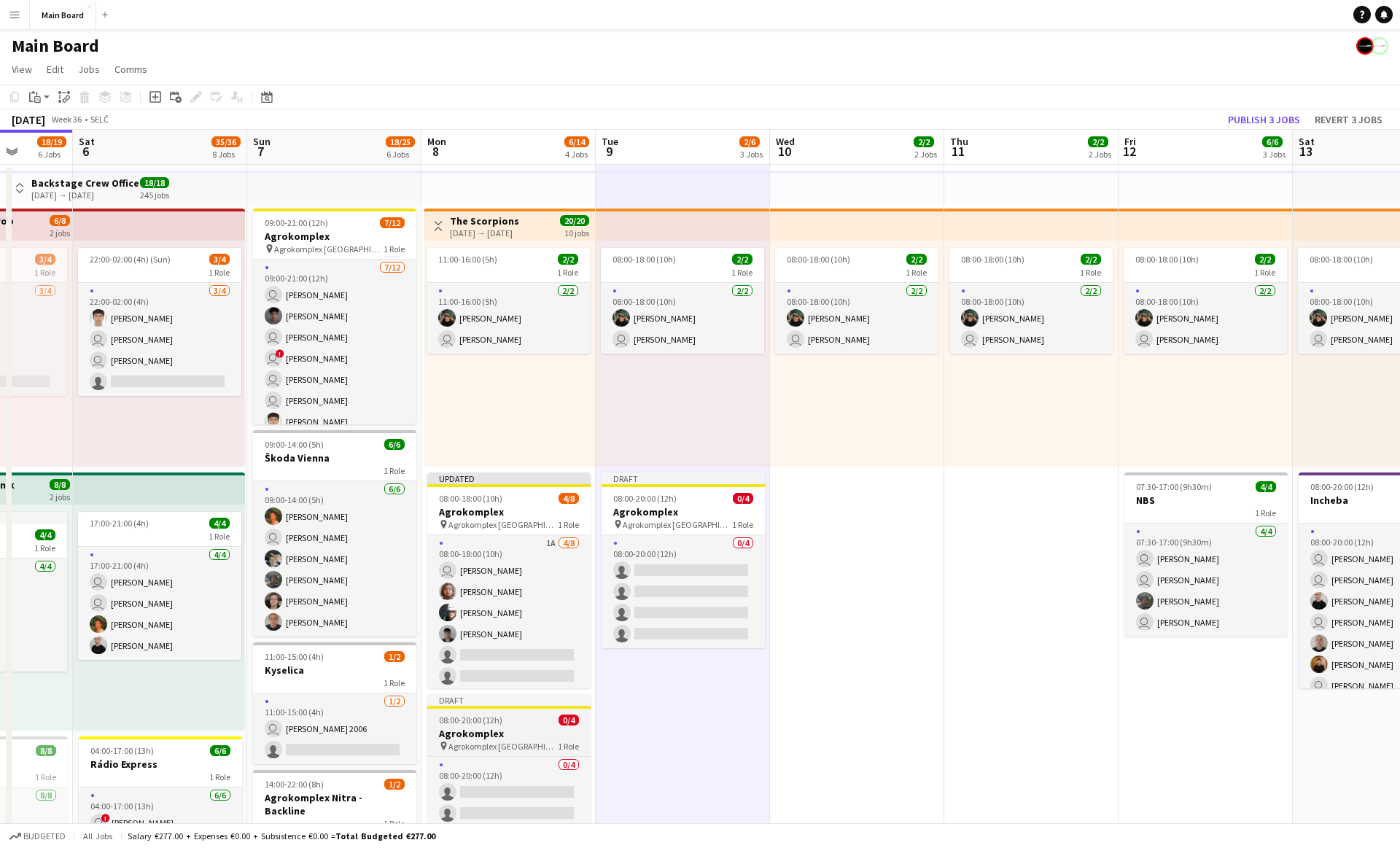
click at [506, 721] on div "08:00-20:00 (12h) 0/4" at bounding box center [509, 720] width 163 height 11
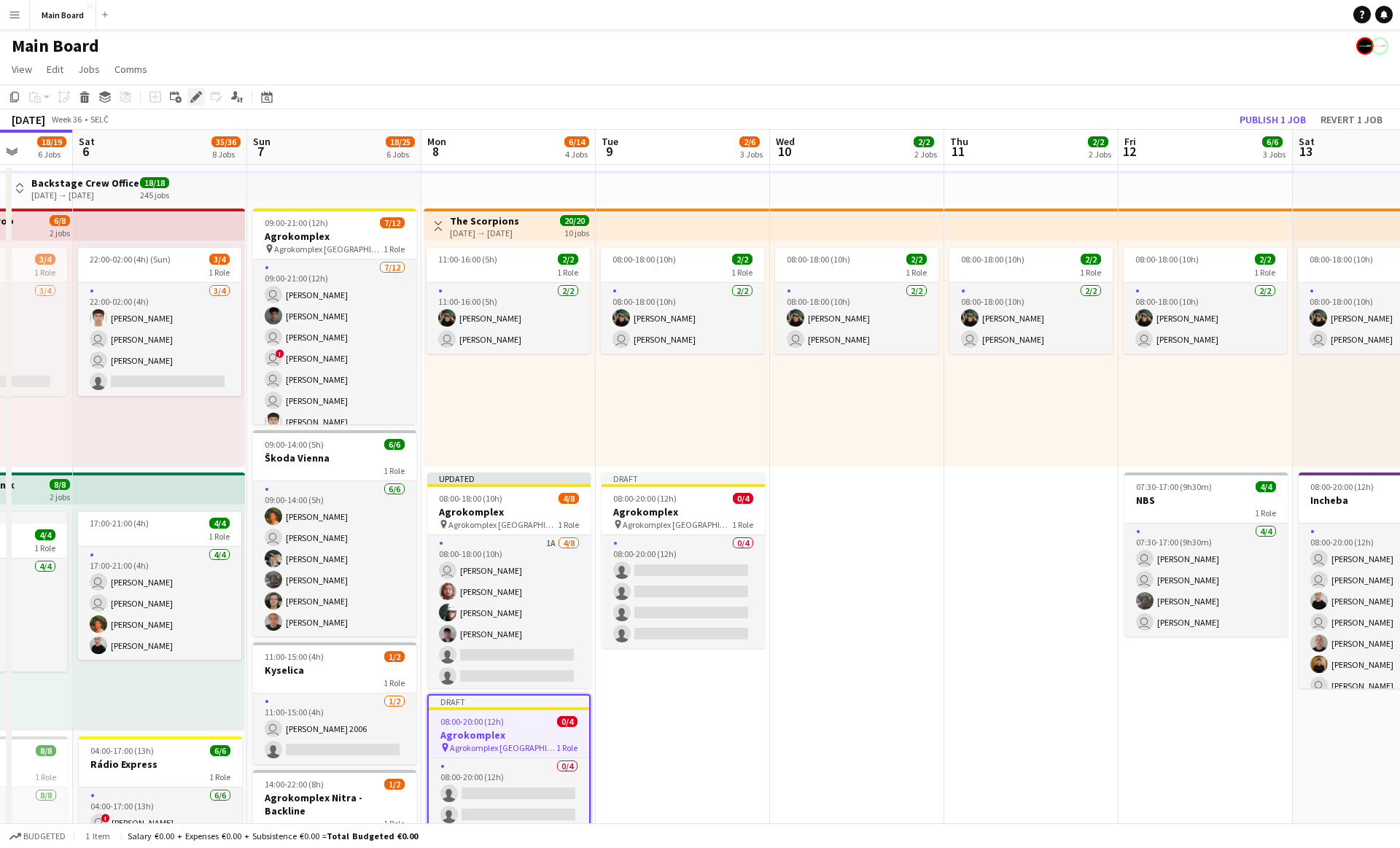
click at [197, 98] on icon at bounding box center [196, 97] width 8 height 8
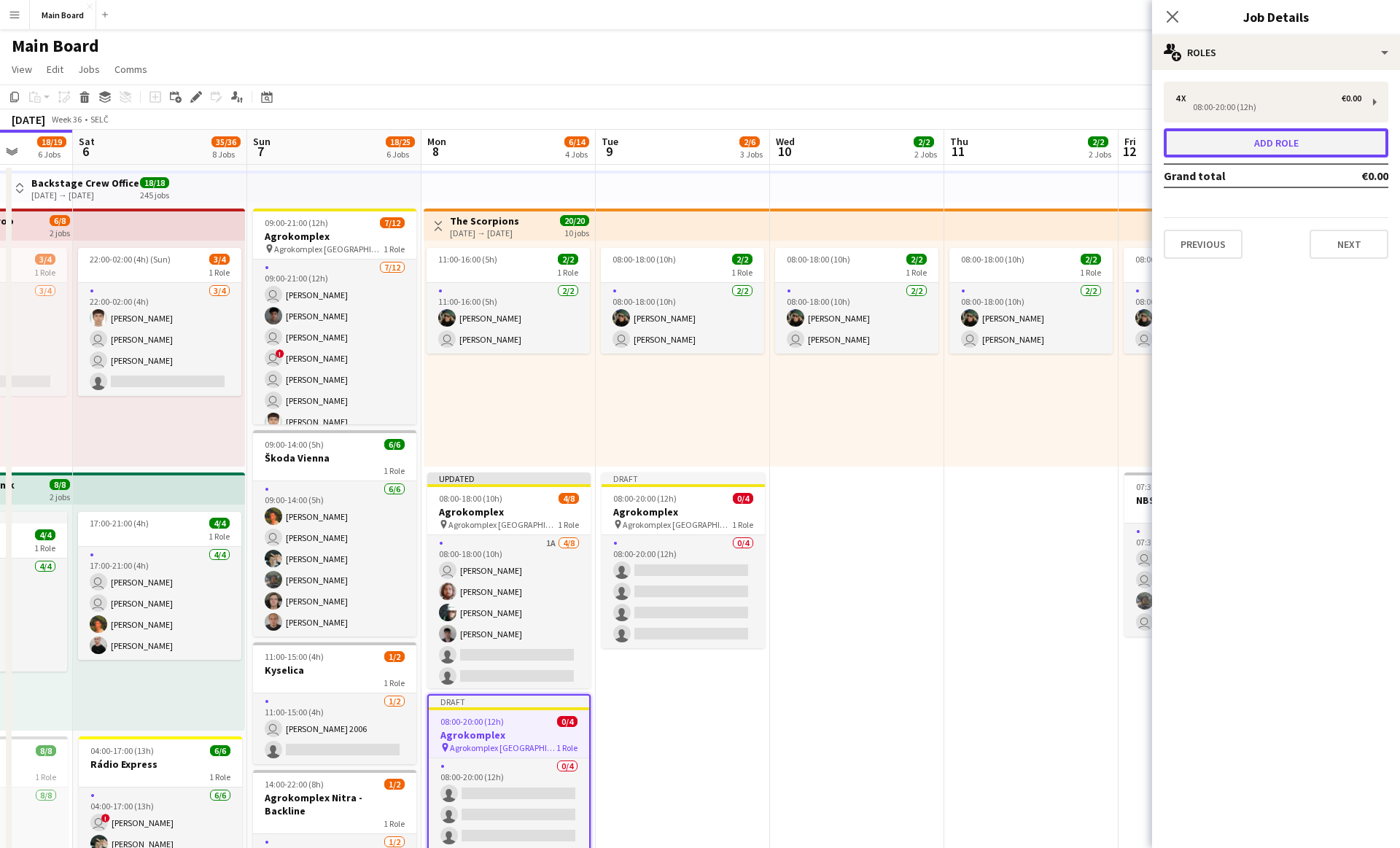
click at [1267, 130] on button "Add role" at bounding box center [1275, 143] width 224 height 29
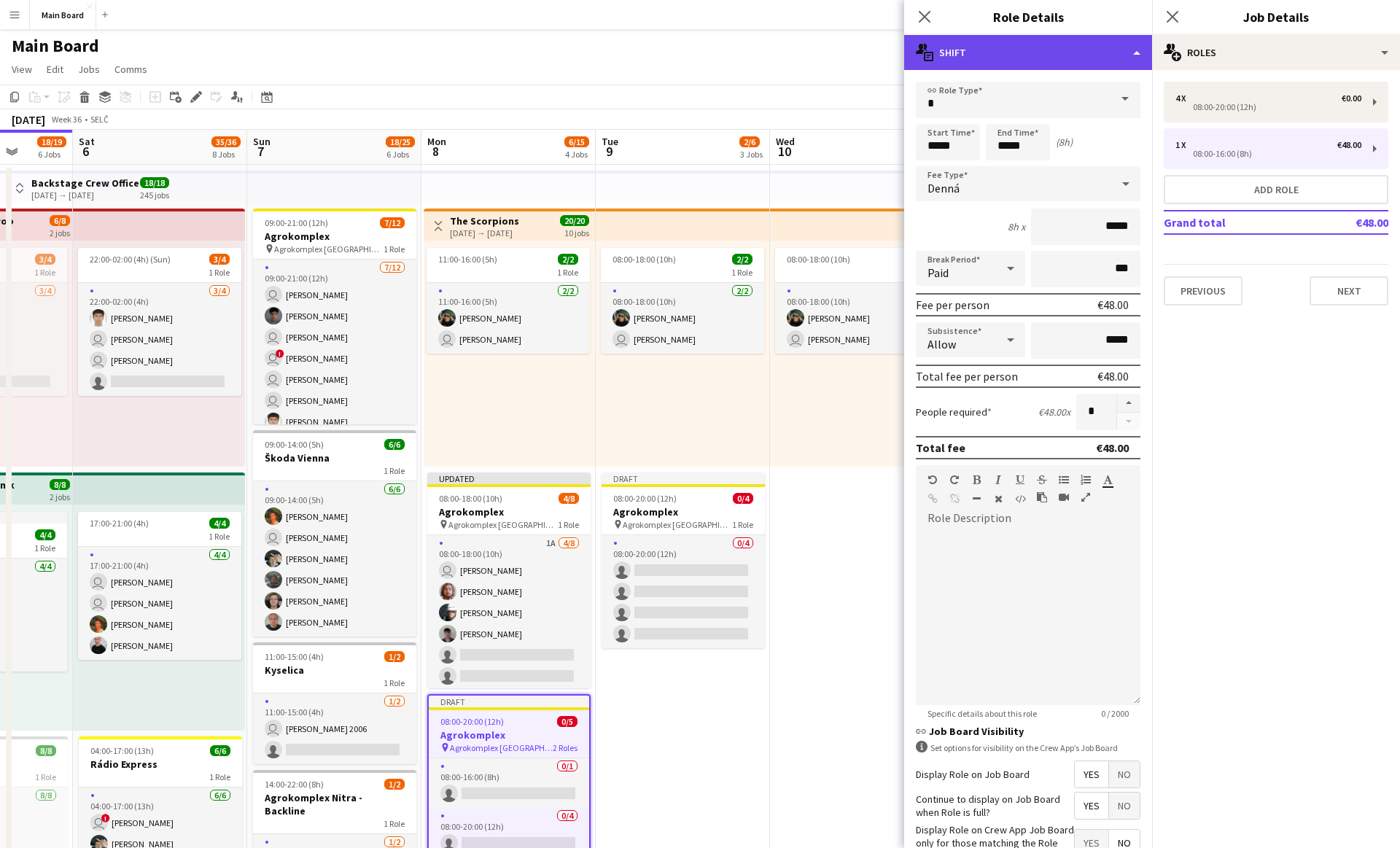
click at [1017, 49] on div "multiple-actions-text Shift" at bounding box center [1028, 53] width 248 height 35
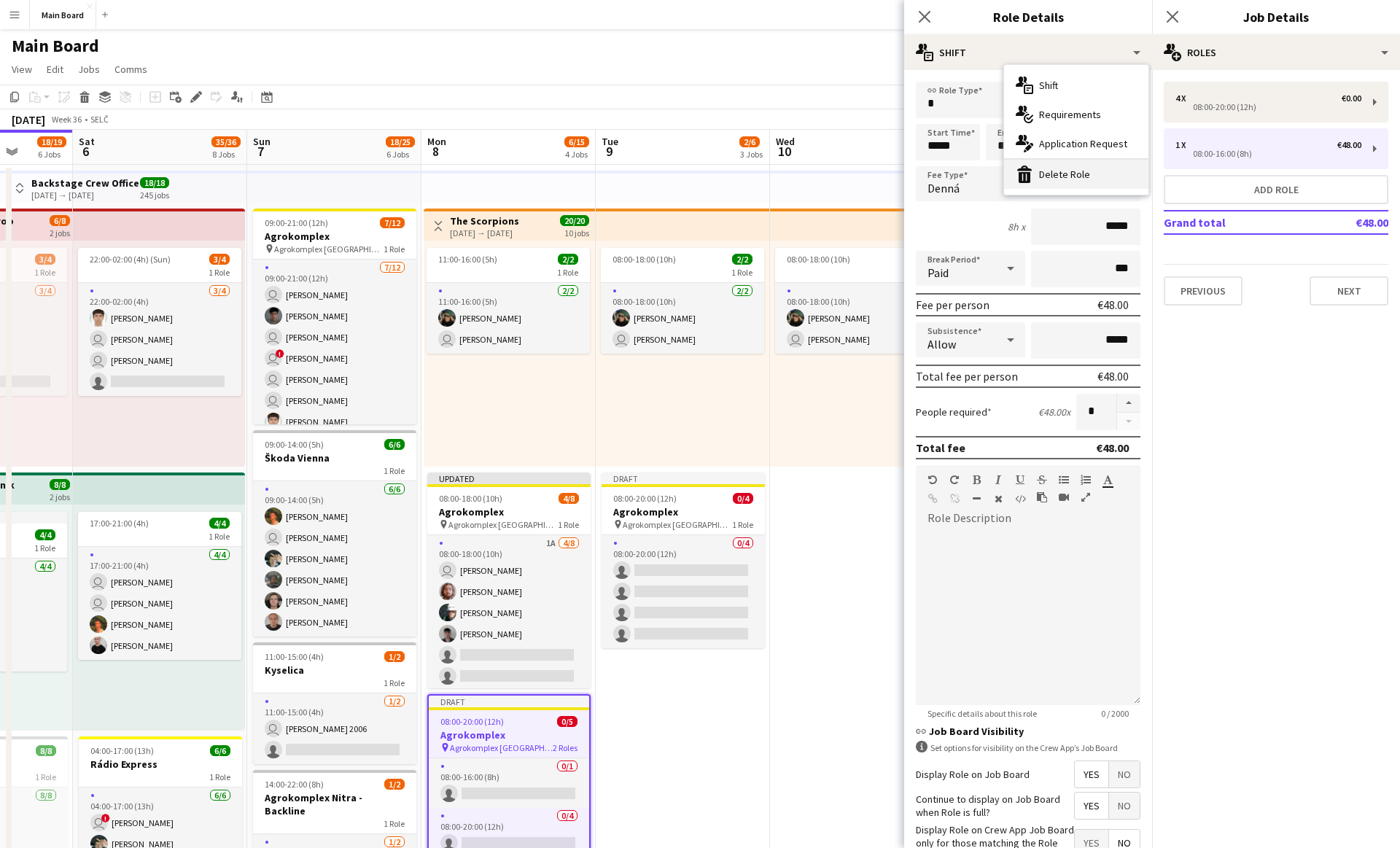
click at [1047, 176] on div "bin-2 Delete Role" at bounding box center [1076, 174] width 145 height 29
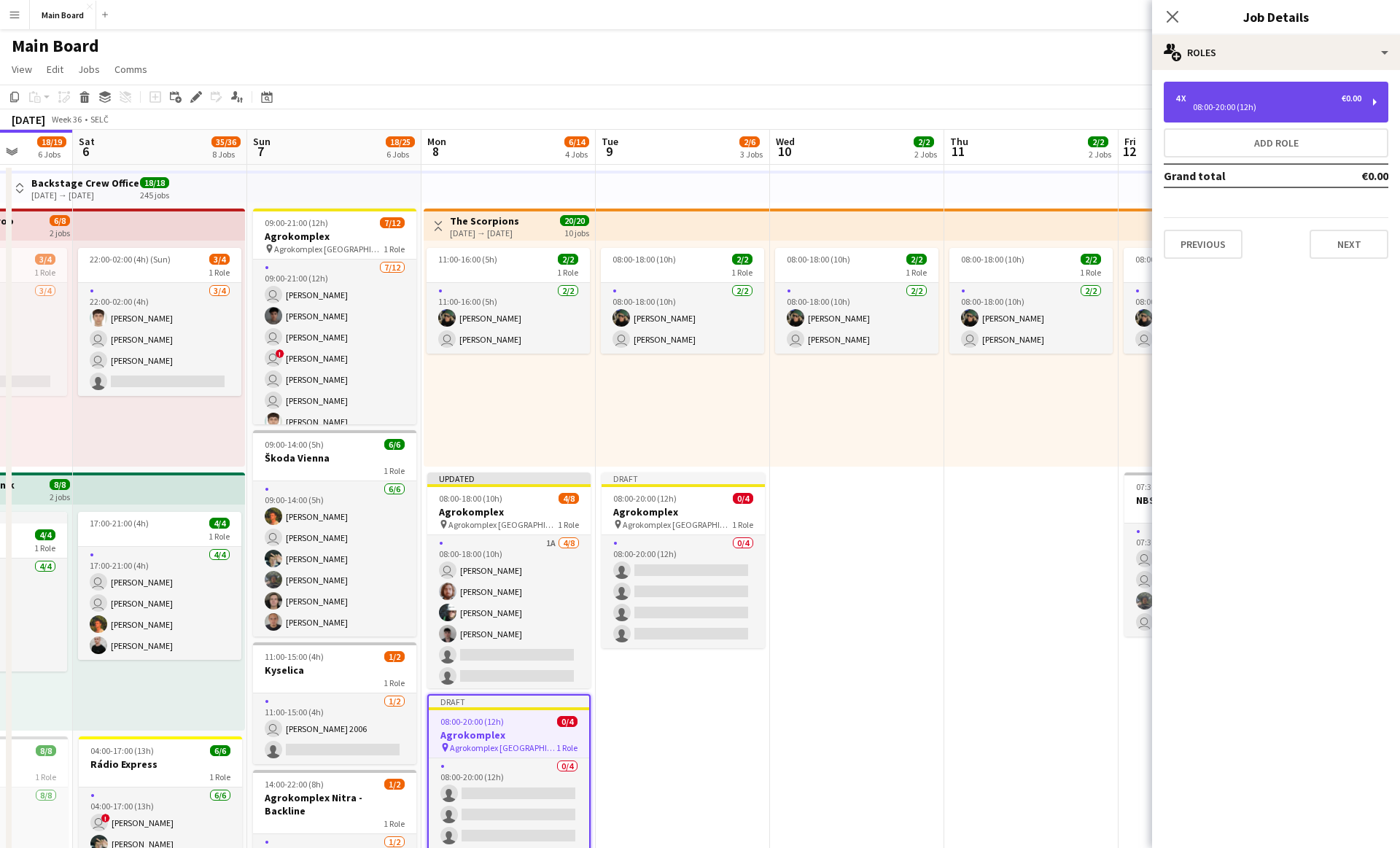
click at [1275, 109] on div "08:00-20:00 (12h)" at bounding box center [1268, 107] width 186 height 7
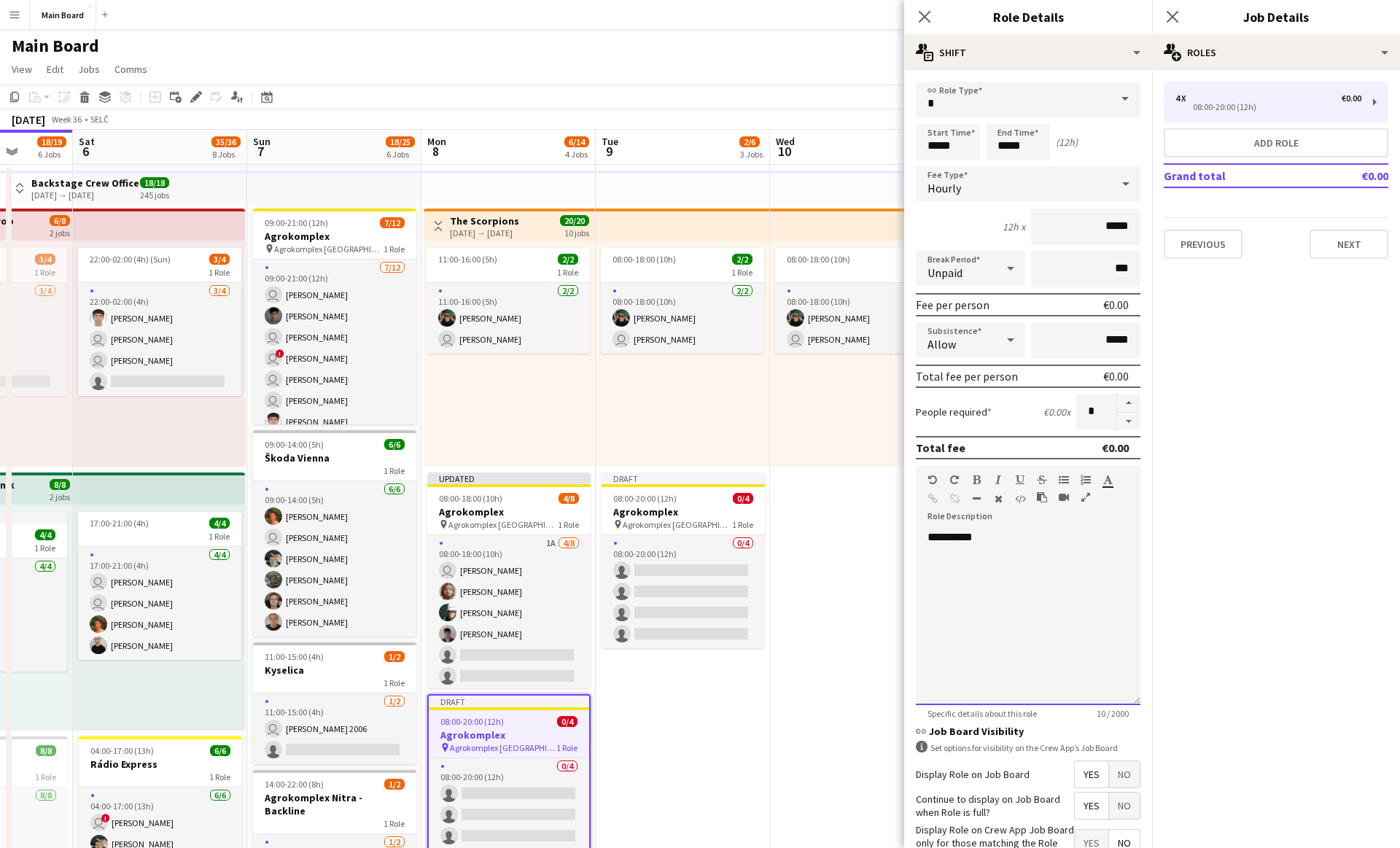
click at [997, 543] on div "**********" at bounding box center [1028, 618] width 224 height 175
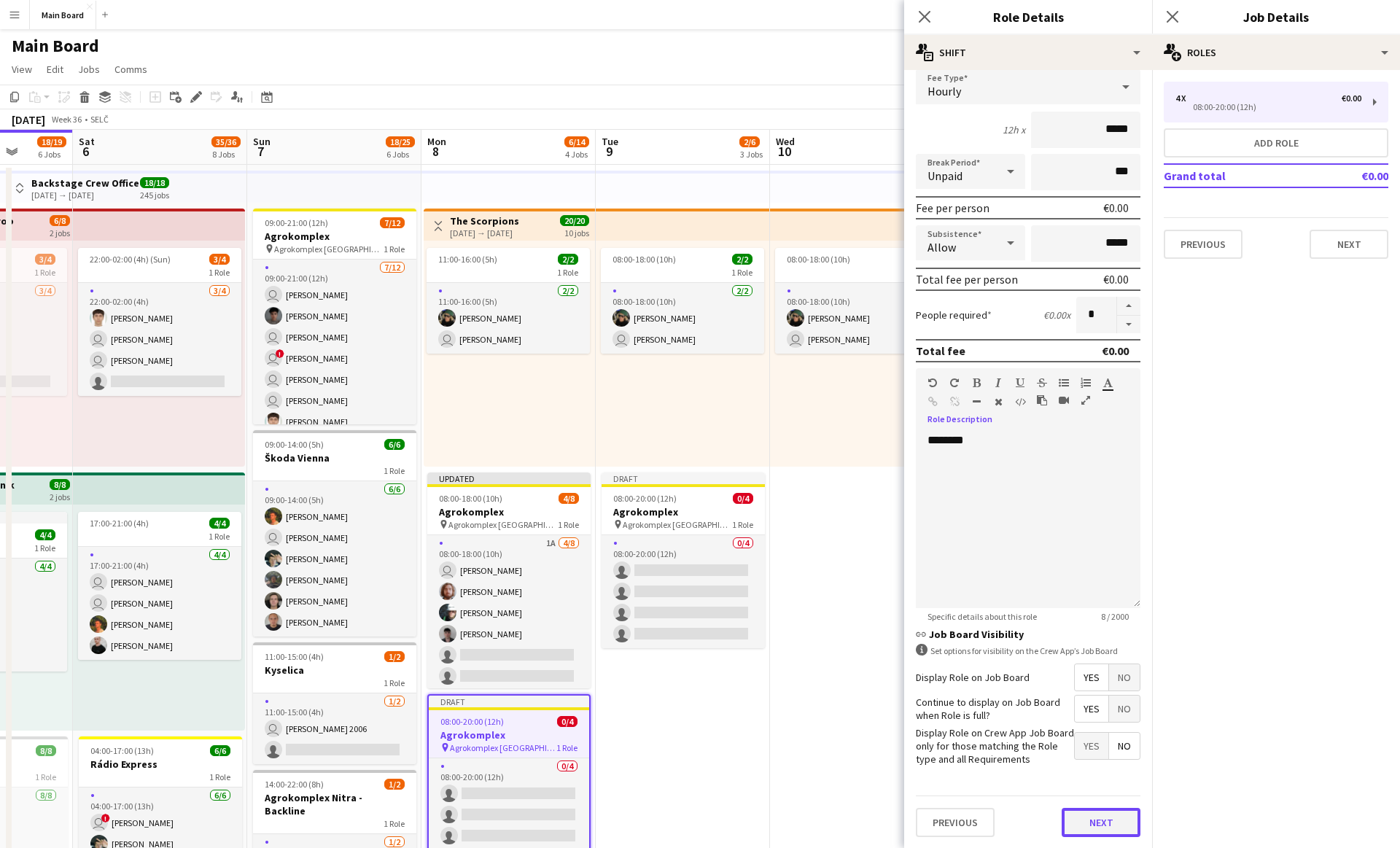
click at [1083, 816] on button "Next" at bounding box center [1101, 822] width 79 height 29
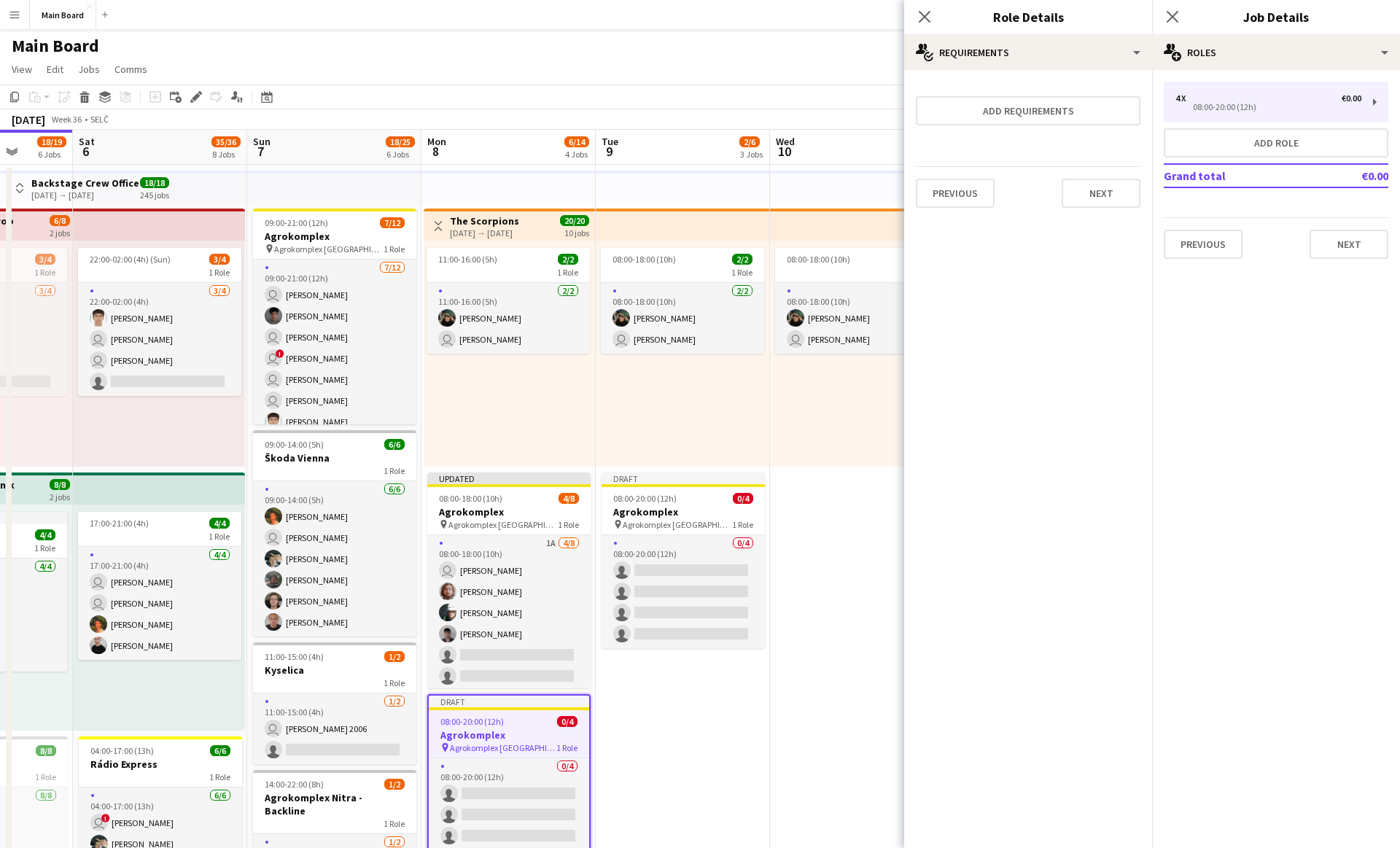
scroll to position [0, 0]
click at [696, 522] on div "pin Agrokomplex Nitra 1 Role" at bounding box center [683, 524] width 163 height 12
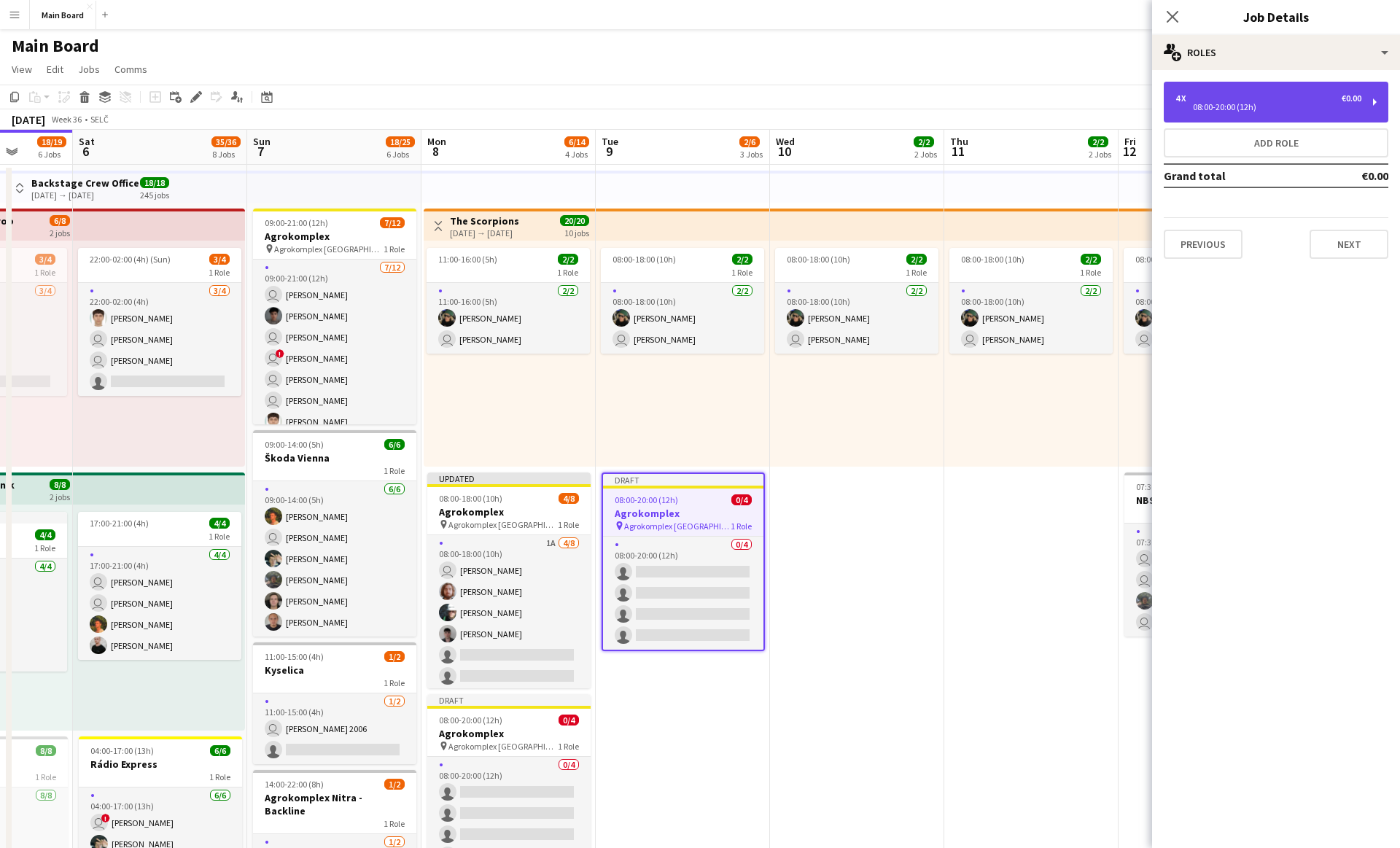
click at [1246, 104] on div "08:00-20:00 (12h)" at bounding box center [1268, 107] width 186 height 7
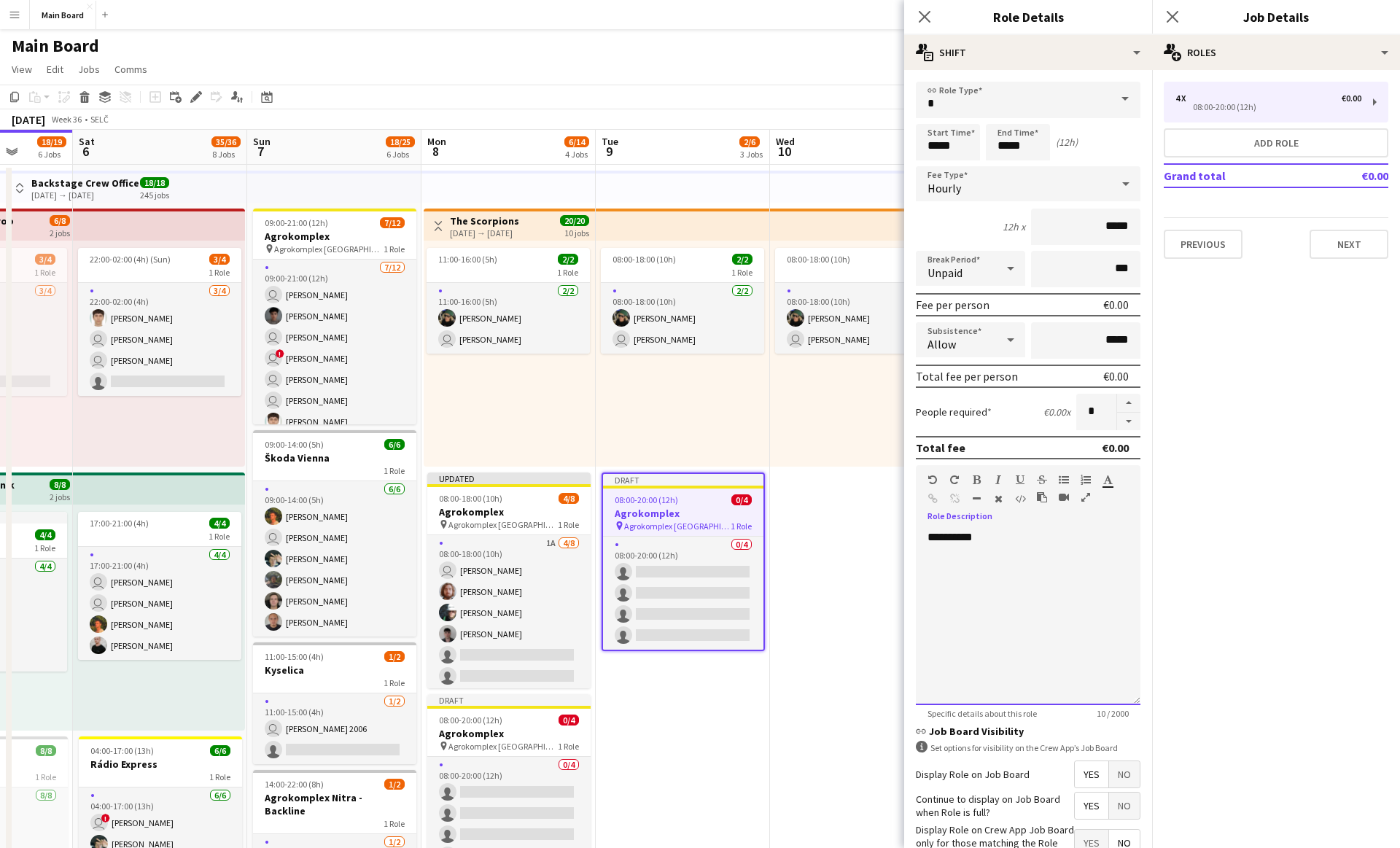
click at [944, 529] on div "**********" at bounding box center [1028, 612] width 224 height 185
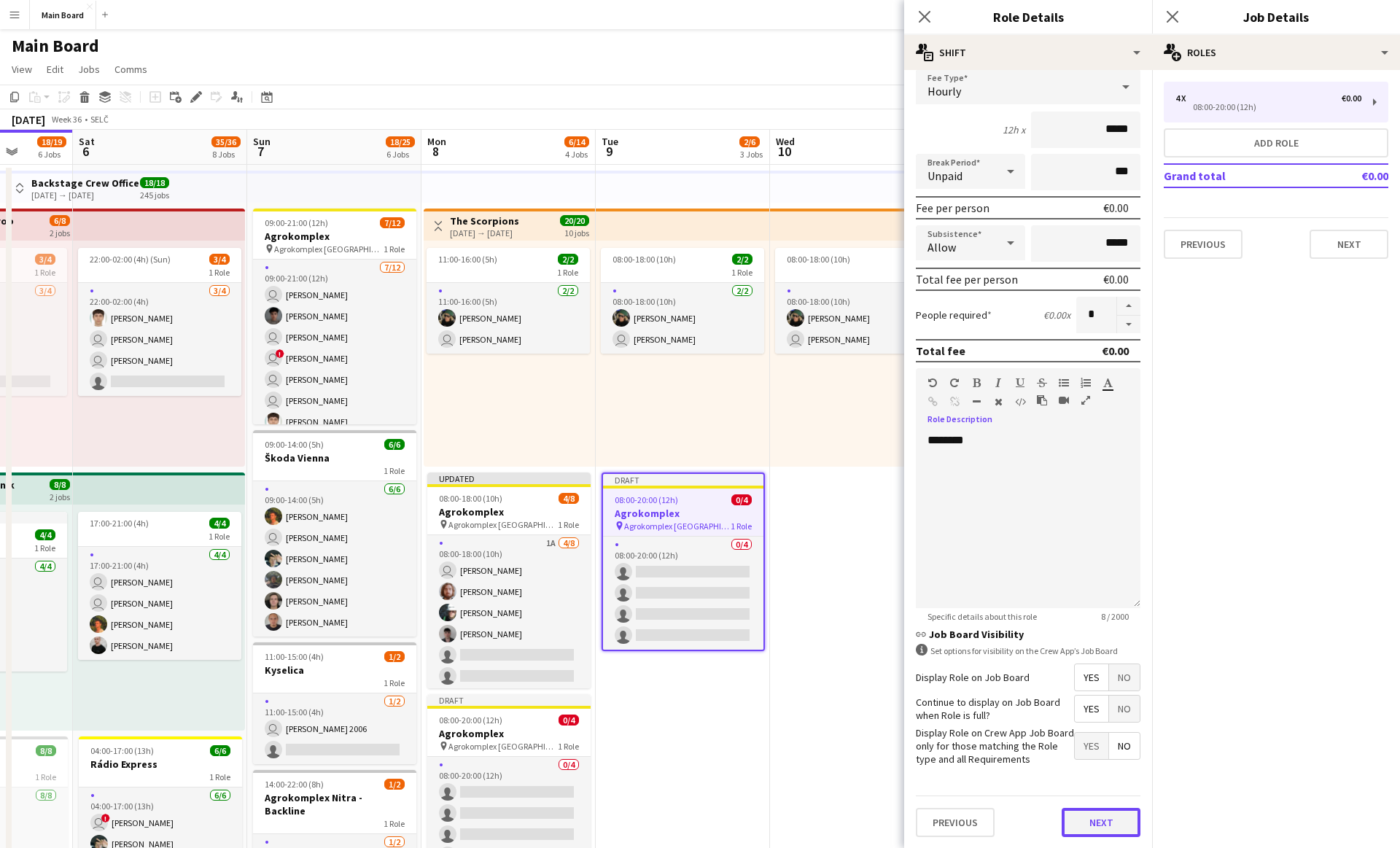
click at [1096, 834] on button "Next" at bounding box center [1101, 822] width 79 height 29
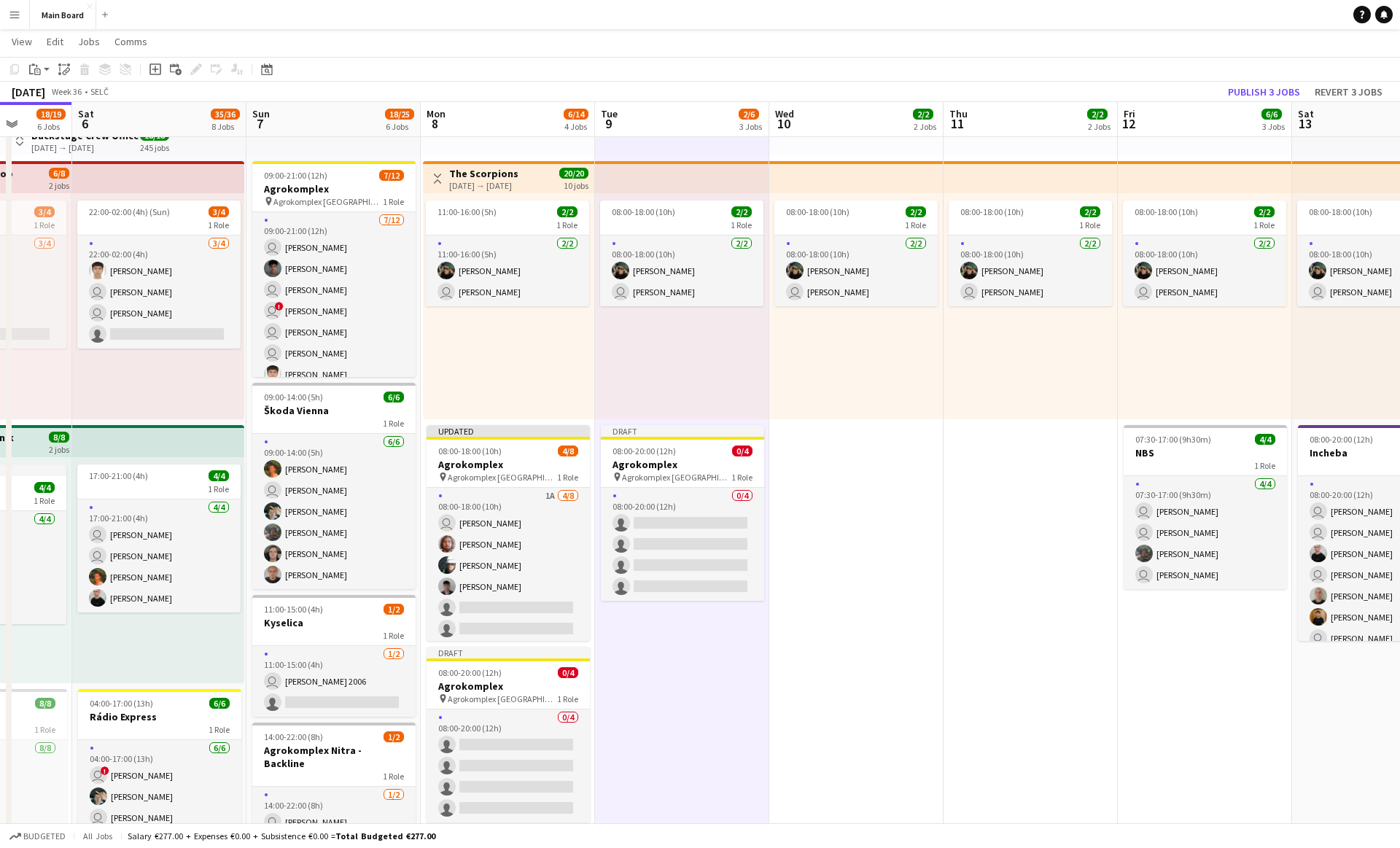
scroll to position [47, 0]
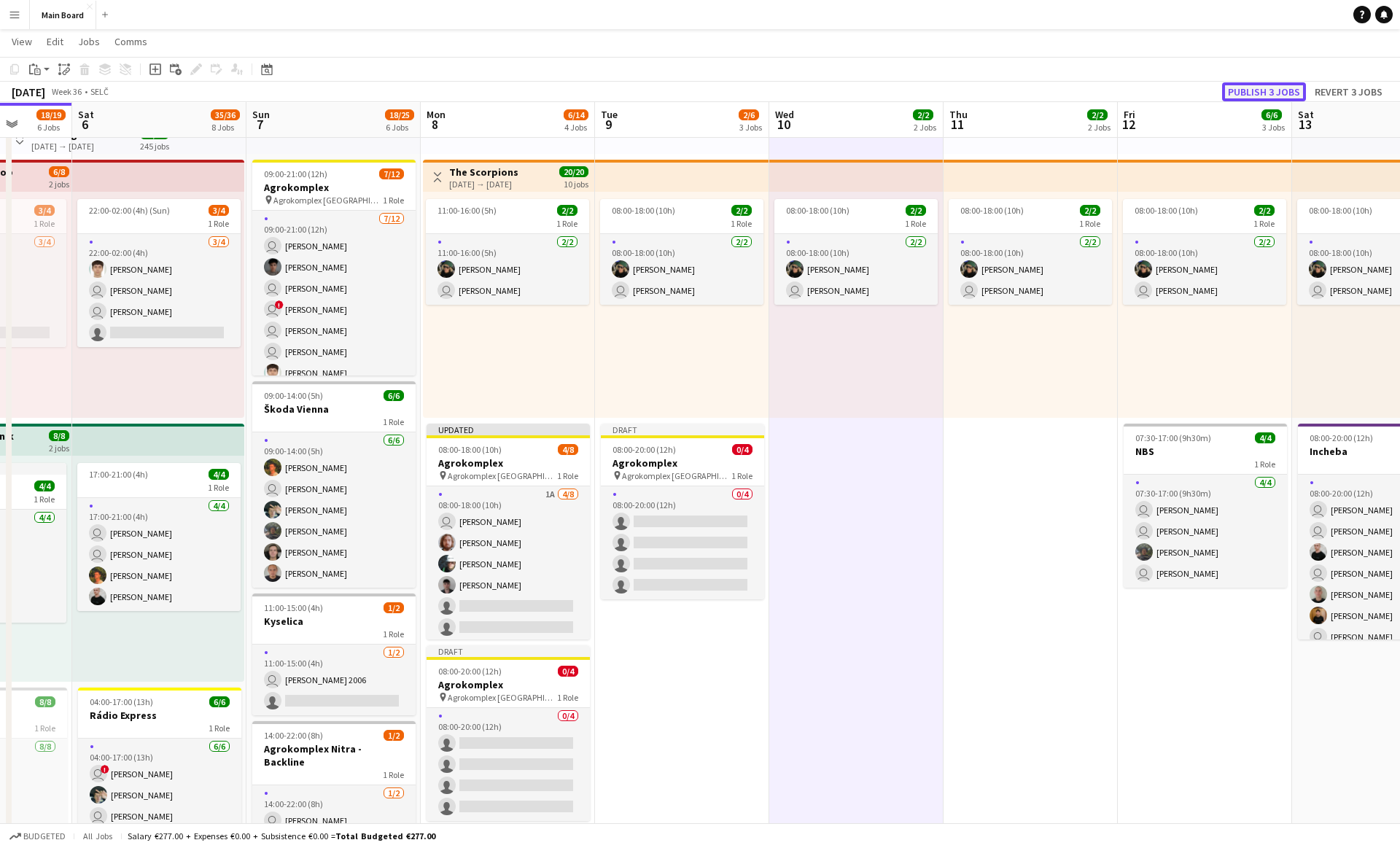
click at [1250, 87] on button "Publish 3 jobs" at bounding box center [1264, 92] width 84 height 19
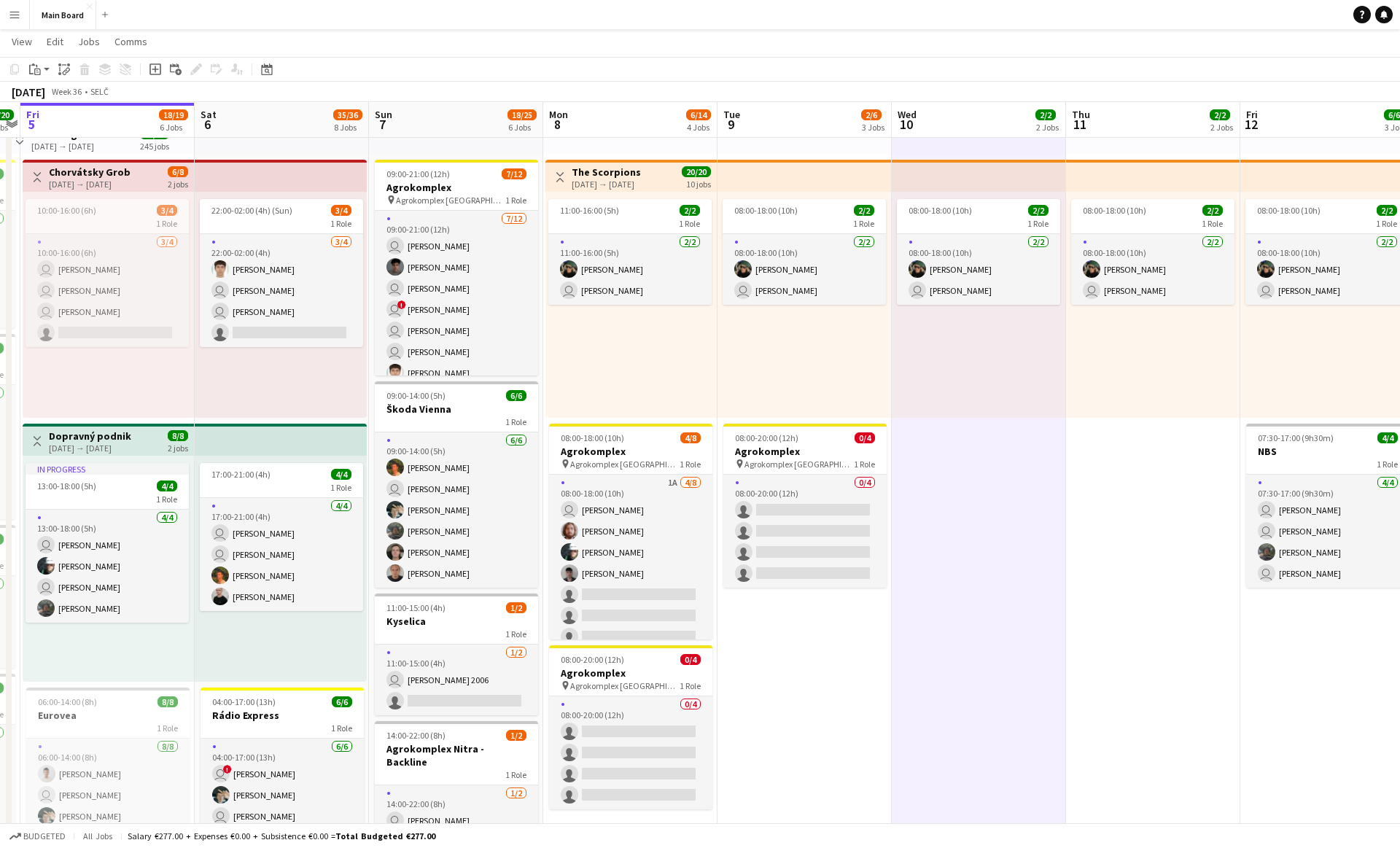
scroll to position [0, 701]
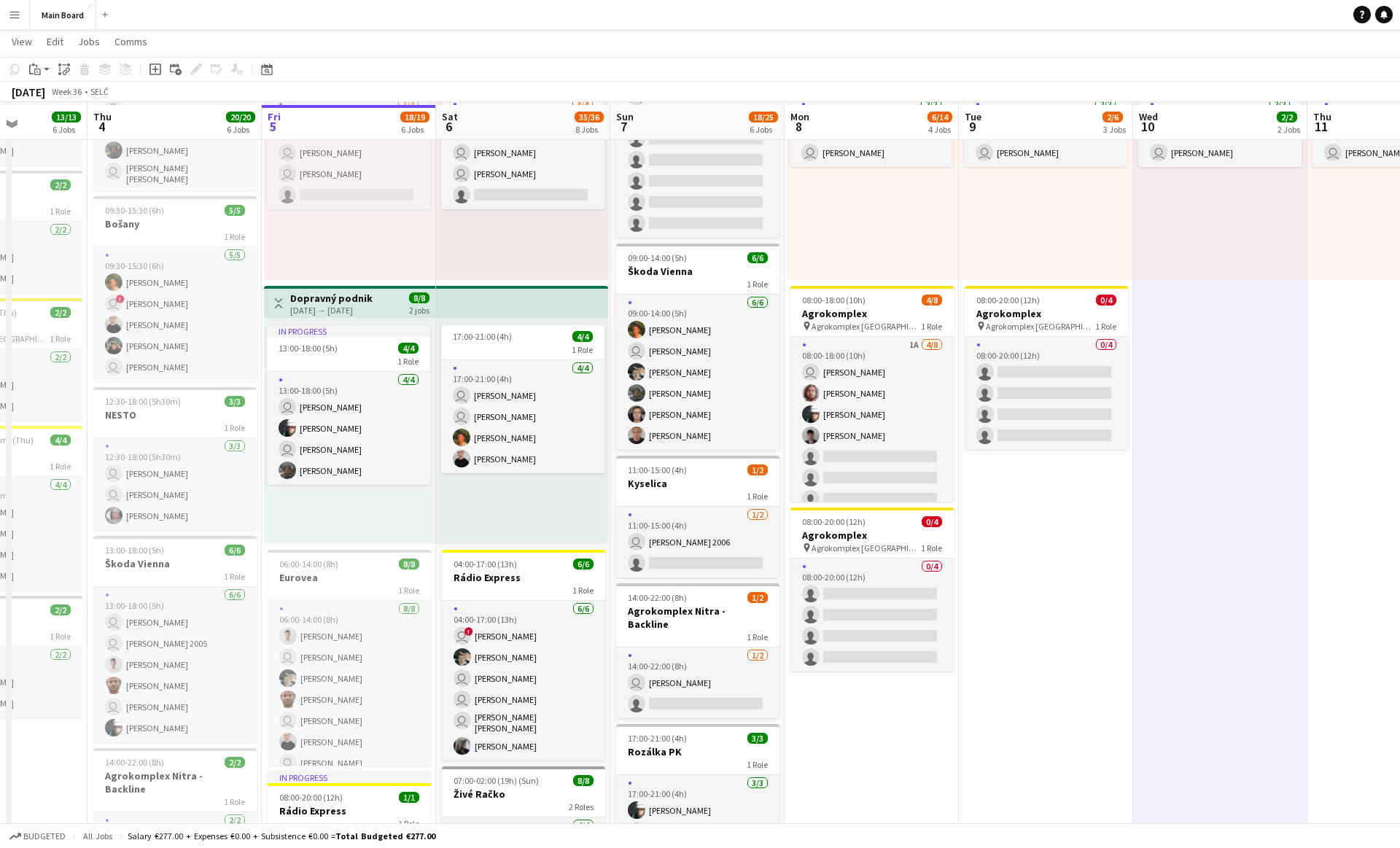
scroll to position [183, 0]
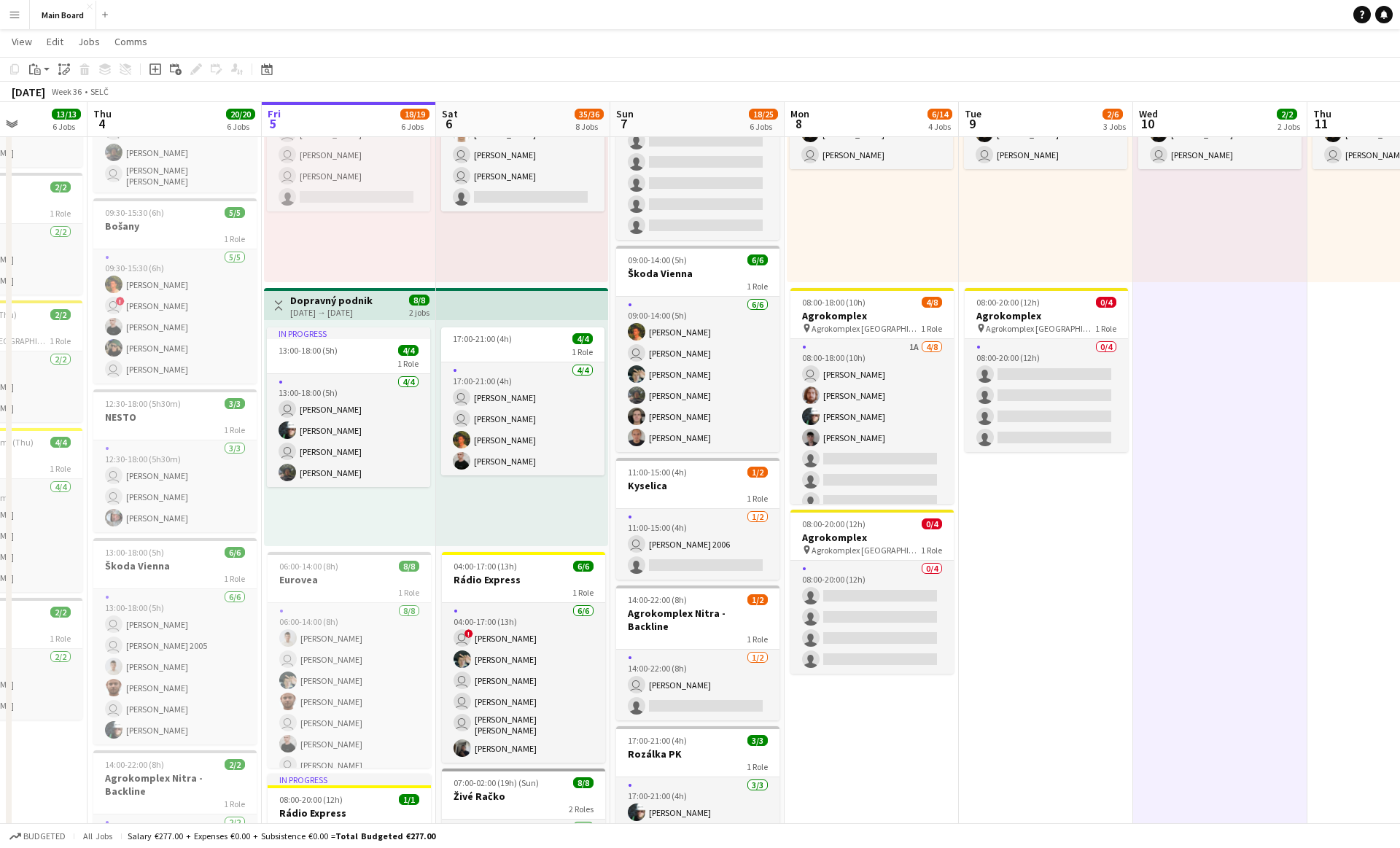
click at [20, 12] on button "Menu" at bounding box center [14, 14] width 29 height 29
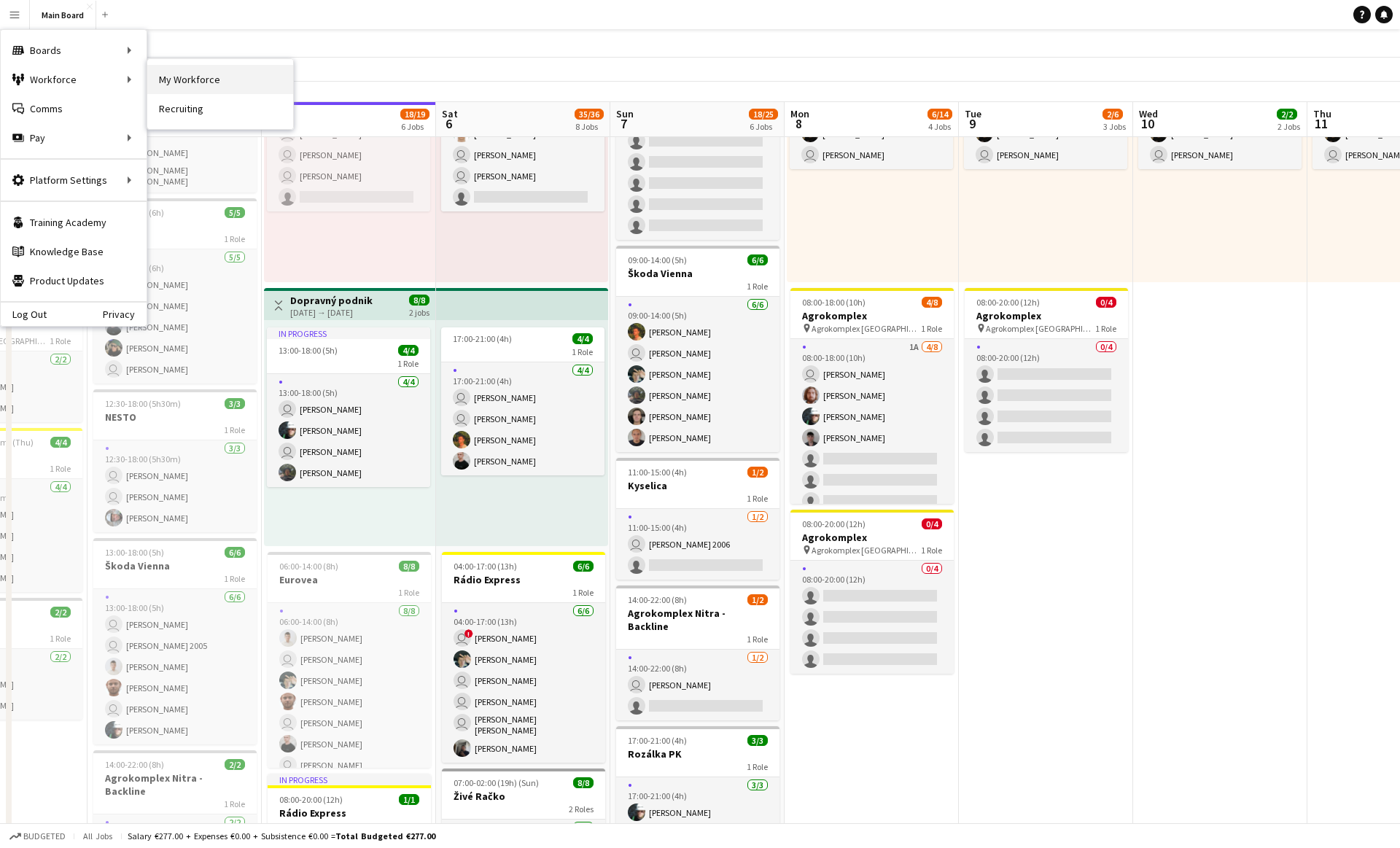
click at [170, 75] on link "My Workforce" at bounding box center [219, 80] width 145 height 29
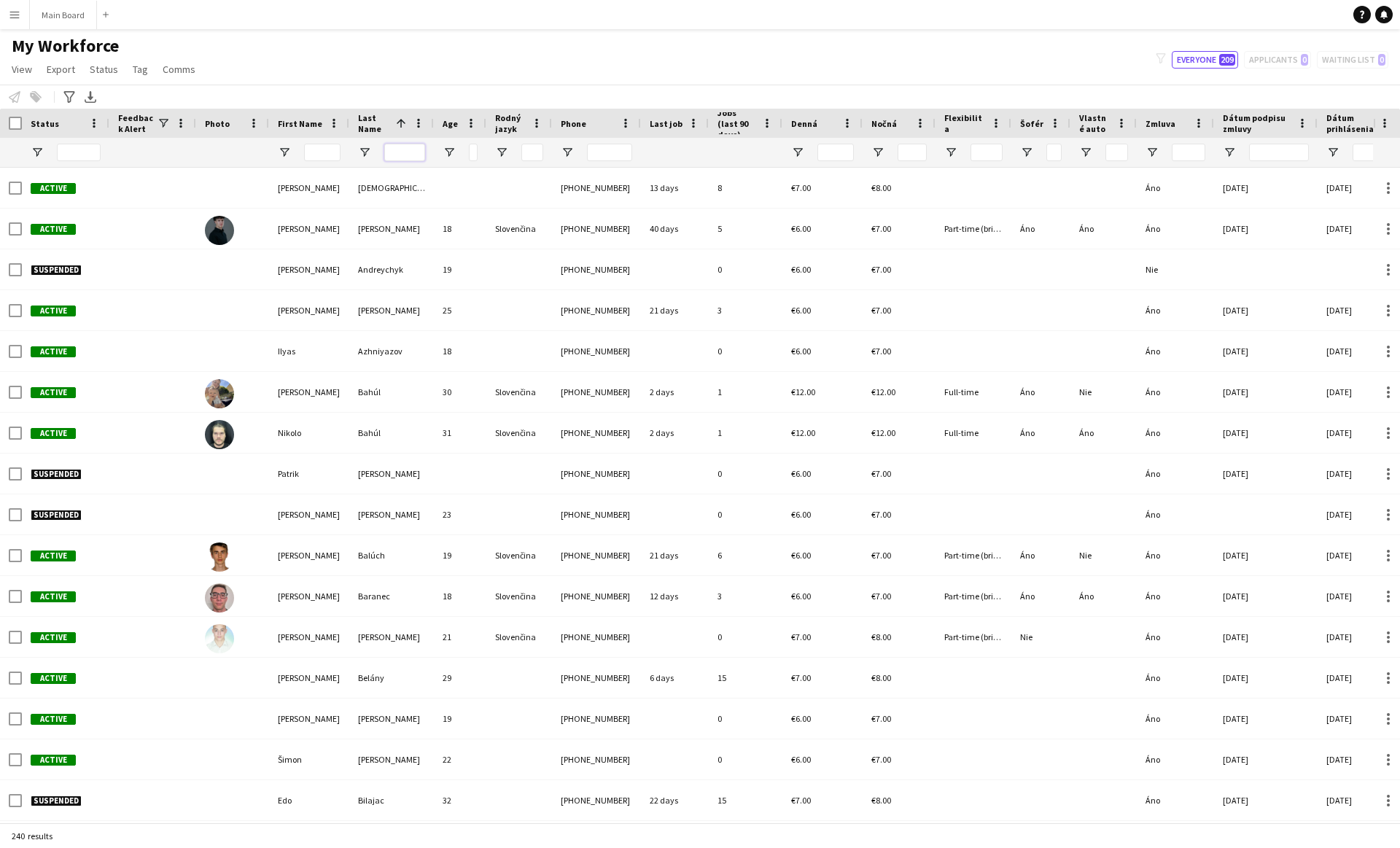
click at [407, 150] on input "Last Name Filter Input" at bounding box center [404, 153] width 41 height 18
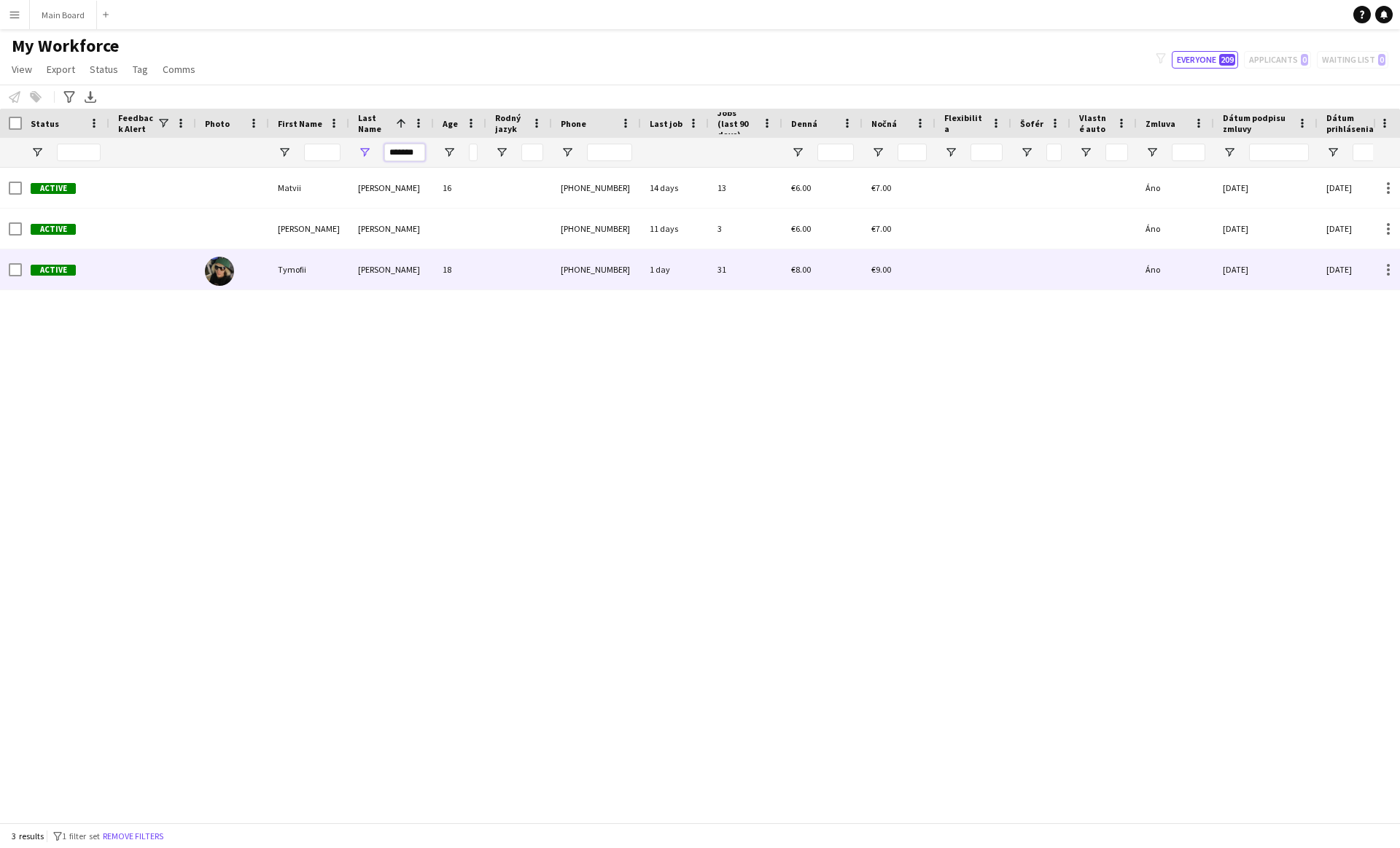
type input "*******"
click at [212, 268] on img at bounding box center [219, 271] width 29 height 29
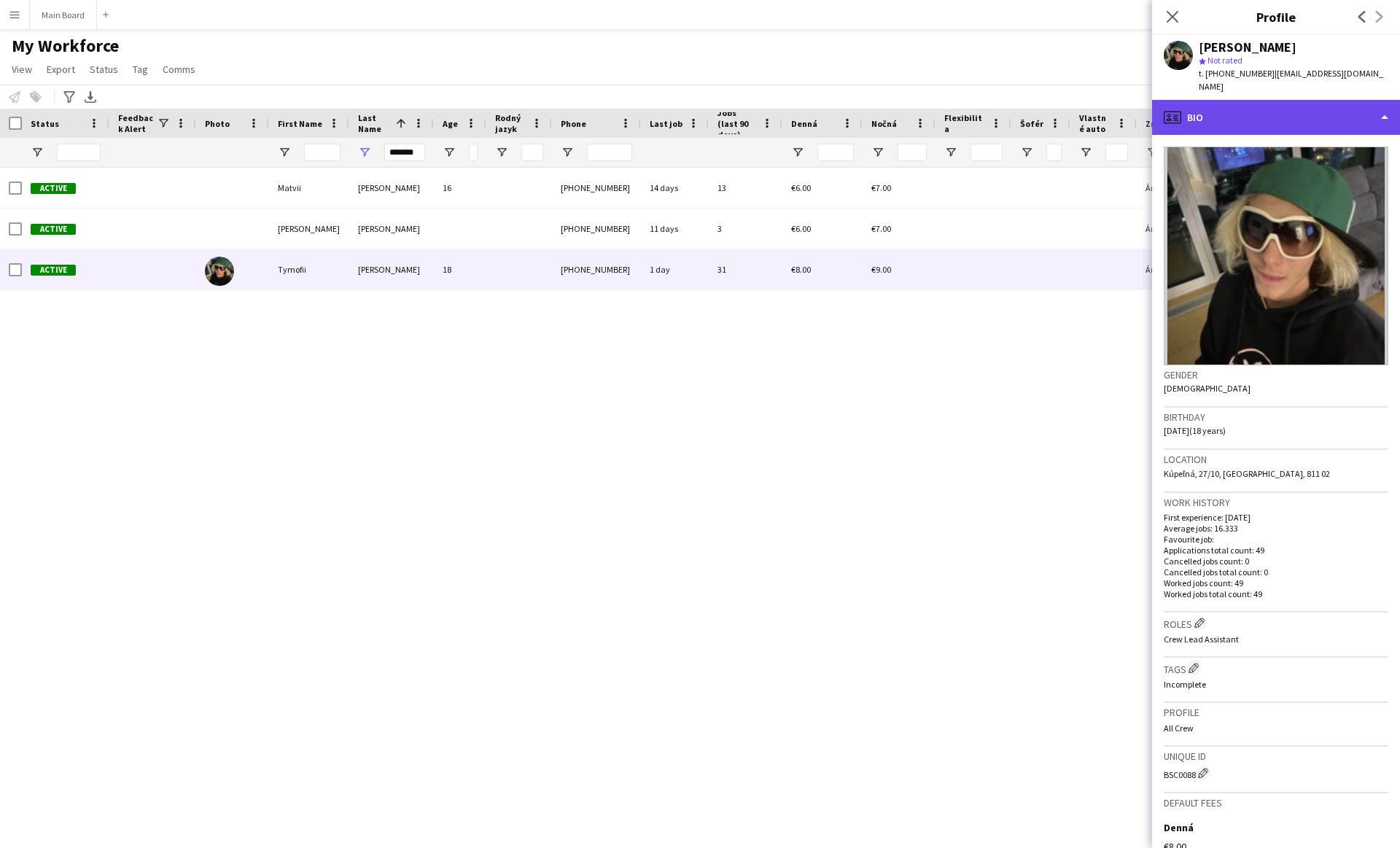
click at [1209, 100] on div "profile Bio" at bounding box center [1276, 117] width 248 height 35
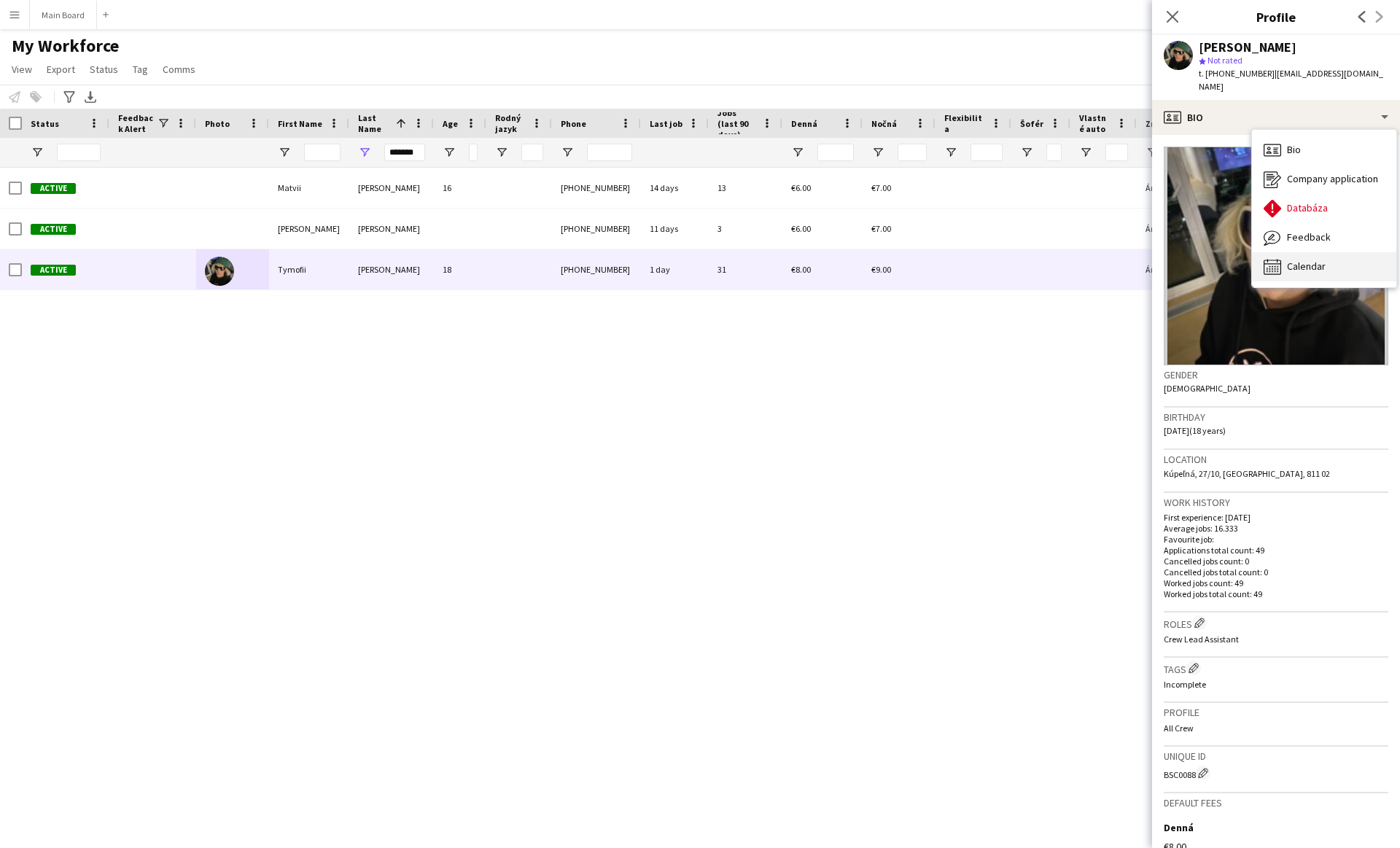
click at [1302, 260] on span "Calendar" at bounding box center [1307, 266] width 39 height 13
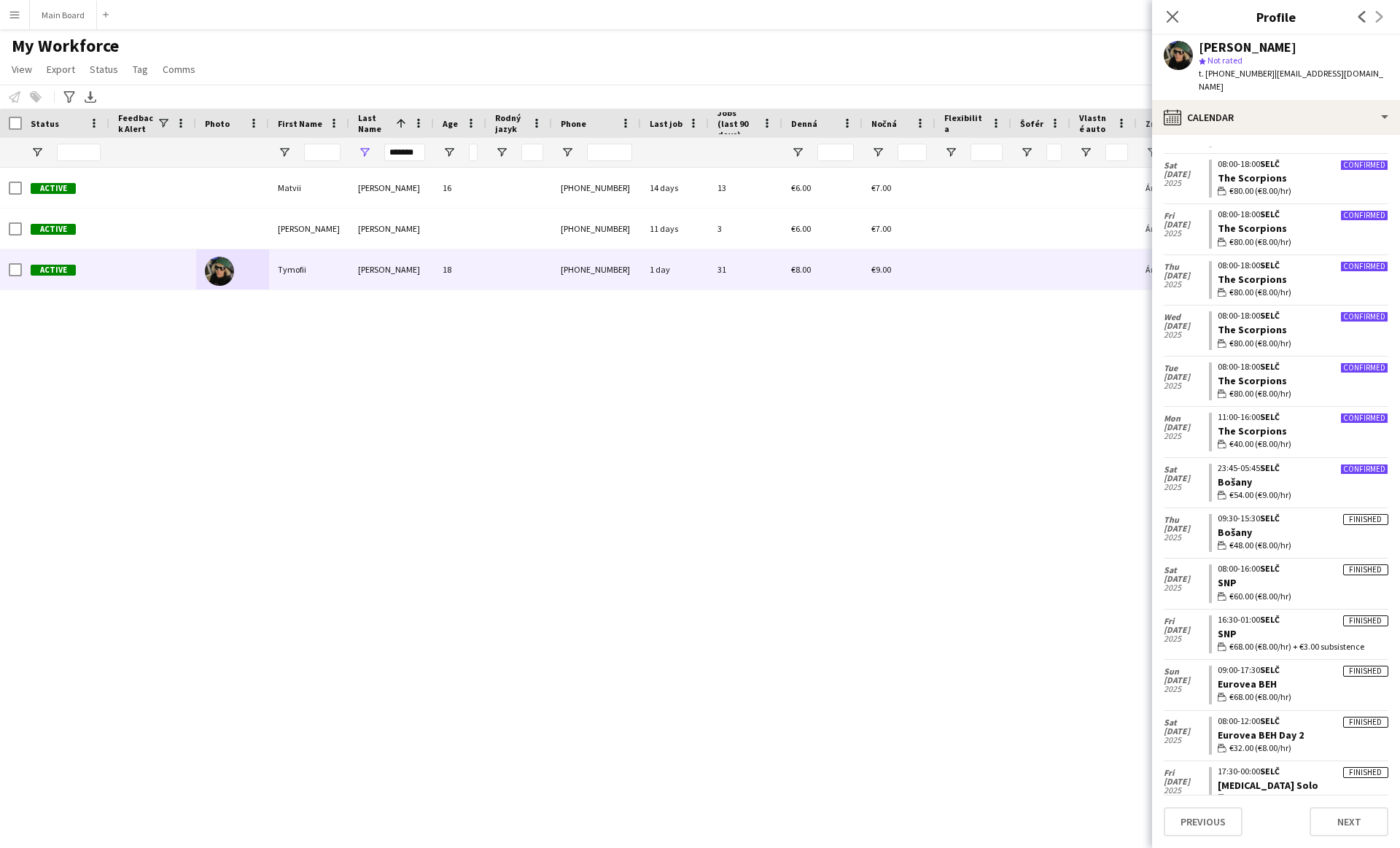
scroll to position [595, 0]
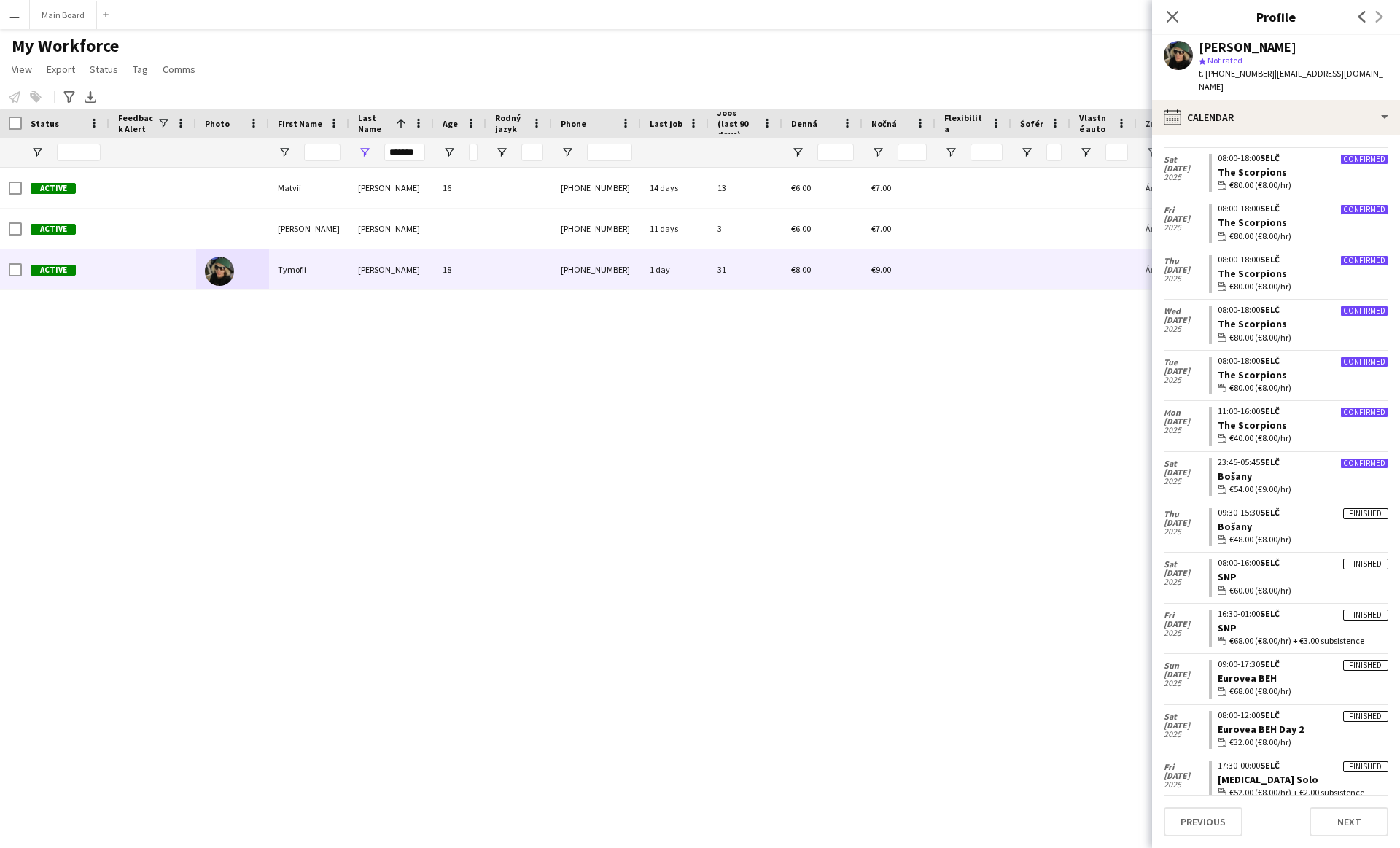
click at [1292, 416] on app-crew-calendar-job-card "Confirmed 11:00-16:00 SELČ The Scorpions wallet €40.00 (€8.00/hr)" at bounding box center [1298, 425] width 179 height 38
click at [1267, 457] on span "SELČ" at bounding box center [1270, 462] width 19 height 11
click at [59, 10] on button "Main Board Close" at bounding box center [63, 14] width 67 height 28
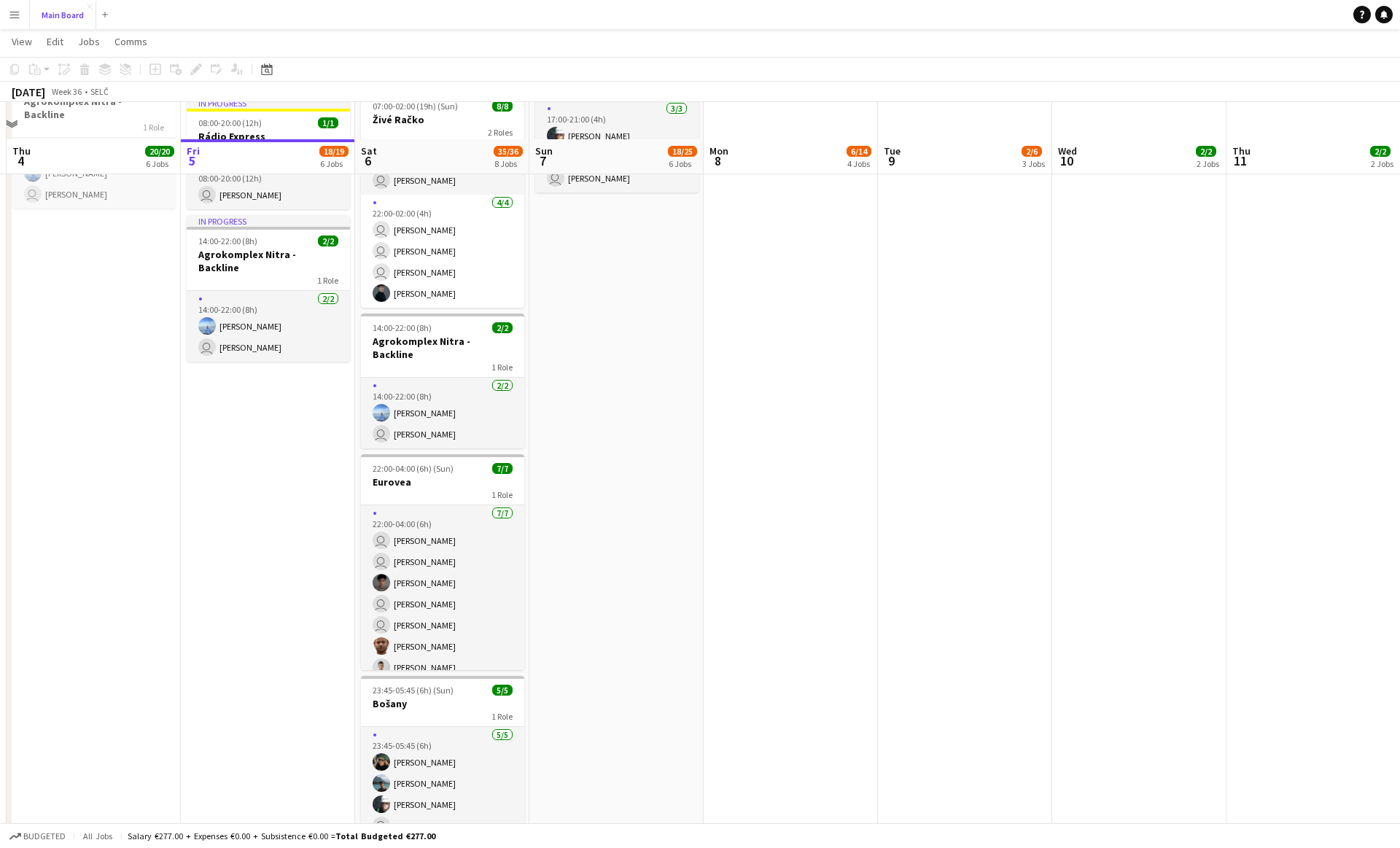
scroll to position [925, 0]
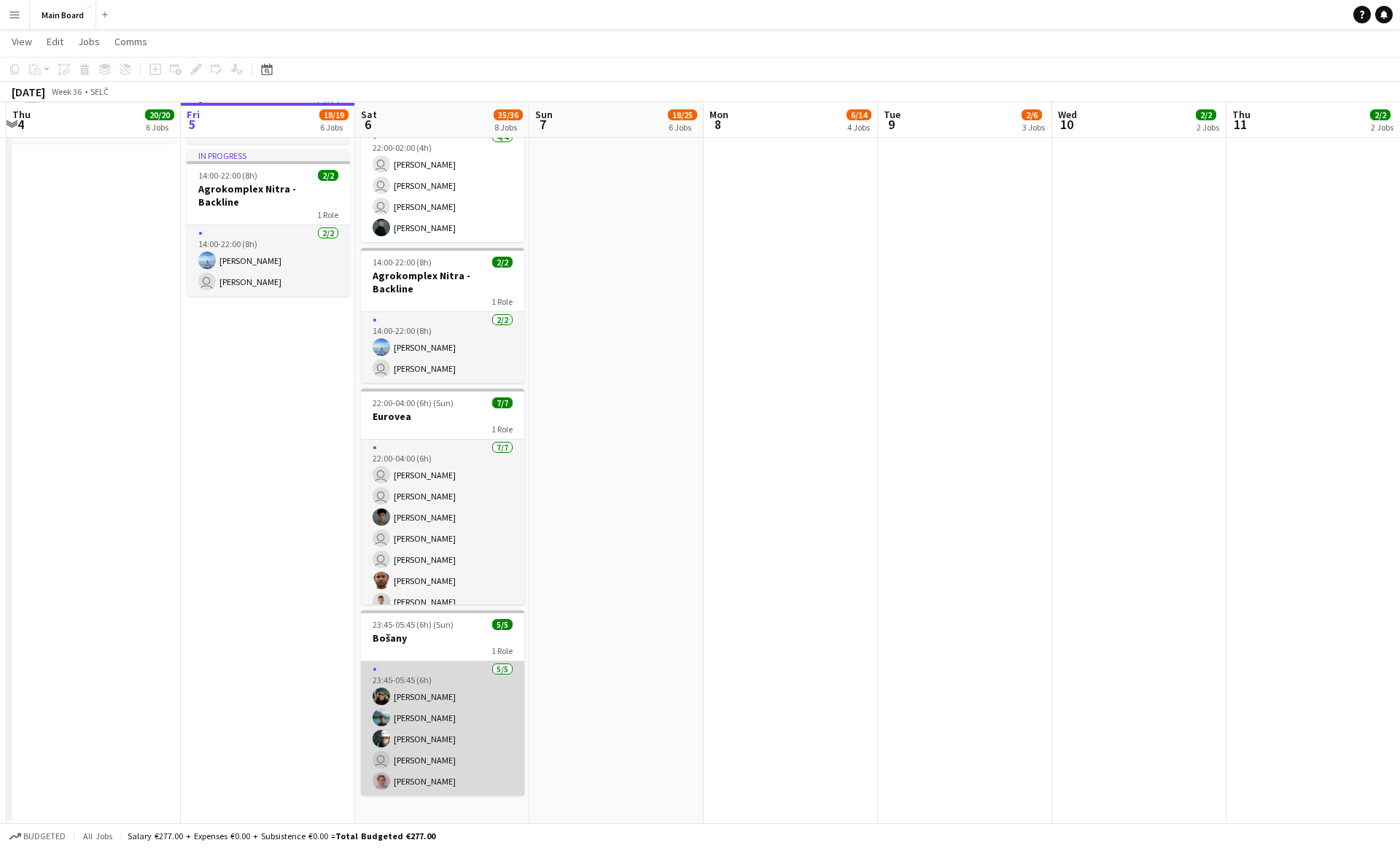
click at [428, 681] on app-card-role "[DATE] 23:45-05:45 (6h) [PERSON_NAME] [PERSON_NAME] [PERSON_NAME] user [PERSON_…" at bounding box center [442, 728] width 163 height 134
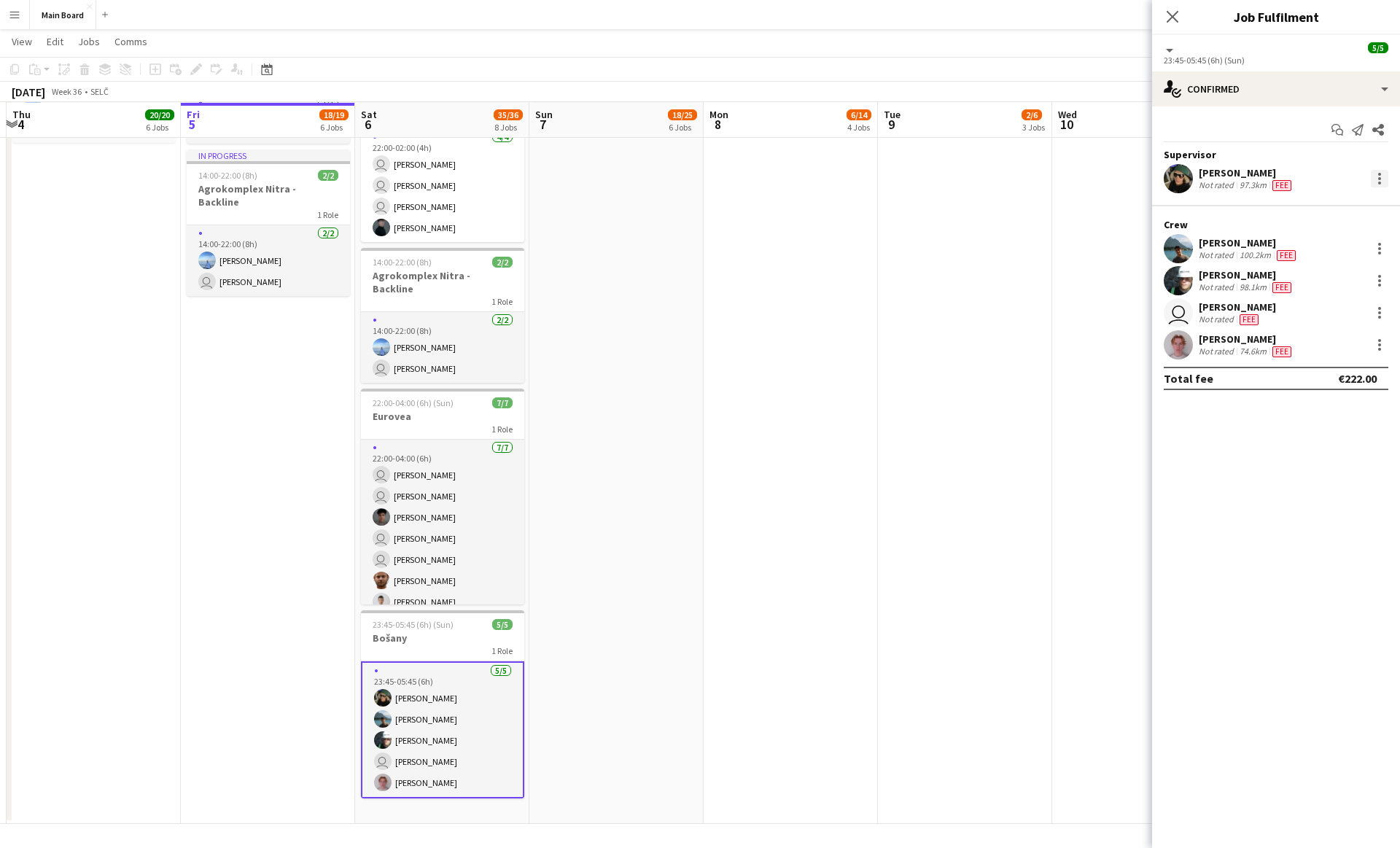
click at [1380, 174] on div at bounding box center [1380, 174] width 3 height 3
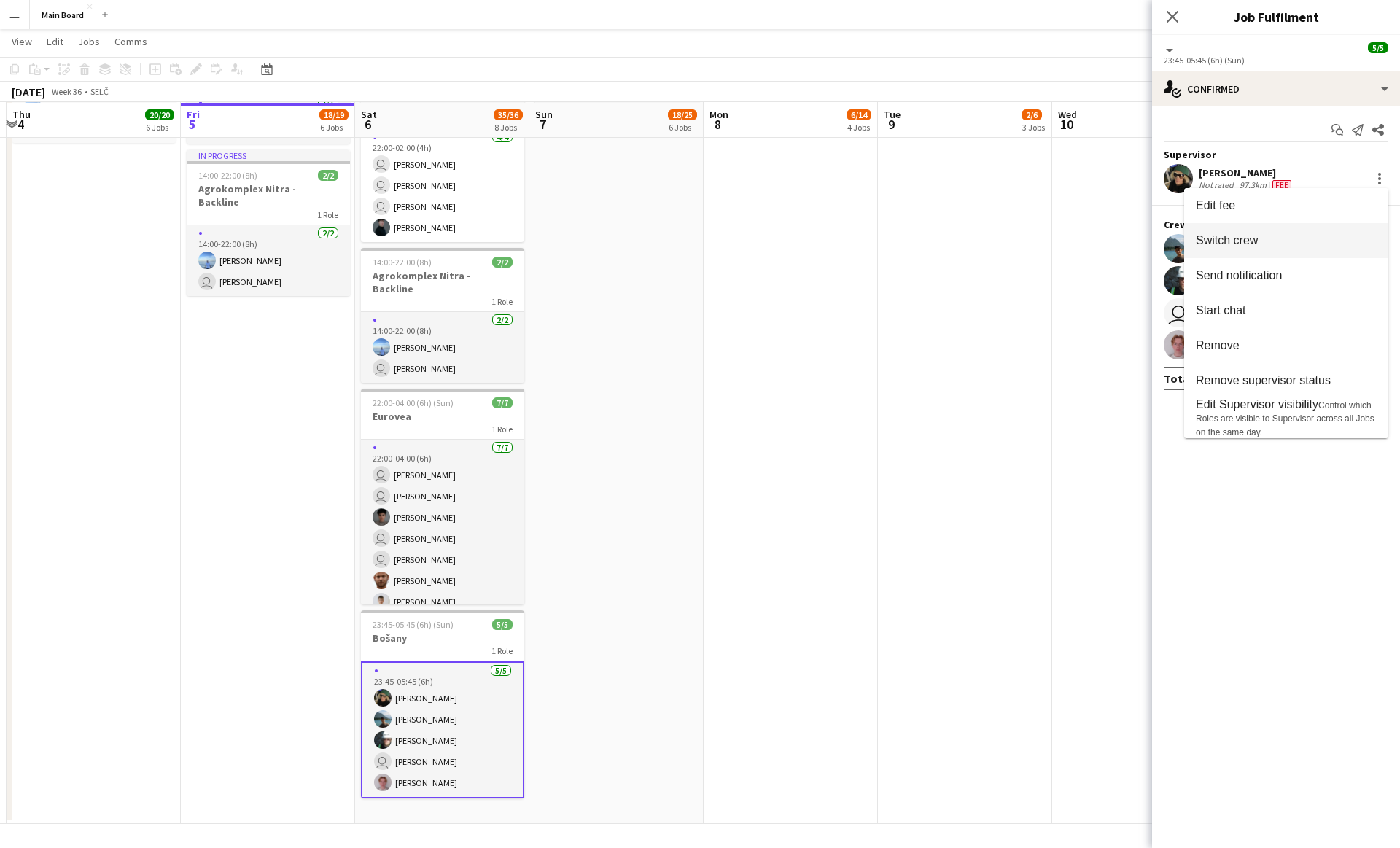
click at [1267, 234] on span "Switch crew" at bounding box center [1286, 240] width 181 height 13
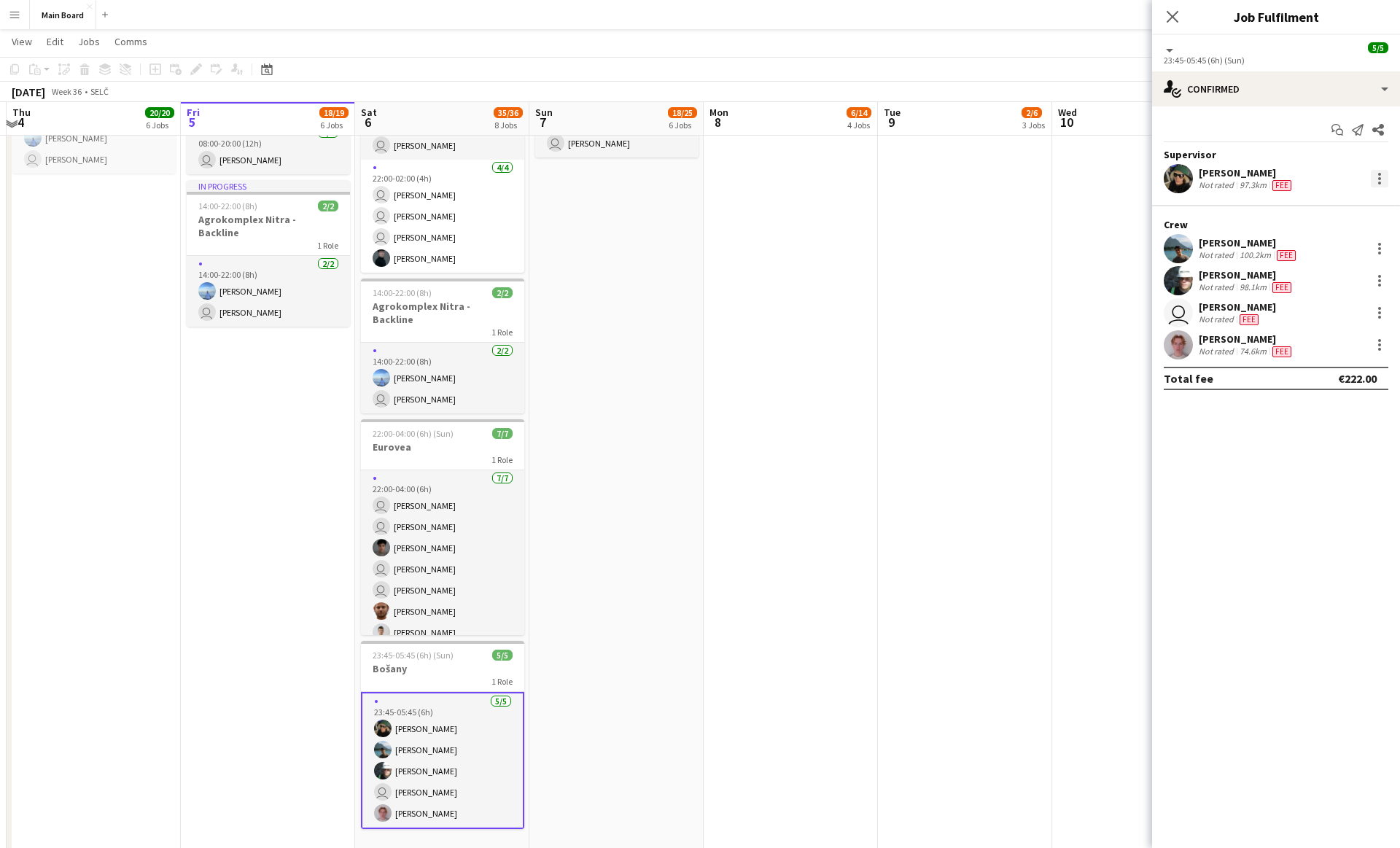
click at [1379, 185] on div at bounding box center [1380, 178] width 18 height 18
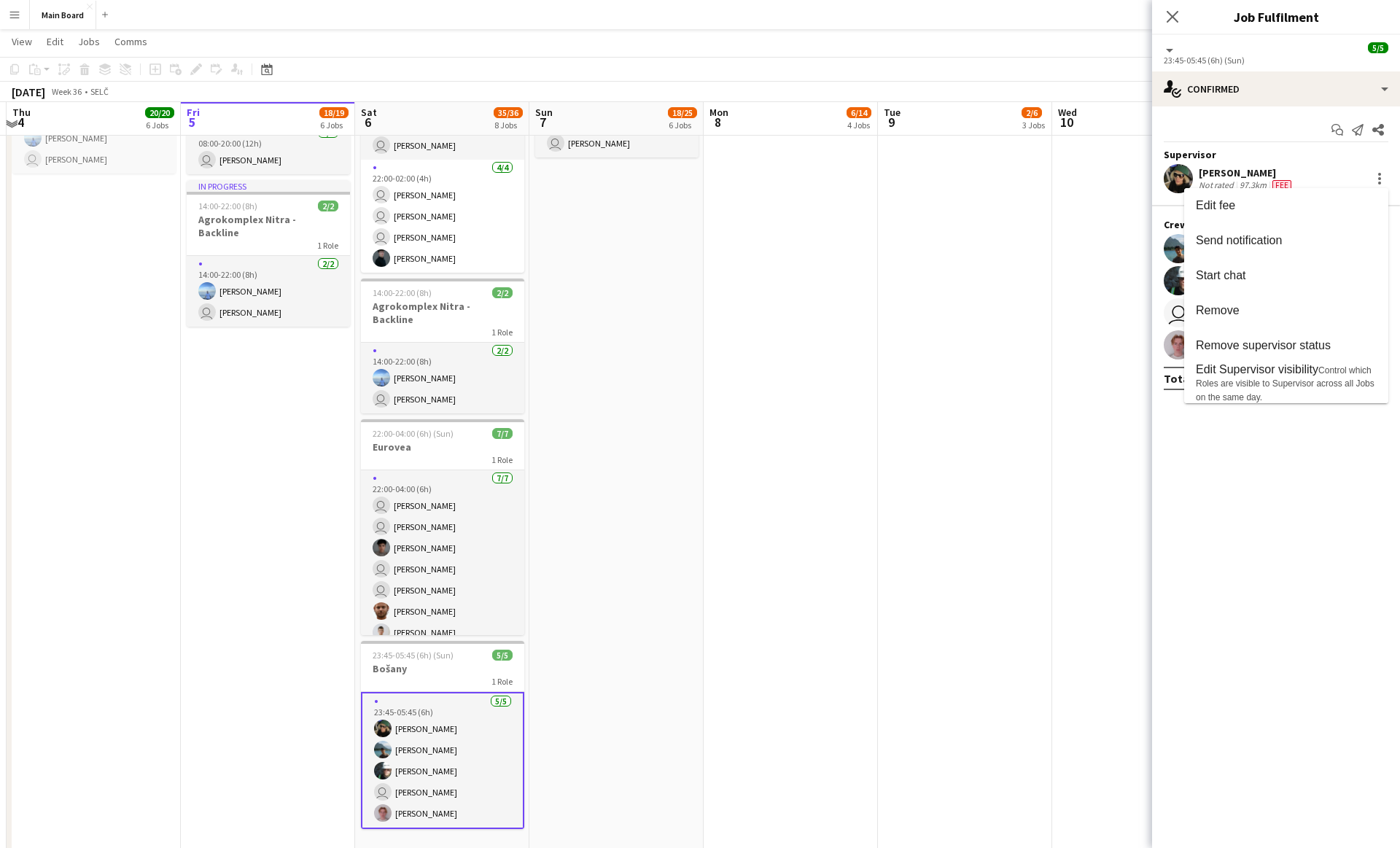
click at [1115, 415] on div at bounding box center [700, 424] width 1400 height 848
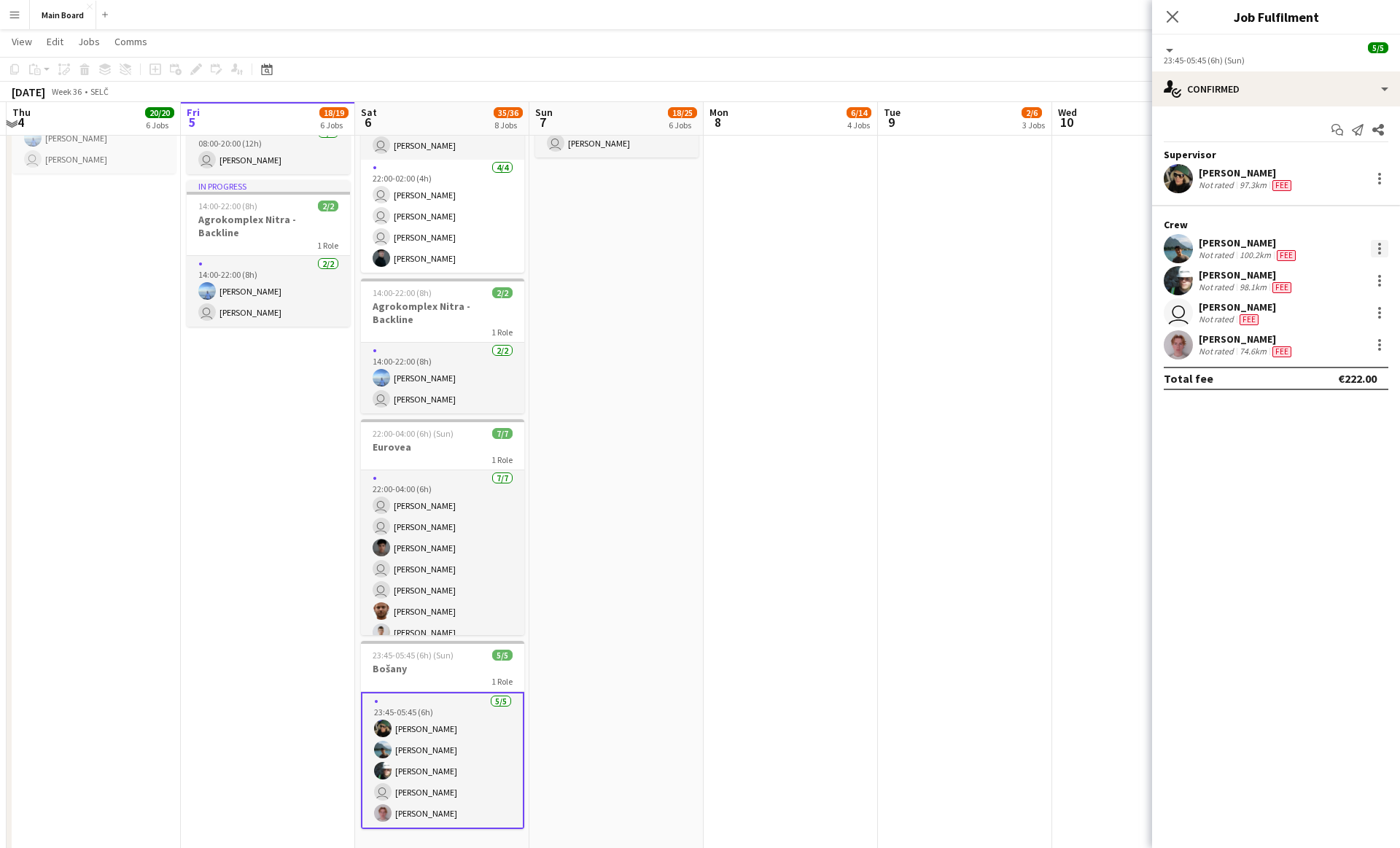
click at [1380, 248] on div at bounding box center [1380, 249] width 3 height 3
click at [1245, 115] on div at bounding box center [700, 424] width 1400 height 848
click at [1031, 281] on app-date-cell "08:00-18:00 (10h) 2/2 1 Role [DATE] 08:00-18:00 (10h) [PERSON_NAME] user [PERSO…" at bounding box center [964, 62] width 174 height 1587
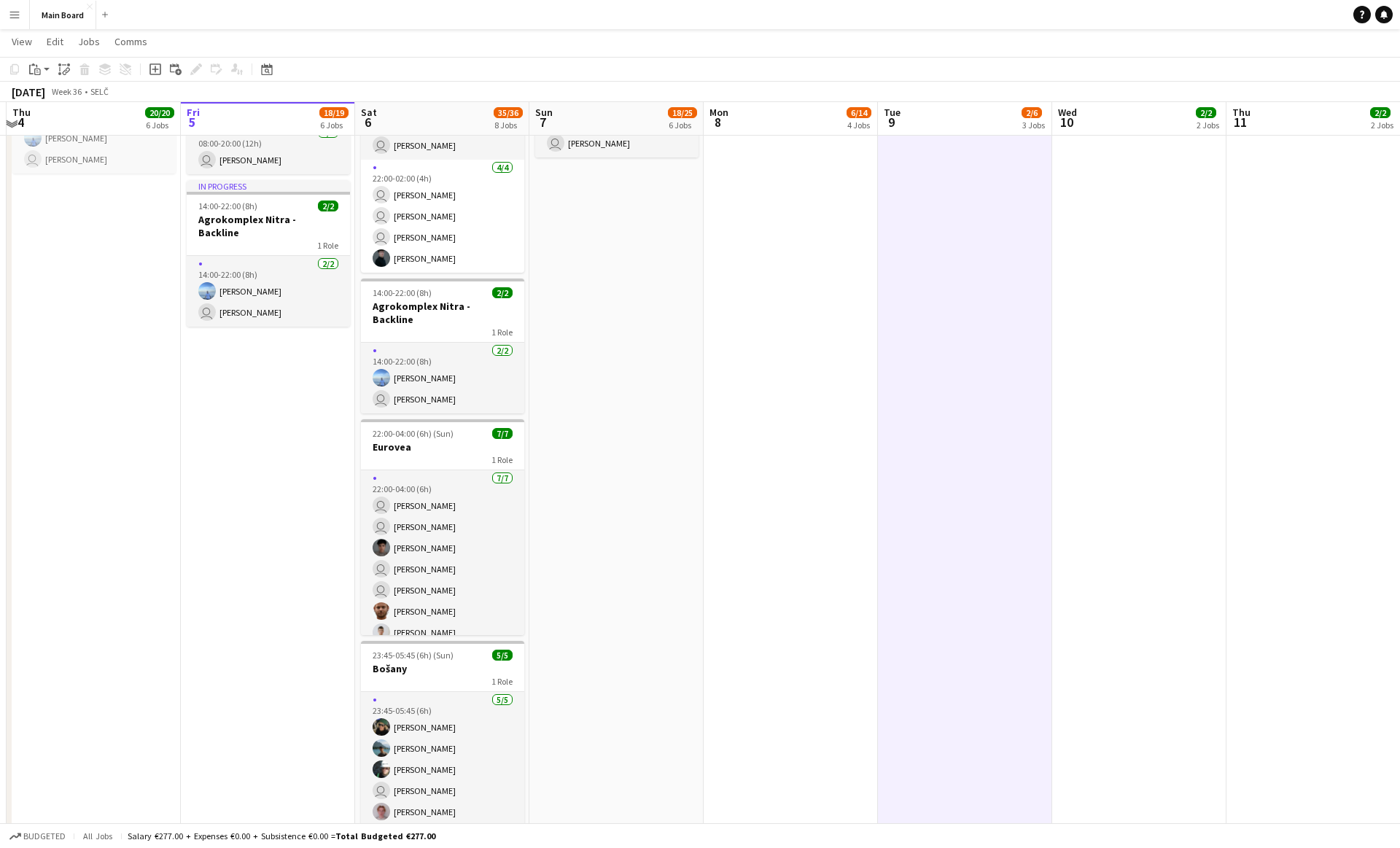
click at [113, 237] on app-date-cell "05:45-20:00 (14h15m) 4/4 Rádio Express 1 Role [DATE] 05:45-20:00 (14h15m) user …" at bounding box center [93, 62] width 174 height 1587
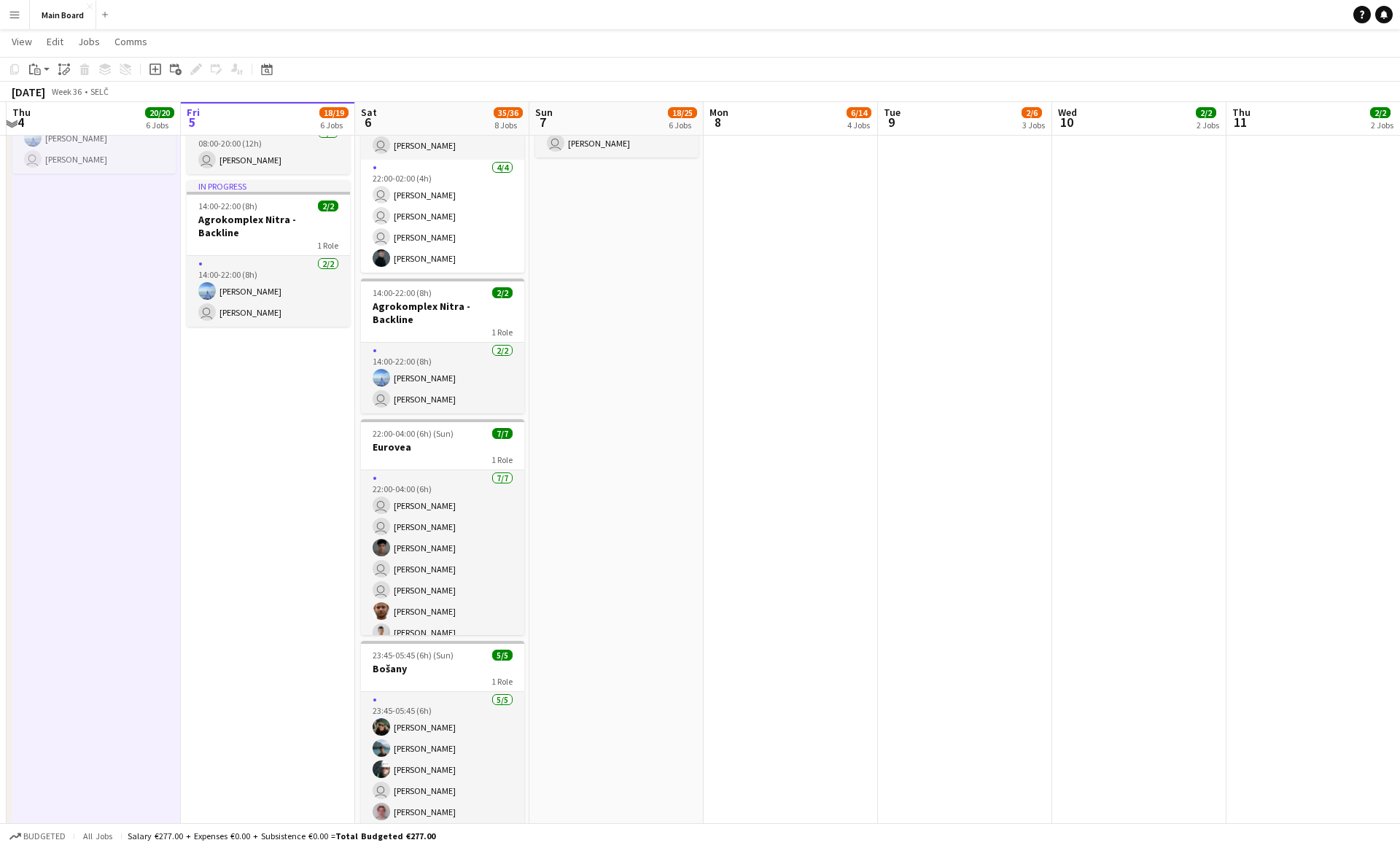
click at [718, 492] on app-date-cell "Toggle View The Scorpions [DATE] → [DATE] 20/20 10 jobs 11:00-16:00 (5h) 2/2 1 …" at bounding box center [791, 62] width 174 height 1587
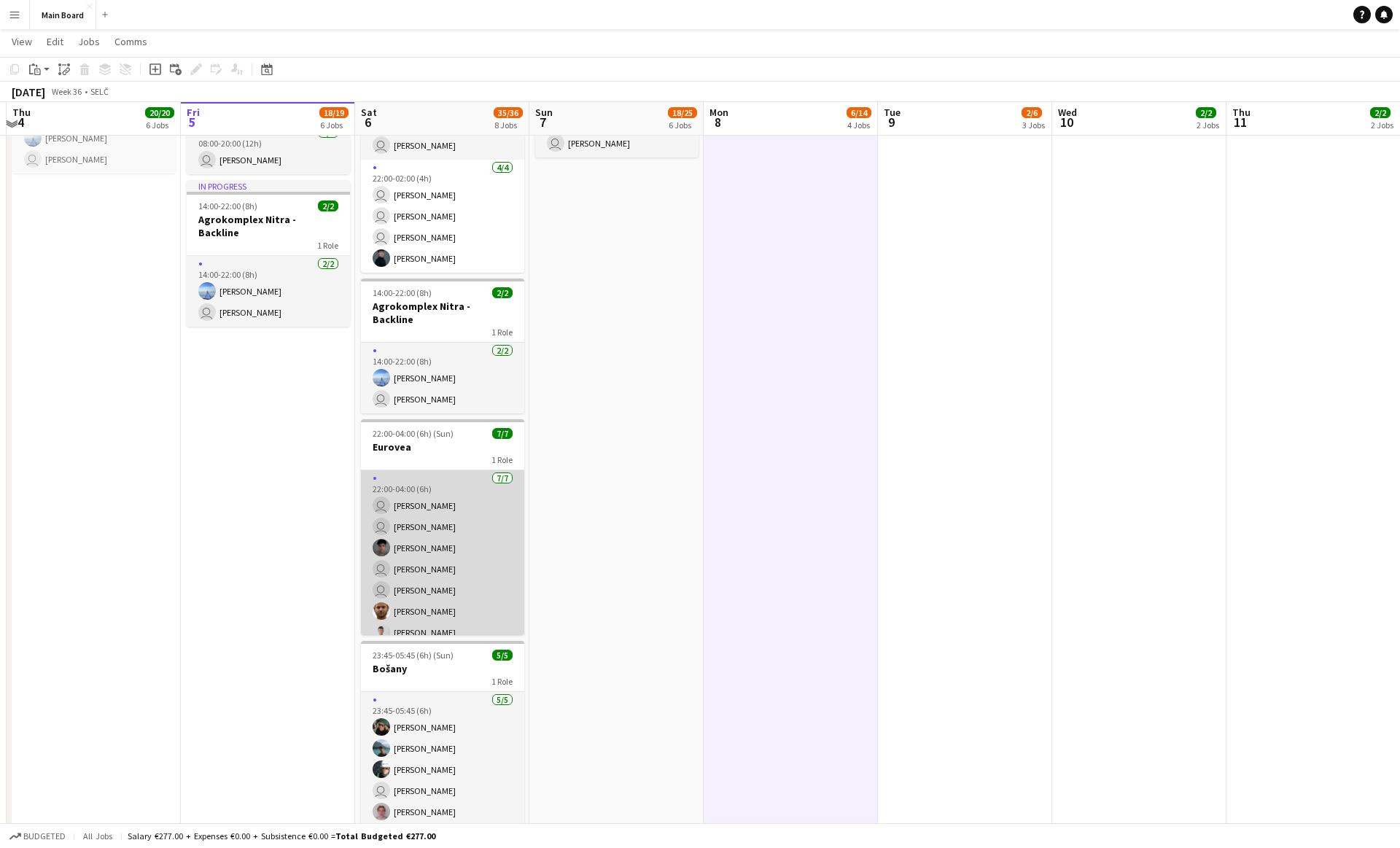
click at [516, 535] on app-card-role "[DATE] 22:00-04:00 (6h) user [PERSON_NAME] user [PERSON_NAME] [PERSON_NAME] use…" at bounding box center [442, 559] width 163 height 177
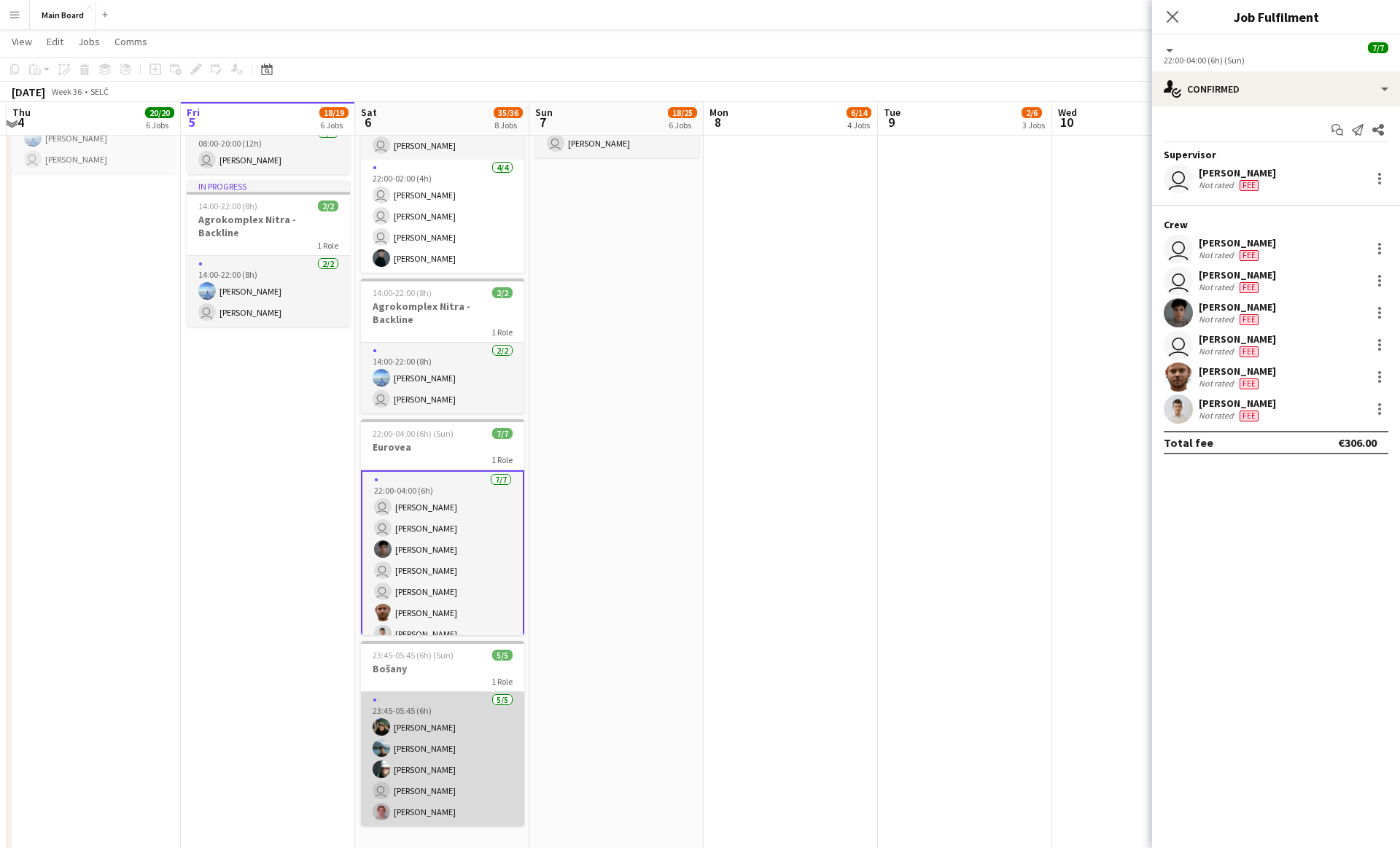
click at [455, 713] on app-card-role "[DATE] 23:45-05:45 (6h) [PERSON_NAME] [PERSON_NAME] [PERSON_NAME] user [PERSON_…" at bounding box center [442, 759] width 163 height 134
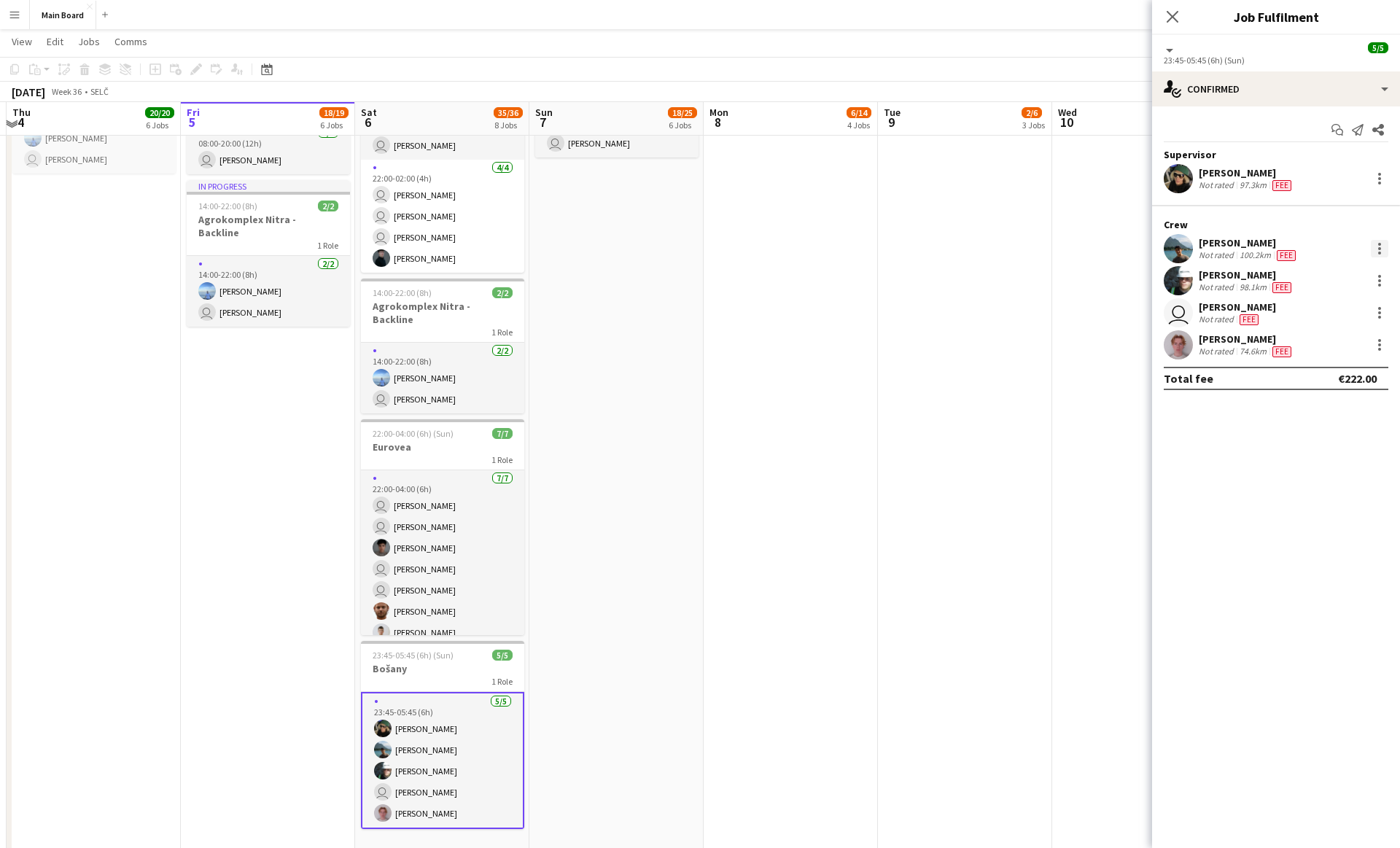
click at [1381, 242] on div at bounding box center [1380, 249] width 18 height 18
click at [1354, 310] on span "Switch with" at bounding box center [1332, 310] width 91 height 13
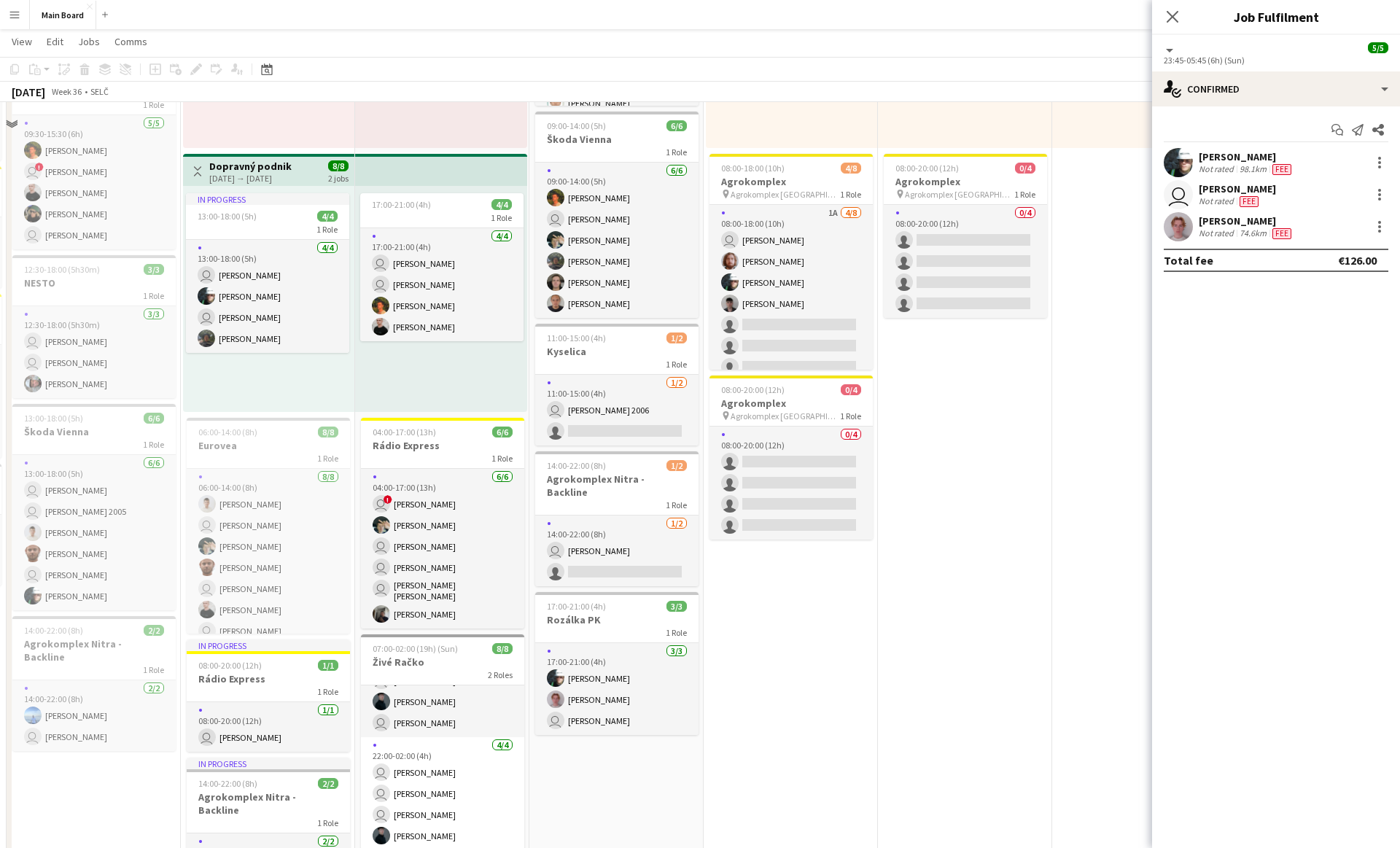
scroll to position [937, 0]
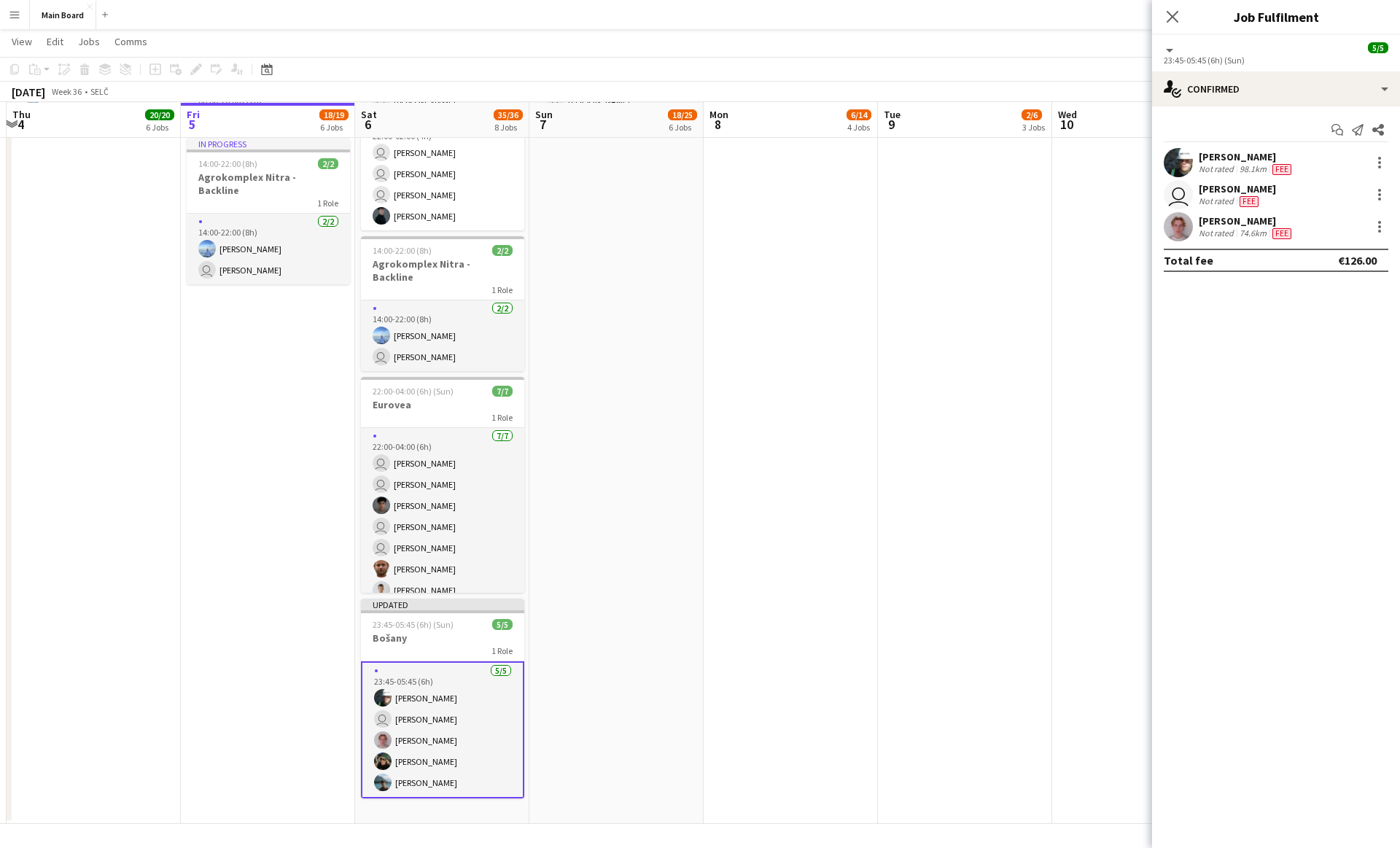
click at [657, 510] on app-date-cell "09:00-21:00 (12h) 7/12 Agrokomplex pin Agrokomplex Nitra 1 Role [DATE] 09:00-21…" at bounding box center [616, 25] width 174 height 1598
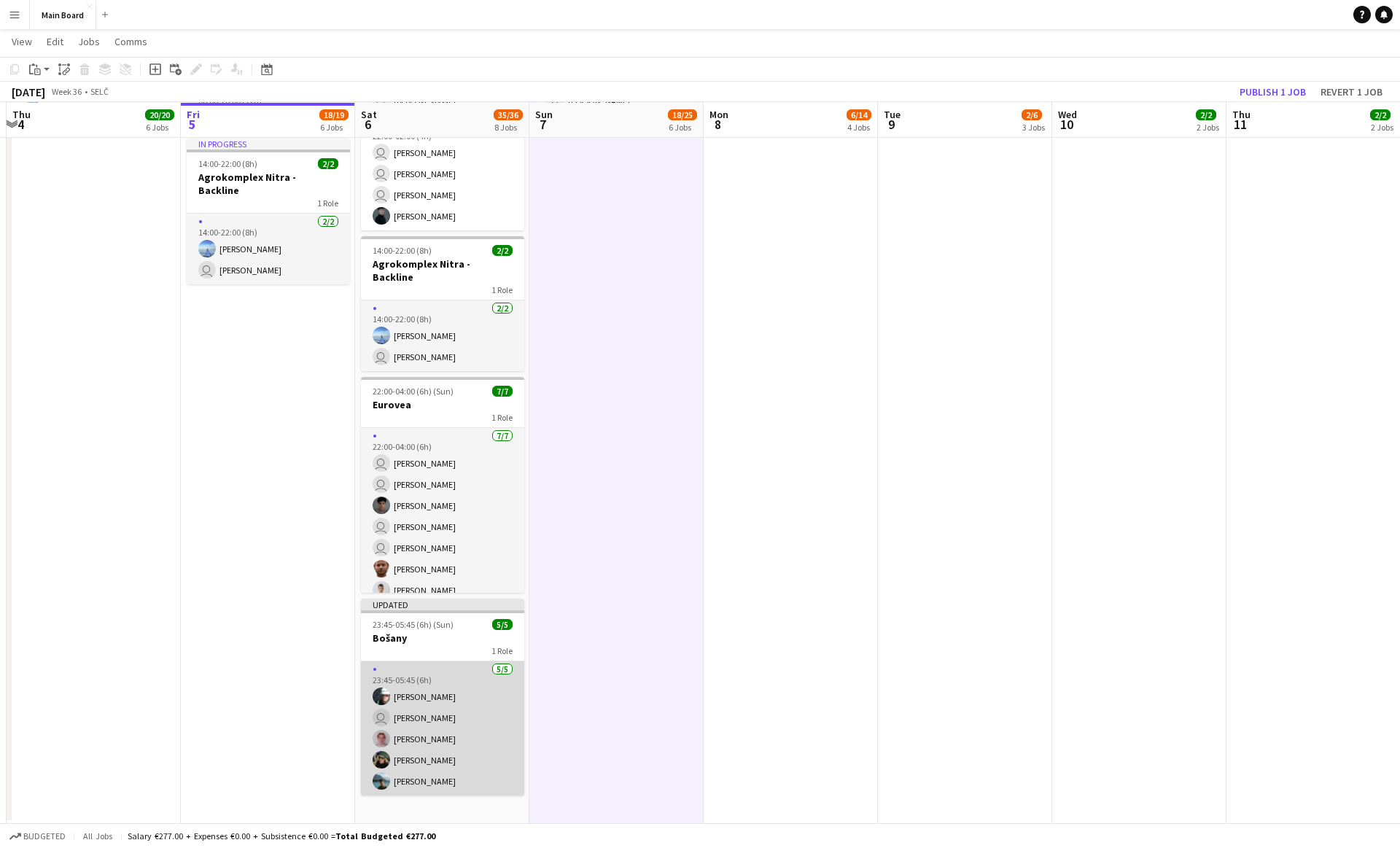
click at [440, 743] on app-card-role "[DATE] 23:45-05:45 (6h) [PERSON_NAME] user [PERSON_NAME] [PERSON_NAME] Tymofii …" at bounding box center [442, 728] width 163 height 134
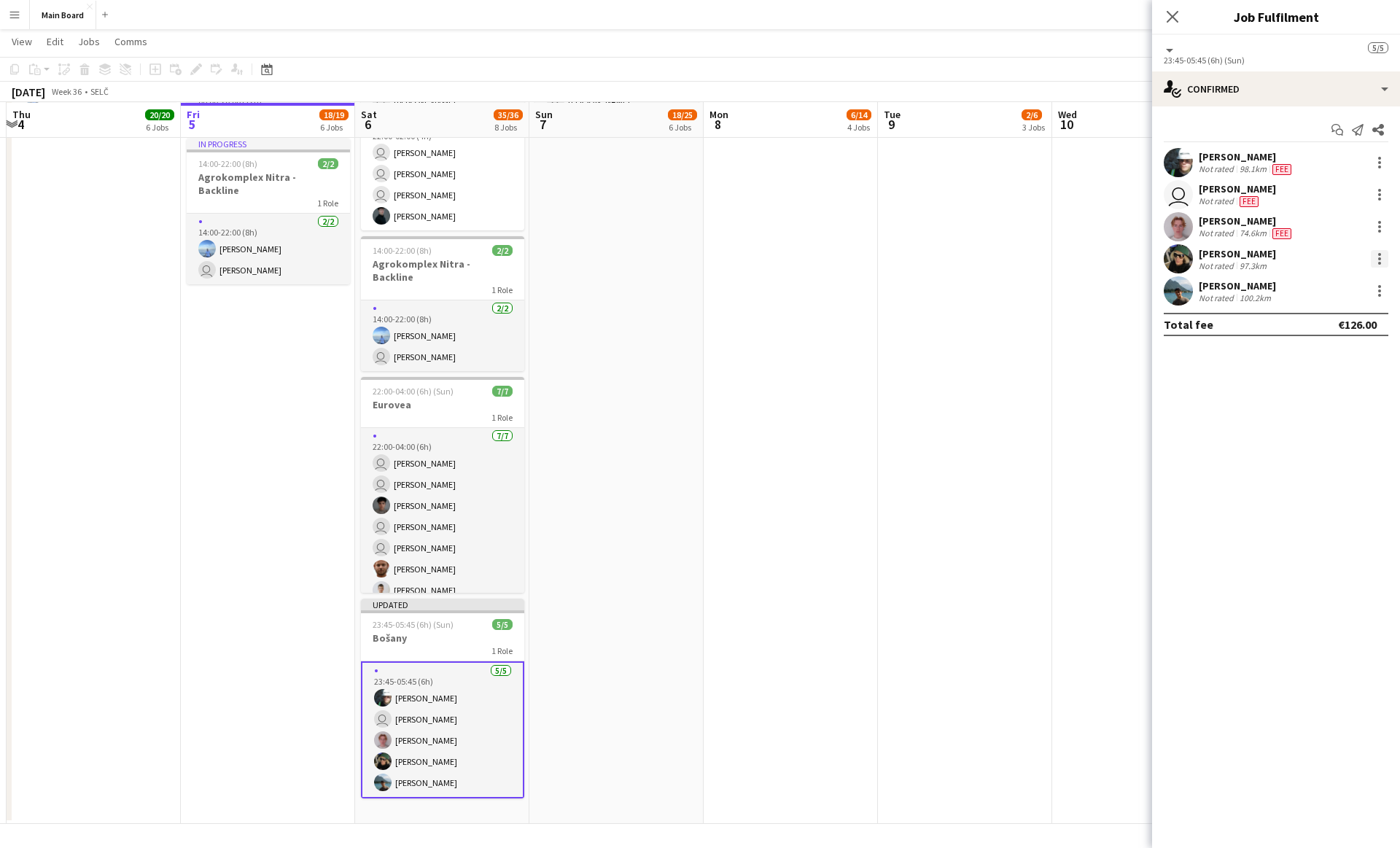
click at [1382, 256] on div at bounding box center [1380, 259] width 18 height 18
click at [1316, 456] on span "Set as supervisor" at bounding box center [1332, 460] width 91 height 12
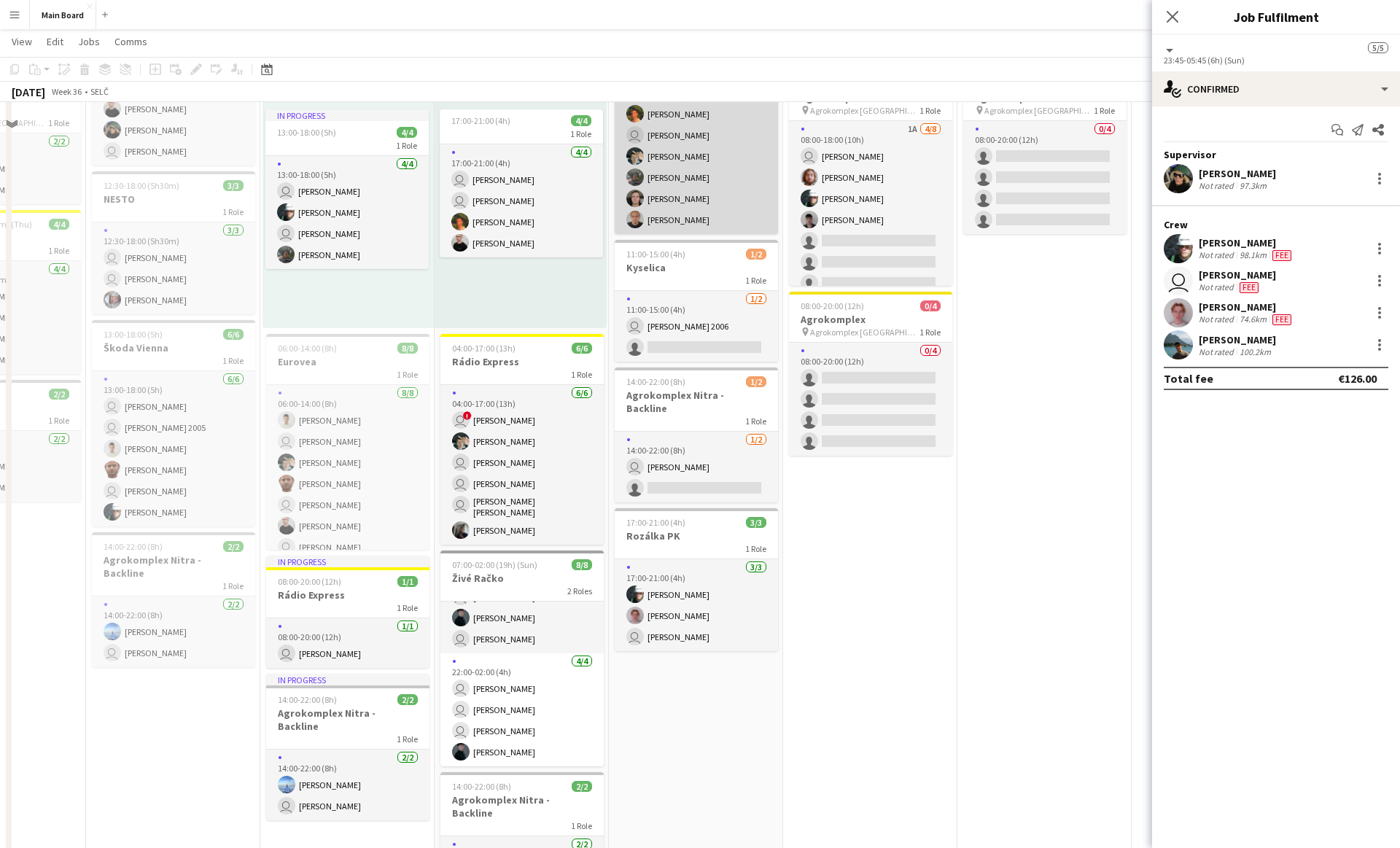
scroll to position [0, 0]
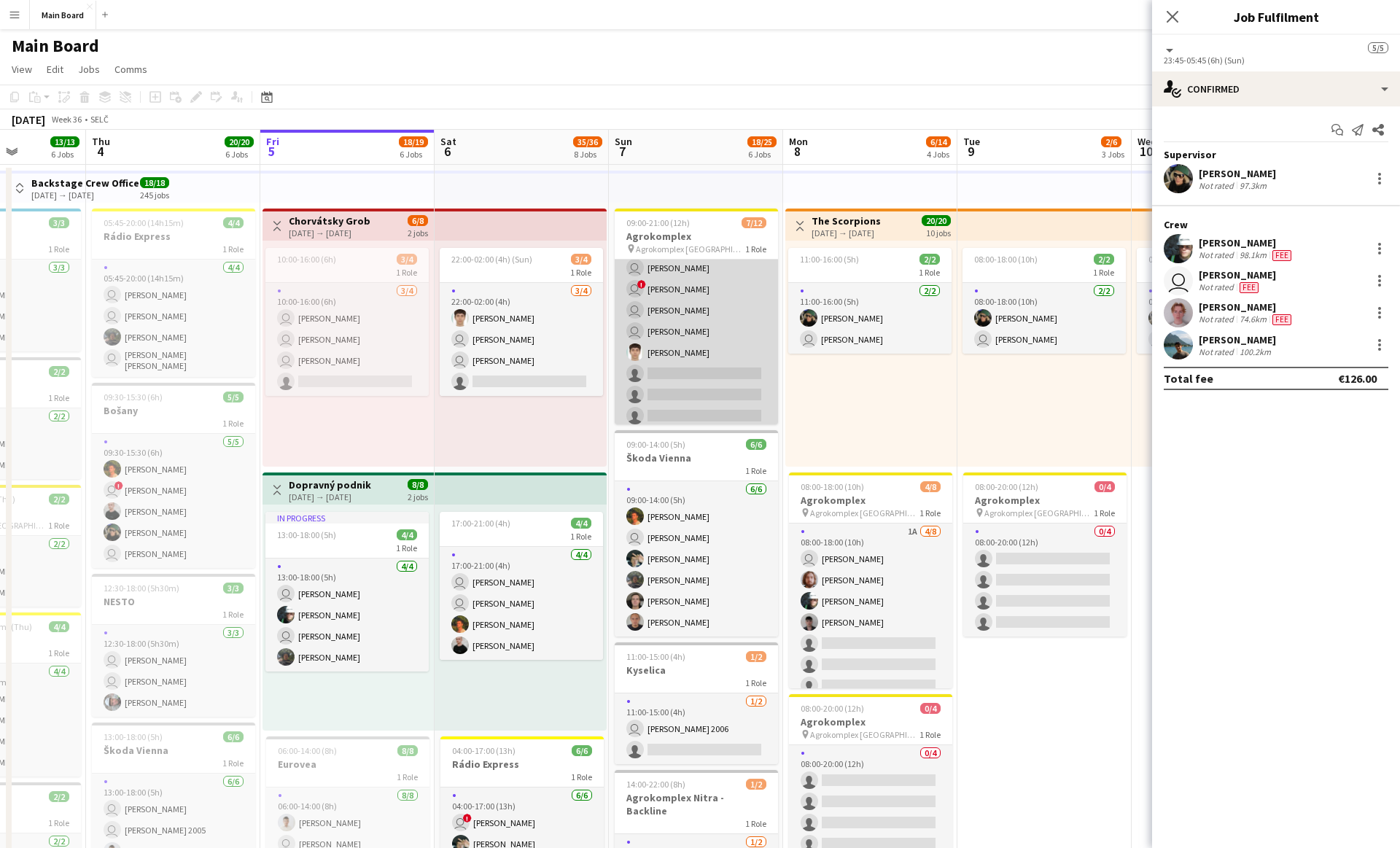
click at [713, 309] on app-card-role "[DATE] 09:00-21:00 (12h) user [PERSON_NAME] Zvozil [PERSON_NAME] user [PERSON_N…" at bounding box center [696, 331] width 163 height 282
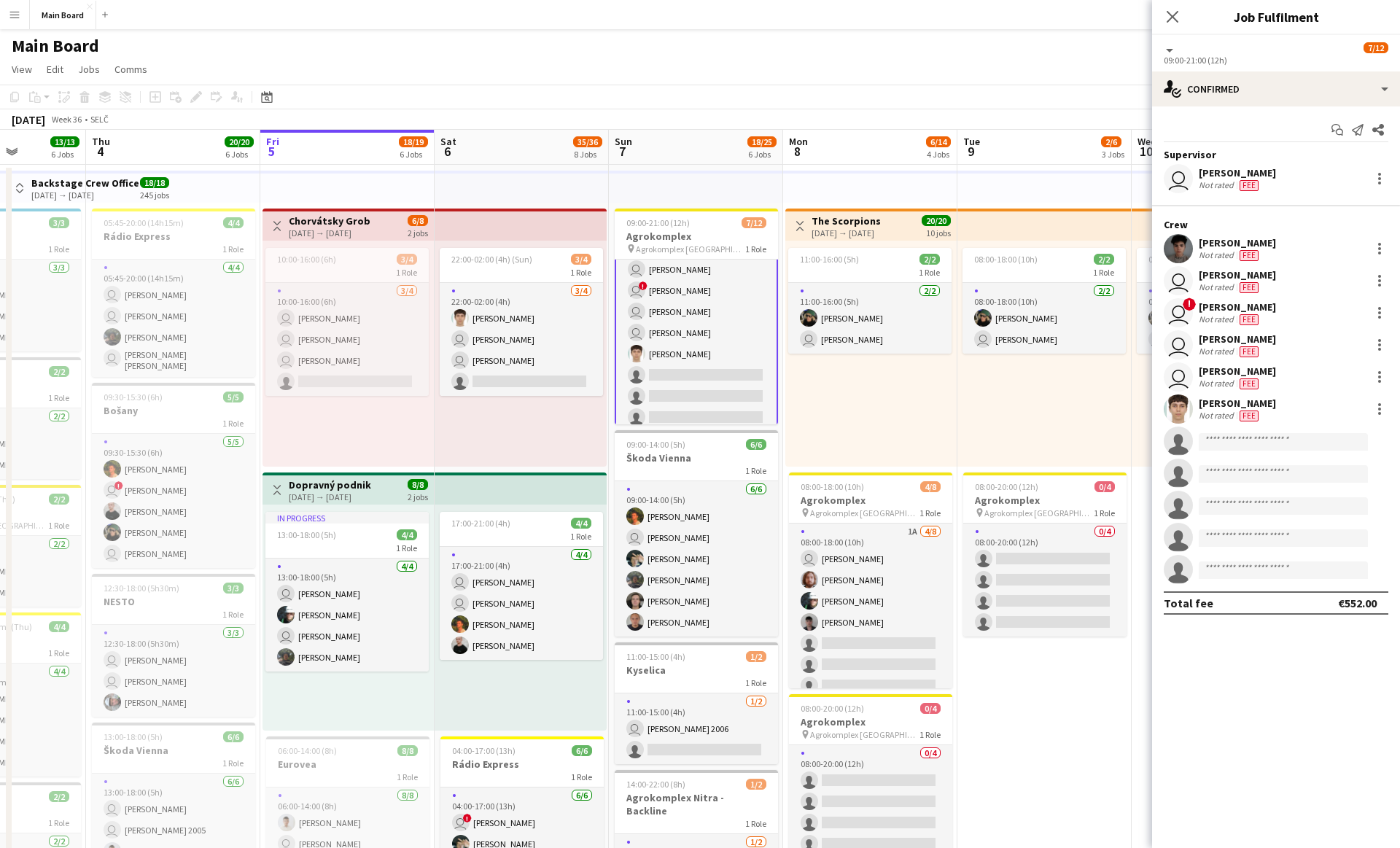
scroll to position [71, 0]
click at [1384, 345] on div at bounding box center [1380, 345] width 18 height 18
click at [1324, 508] on span "Remove" at bounding box center [1308, 511] width 43 height 12
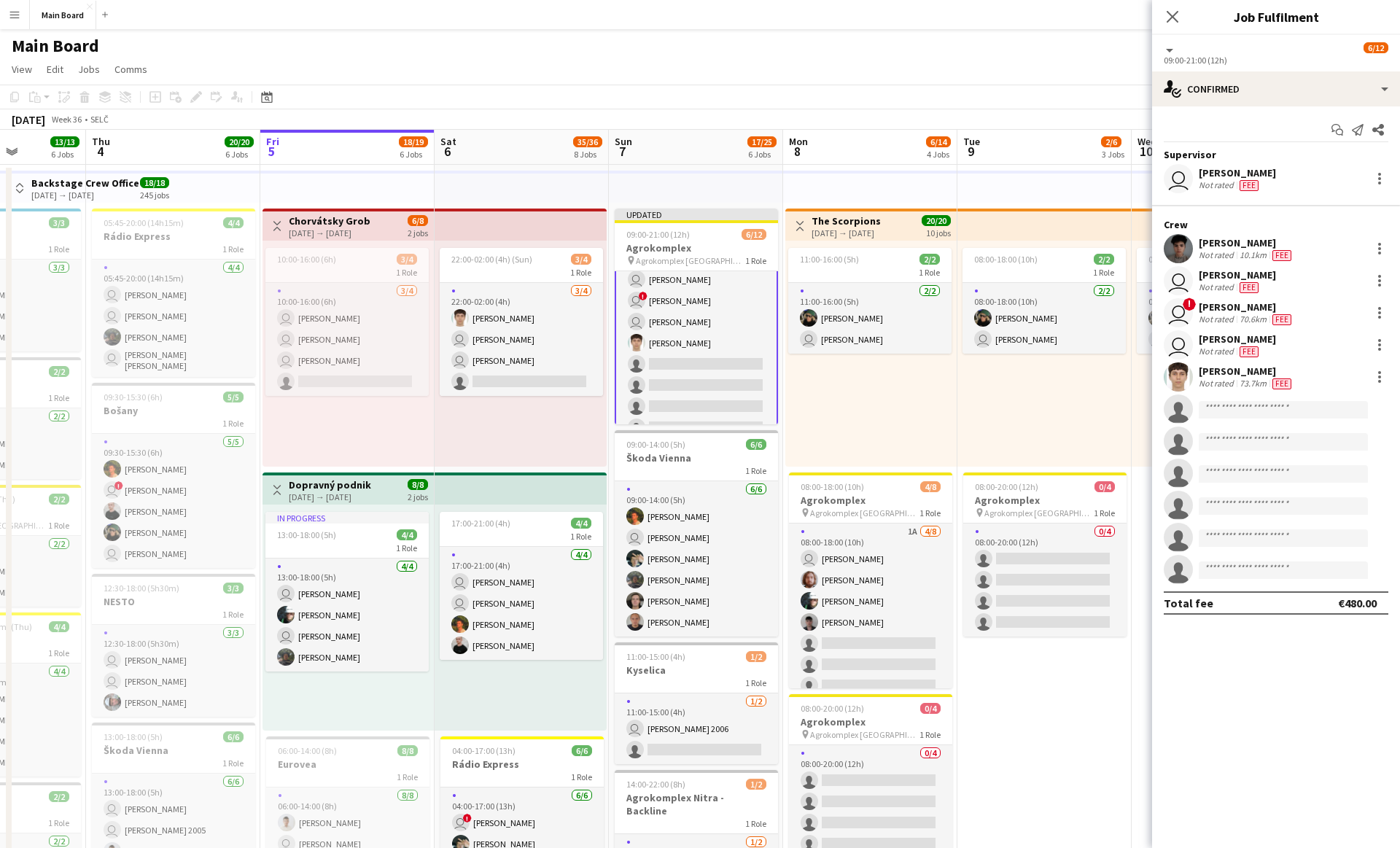
scroll to position [132, 0]
click at [970, 113] on div "[DATE] Week 36 • SELČ Publish 1 job Revert 1 job" at bounding box center [700, 119] width 1400 height 20
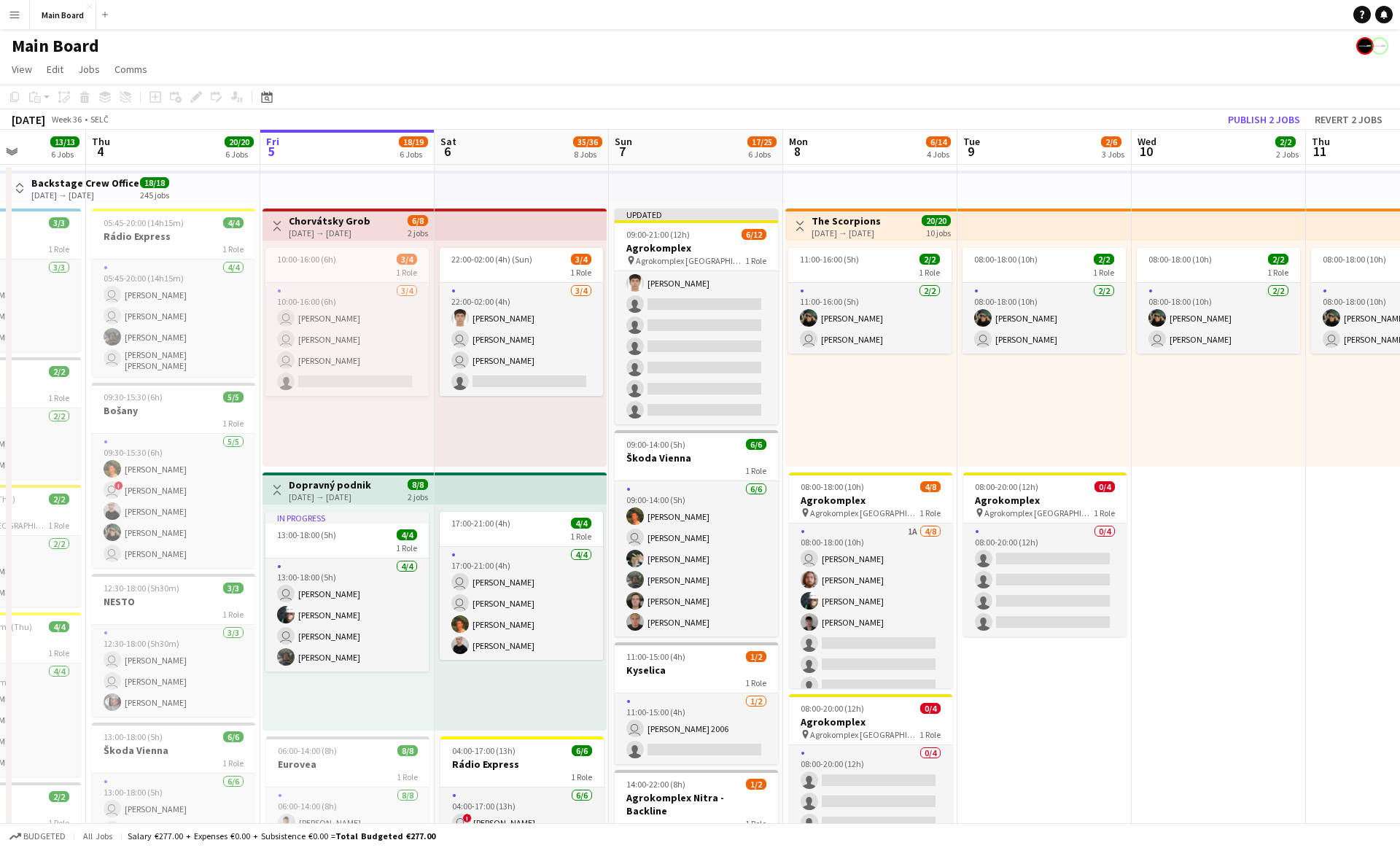
scroll to position [129, 0]
click at [1279, 117] on button "Publish 2 jobs" at bounding box center [1264, 120] width 84 height 19
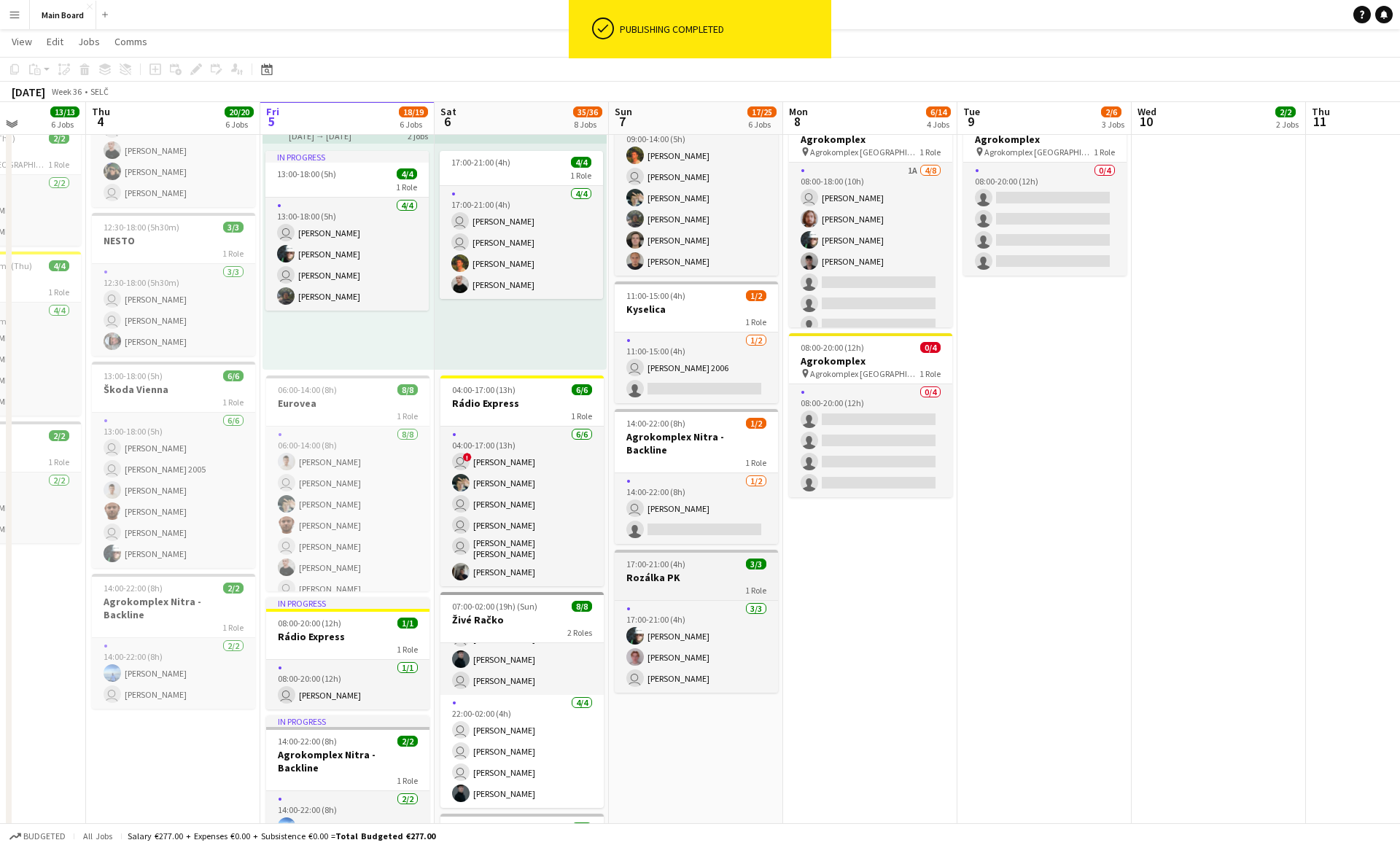
scroll to position [362, 0]
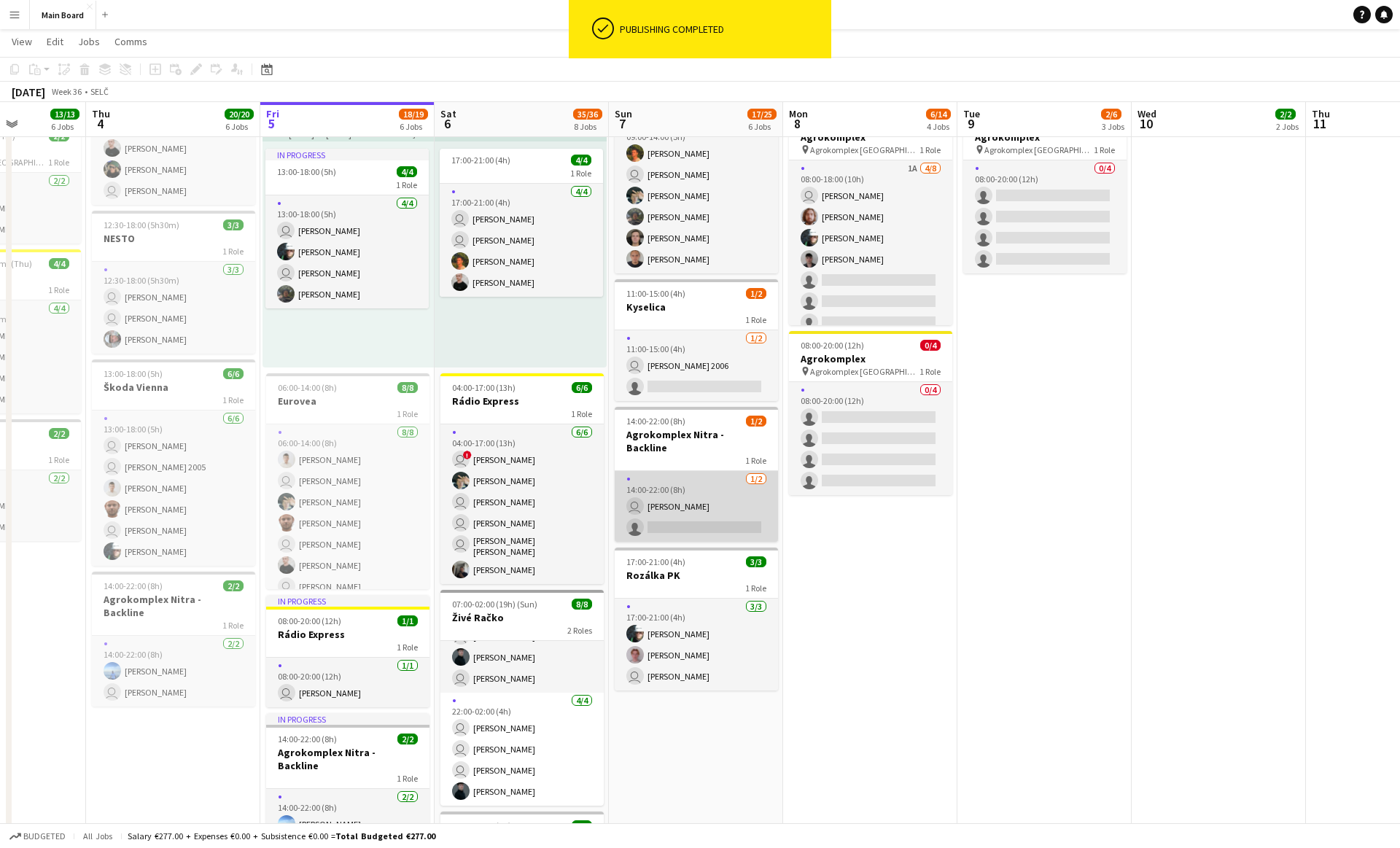
click at [693, 517] on app-card-role "[DATE] 14:00-22:00 (8h) user [PERSON_NAME] single-neutral-actions" at bounding box center [696, 506] width 163 height 71
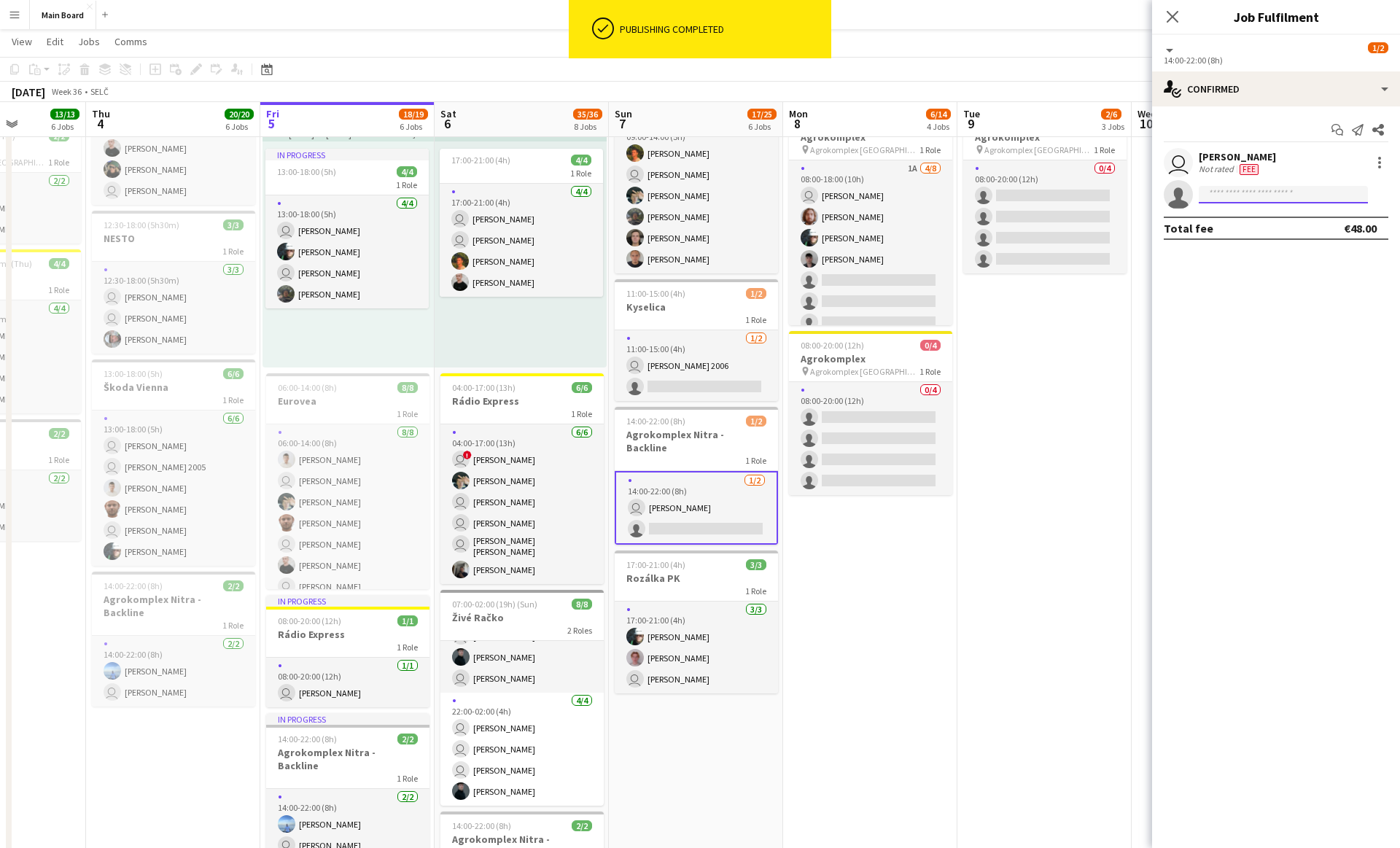
click at [1263, 194] on input at bounding box center [1283, 195] width 170 height 18
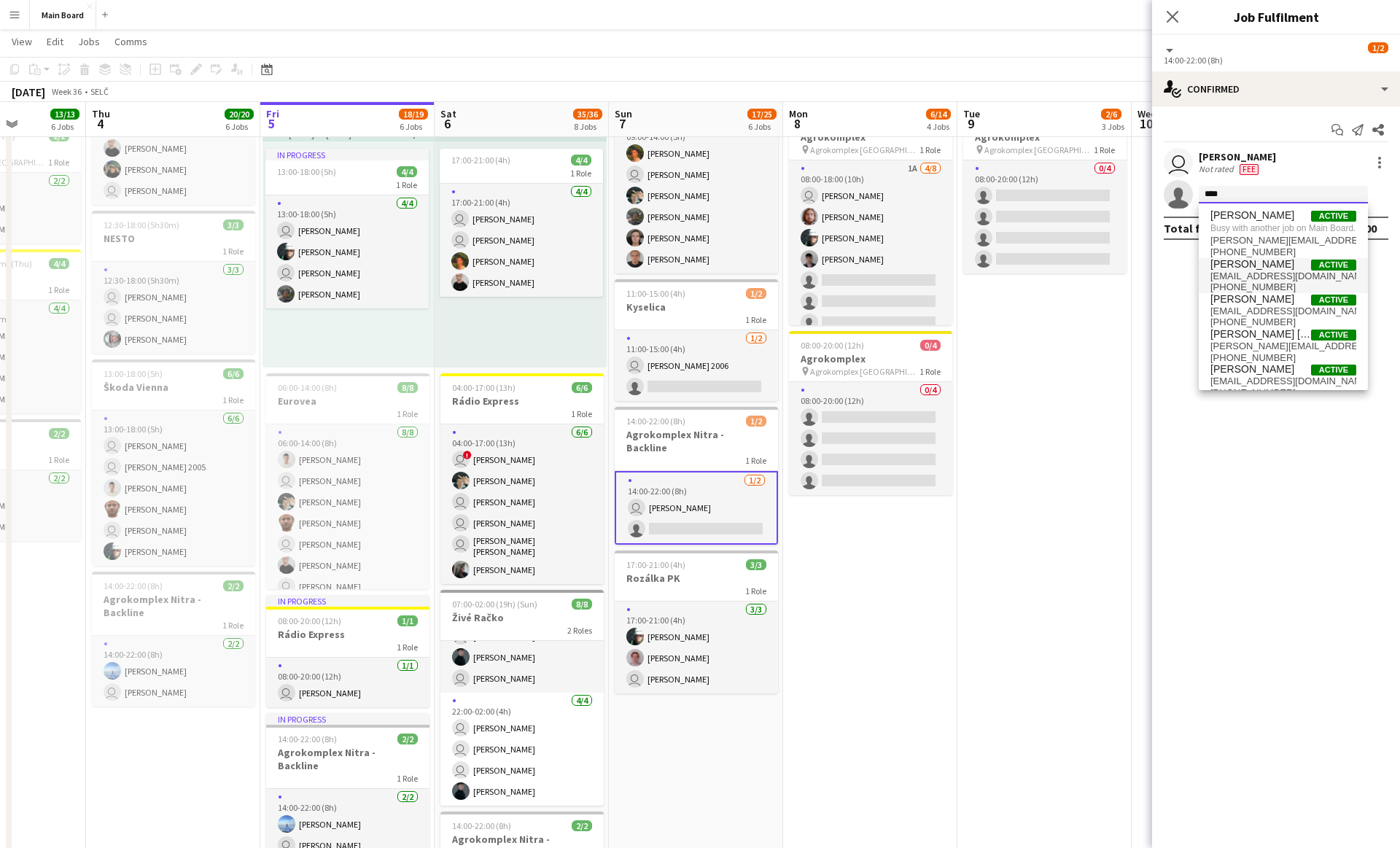
type input "****"
click at [1268, 265] on span "[PERSON_NAME] Active" at bounding box center [1283, 264] width 145 height 12
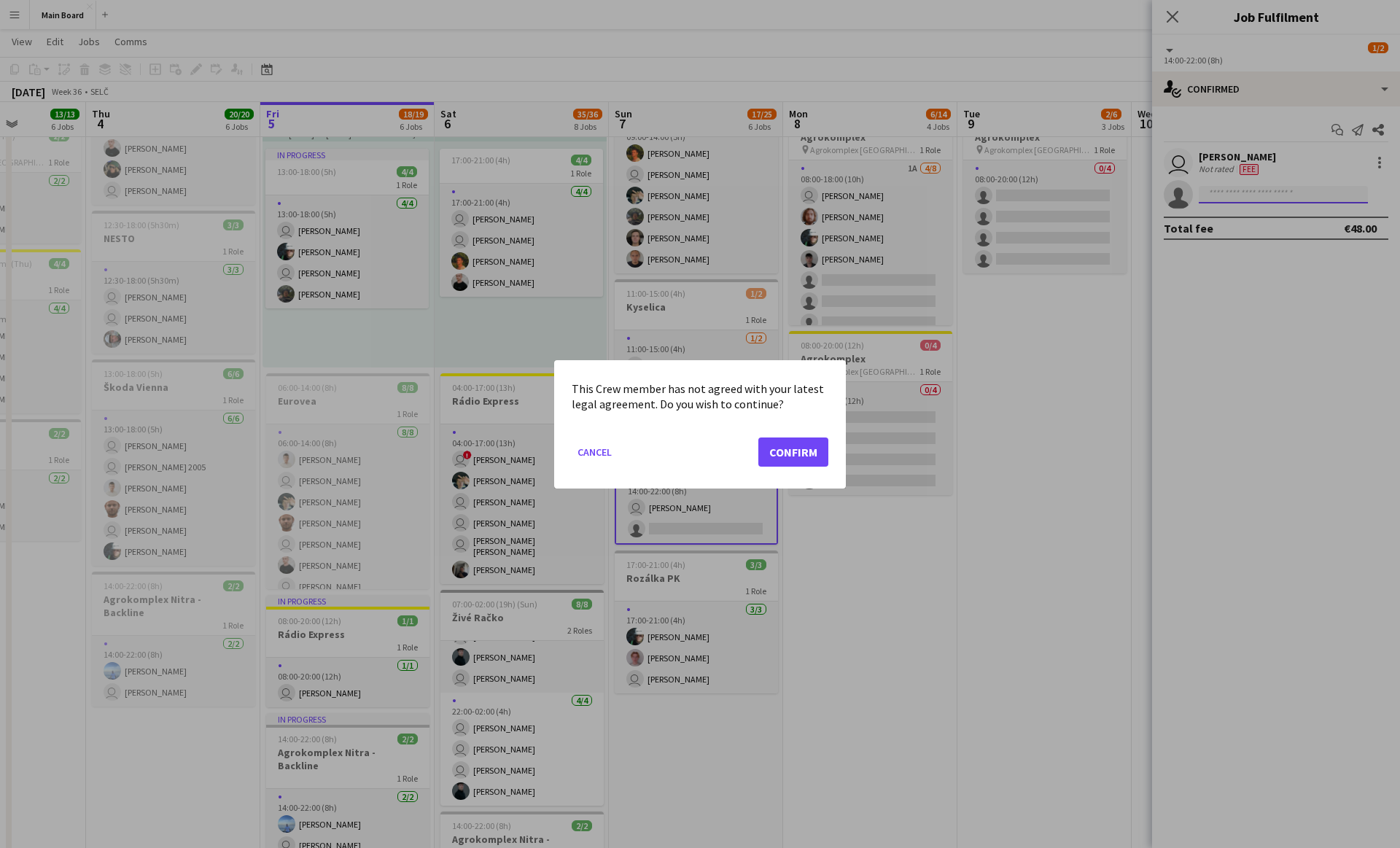
scroll to position [0, 0]
click at [759, 437] on button "Confirm" at bounding box center [793, 452] width 70 height 29
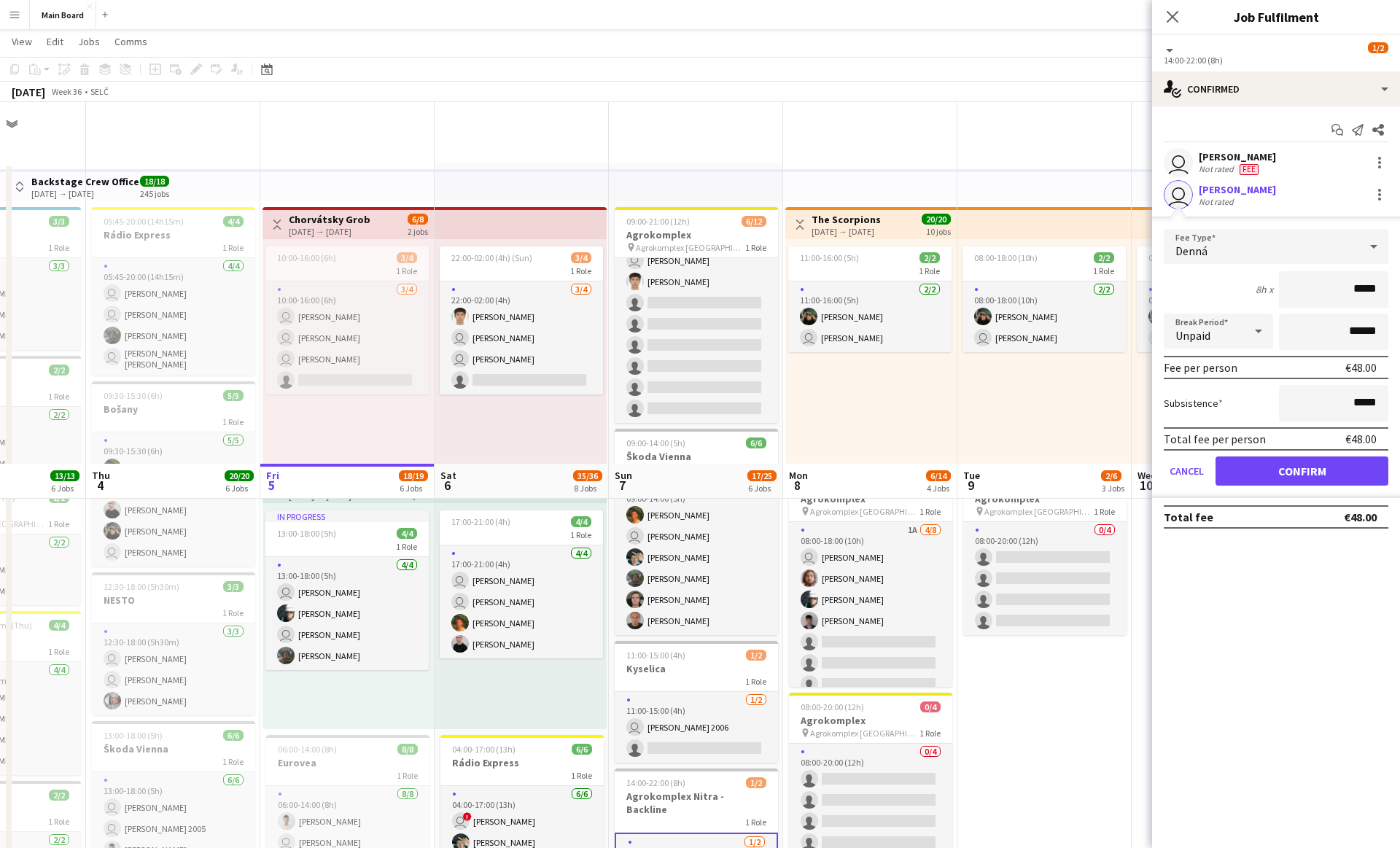
scroll to position [362, 0]
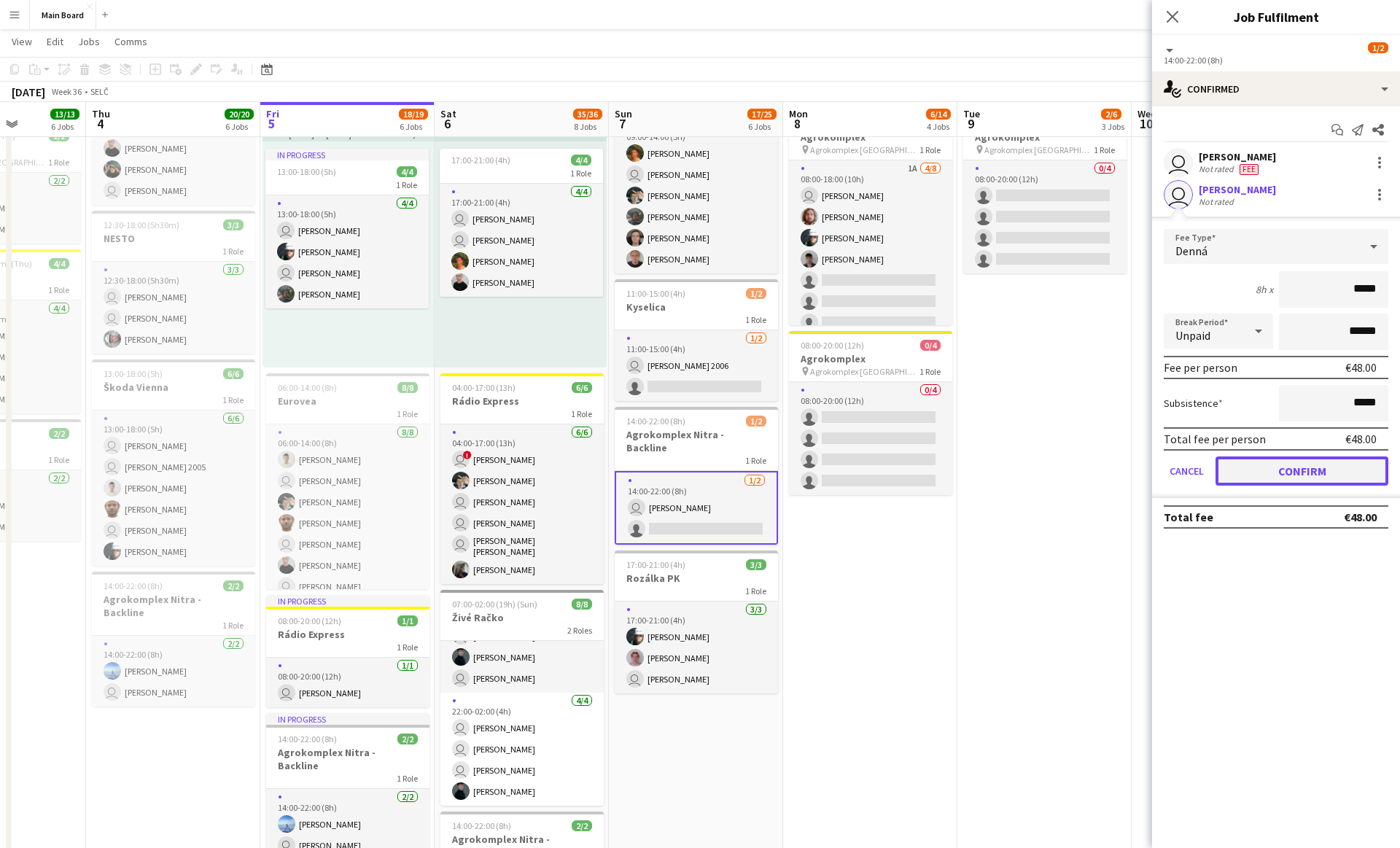
click at [1281, 475] on button "Confirm" at bounding box center [1302, 471] width 173 height 29
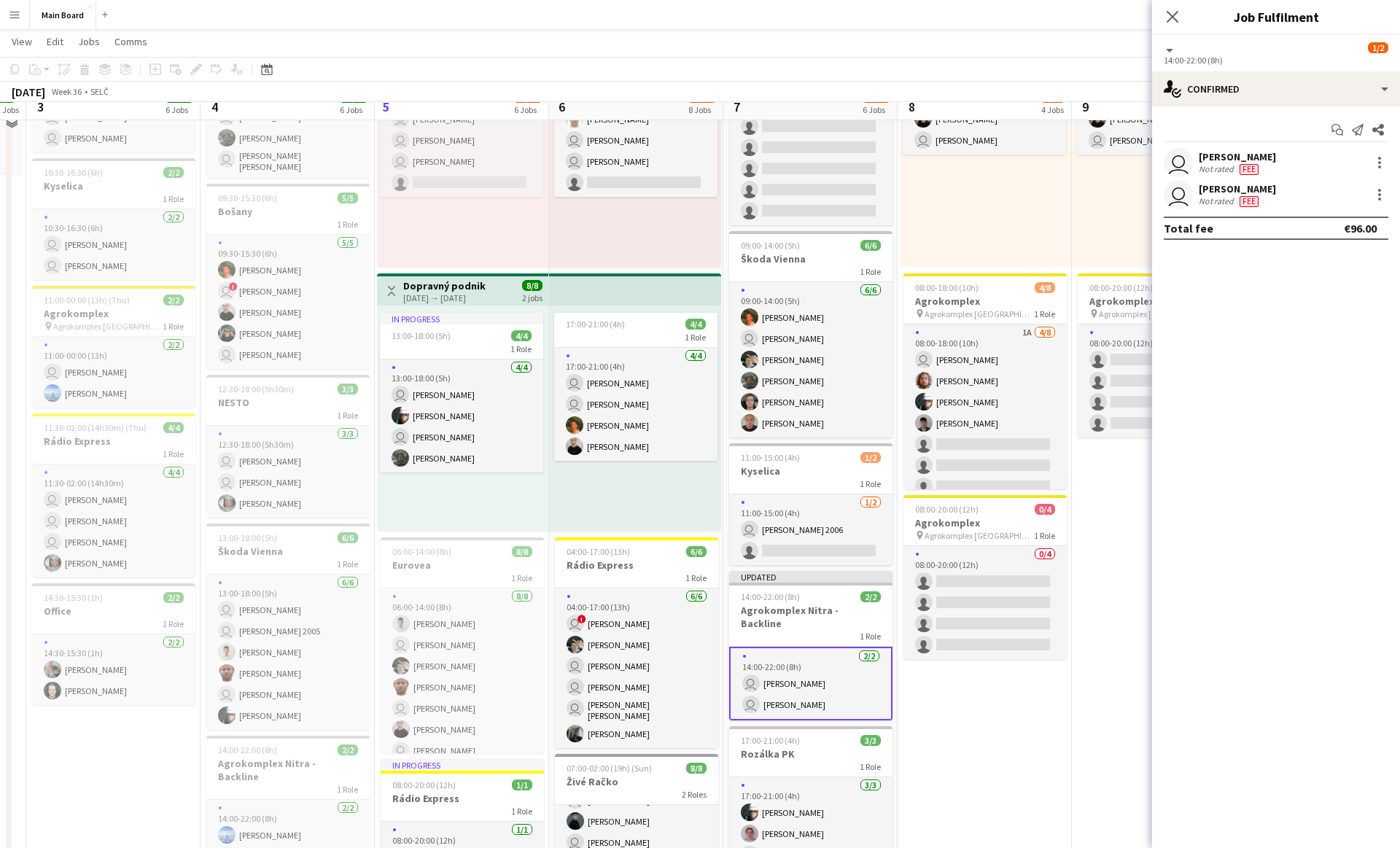
scroll to position [201, 0]
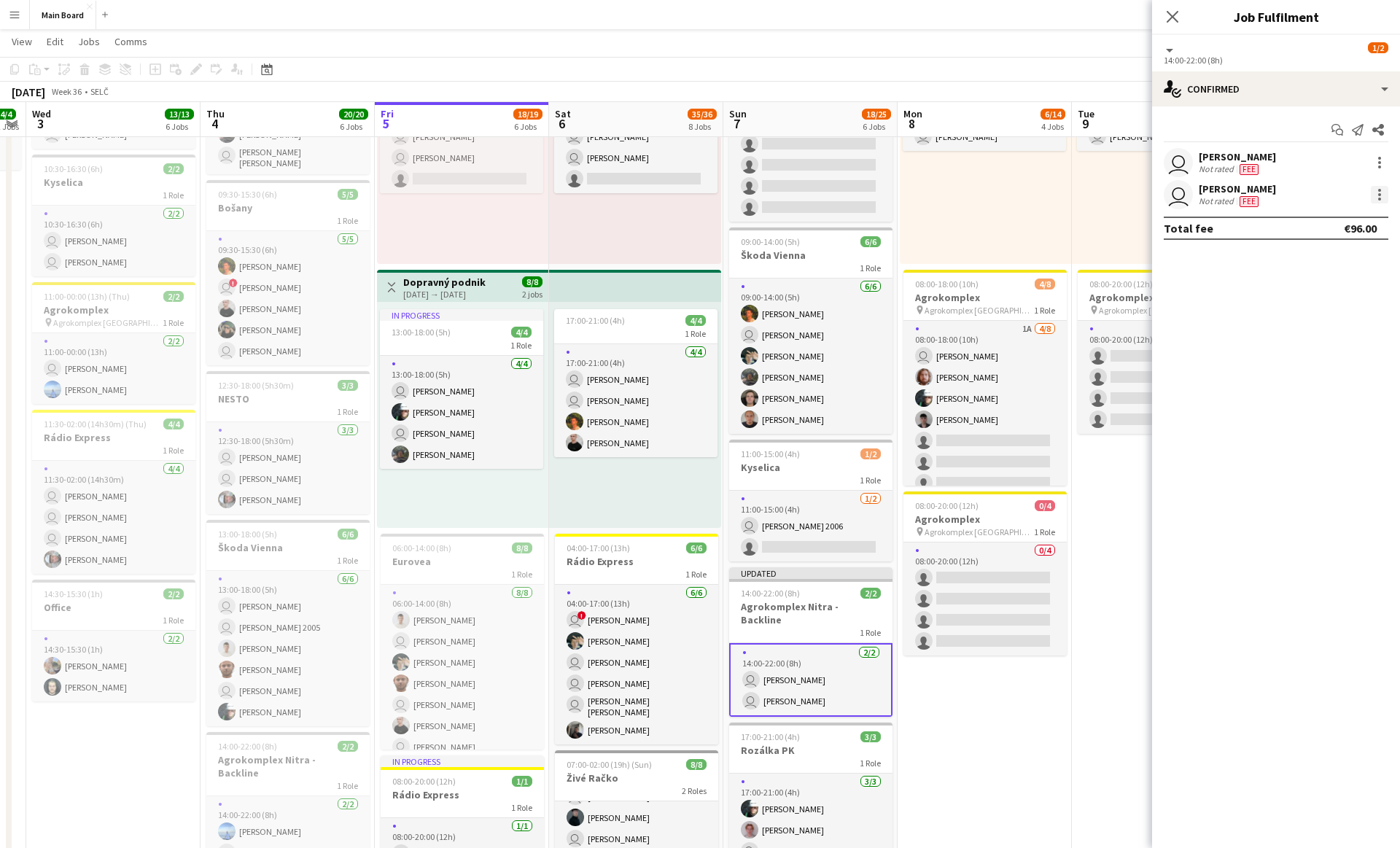
click at [1384, 193] on div at bounding box center [1380, 195] width 18 height 18
click at [1332, 365] on span "Remove" at bounding box center [1332, 362] width 91 height 13
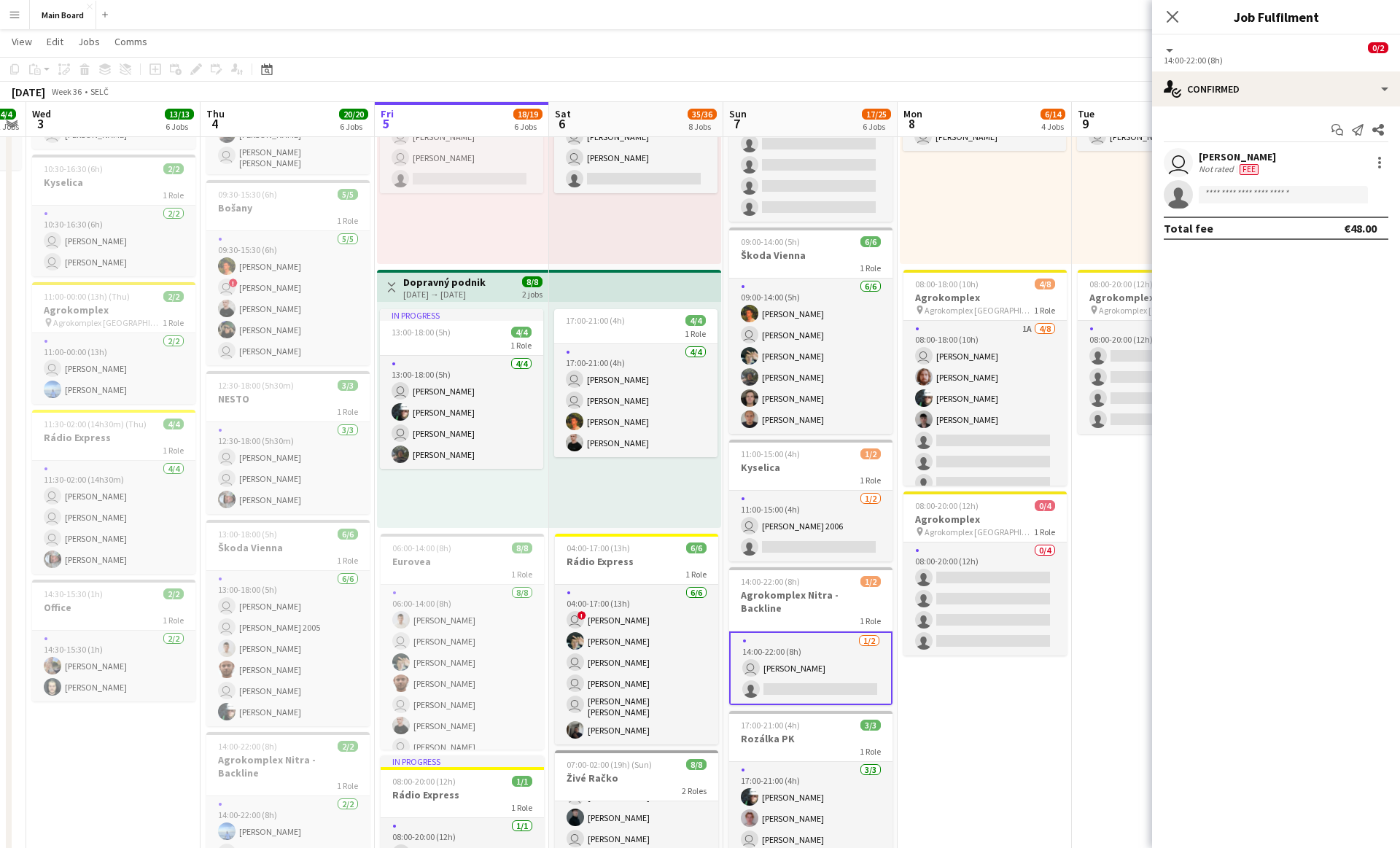
click at [1045, 711] on app-date-cell "Toggle View The Scorpions [DATE] → [DATE] 20/20 10 jobs 11:00-16:00 (5h) 2/2 1 …" at bounding box center [985, 756] width 174 height 1587
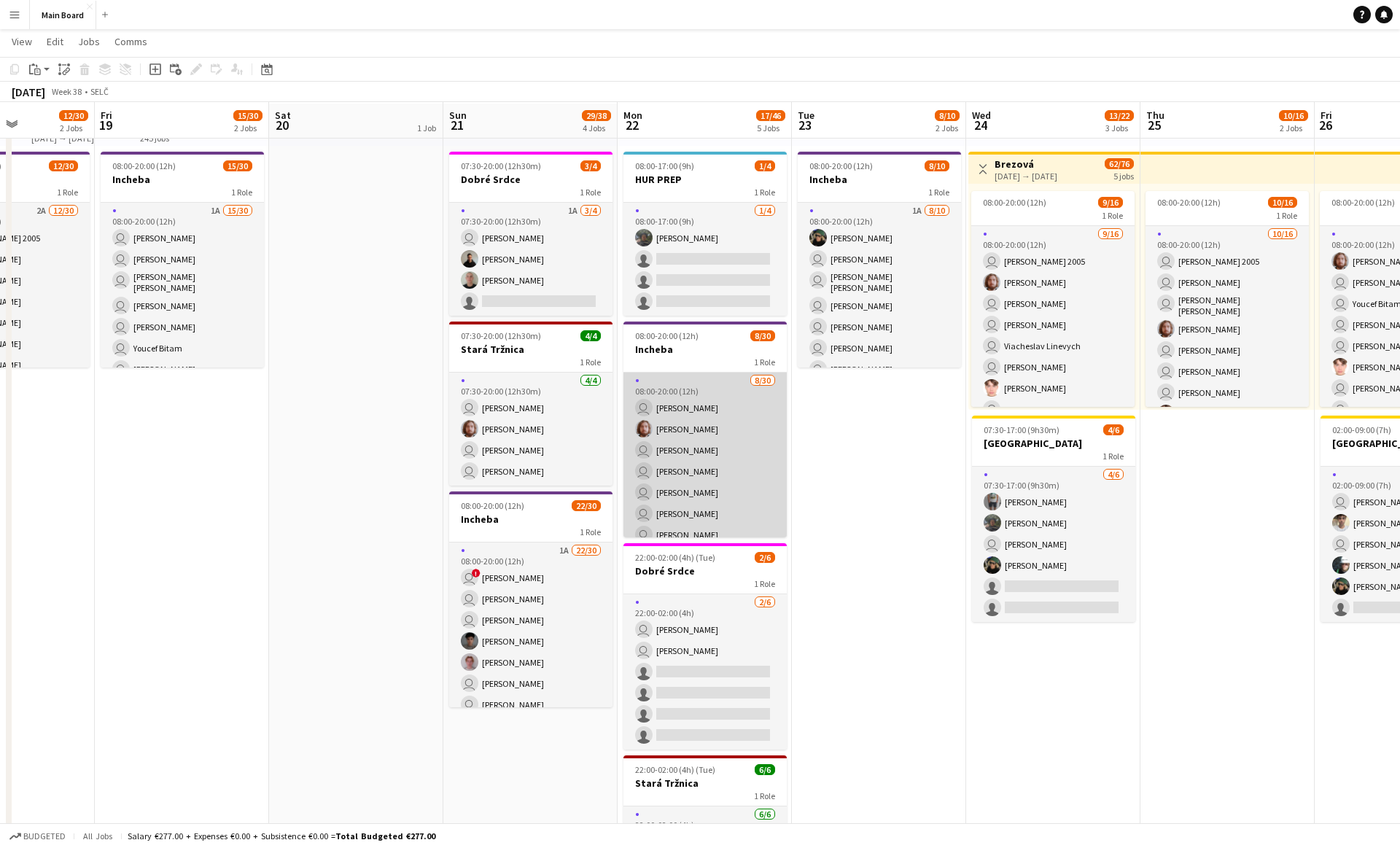
scroll to position [55, 0]
click at [681, 422] on app-card-role "[DATE] 08:00-20:00 (12h) user [PERSON_NAME] [PERSON_NAME] user [PERSON_NAME] us…" at bounding box center [705, 681] width 163 height 663
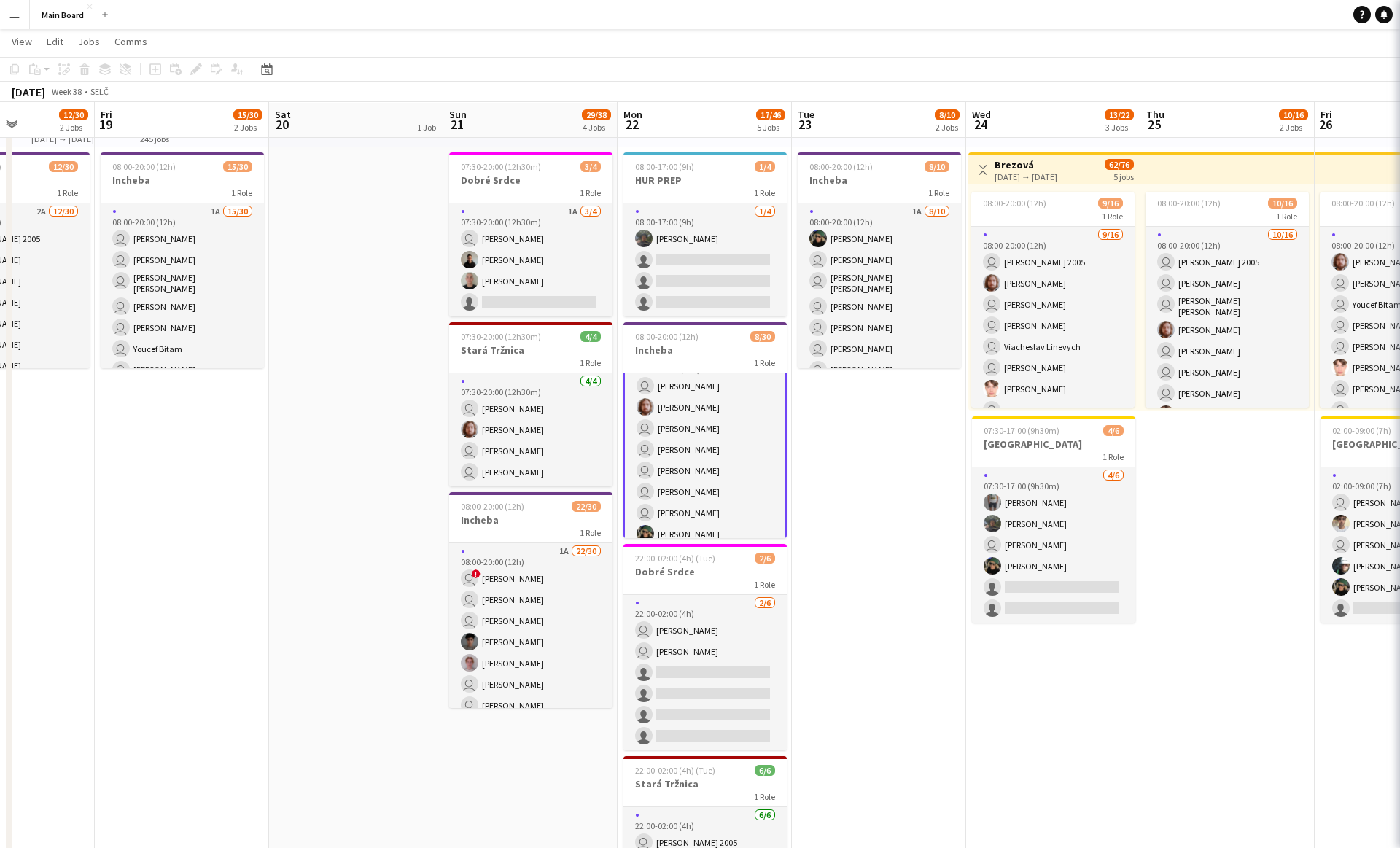
scroll to position [26, 0]
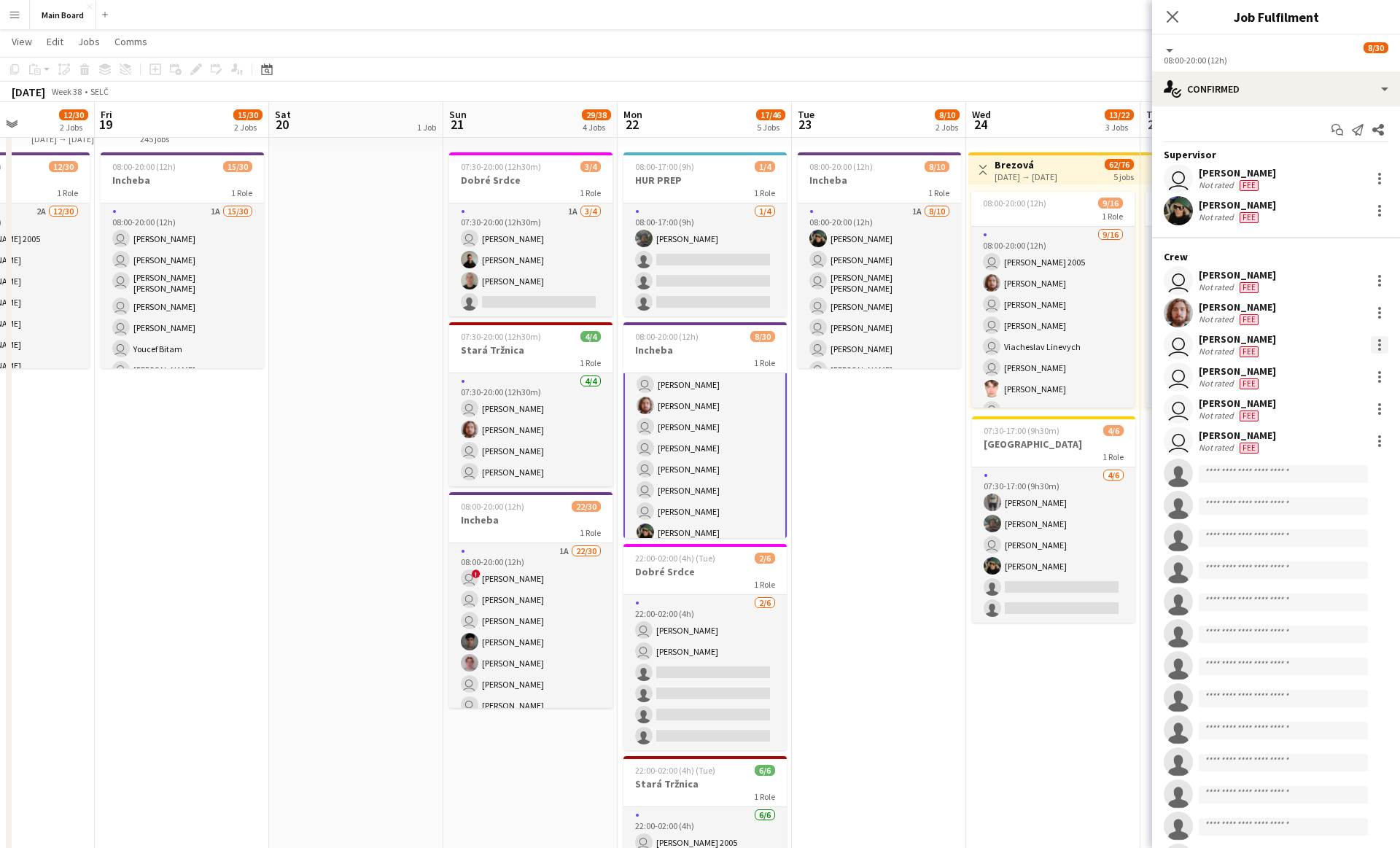
click at [1382, 343] on div at bounding box center [1380, 345] width 18 height 18
click at [1312, 518] on button "Remove" at bounding box center [1332, 512] width 114 height 35
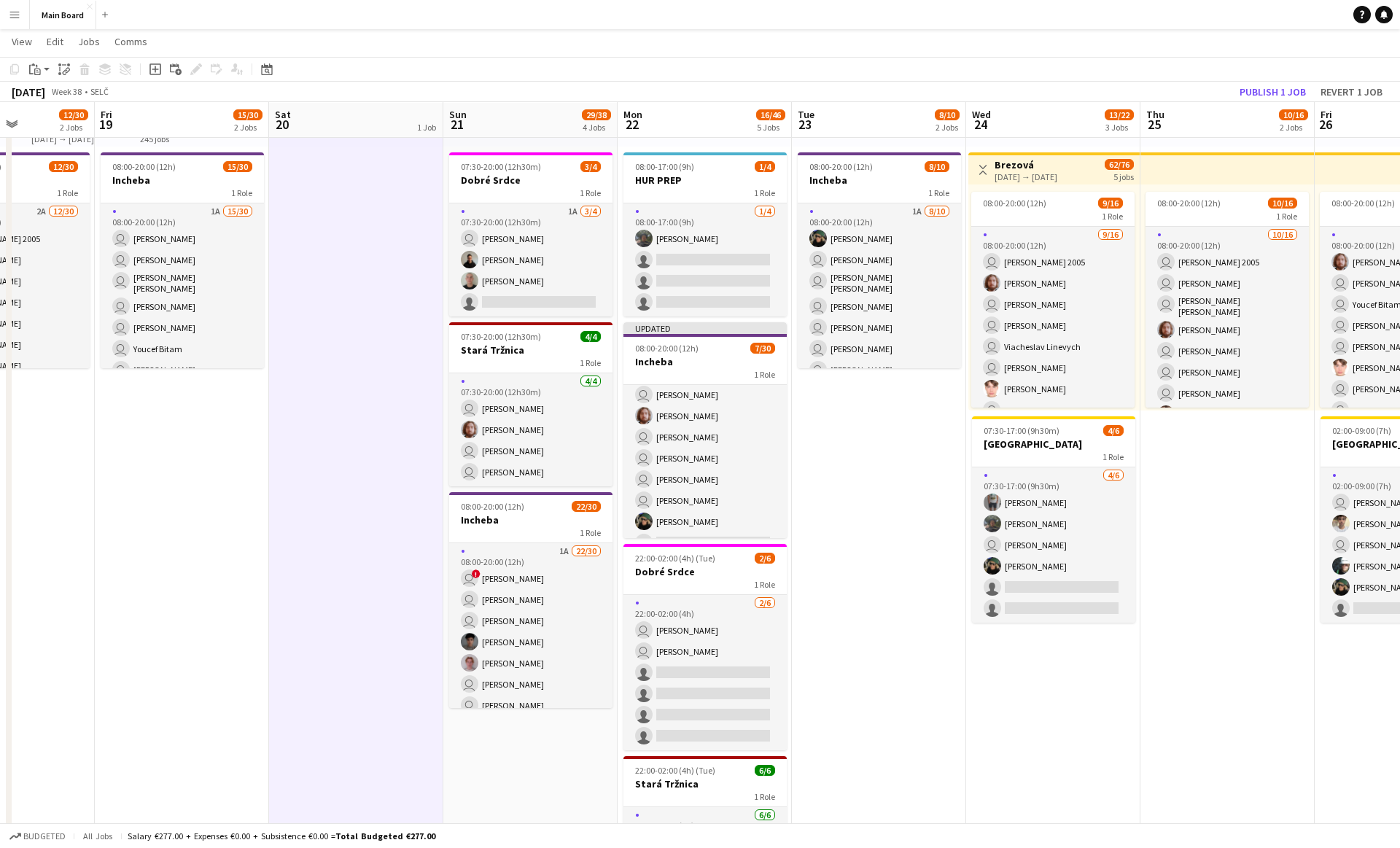
scroll to position [24, 0]
click at [1265, 88] on button "Publish 1 job" at bounding box center [1272, 92] width 78 height 19
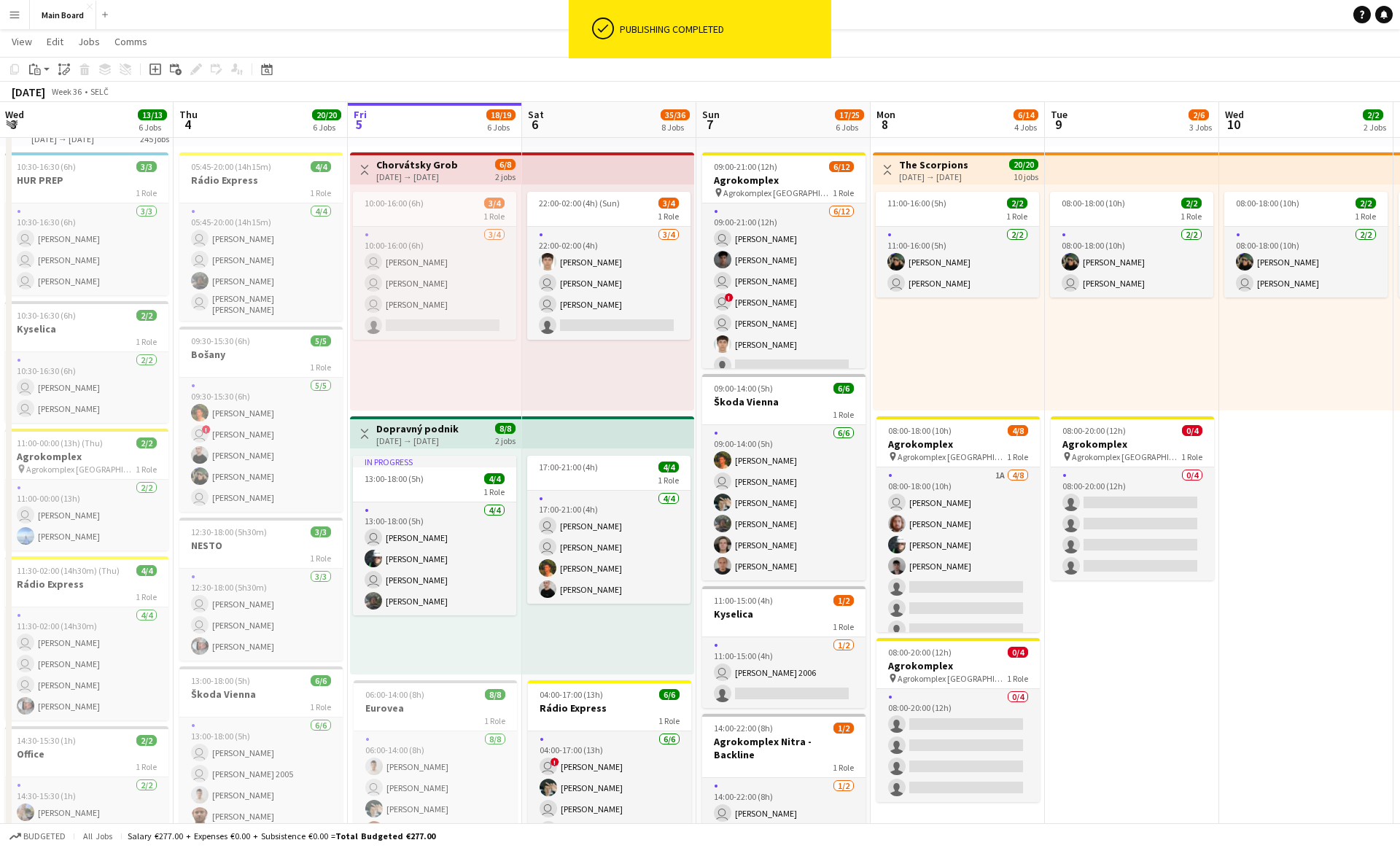
scroll to position [0, 347]
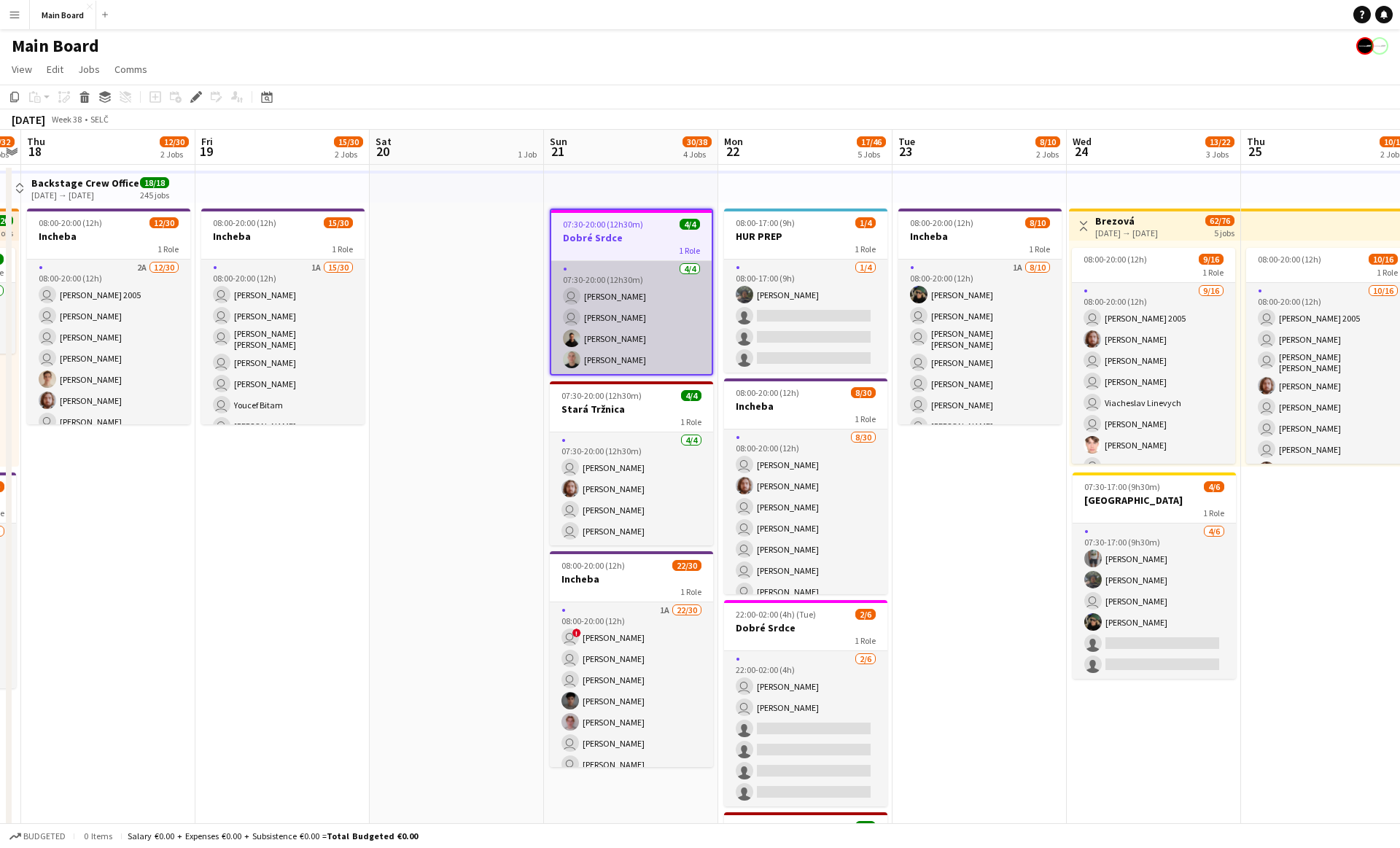
click at [616, 309] on app-card-role "4/4 07:30-20:00 (12h30m) user Martin Wolf user Jakub Holek Adam Ondrášek Domini…" at bounding box center [632, 317] width 161 height 113
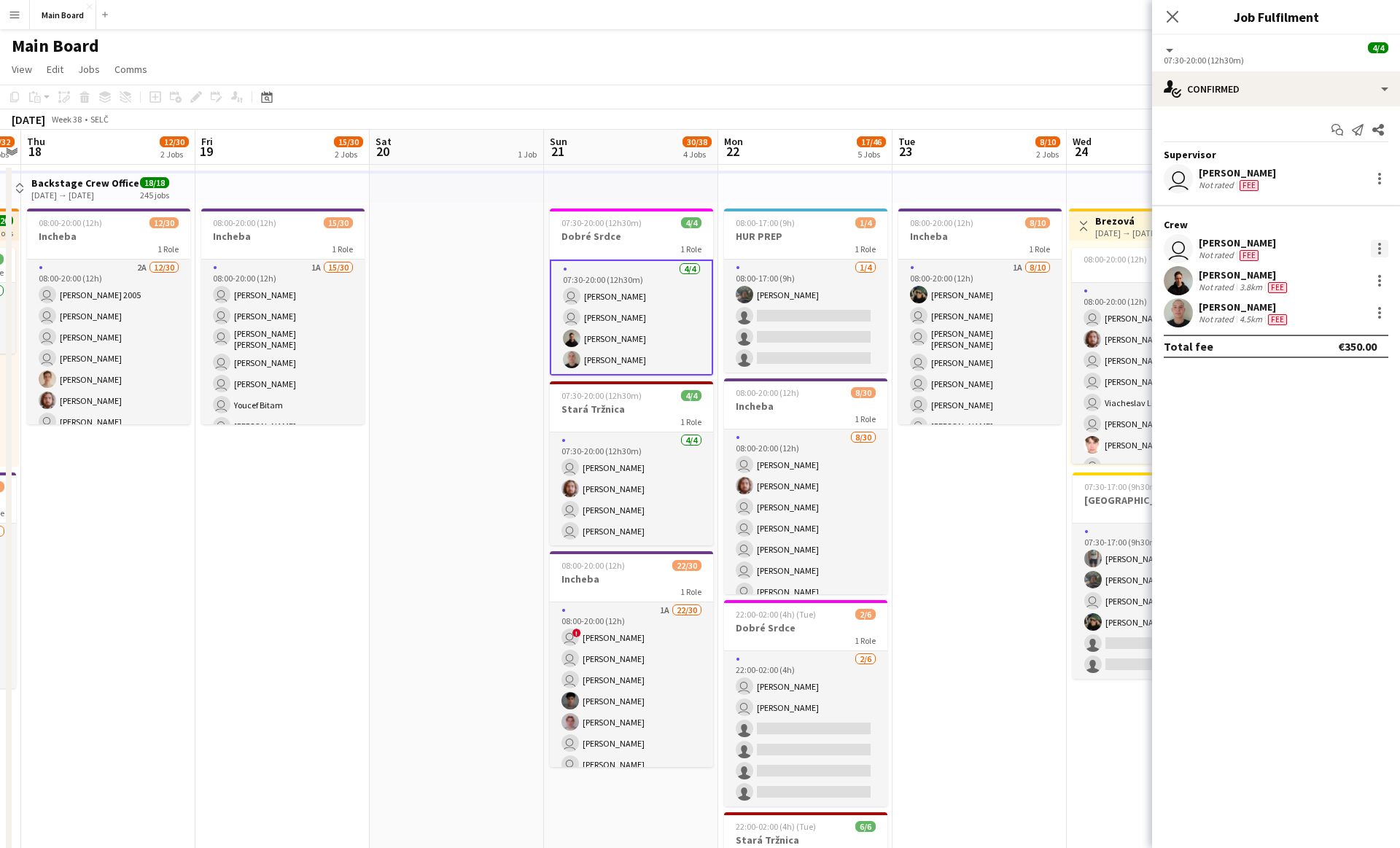
click at [1381, 245] on div at bounding box center [1380, 244] width 3 height 3
click at [1319, 410] on span "Remove" at bounding box center [1308, 415] width 43 height 12
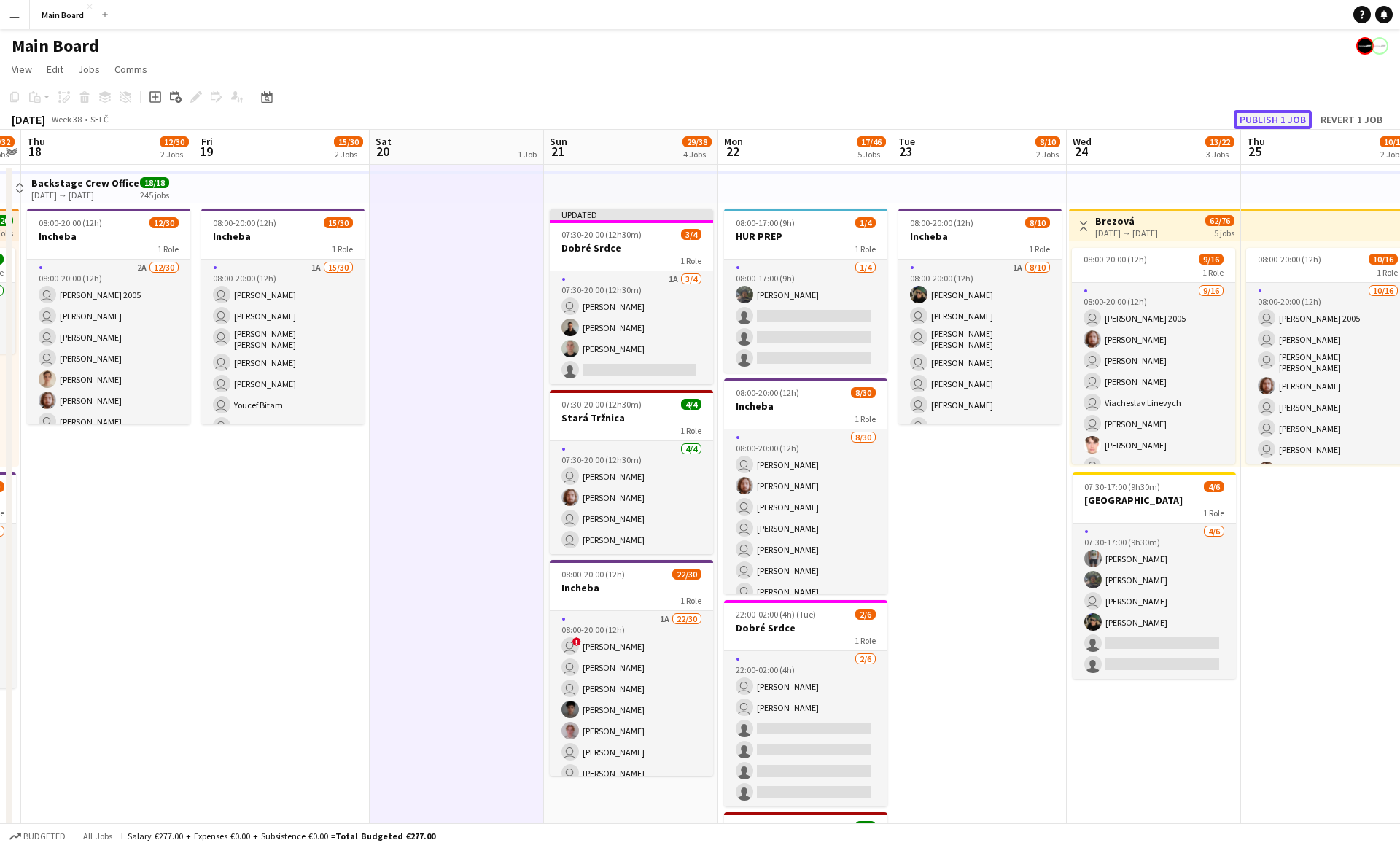
click at [1288, 120] on button "Publish 1 job" at bounding box center [1272, 120] width 78 height 19
